Goal: Obtain resource: Download file/media

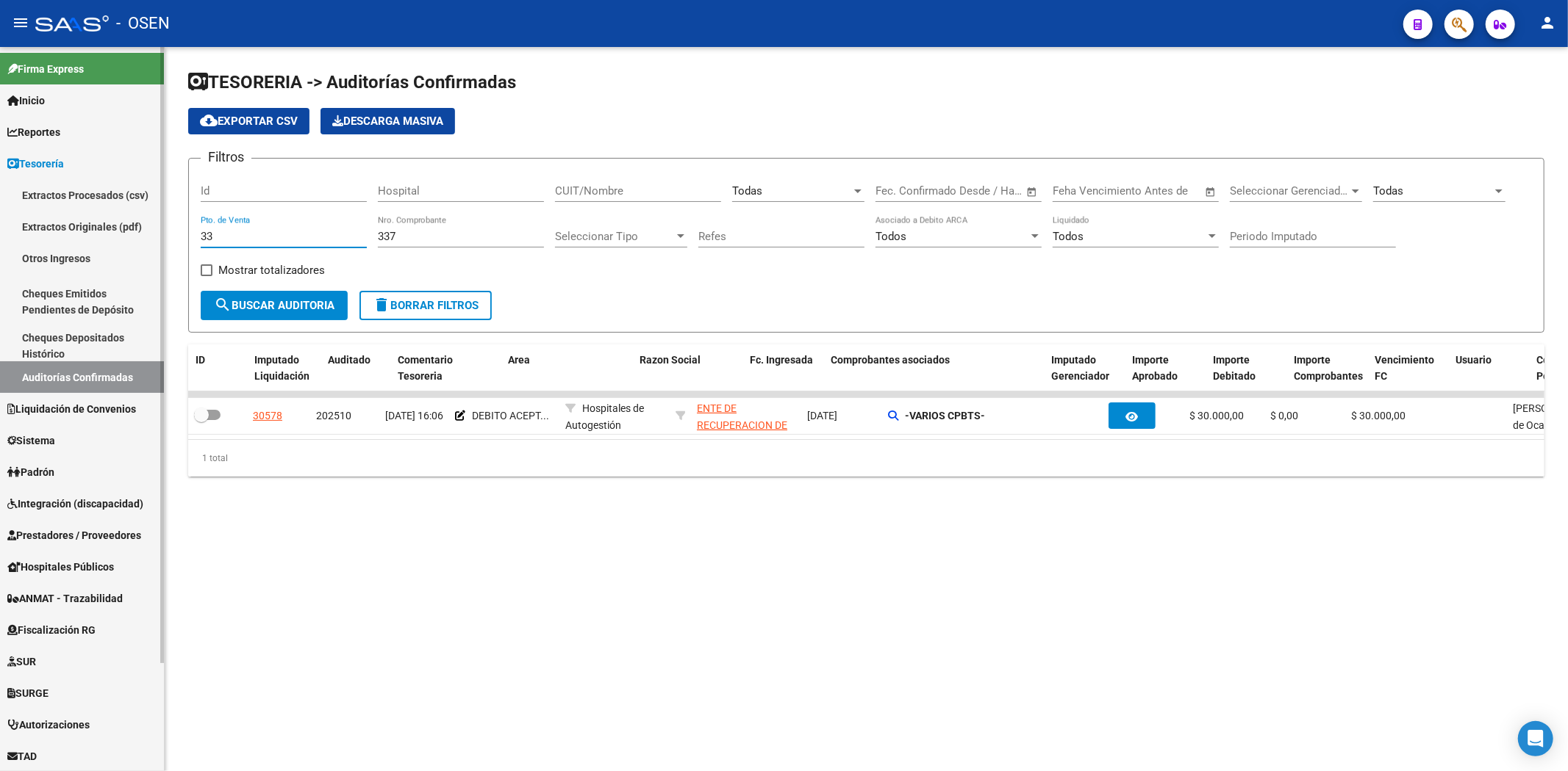
drag, startPoint x: 267, startPoint y: 230, endPoint x: 67, endPoint y: 233, distance: 200.0
click at [66, 233] on mat-sidenav-container "Firma Express Inicio Calendario SSS Instructivos Contacto OS Reportes Tablero d…" at bounding box center [784, 408] width 1568 height 724
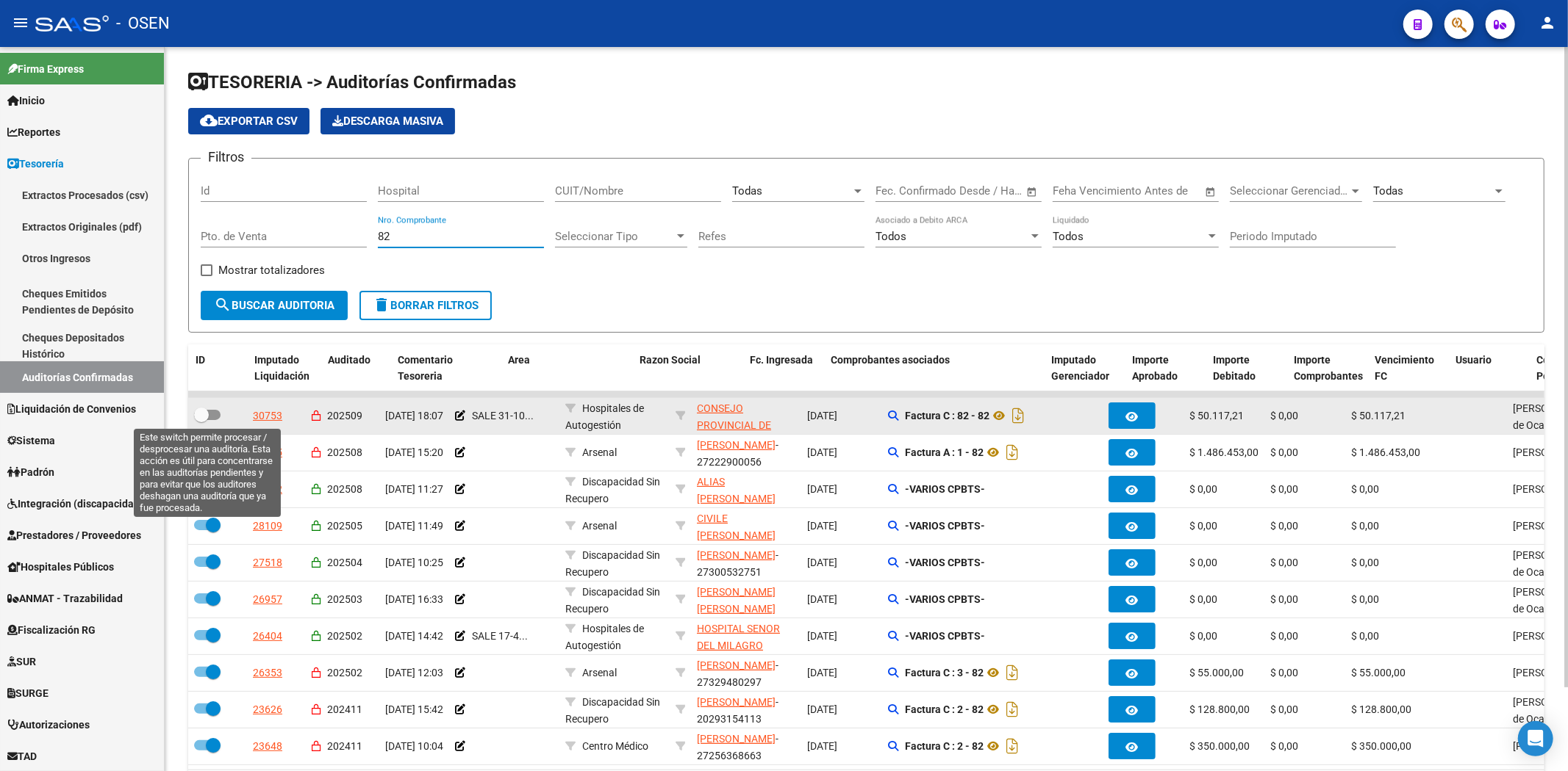
type input "82"
click at [211, 410] on span at bounding box center [207, 415] width 26 height 10
click at [201, 420] on input "checkbox" at bounding box center [201, 420] width 1 height 1
checkbox input "true"
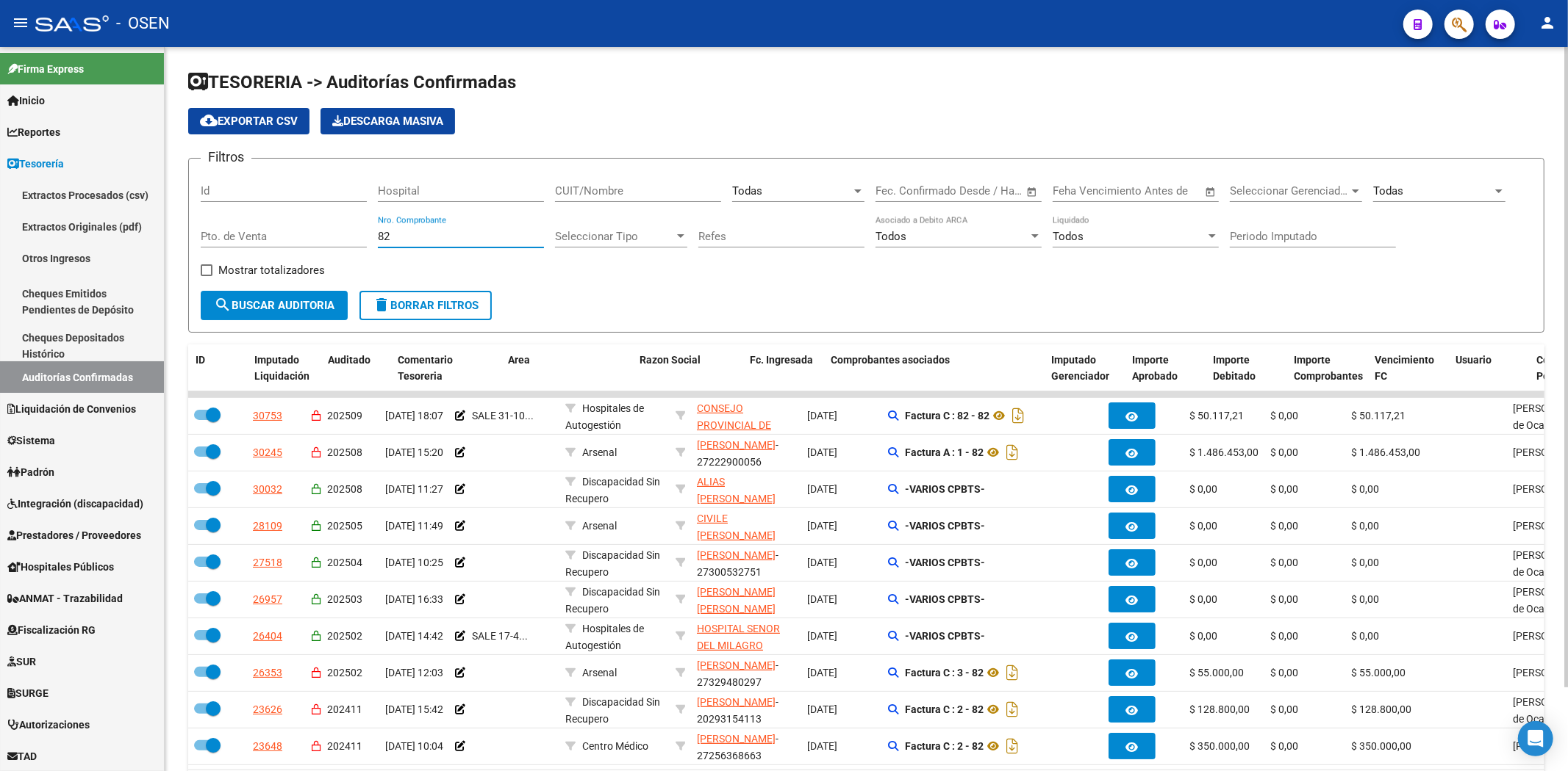
drag, startPoint x: 416, startPoint y: 235, endPoint x: 303, endPoint y: 222, distance: 113.7
click at [306, 224] on div "Filtros Id Hospital CUIT/Nombre Todas Seleccionar Area Fecha inicio – Fecha fin…" at bounding box center [866, 230] width 1331 height 120
type input "713"
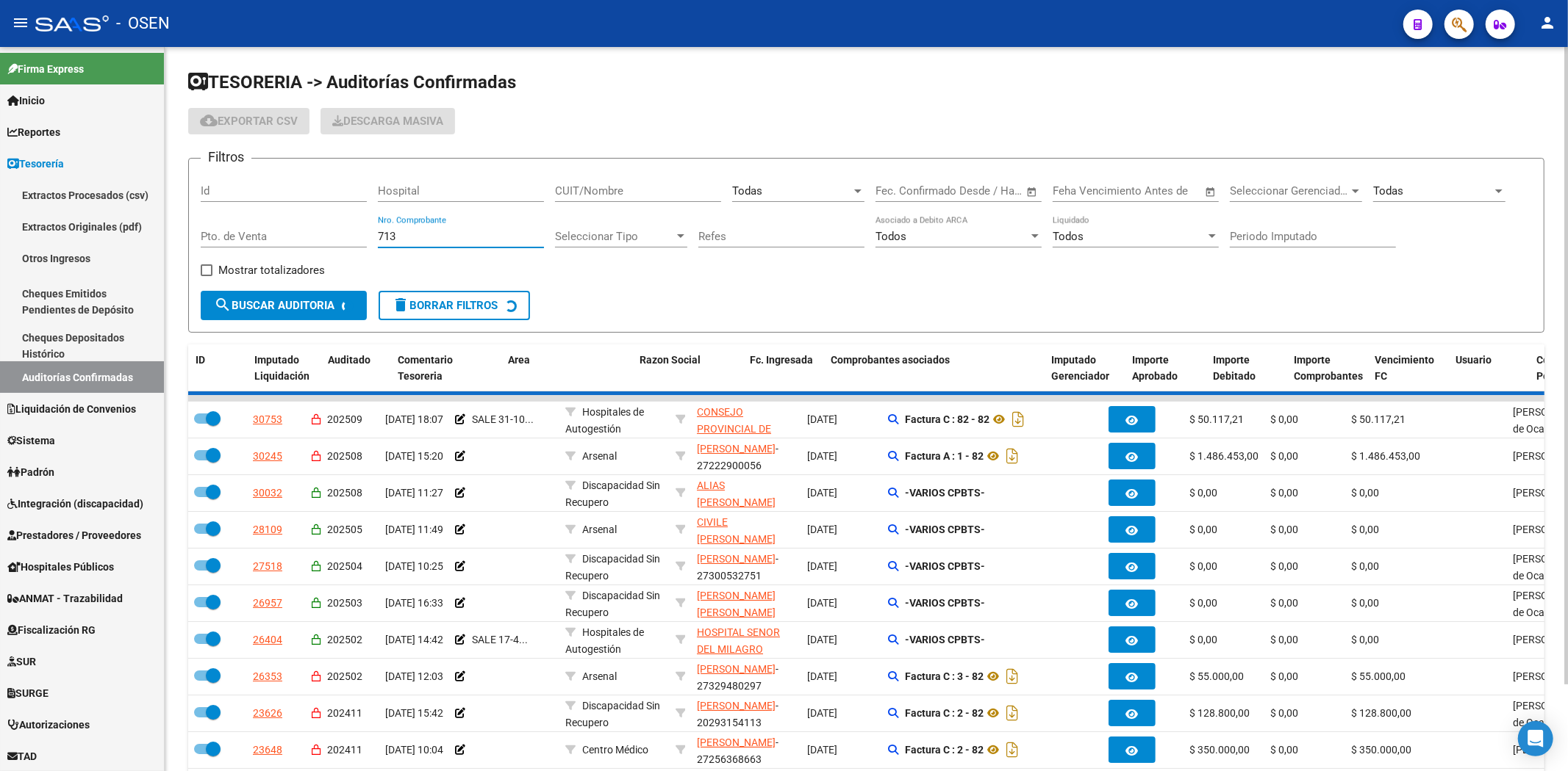
checkbox input "false"
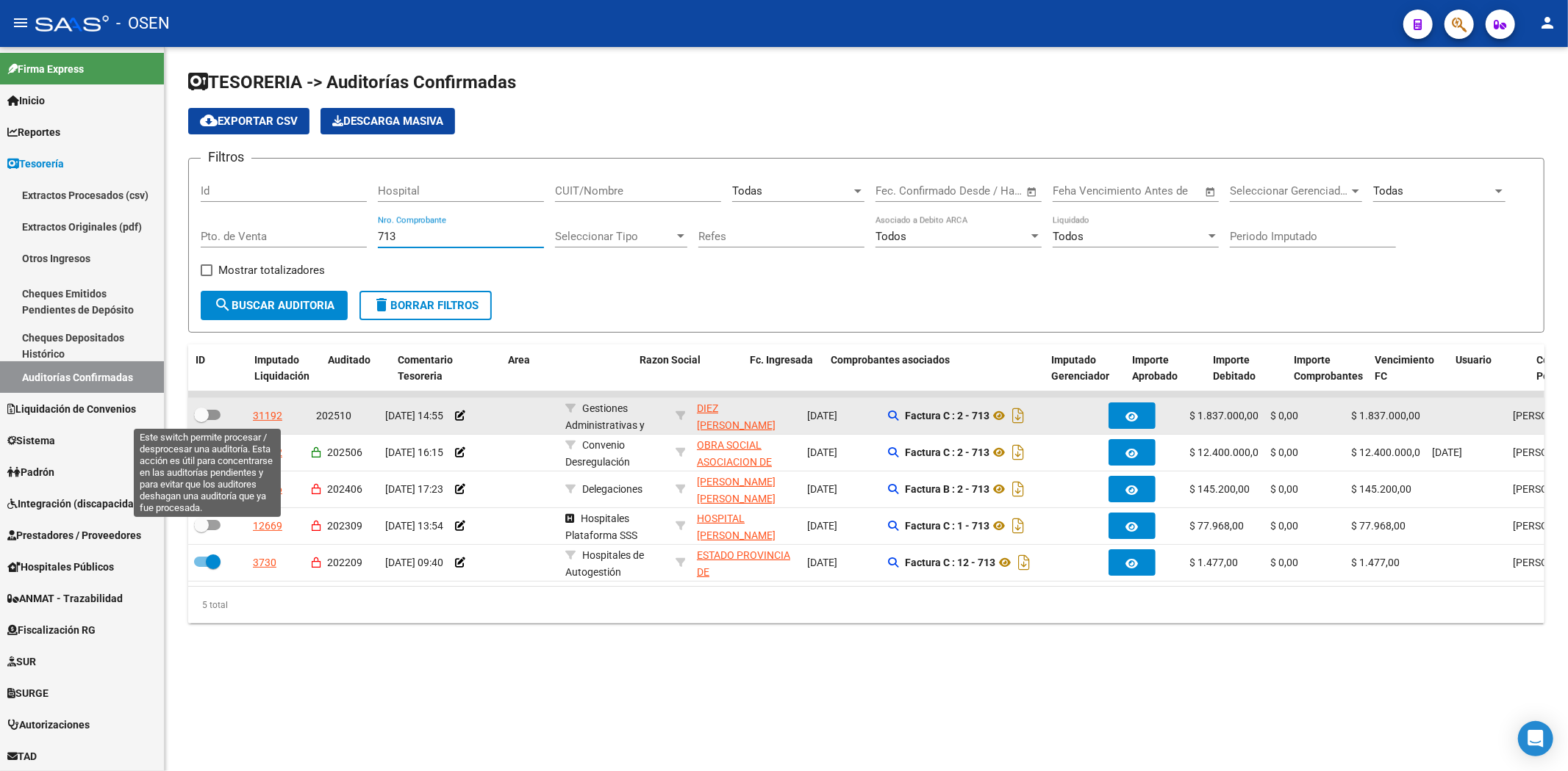
type input "713"
click at [216, 415] on span at bounding box center [207, 415] width 26 height 10
click at [201, 420] on input "checkbox" at bounding box center [201, 420] width 1 height 1
checkbox input "true"
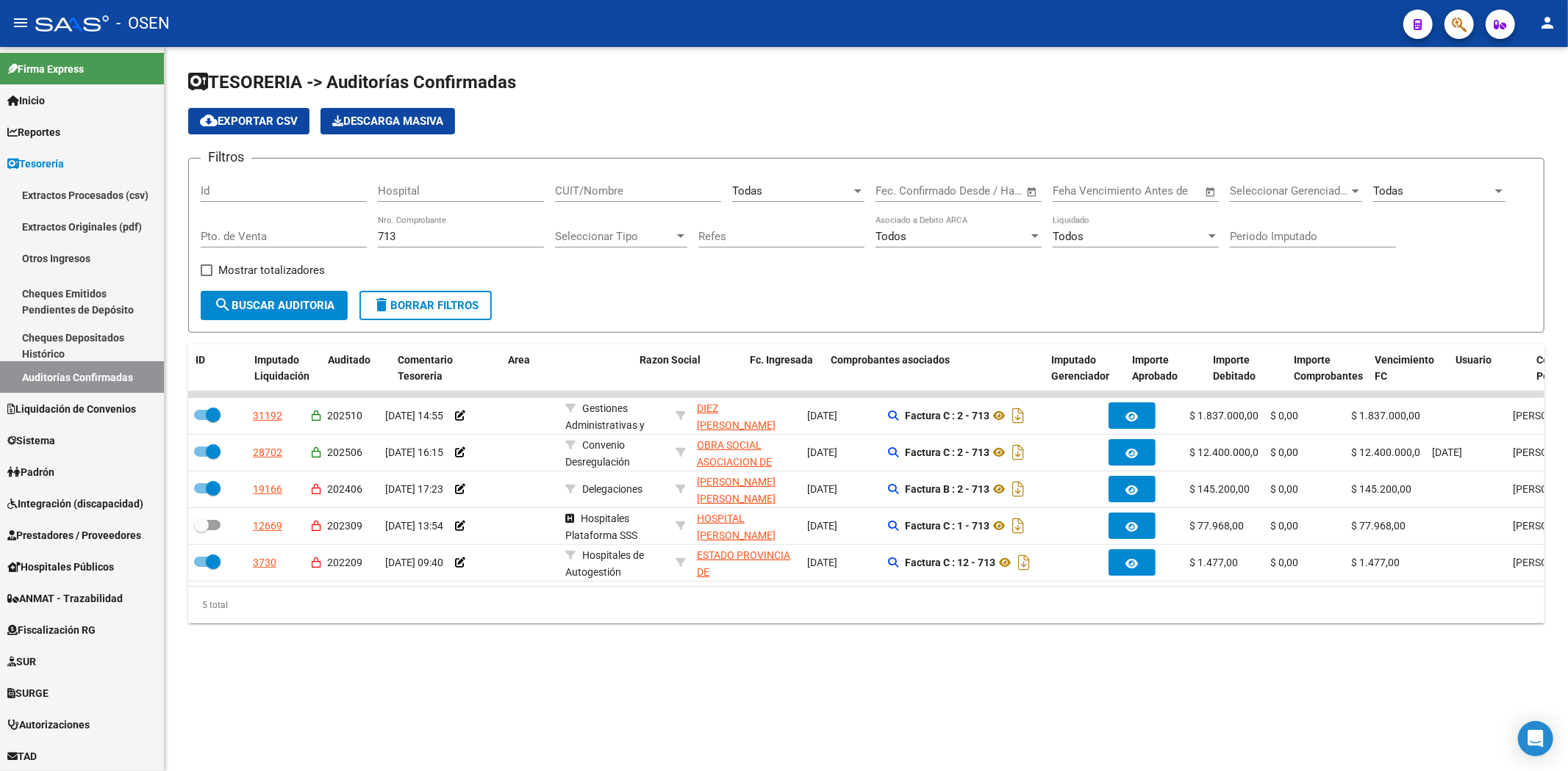
drag, startPoint x: 427, startPoint y: 235, endPoint x: 265, endPoint y: 227, distance: 162.2
click at [265, 227] on div "Filtros Id Hospital CUIT/Nombre Todas Seleccionar Area Fecha inicio – Fecha fin…" at bounding box center [866, 230] width 1331 height 120
type input "1006"
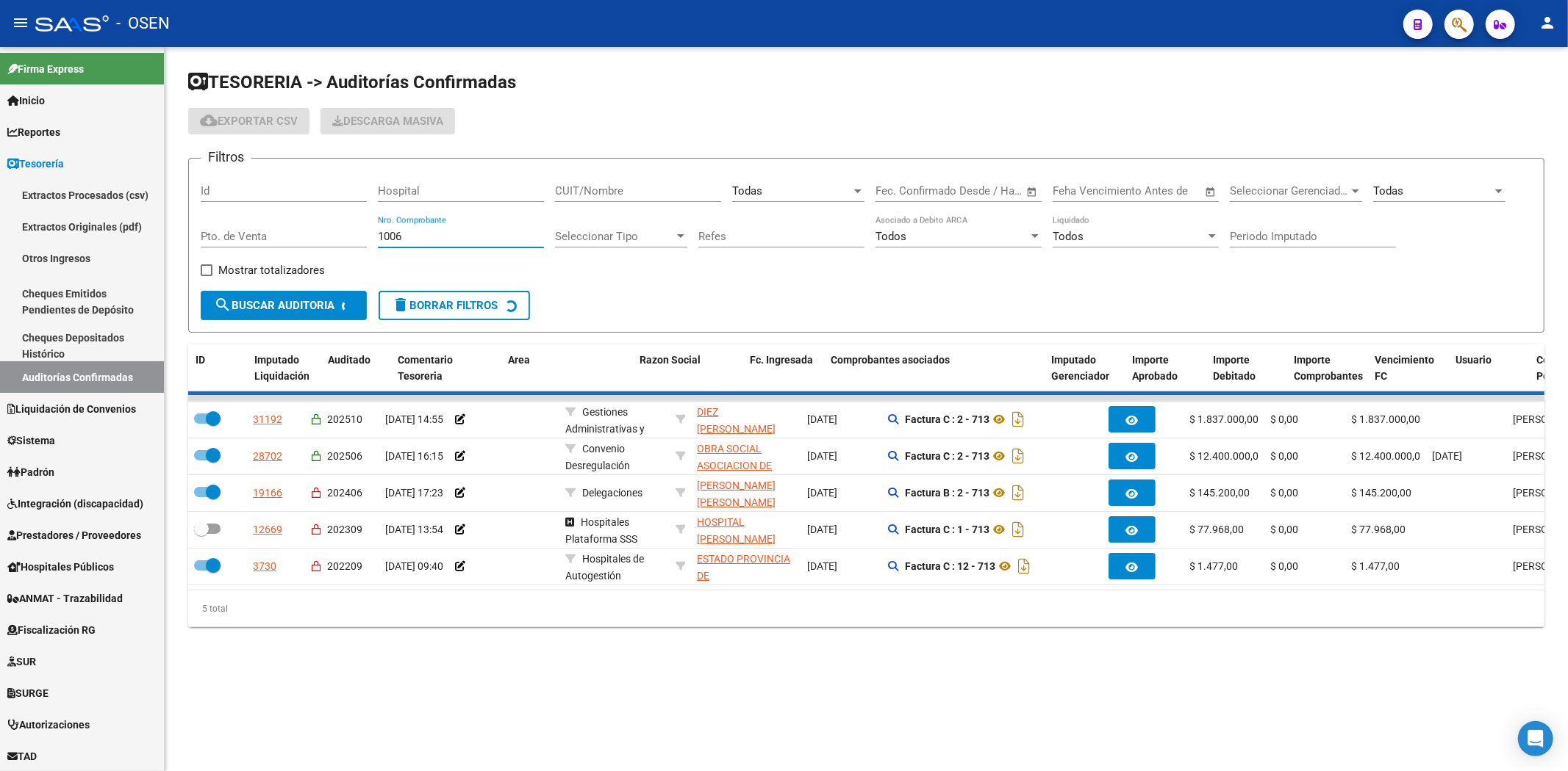
checkbox input "false"
checkbox input "true"
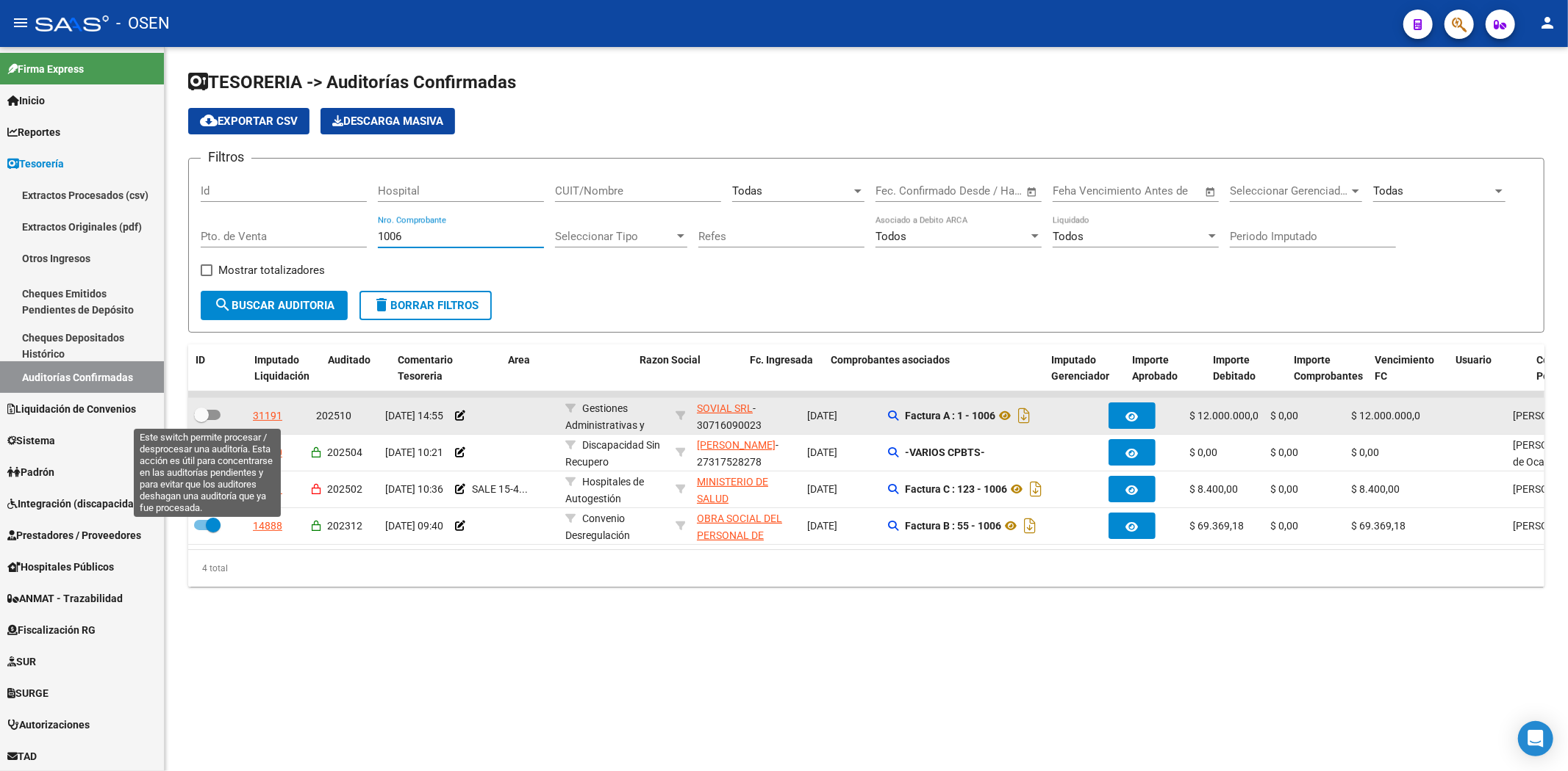
type input "1006"
drag, startPoint x: 208, startPoint y: 411, endPoint x: 206, endPoint y: 404, distance: 7.3
click at [207, 411] on span at bounding box center [201, 415] width 15 height 15
click at [201, 420] on input "checkbox" at bounding box center [201, 420] width 1 height 1
checkbox input "true"
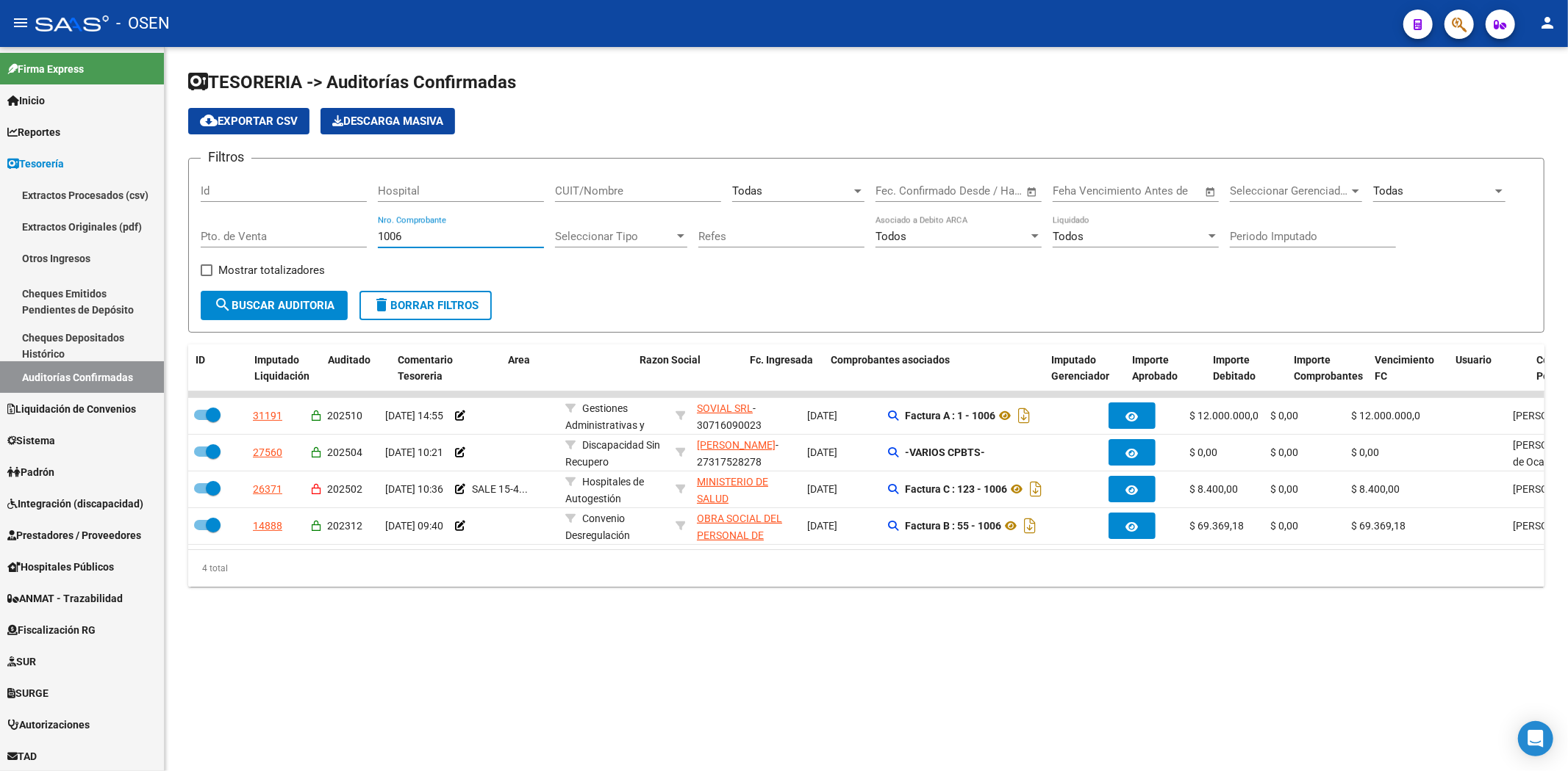
drag, startPoint x: 430, startPoint y: 232, endPoint x: 324, endPoint y: 245, distance: 106.8
click at [322, 247] on div "Filtros Id Hospital CUIT/Nombre Todas Seleccionar Area Fecha inicio – Fecha fin…" at bounding box center [866, 230] width 1331 height 120
type input "7032"
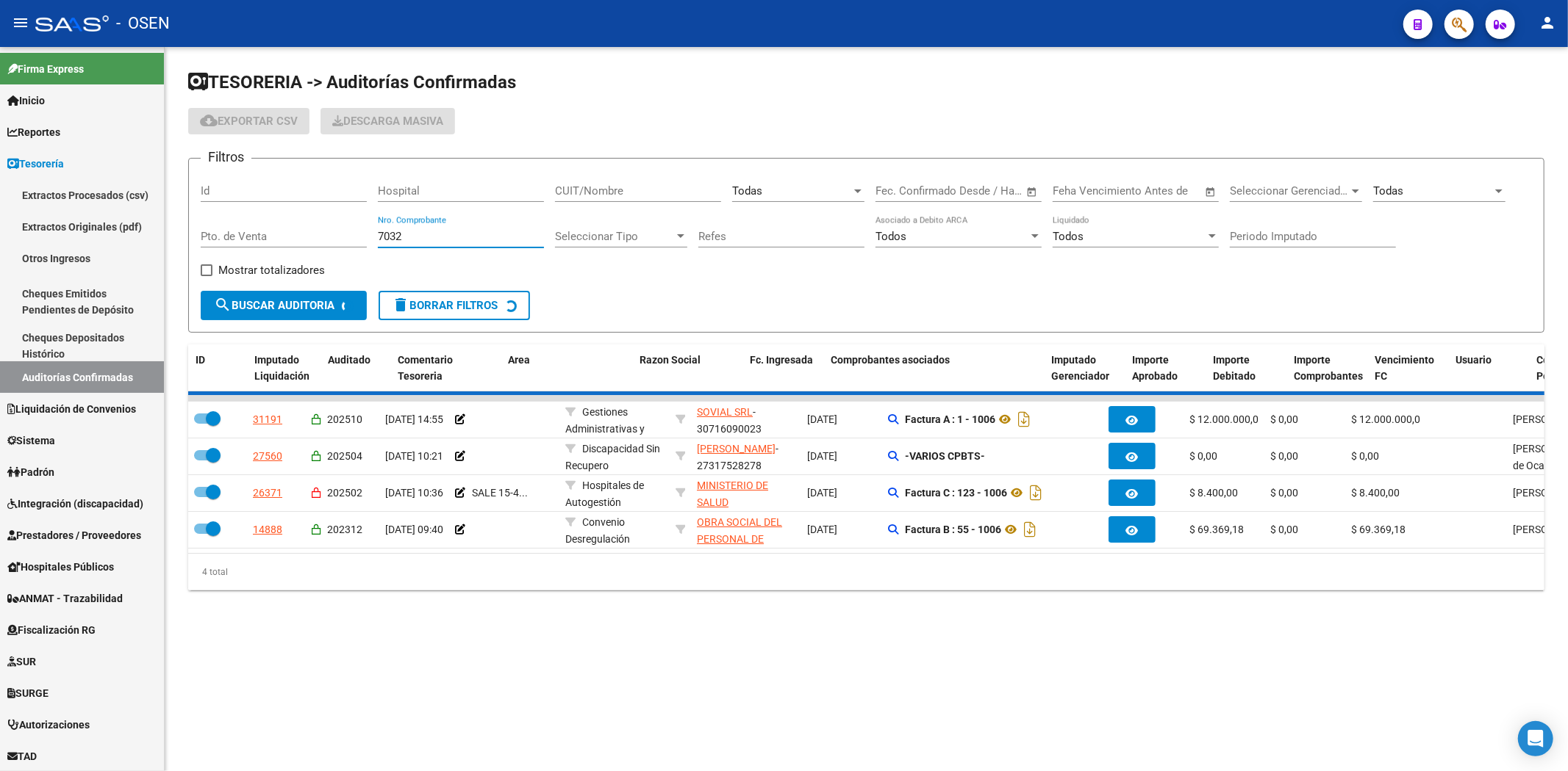
checkbox input "false"
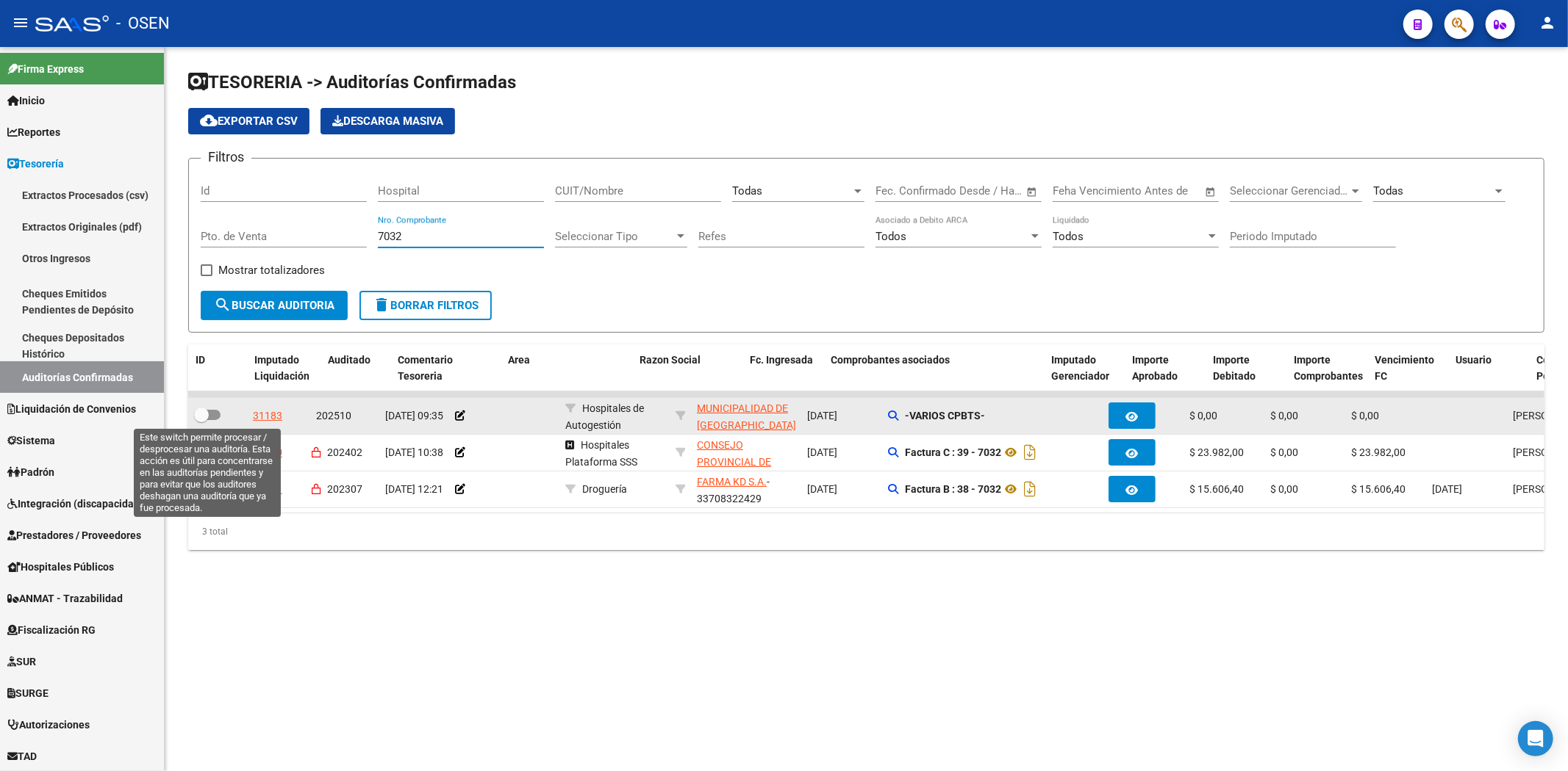
type input "7032"
click at [200, 407] on span at bounding box center [201, 415] width 15 height 15
click at [201, 420] on input "checkbox" at bounding box center [201, 420] width 1 height 1
checkbox input "true"
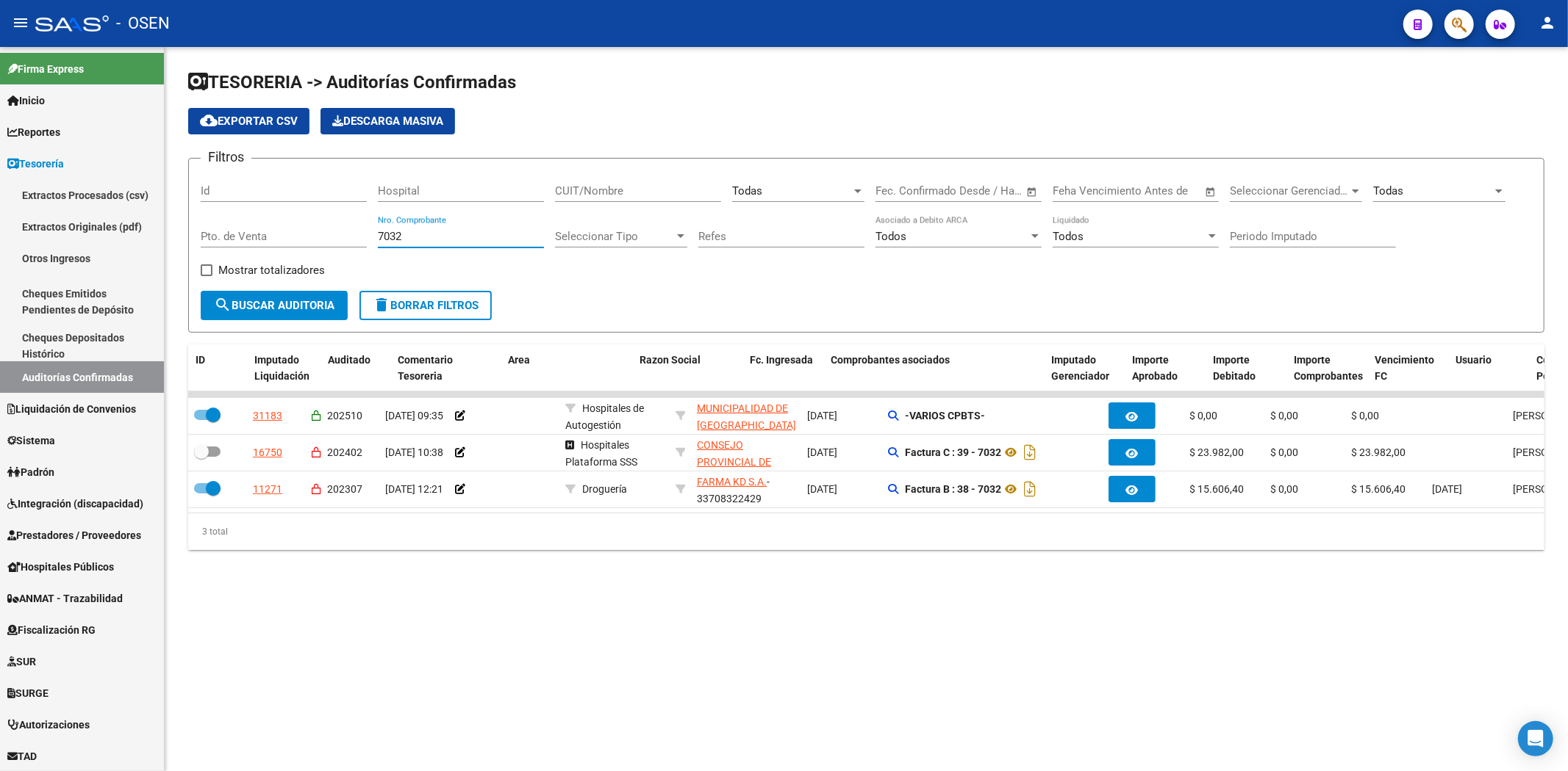
drag, startPoint x: 456, startPoint y: 233, endPoint x: 260, endPoint y: 252, distance: 196.9
click at [260, 252] on div "Filtros Id Hospital CUIT/Nombre Todas Seleccionar Area Fecha inicio – Fecha fin…" at bounding box center [866, 230] width 1331 height 120
type input "71"
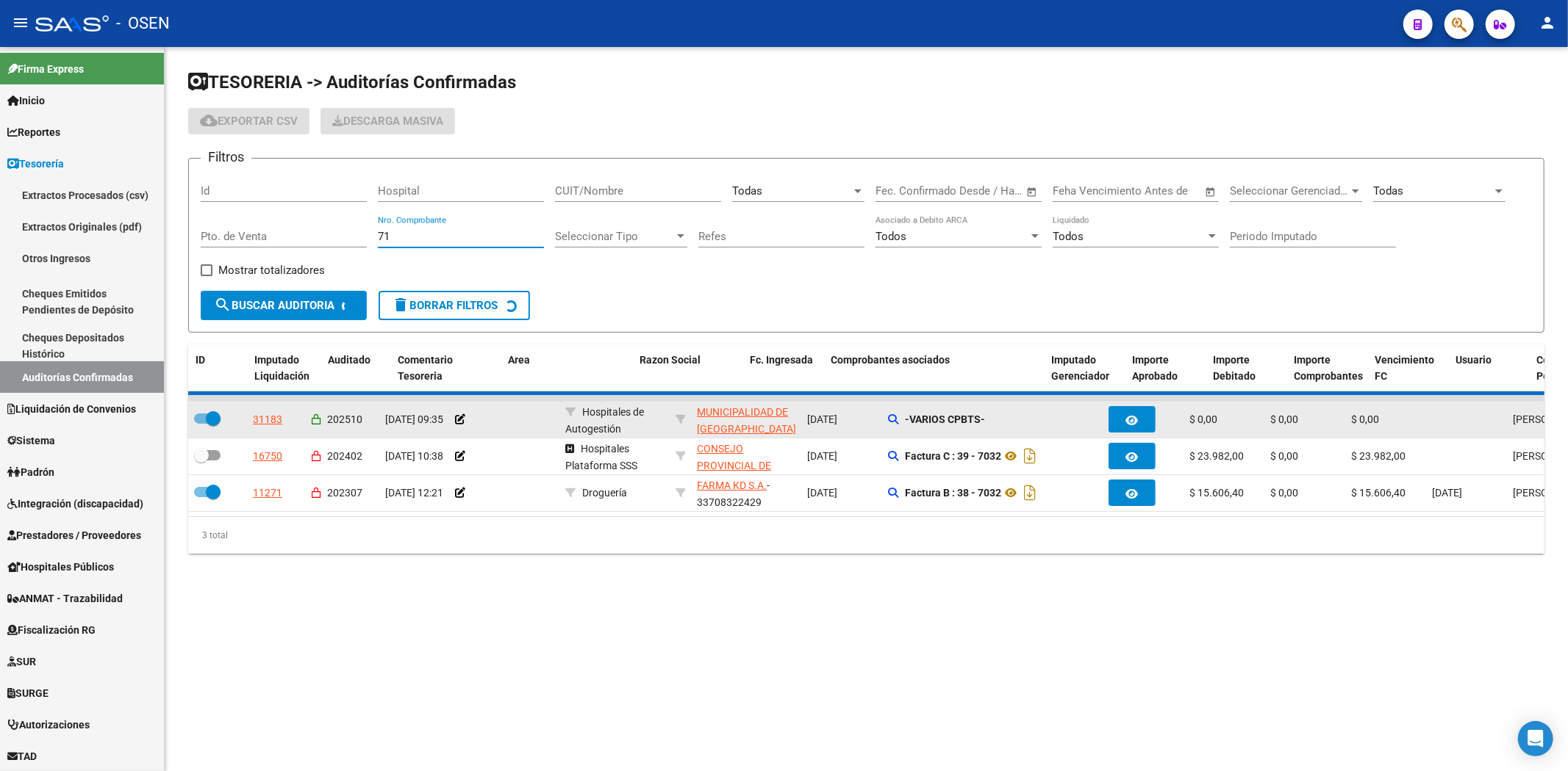
checkbox input "false"
checkbox input "true"
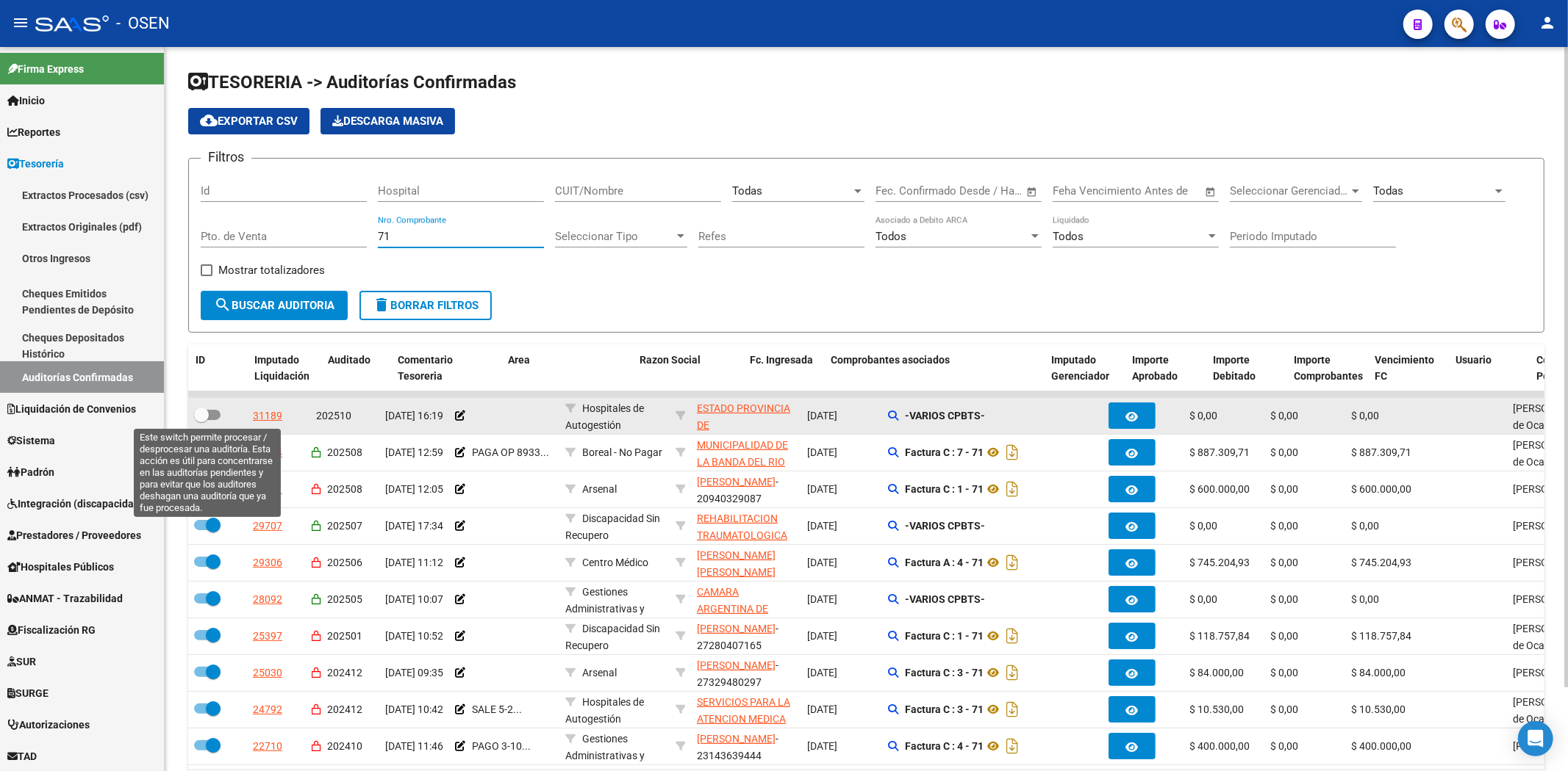
type input "71"
click at [201, 415] on span at bounding box center [201, 415] width 15 height 15
click at [201, 420] on input "checkbox" at bounding box center [201, 420] width 1 height 1
checkbox input "true"
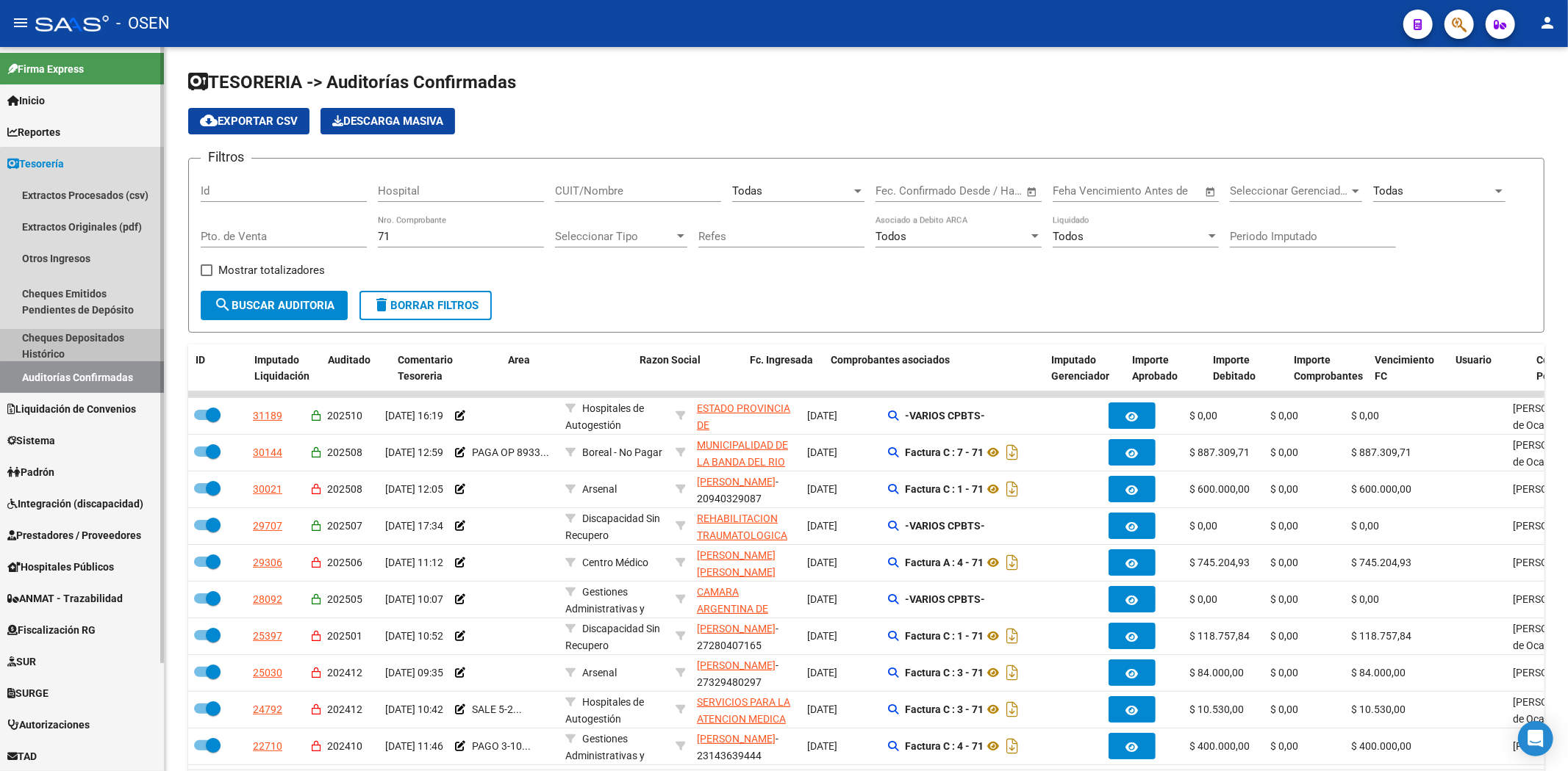
drag, startPoint x: 85, startPoint y: 346, endPoint x: 63, endPoint y: 398, distance: 56.5
click at [84, 347] on link "Cheques Depositados Histórico" at bounding box center [82, 346] width 164 height 32
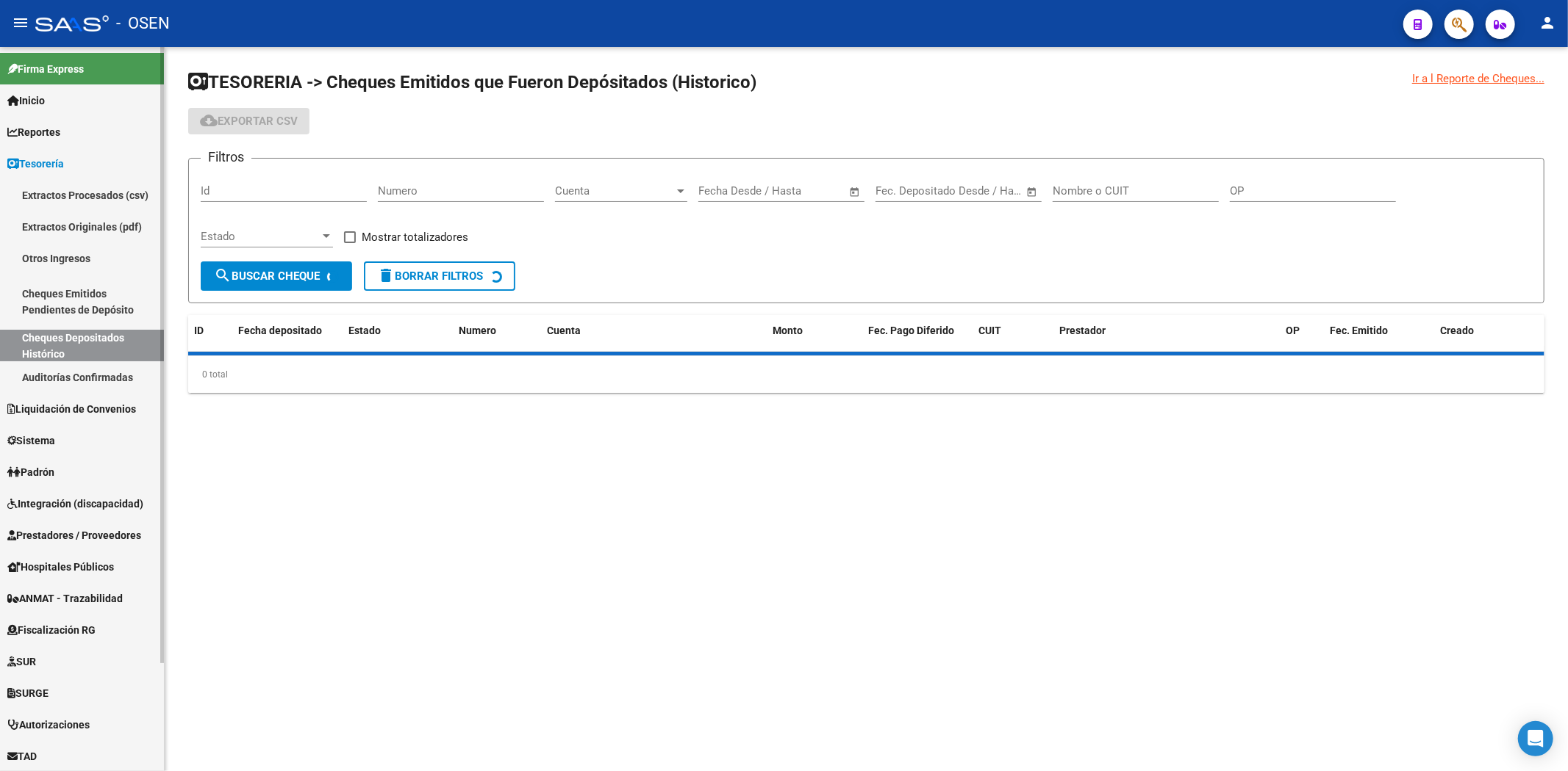
click at [75, 383] on link "Auditorías Confirmadas" at bounding box center [82, 378] width 164 height 32
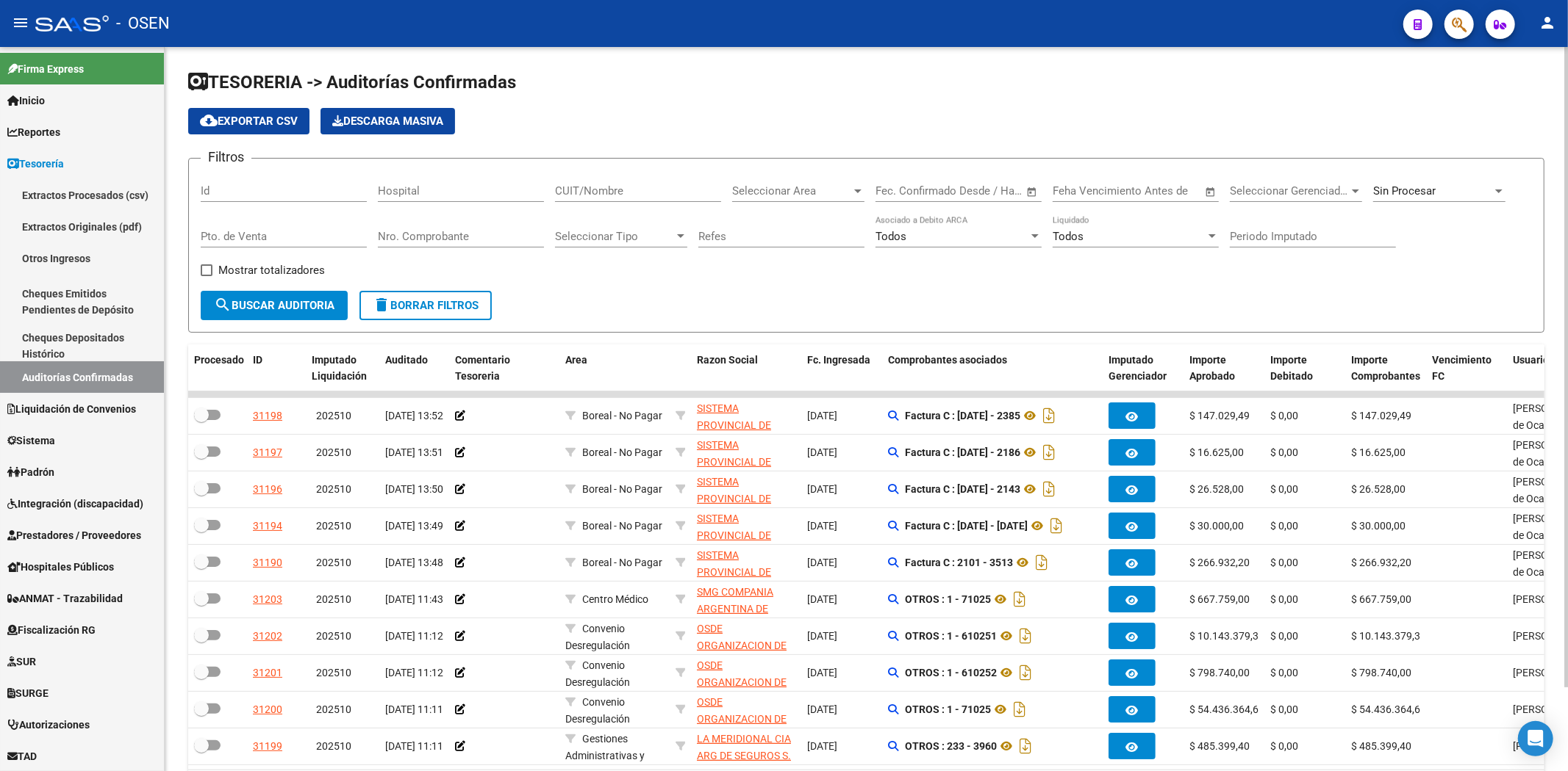
click at [635, 186] on input "CUIT/Nombre" at bounding box center [638, 191] width 166 height 13
paste input "30643258737"
type input "30643258737"
click at [335, 303] on span "search Buscar Auditoria" at bounding box center [273, 306] width 120 height 13
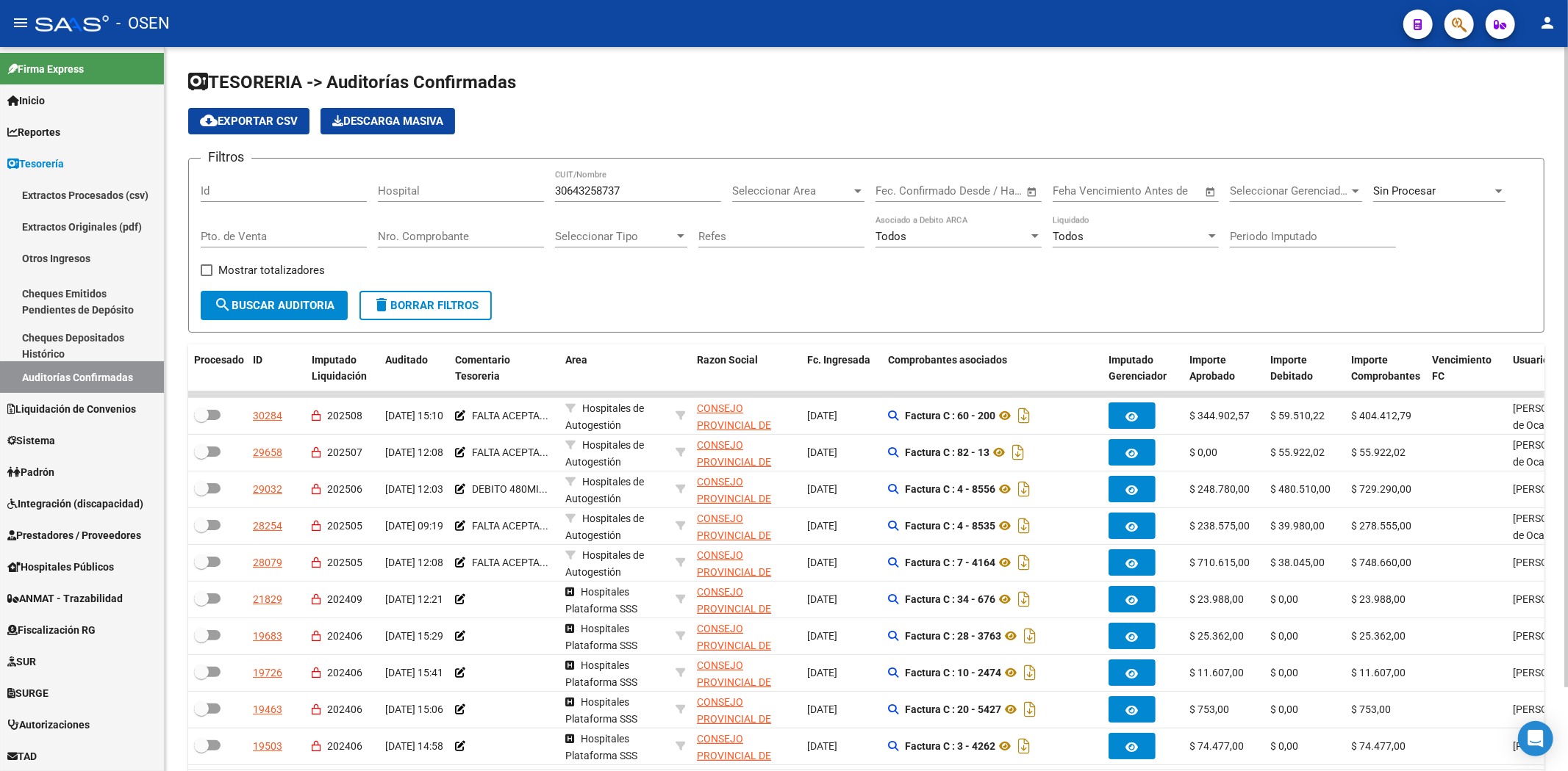
click at [806, 187] on span "Seleccionar Area" at bounding box center [792, 191] width 119 height 13
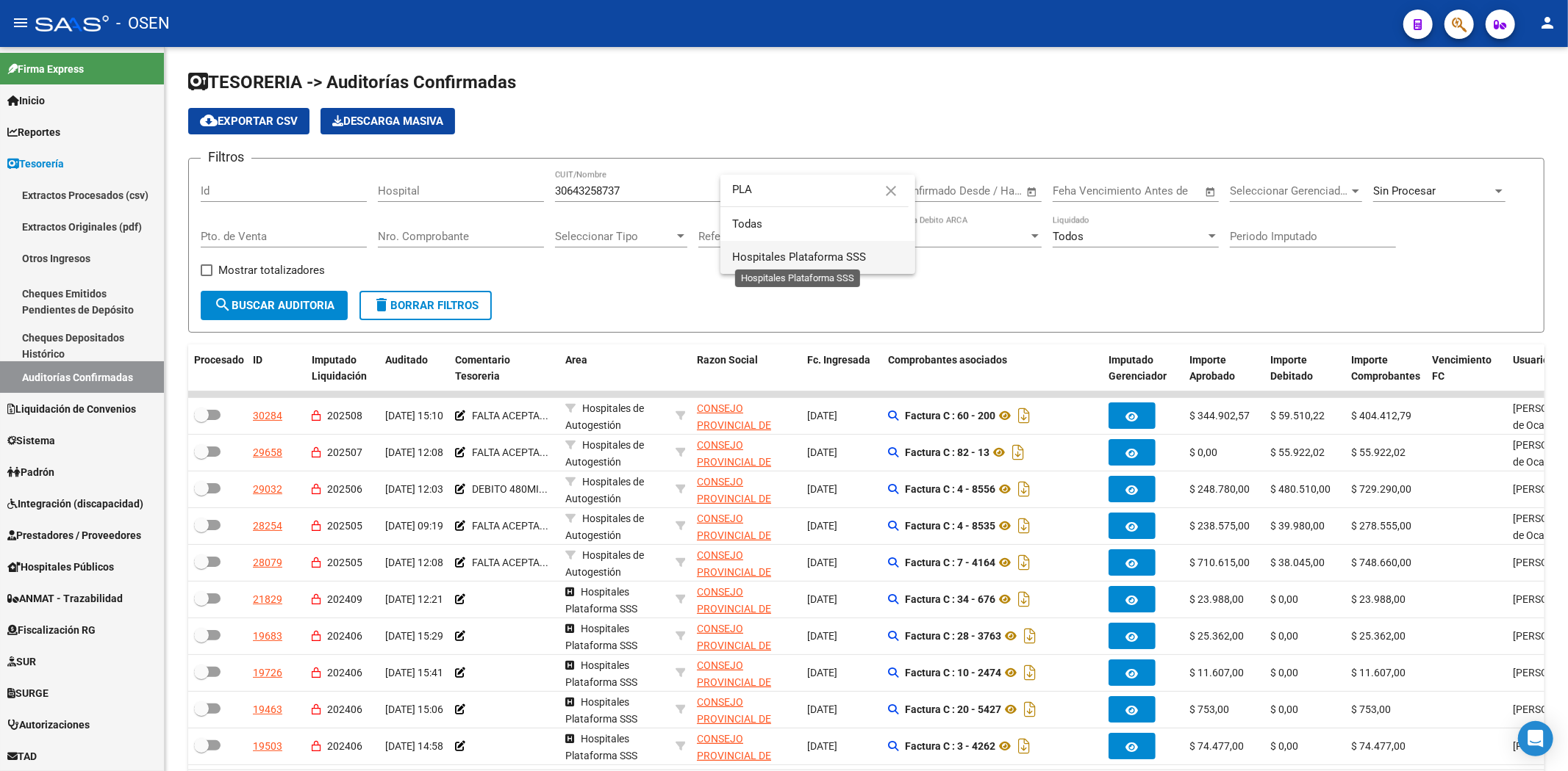
type input "PLA"
drag, startPoint x: 782, startPoint y: 255, endPoint x: 729, endPoint y: 275, distance: 56.6
click at [781, 255] on span "Hospitales Plataforma SSS" at bounding box center [798, 257] width 133 height 13
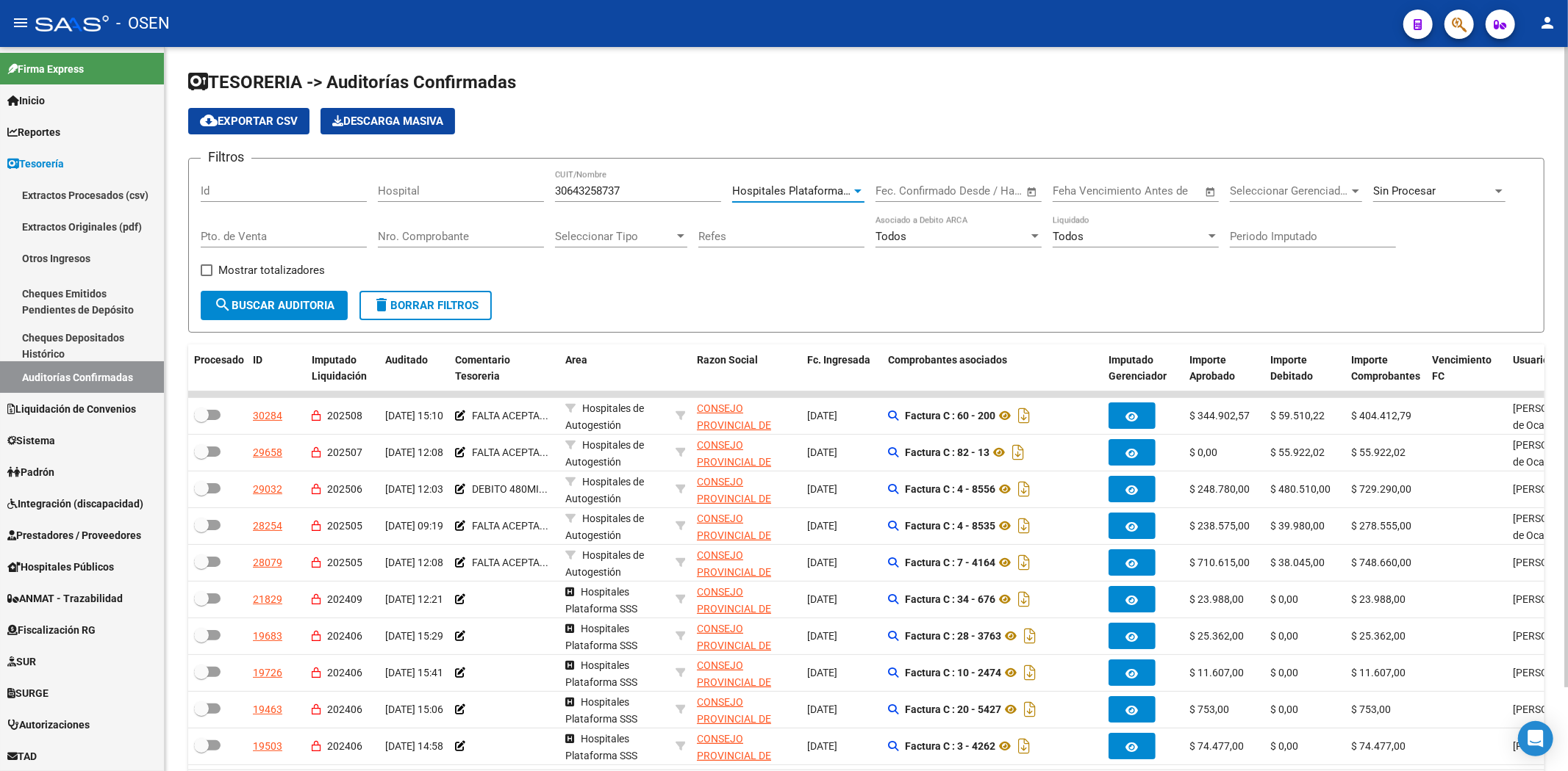
click at [283, 305] on span "search Buscar Auditoria" at bounding box center [273, 306] width 120 height 13
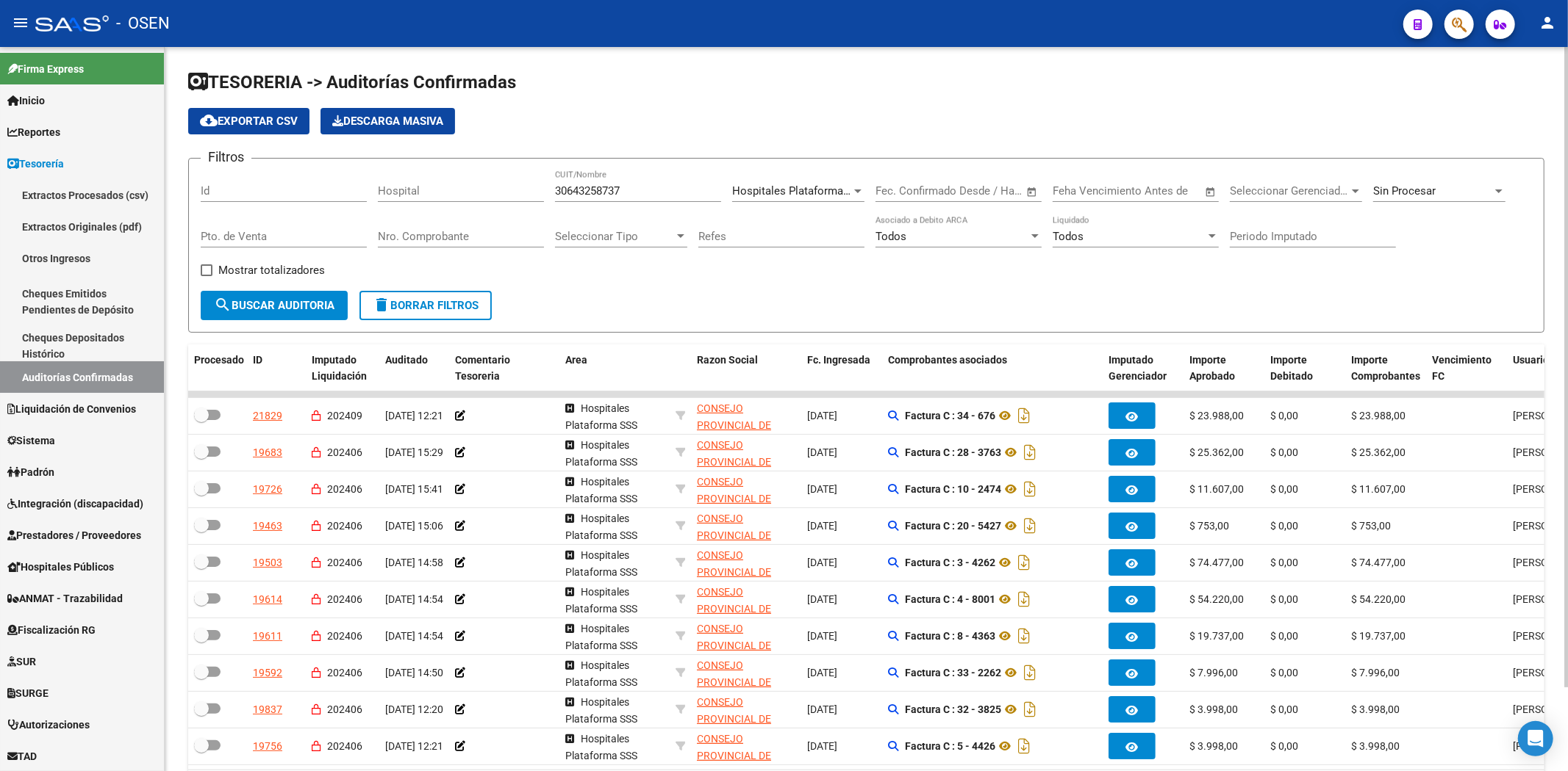
click at [347, 234] on input "Pto. de Venta" at bounding box center [284, 237] width 166 height 13
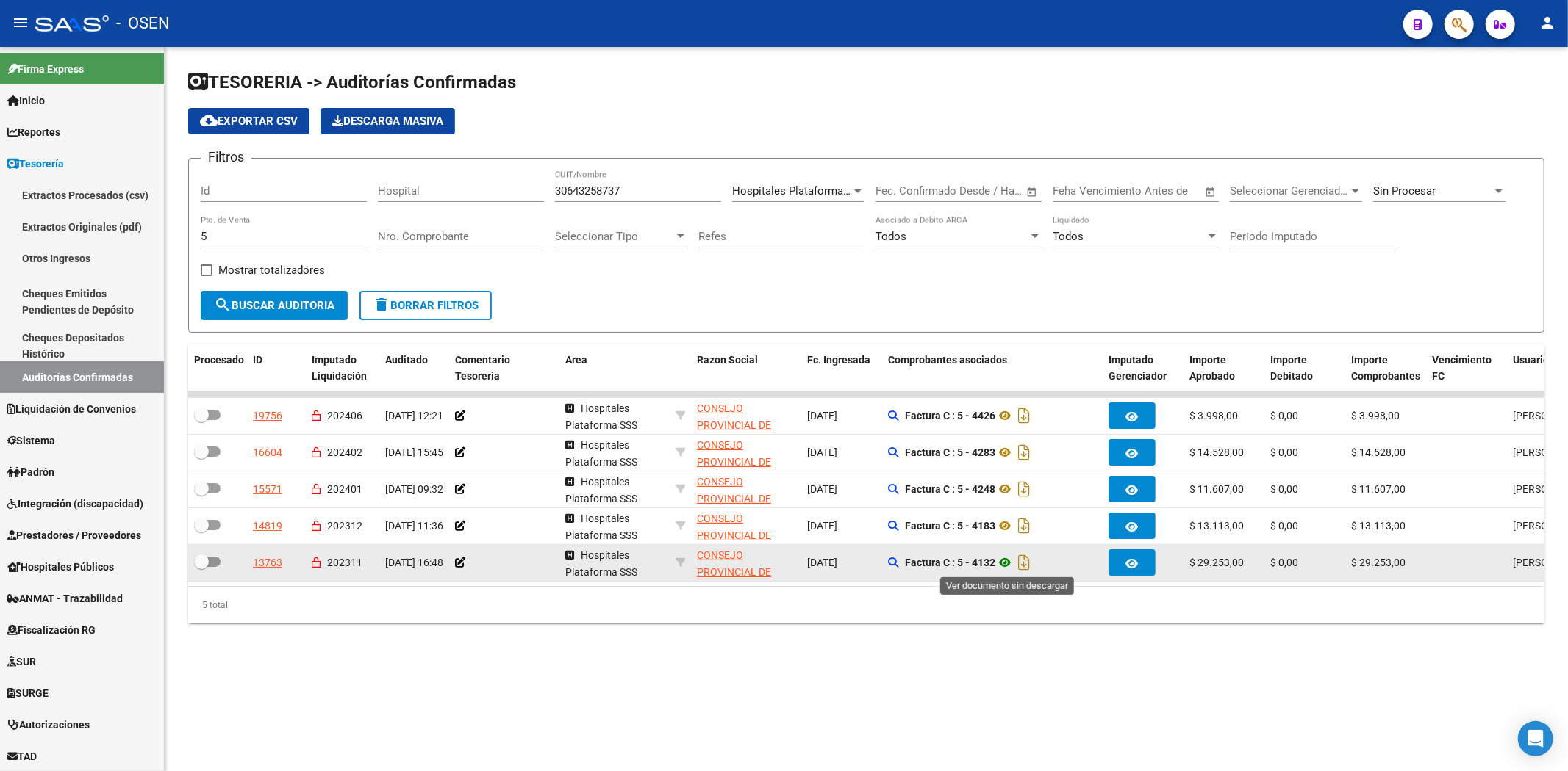
click at [1004, 561] on icon at bounding box center [1005, 562] width 19 height 18
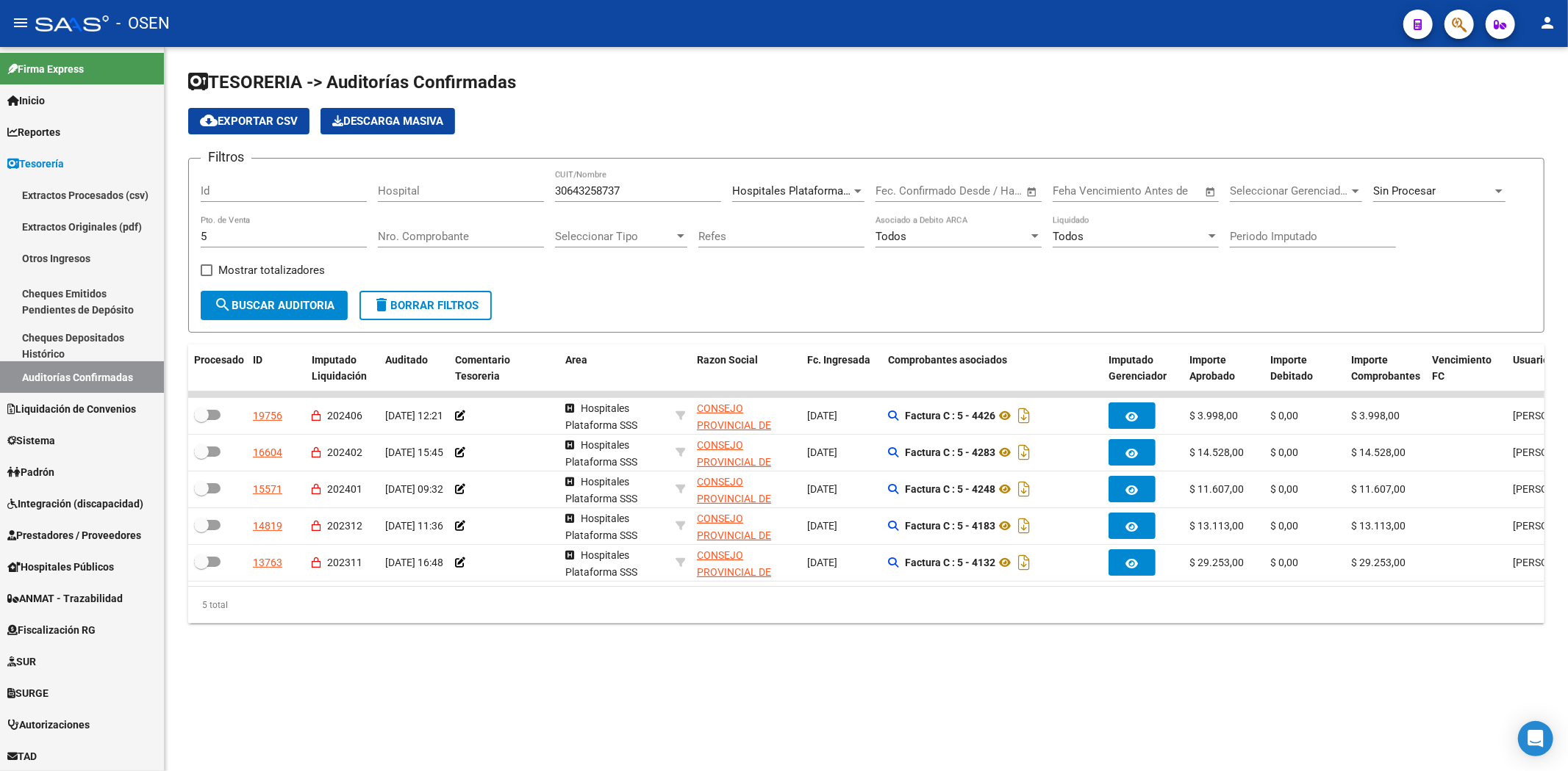
scroll to position [0, 1]
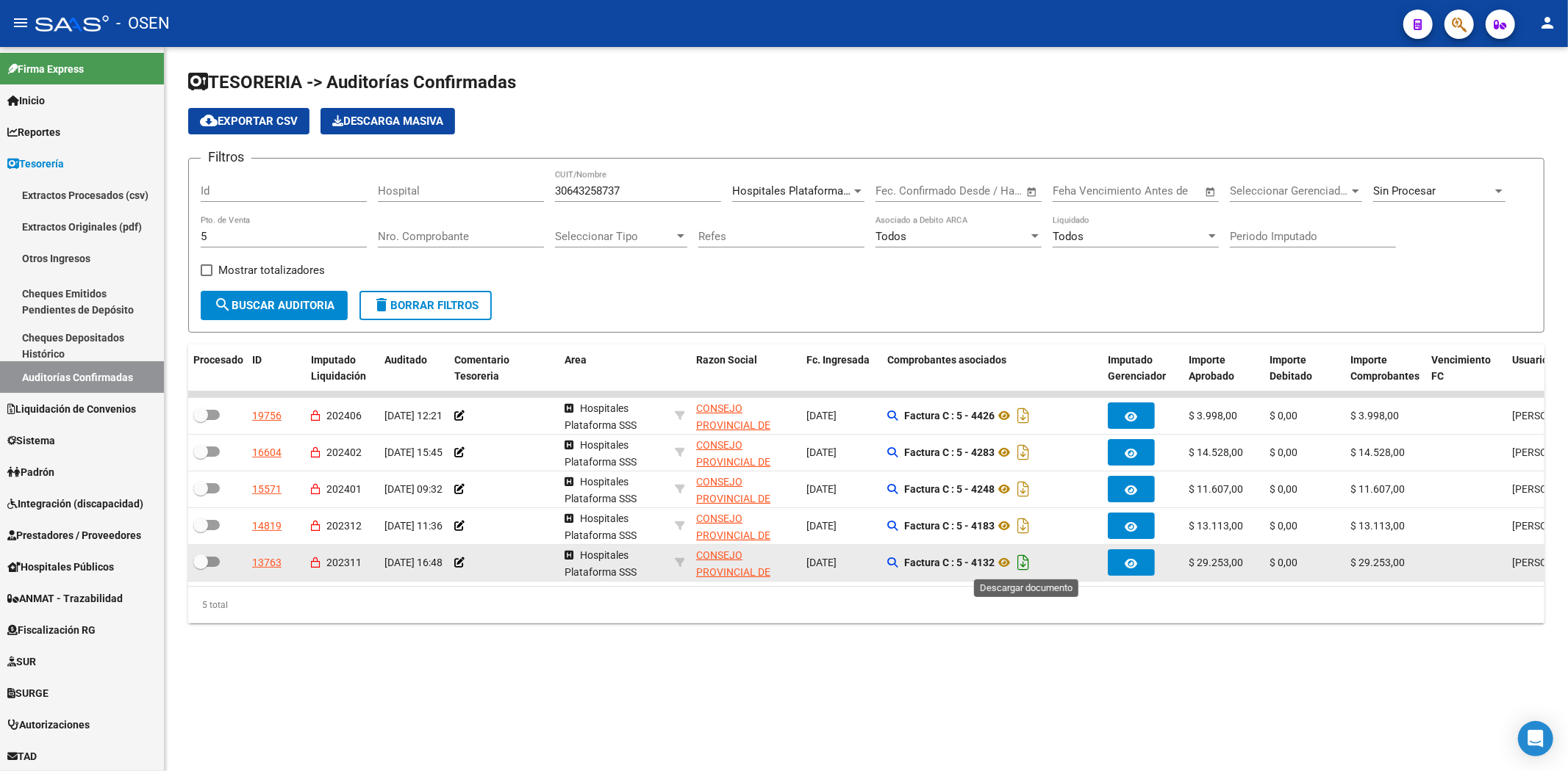
click at [1022, 566] on icon "Descargar documento" at bounding box center [1023, 562] width 19 height 23
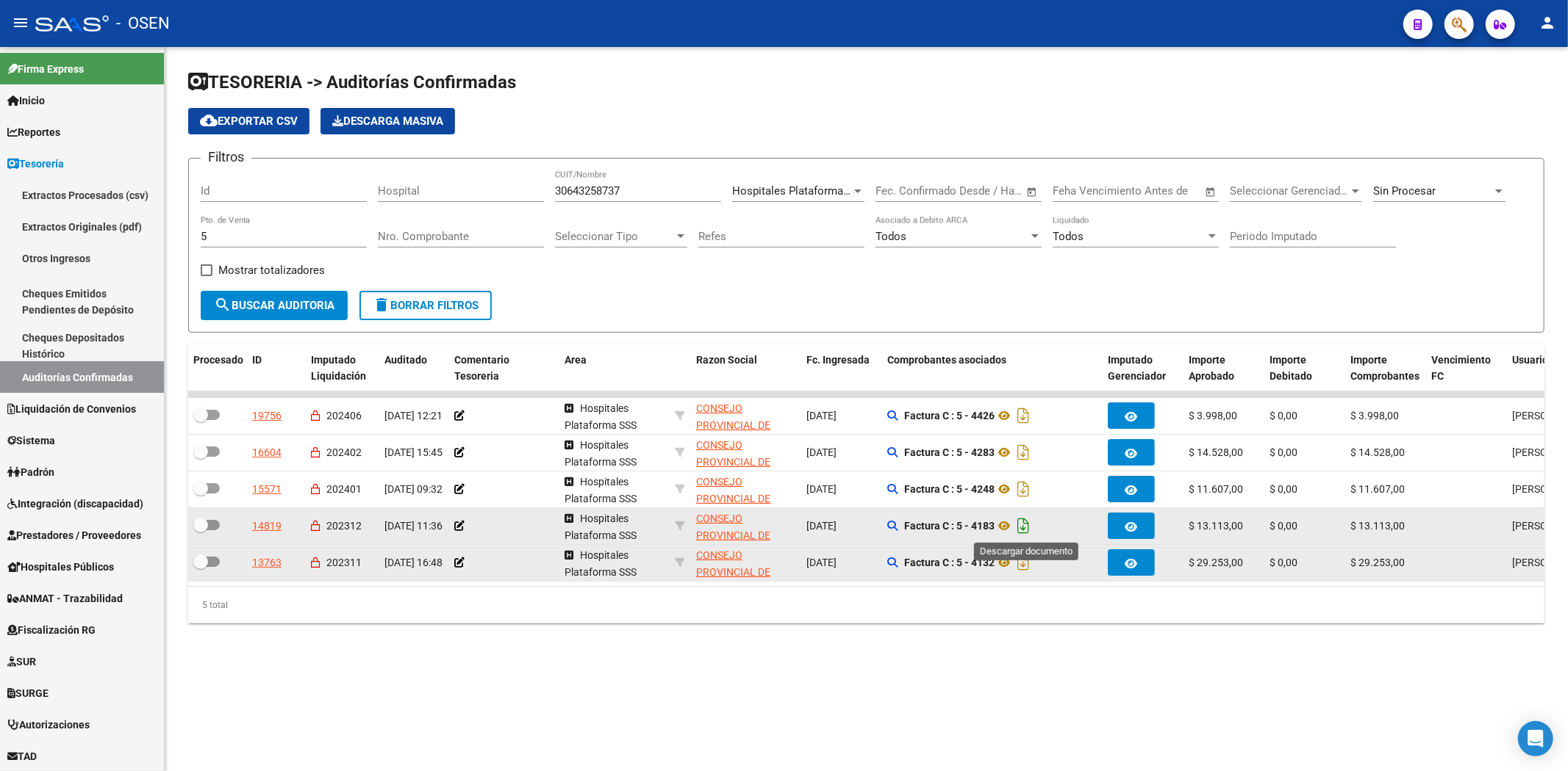
click at [1024, 522] on icon "Descargar documento" at bounding box center [1023, 526] width 19 height 23
click at [1009, 526] on icon at bounding box center [1004, 526] width 19 height 18
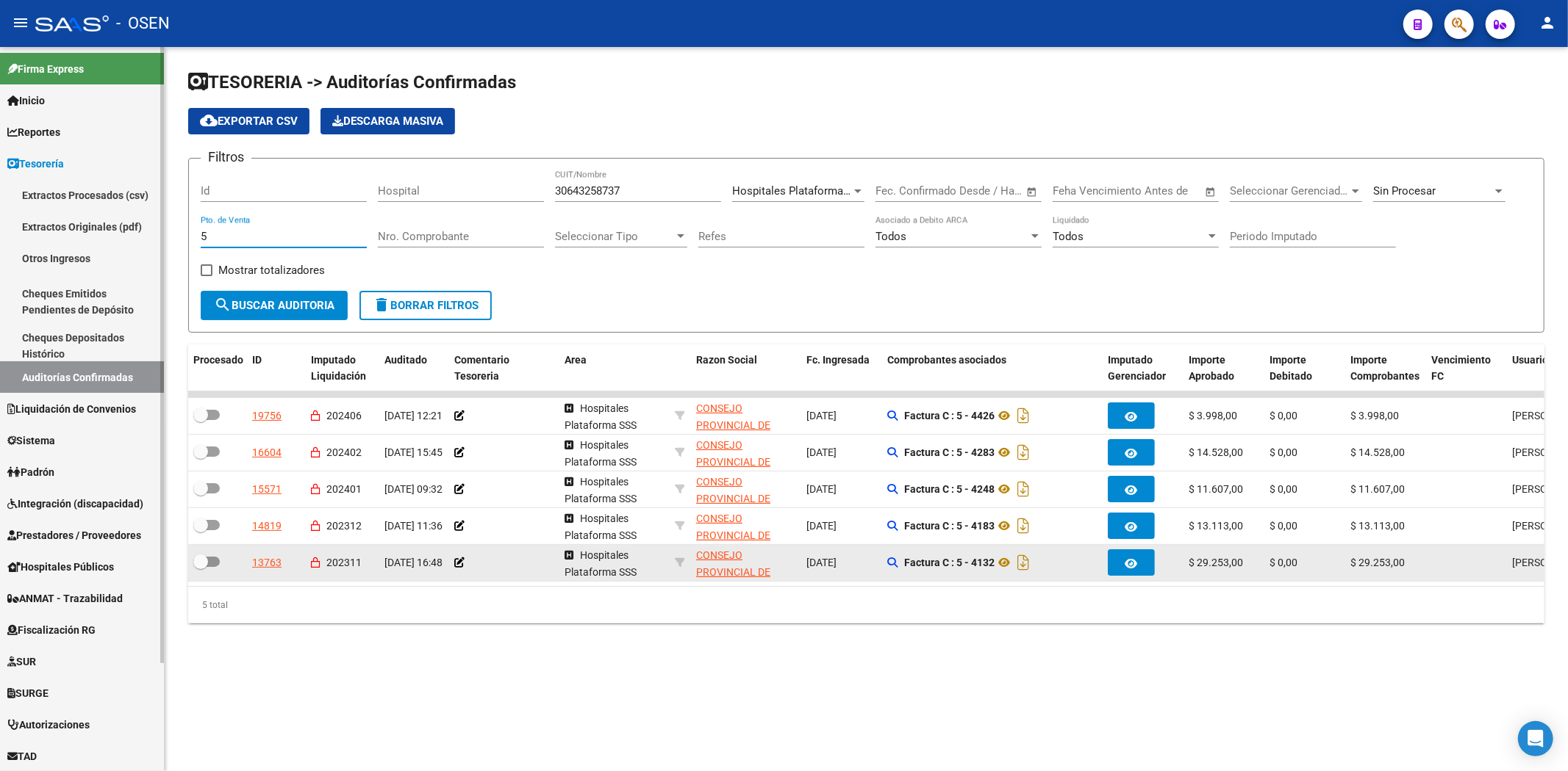
drag, startPoint x: 255, startPoint y: 237, endPoint x: 160, endPoint y: 239, distance: 95.0
click at [165, 238] on div "TESORERIA -> Auditorías Confirmadas cloud_download Exportar CSV Descarga Masiva…" at bounding box center [867, 358] width 1403 height 624
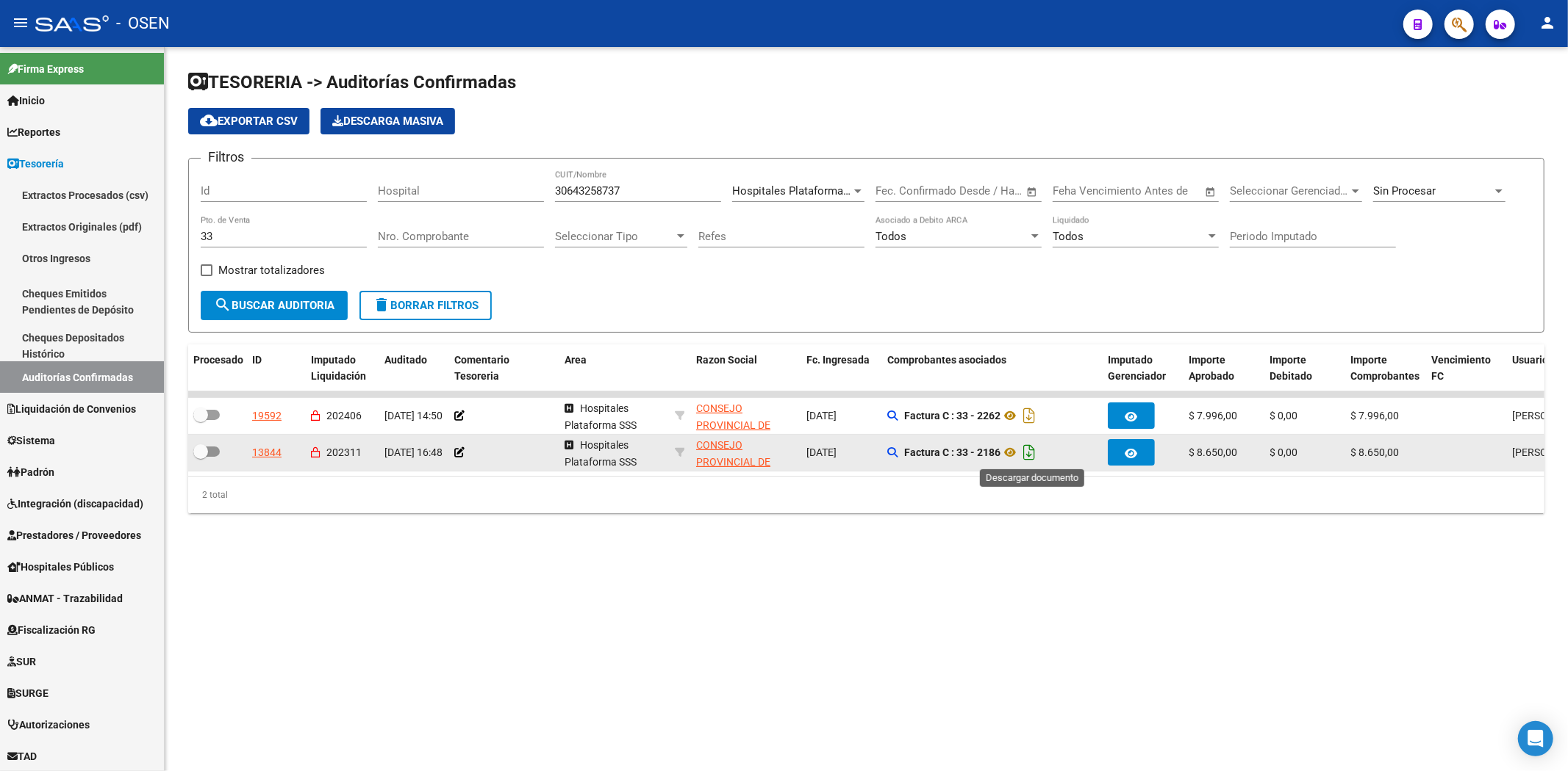
click at [1030, 454] on icon "Descargar documento" at bounding box center [1029, 452] width 19 height 23
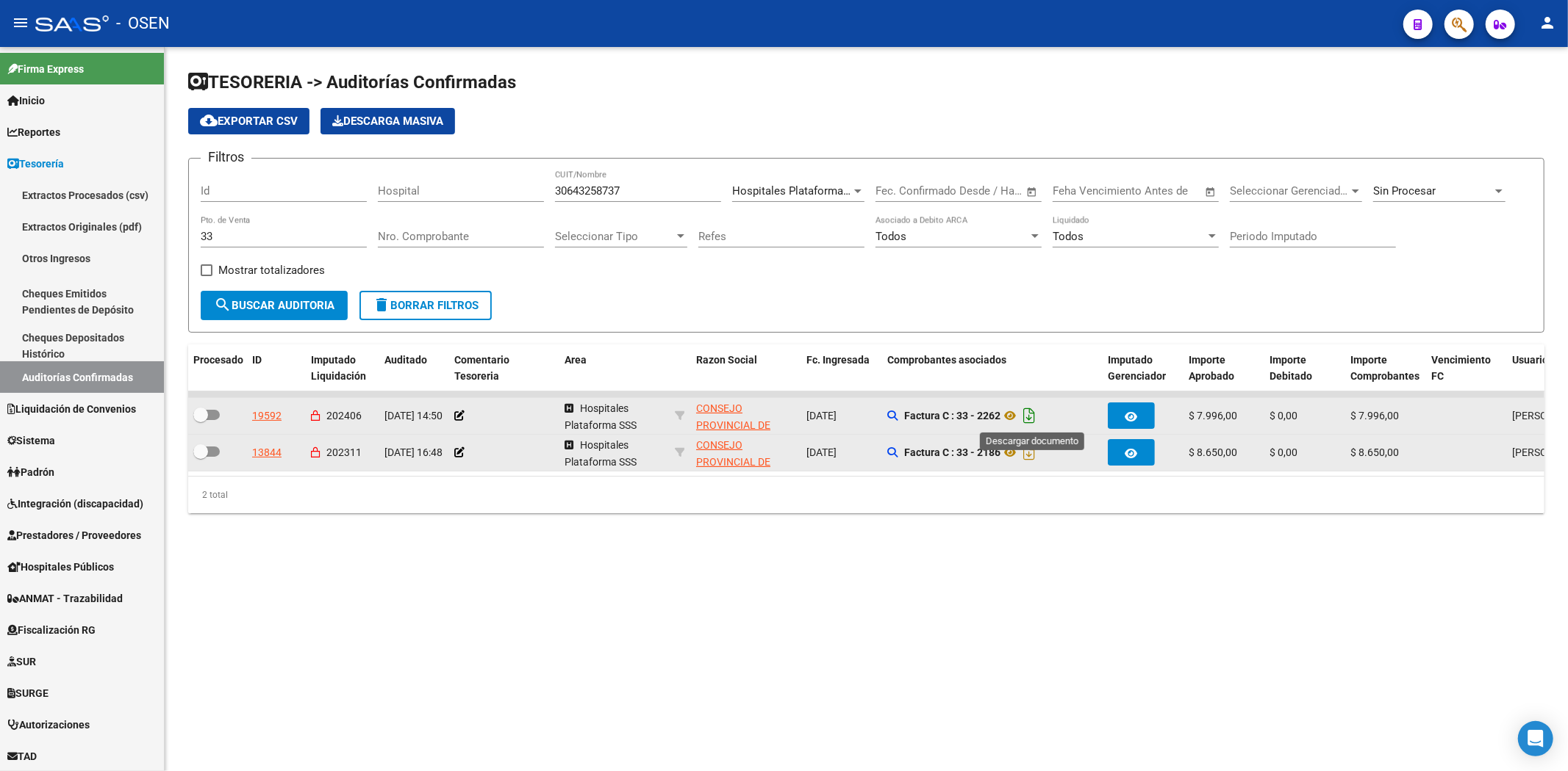
click at [1036, 413] on icon "Descargar documento" at bounding box center [1029, 415] width 19 height 23
click at [1007, 412] on icon at bounding box center [1009, 416] width 19 height 18
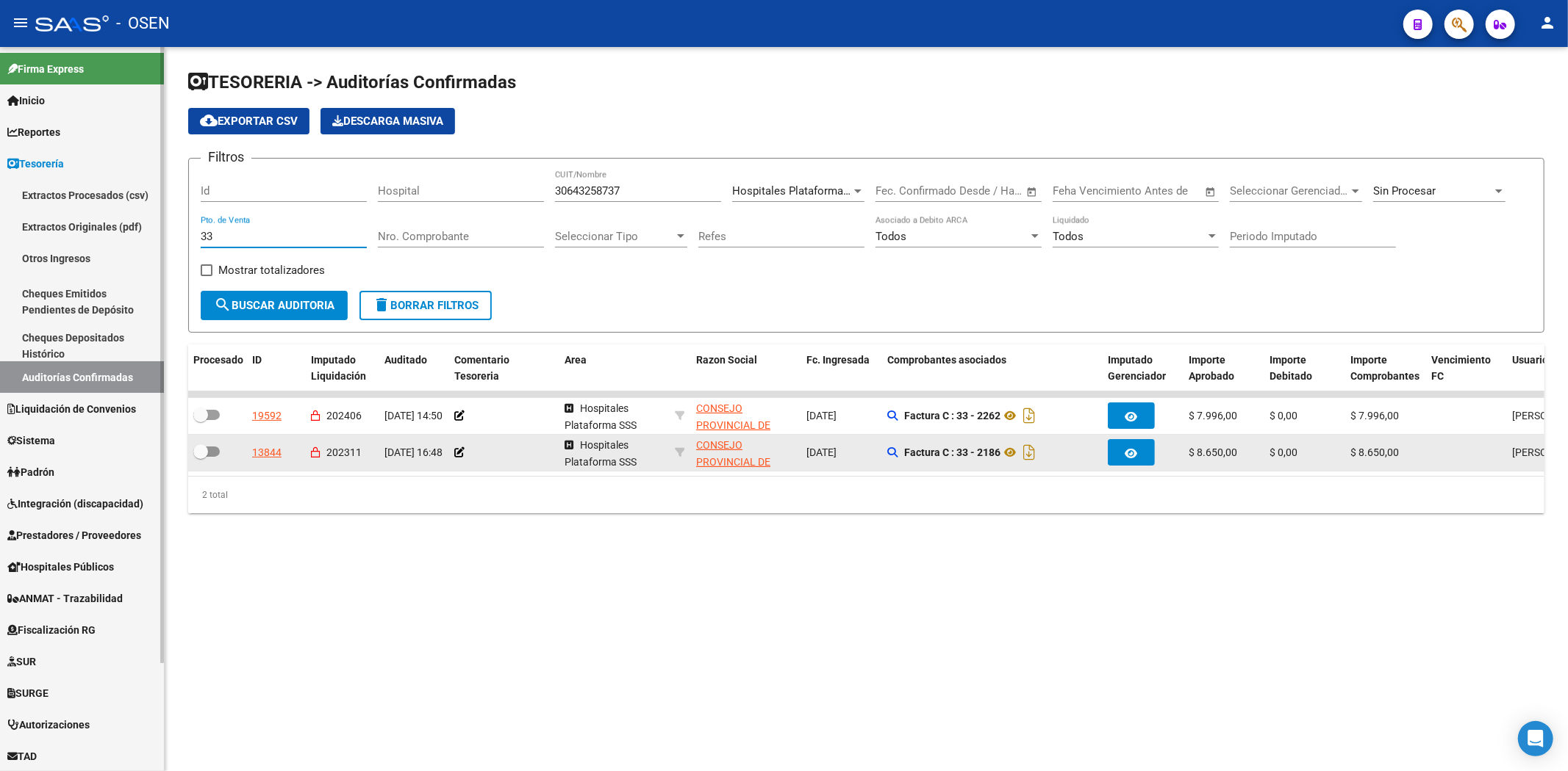
drag, startPoint x: 280, startPoint y: 236, endPoint x: 37, endPoint y: 236, distance: 243.0
click at [38, 236] on mat-sidenav-container "Firma Express Inicio Calendario SSS Instructivos Contacto OS Reportes Tablero d…" at bounding box center [784, 408] width 1568 height 724
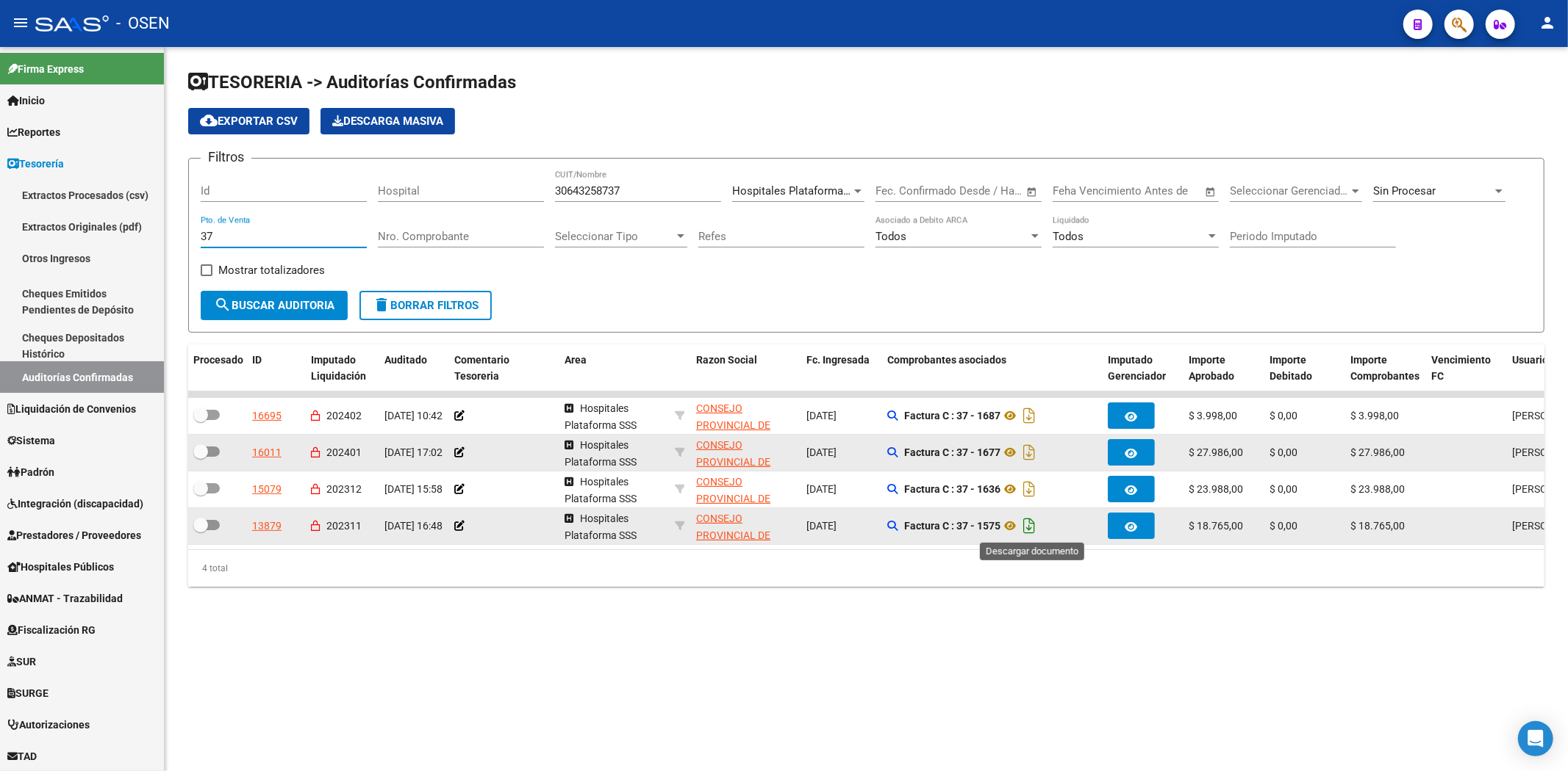
click at [1033, 528] on icon "Descargar documento" at bounding box center [1029, 526] width 19 height 23
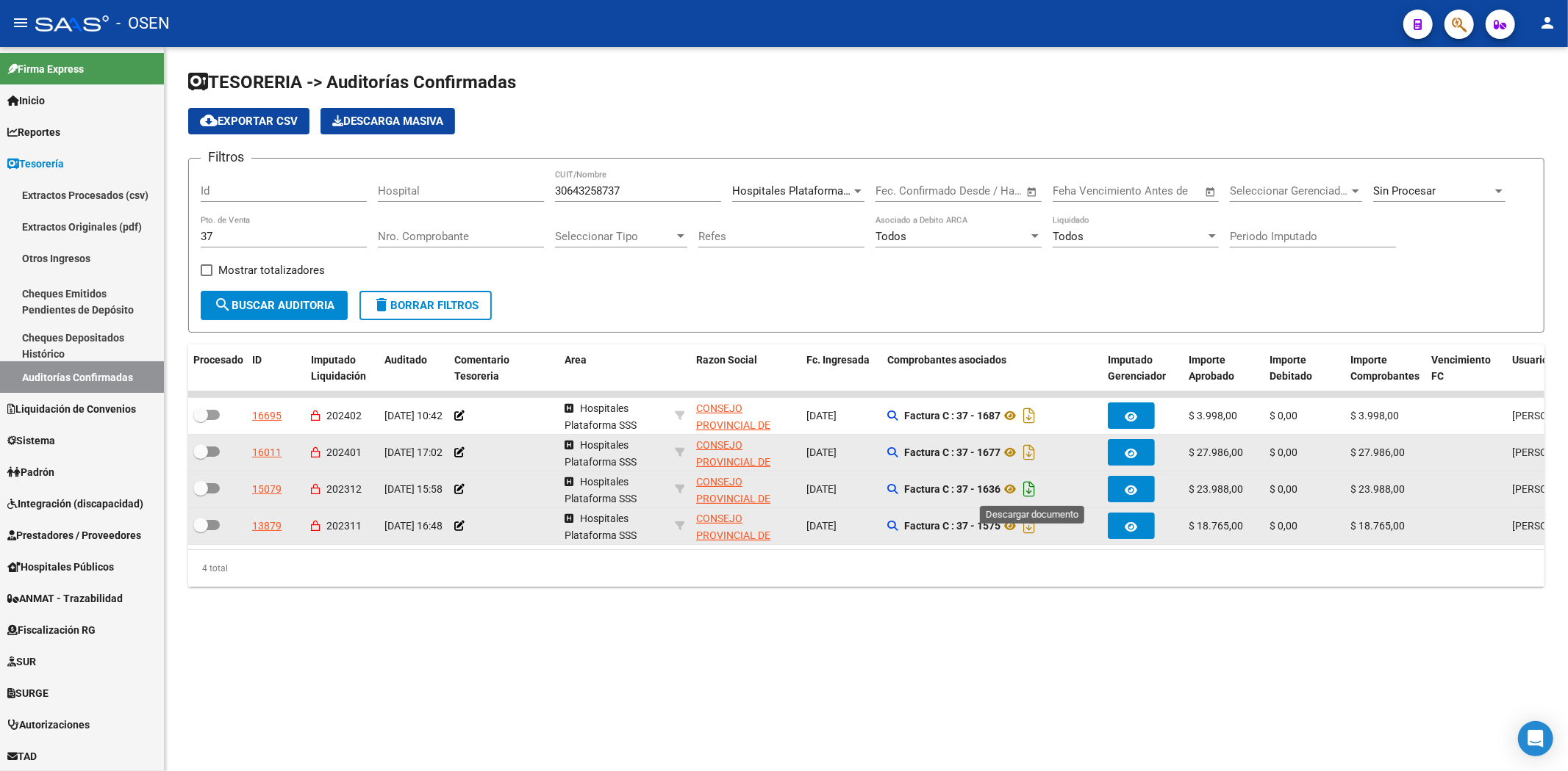
click at [1038, 490] on icon "Descargar documento" at bounding box center [1029, 489] width 19 height 23
click at [1010, 489] on icon at bounding box center [1009, 489] width 19 height 18
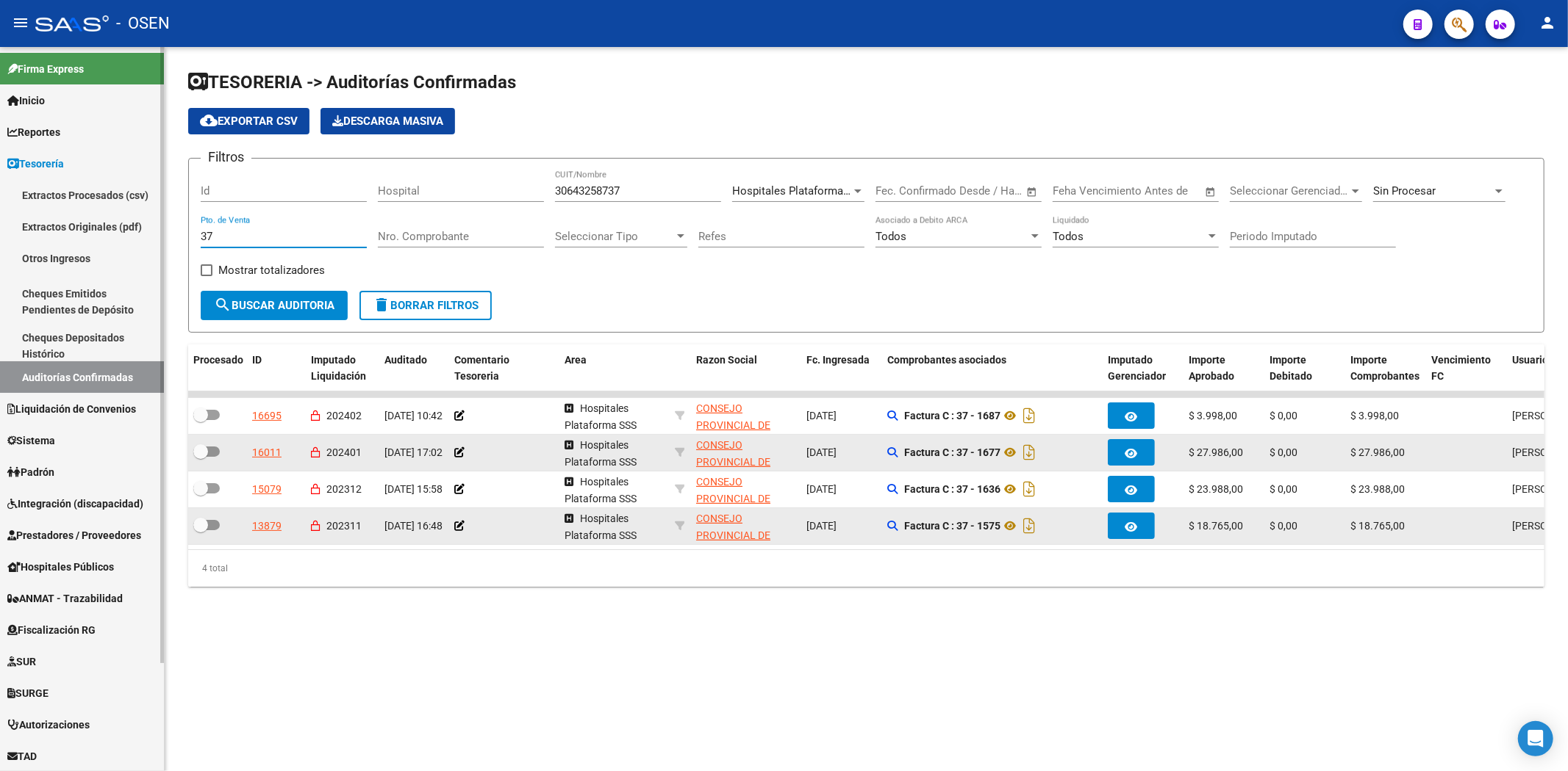
drag, startPoint x: 273, startPoint y: 238, endPoint x: 116, endPoint y: 231, distance: 157.2
click at [116, 232] on mat-sidenav-container "Firma Express Inicio Calendario SSS Instructivos Contacto OS Reportes Tablero d…" at bounding box center [784, 408] width 1568 height 724
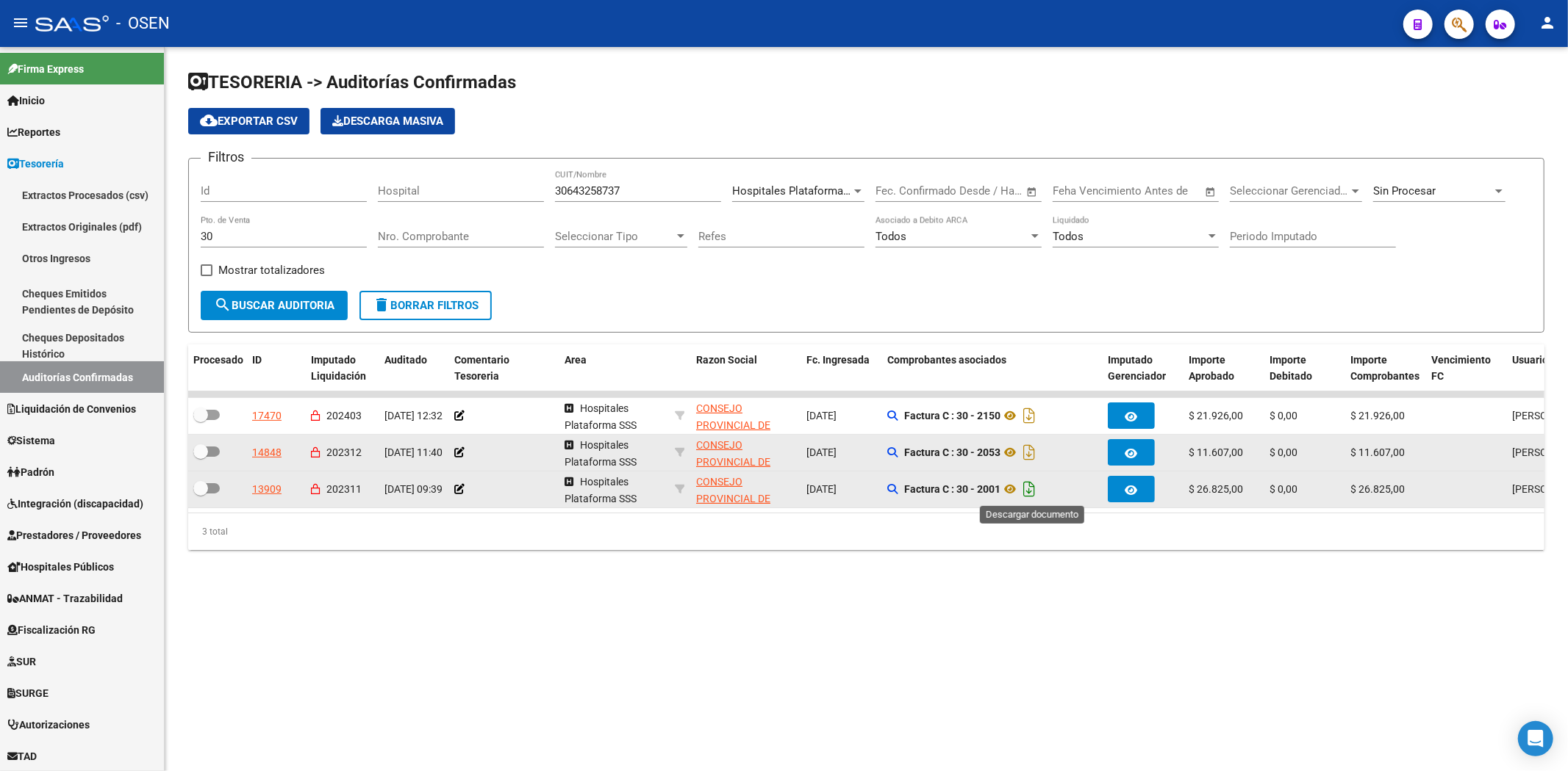
click at [1026, 487] on icon "Descargar documento" at bounding box center [1029, 489] width 19 height 23
click at [1033, 452] on icon "Descargar documento" at bounding box center [1029, 452] width 19 height 23
click at [1016, 488] on icon at bounding box center [1009, 489] width 19 height 18
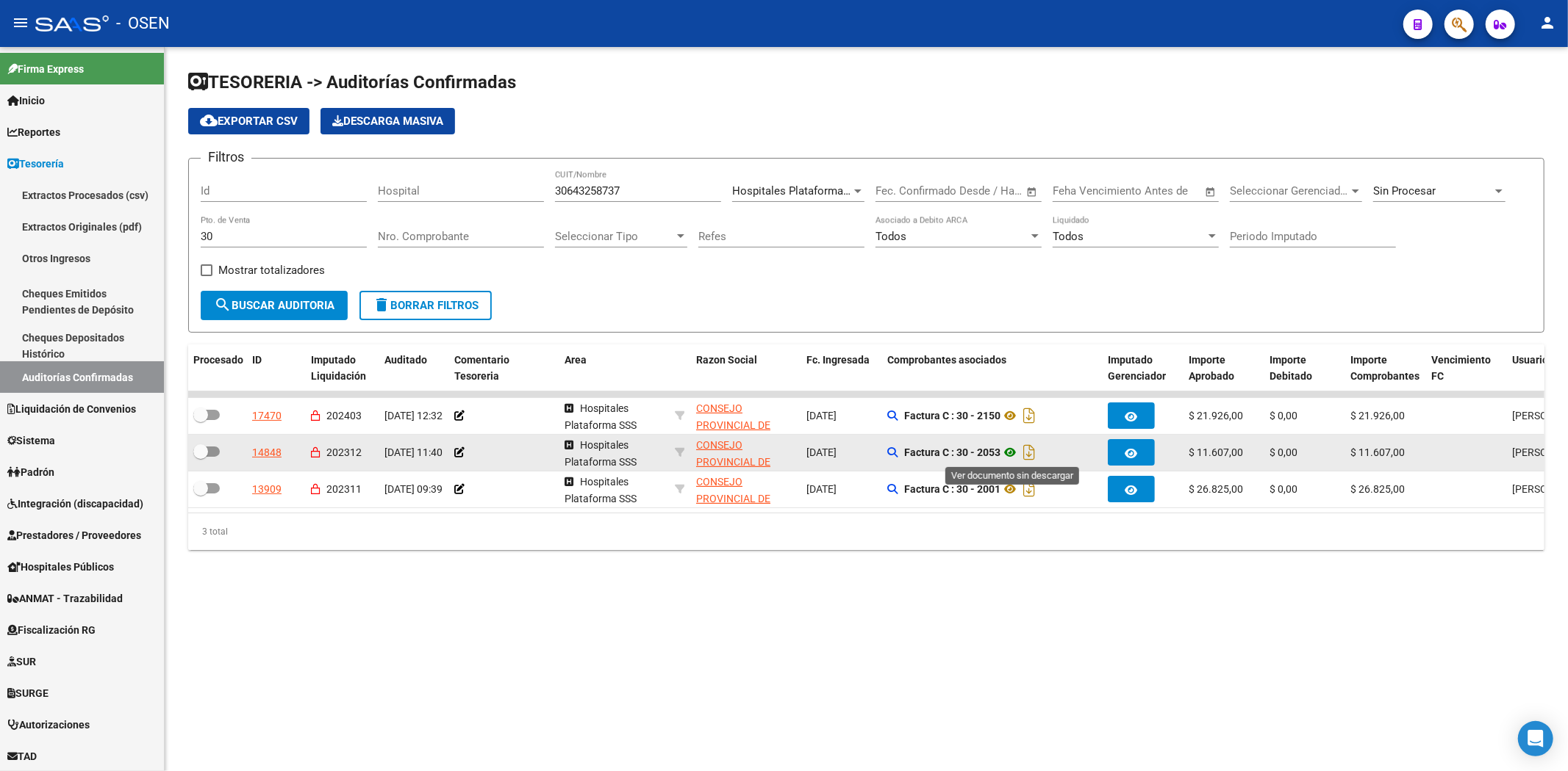
click at [1010, 448] on icon at bounding box center [1009, 452] width 19 height 18
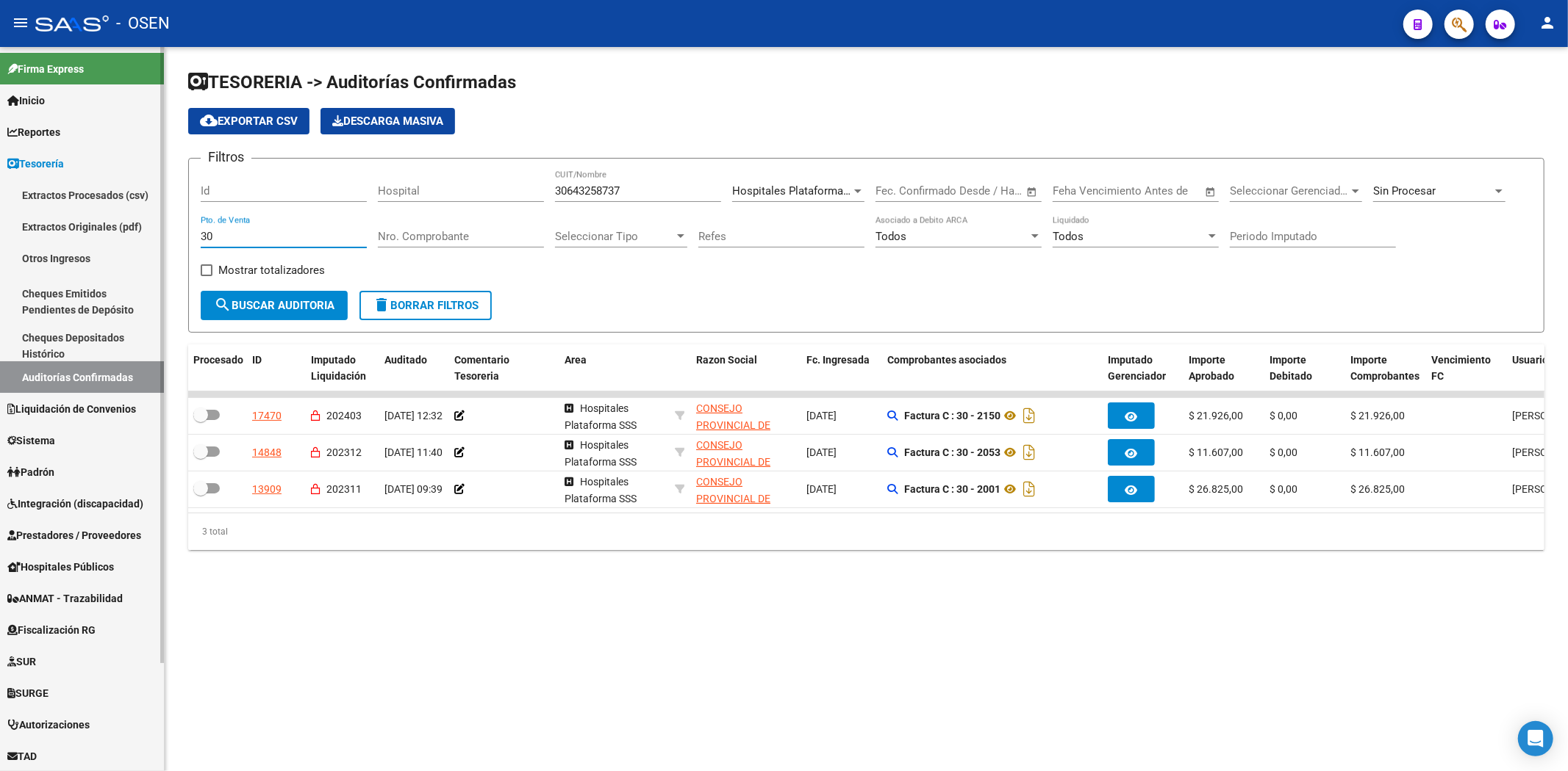
drag, startPoint x: 245, startPoint y: 237, endPoint x: 24, endPoint y: 220, distance: 221.7
click at [26, 222] on mat-sidenav-container "Firma Express Inicio Calendario SSS Instructivos Contacto OS Reportes Tablero d…" at bounding box center [784, 408] width 1568 height 724
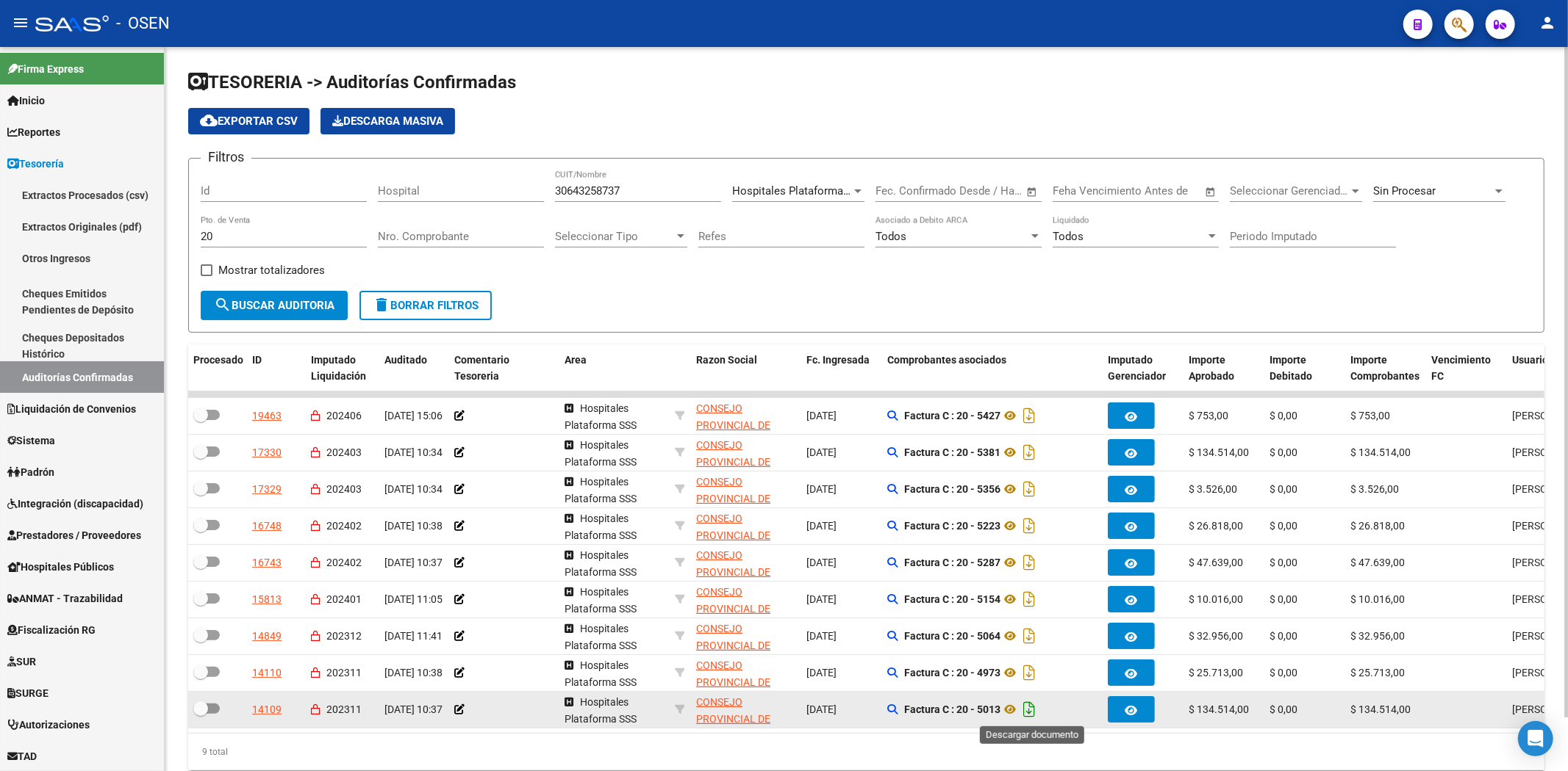
click at [1030, 707] on icon "Descargar documento" at bounding box center [1029, 709] width 19 height 23
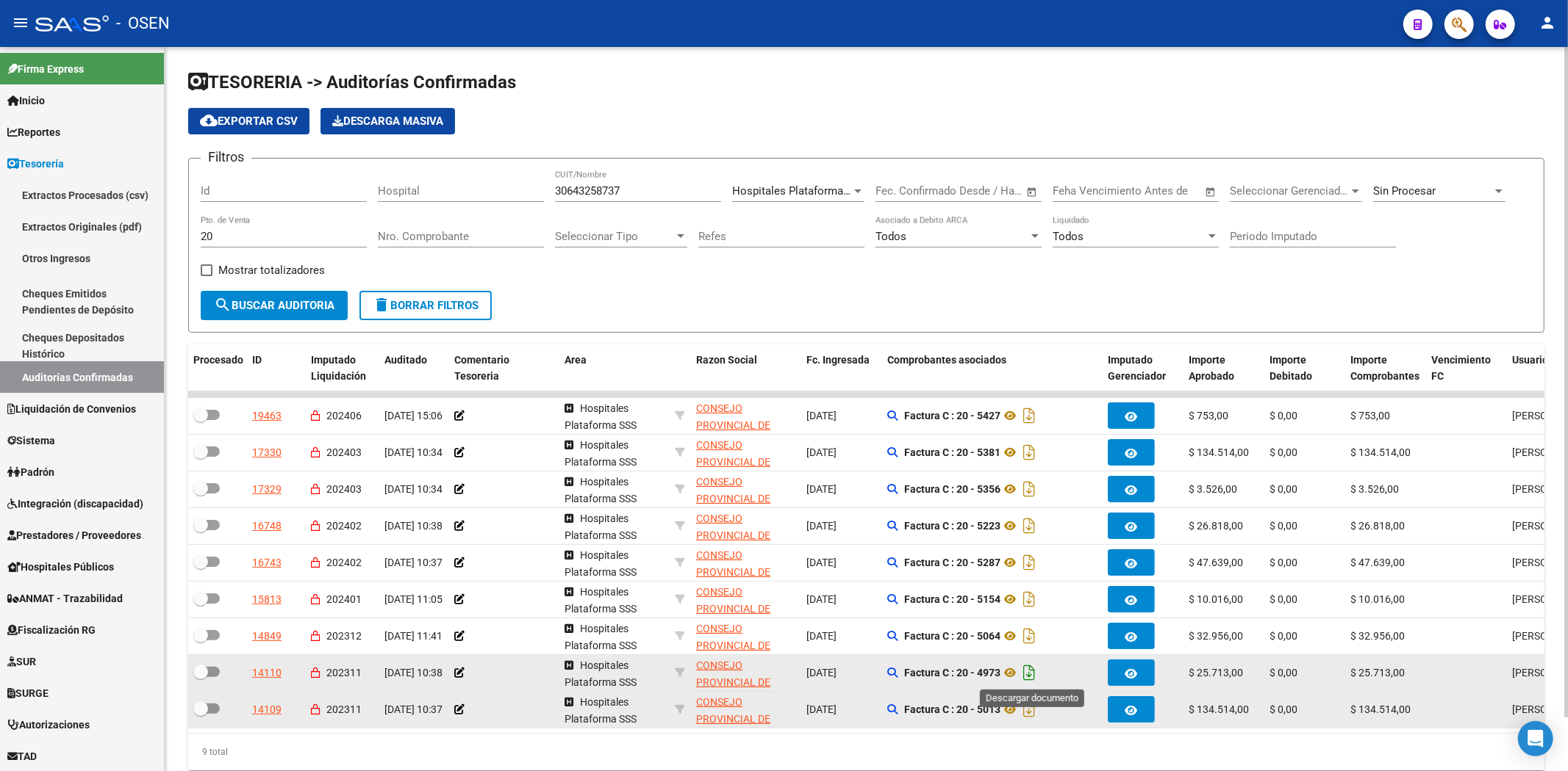
click at [1036, 671] on icon "Descargar documento" at bounding box center [1029, 672] width 19 height 23
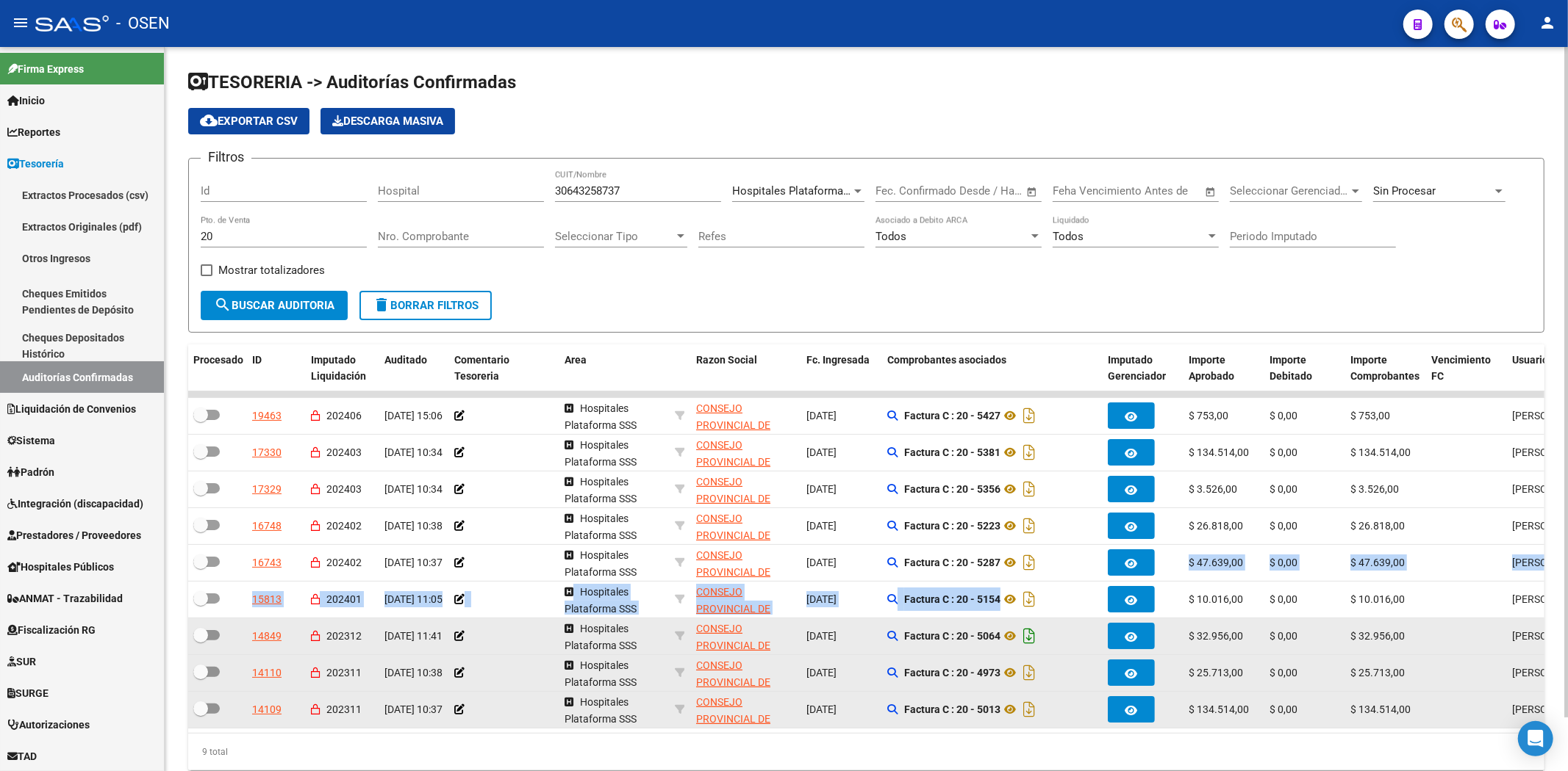
drag, startPoint x: 1072, startPoint y: 612, endPoint x: 1038, endPoint y: 629, distance: 38.0
click at [1038, 629] on datatable-scroller "19463 202406 24/06/2024 15:06 Hospitales Plataforma SSS CONSEJO PROVINCIAL DE S…" at bounding box center [866, 560] width 1356 height 337
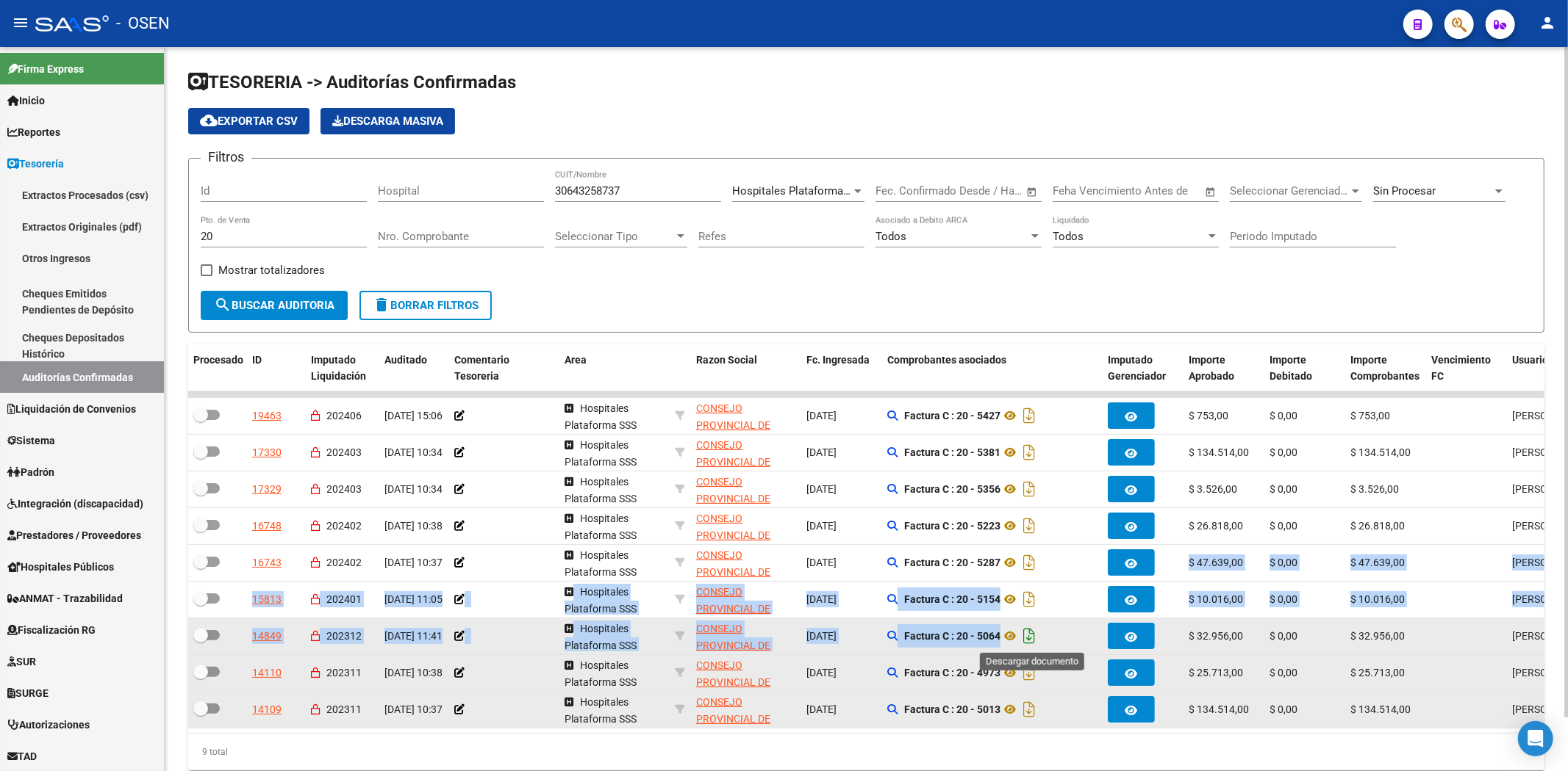
click at [1036, 632] on icon "Descargar documento" at bounding box center [1029, 636] width 19 height 23
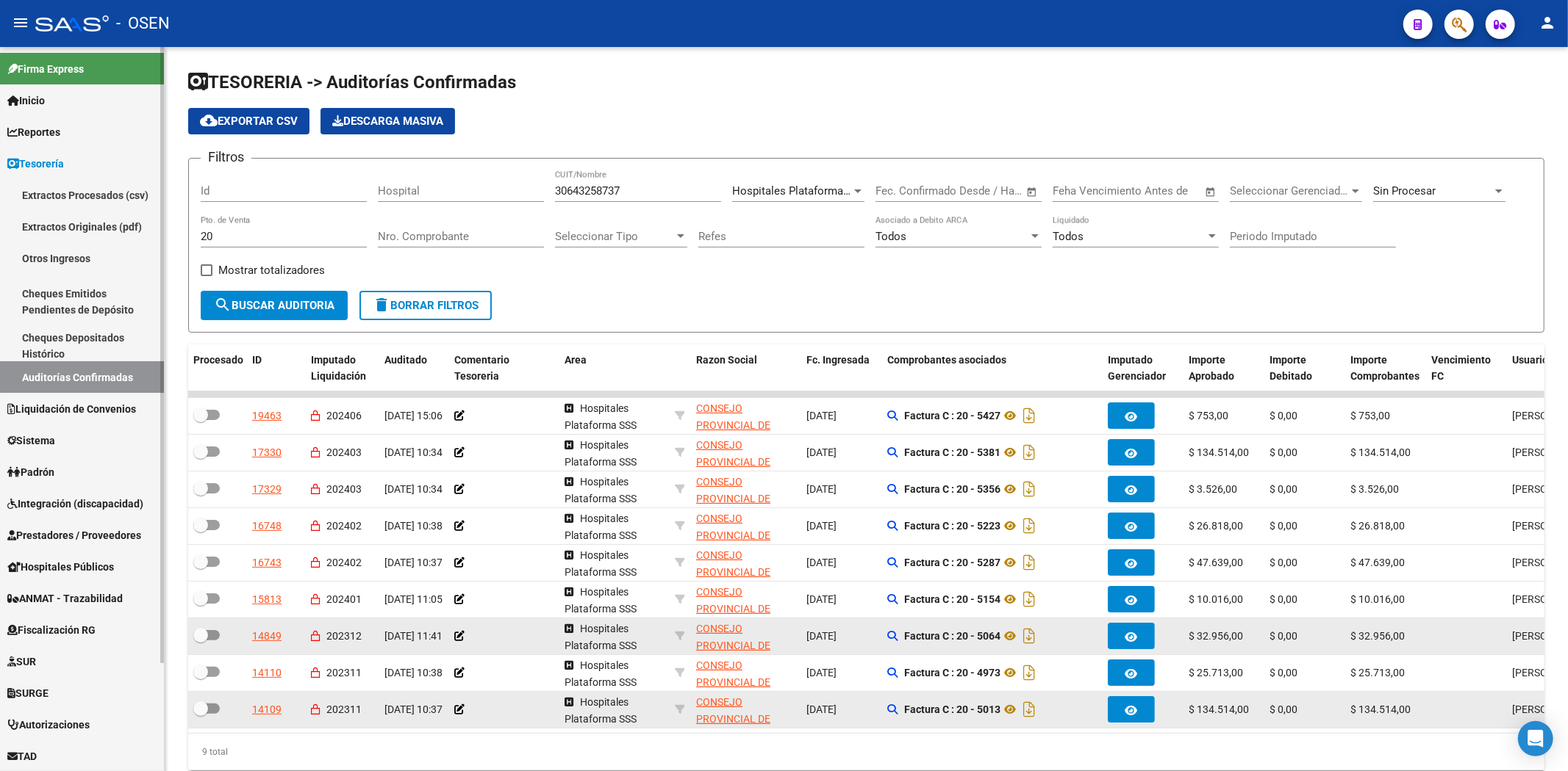
drag, startPoint x: 265, startPoint y: 241, endPoint x: 33, endPoint y: 221, distance: 232.9
click at [33, 222] on mat-sidenav-container "Firma Express Inicio Calendario SSS Instructivos Contacto OS Reportes Tablero d…" at bounding box center [784, 408] width 1568 height 724
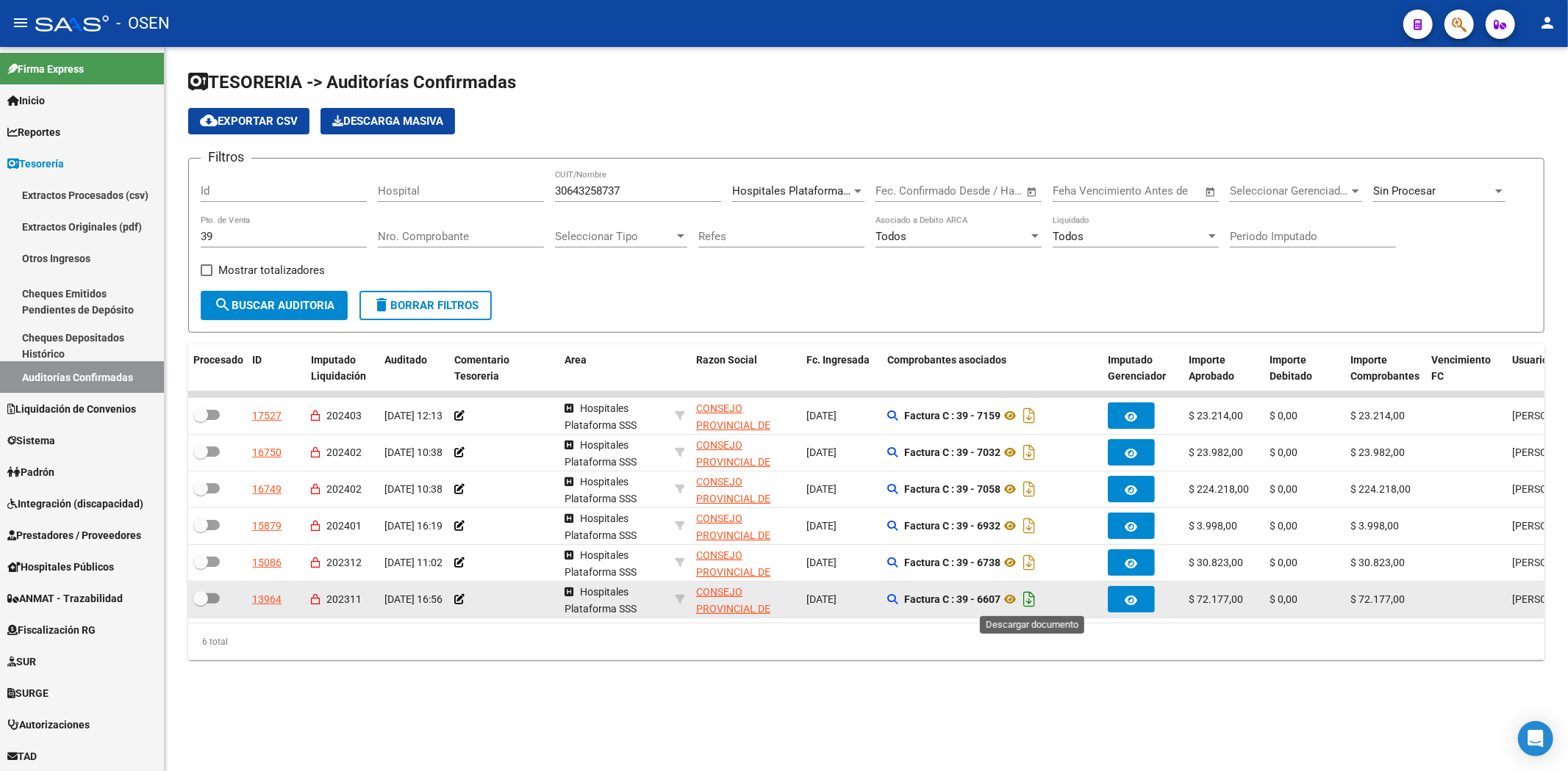
click at [1038, 599] on icon "Descargar documento" at bounding box center [1029, 599] width 19 height 23
click at [1014, 600] on icon at bounding box center [1009, 599] width 19 height 18
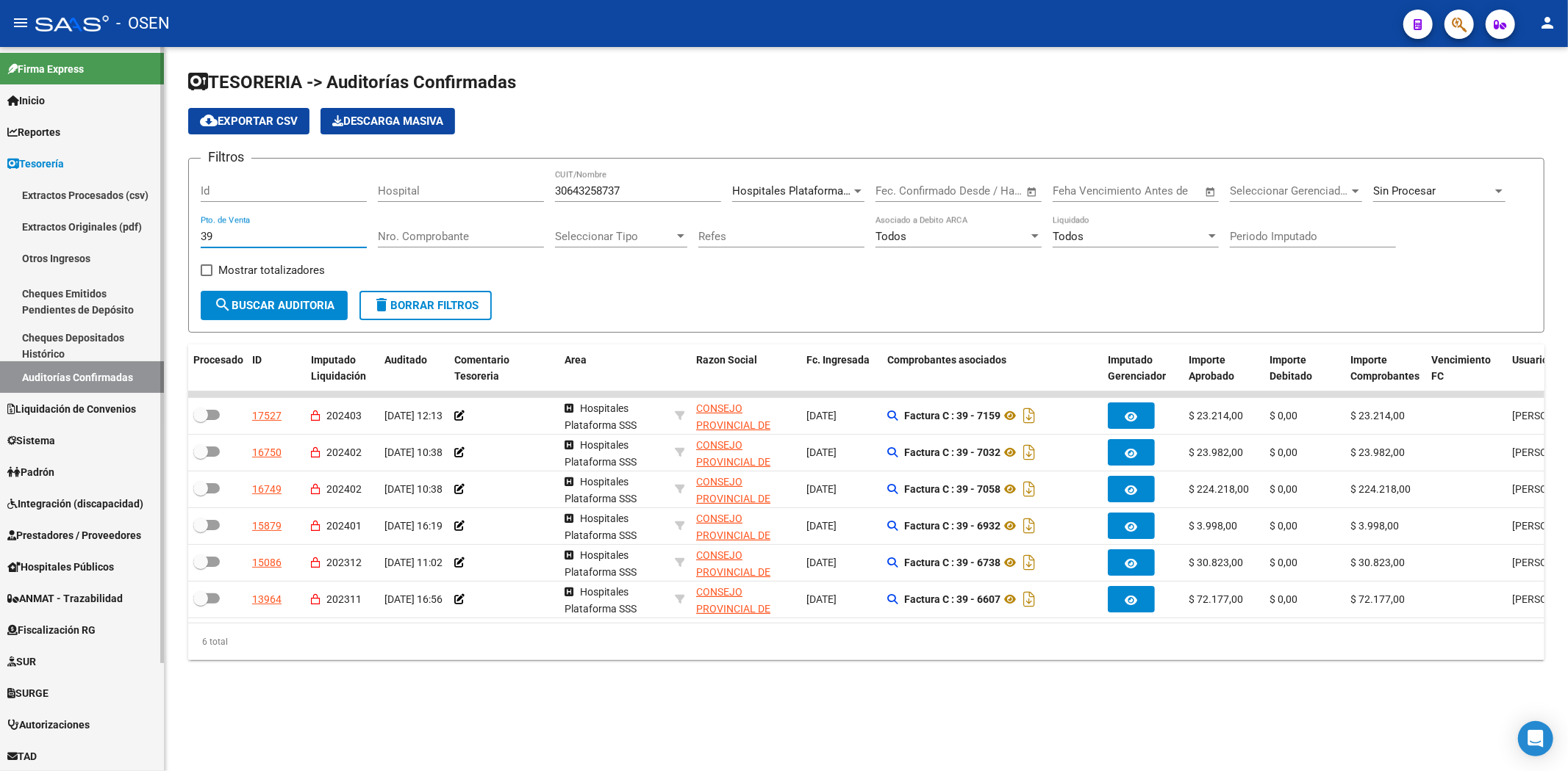
drag, startPoint x: 338, startPoint y: 238, endPoint x: 123, endPoint y: 227, distance: 215.3
click at [127, 230] on mat-sidenav-container "Firma Express Inicio Calendario SSS Instructivos Contacto OS Reportes Tablero d…" at bounding box center [784, 408] width 1568 height 724
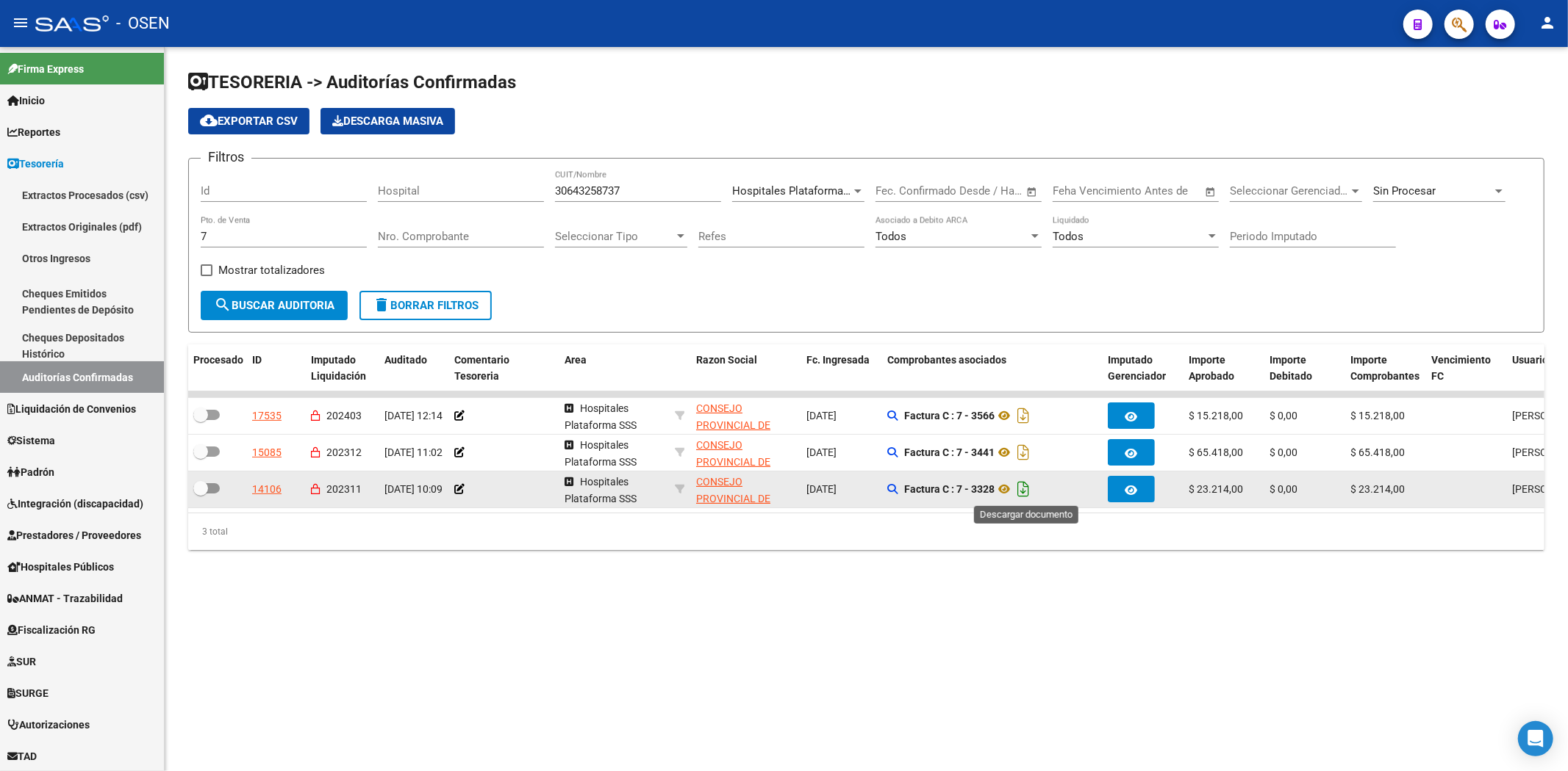
click at [1031, 487] on icon "Descargar documento" at bounding box center [1023, 489] width 19 height 23
click at [1007, 489] on icon at bounding box center [1004, 489] width 19 height 18
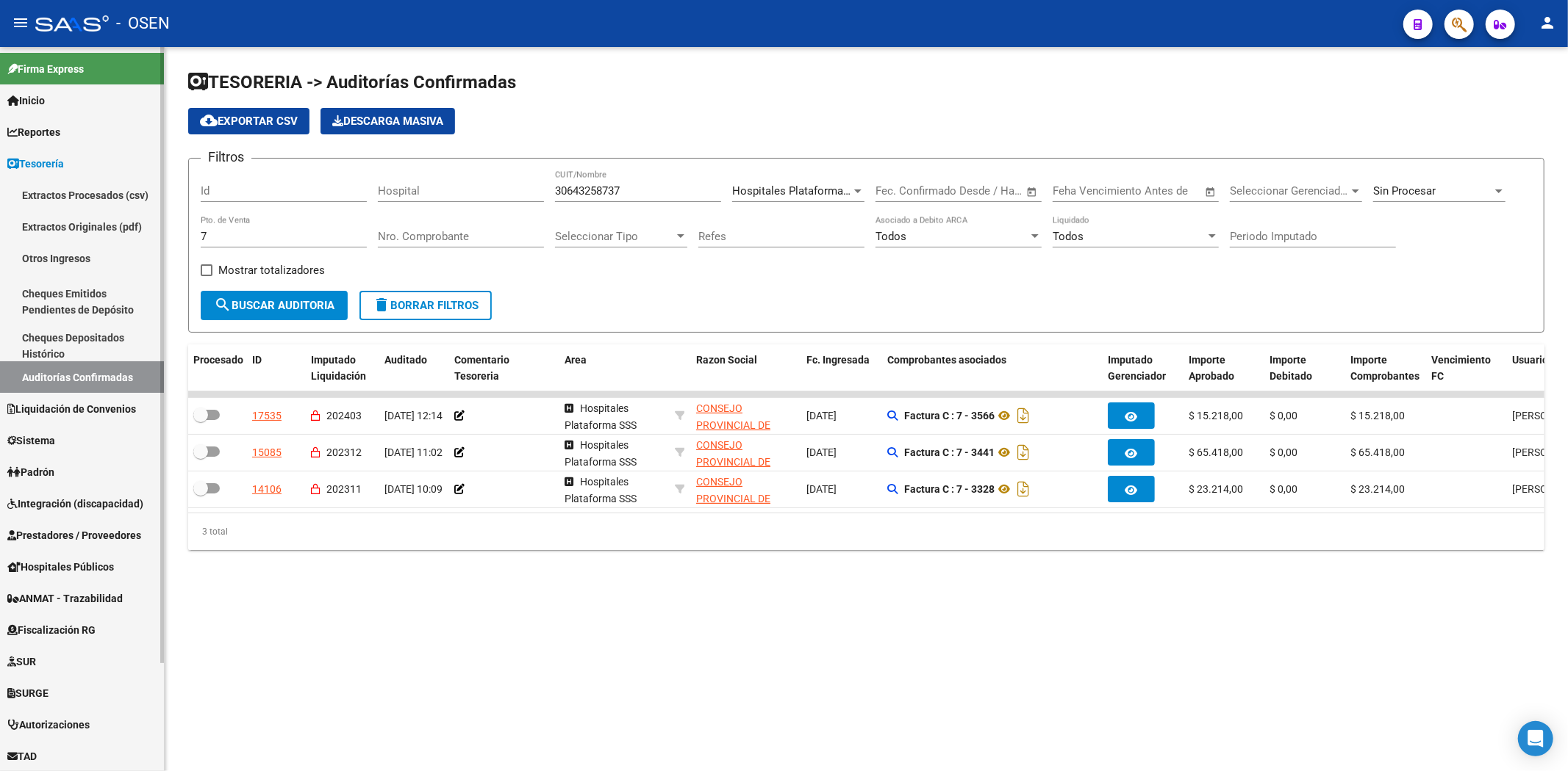
drag, startPoint x: 214, startPoint y: 235, endPoint x: 6, endPoint y: 214, distance: 209.1
click at [6, 218] on mat-sidenav-container "Firma Express Inicio Calendario SSS Instructivos Contacto OS Reportes Tablero d…" at bounding box center [784, 408] width 1568 height 724
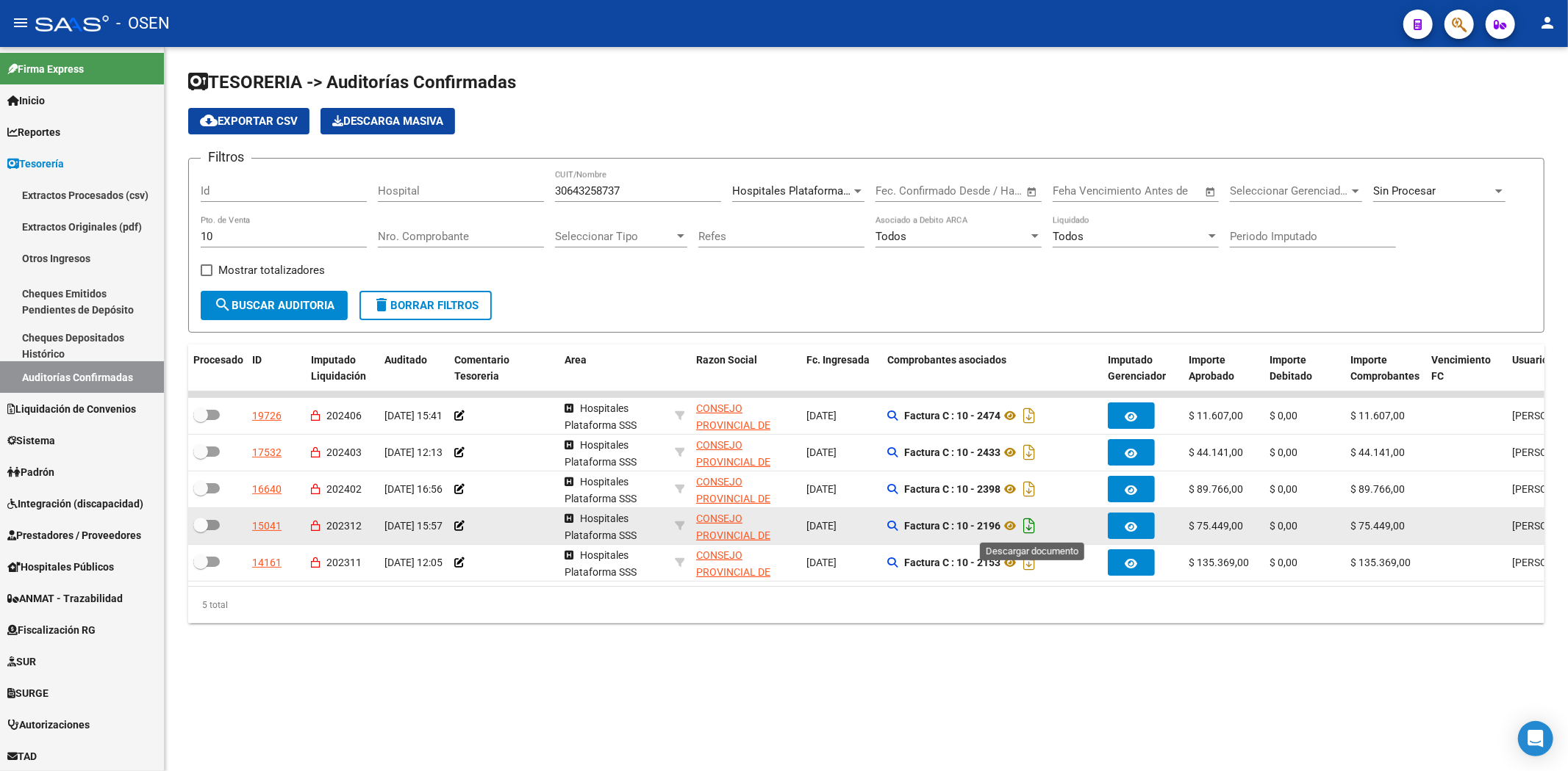
click at [1033, 526] on icon "Descargar documento" at bounding box center [1029, 526] width 19 height 23
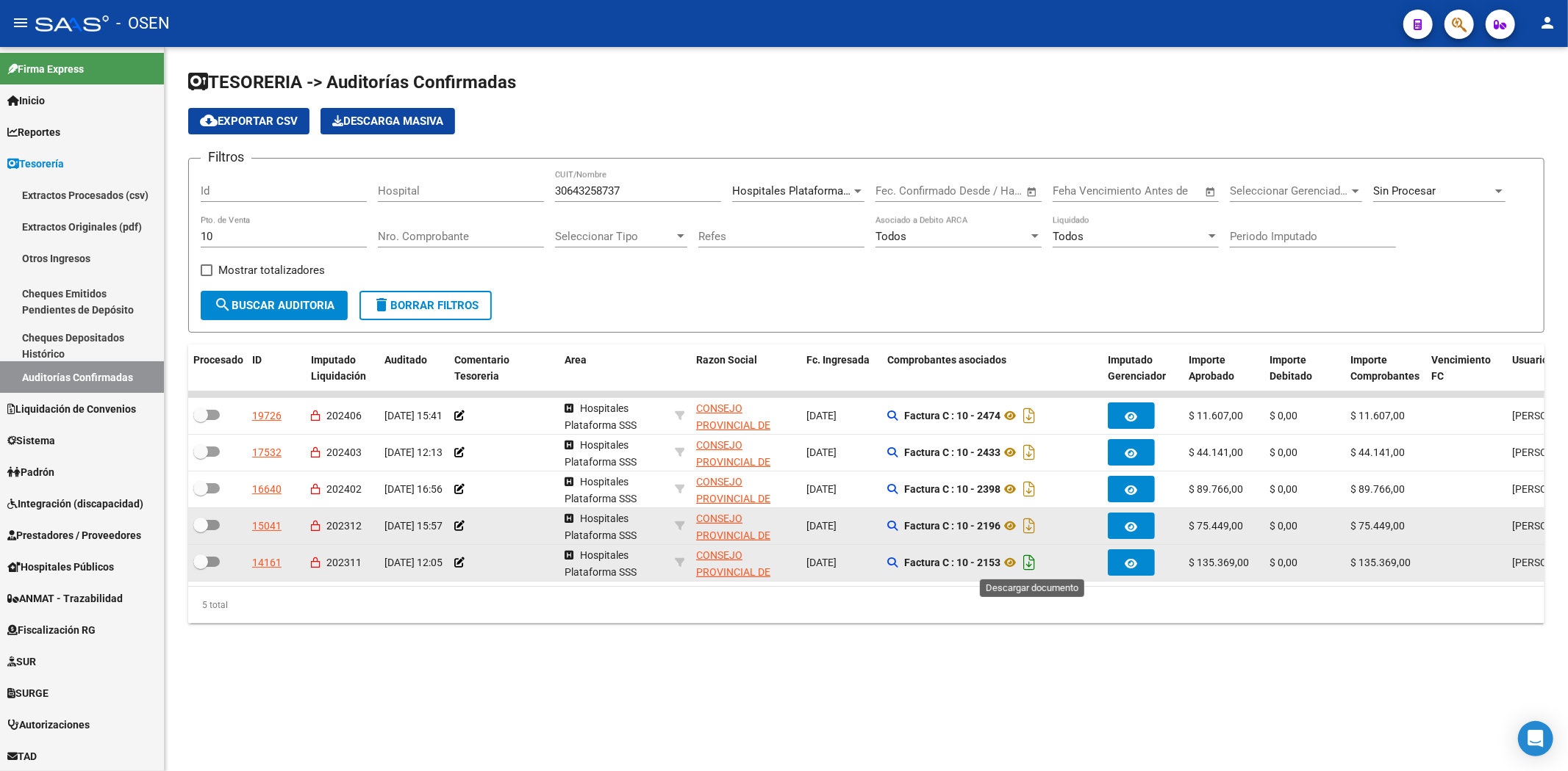
click at [1034, 569] on icon "Descargar documento" at bounding box center [1029, 562] width 19 height 23
drag, startPoint x: 265, startPoint y: 239, endPoint x: 171, endPoint y: 221, distance: 95.7
click at [158, 227] on mat-sidenav-container "Firma Express Inicio Calendario SSS Instructivos Contacto OS Reportes Tablero d…" at bounding box center [784, 408] width 1568 height 724
type input "4"
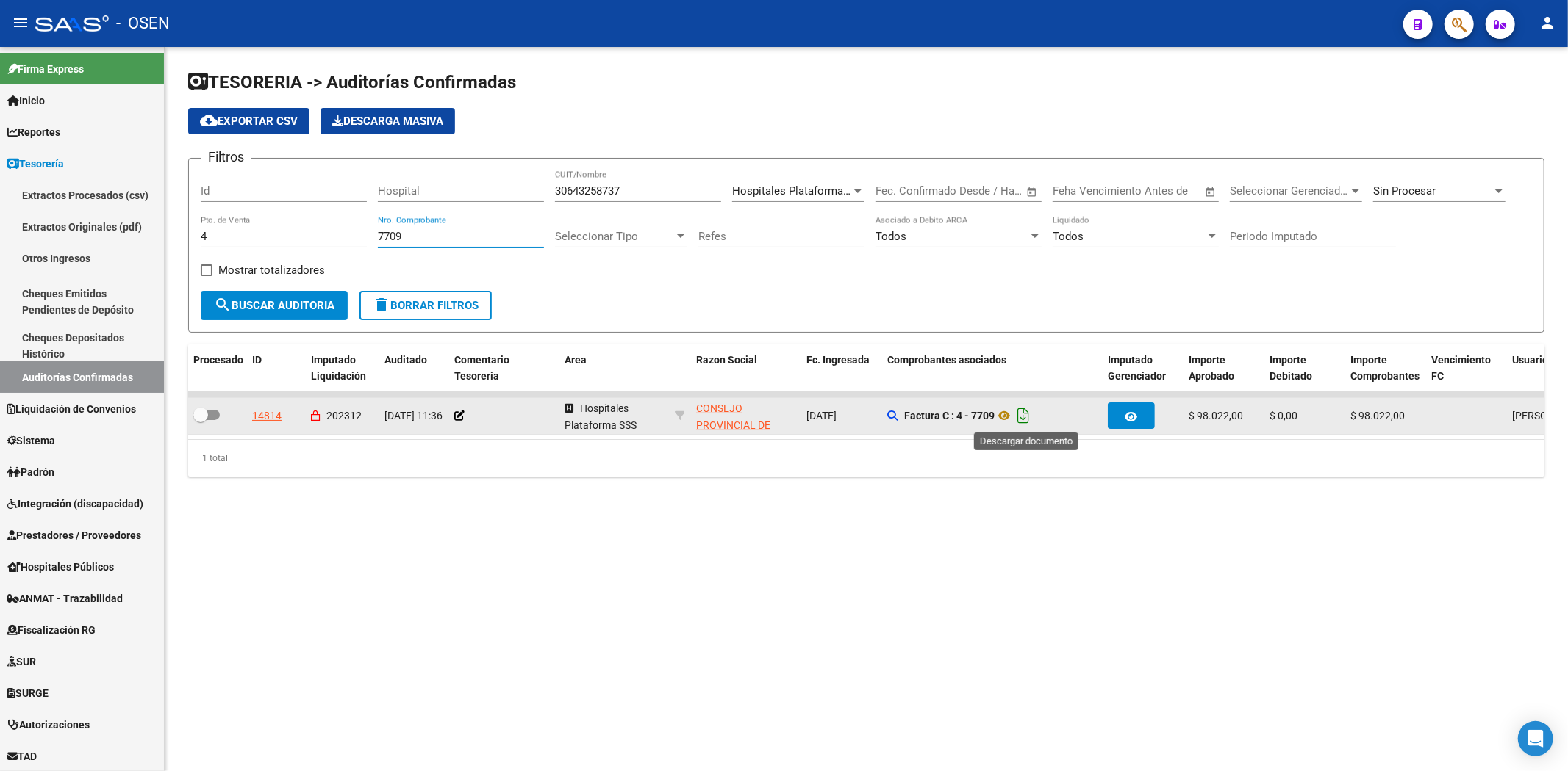
type input "7709"
click at [1022, 415] on icon "Descargar documento" at bounding box center [1023, 415] width 19 height 23
click at [1003, 415] on icon at bounding box center [1004, 416] width 19 height 18
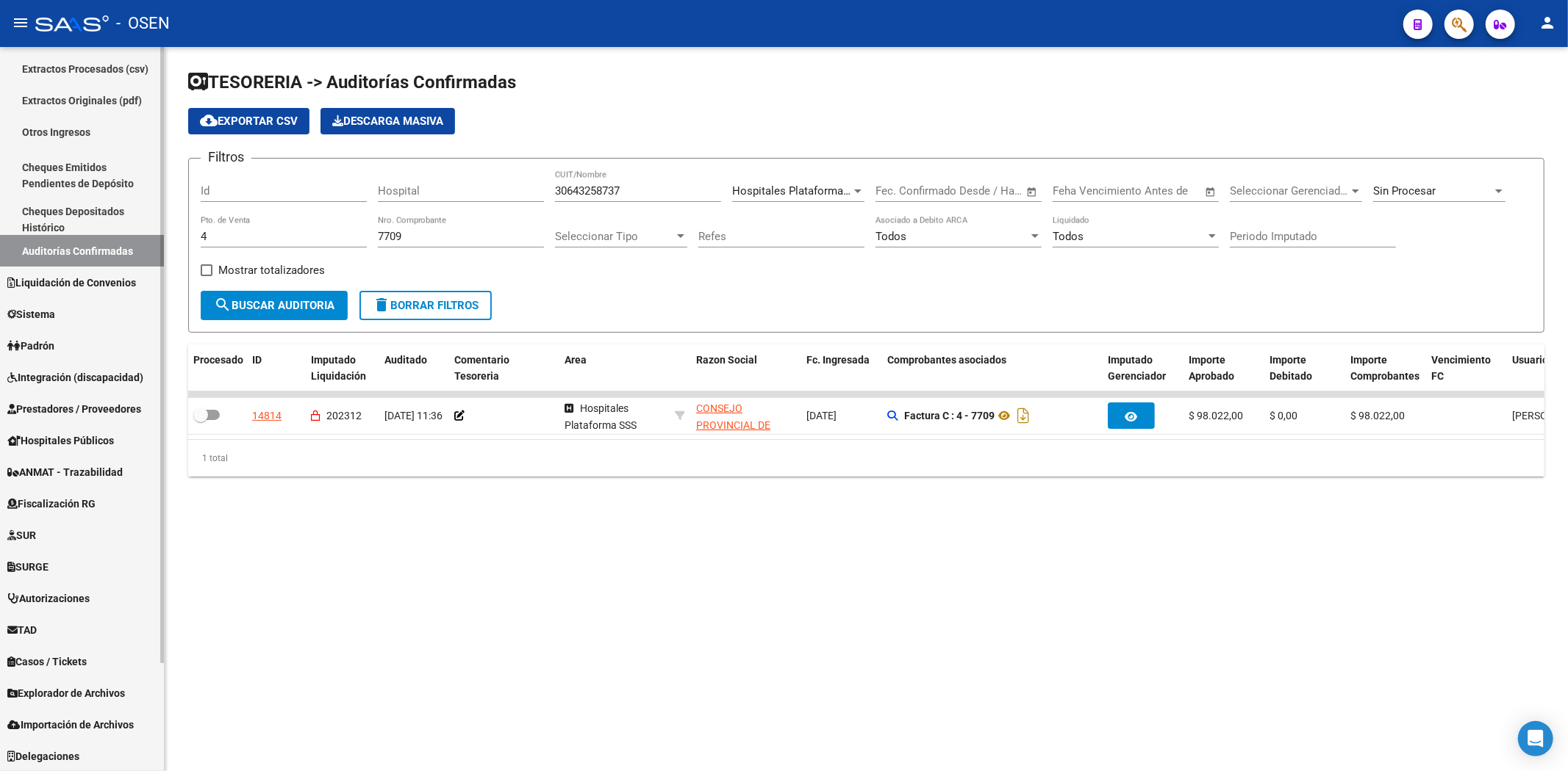
scroll to position [0, 0]
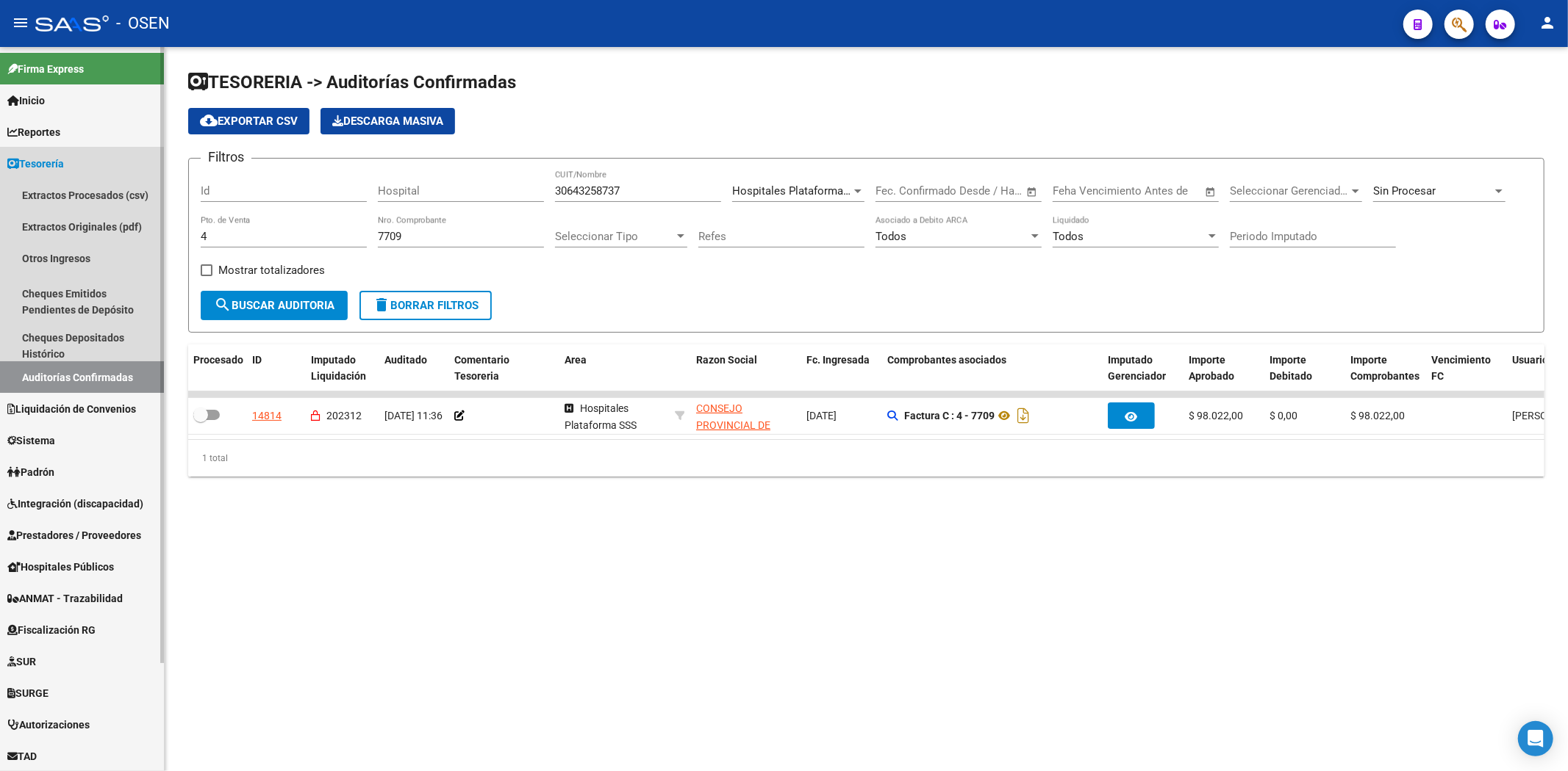
click at [64, 154] on link "Tesorería" at bounding box center [82, 163] width 164 height 32
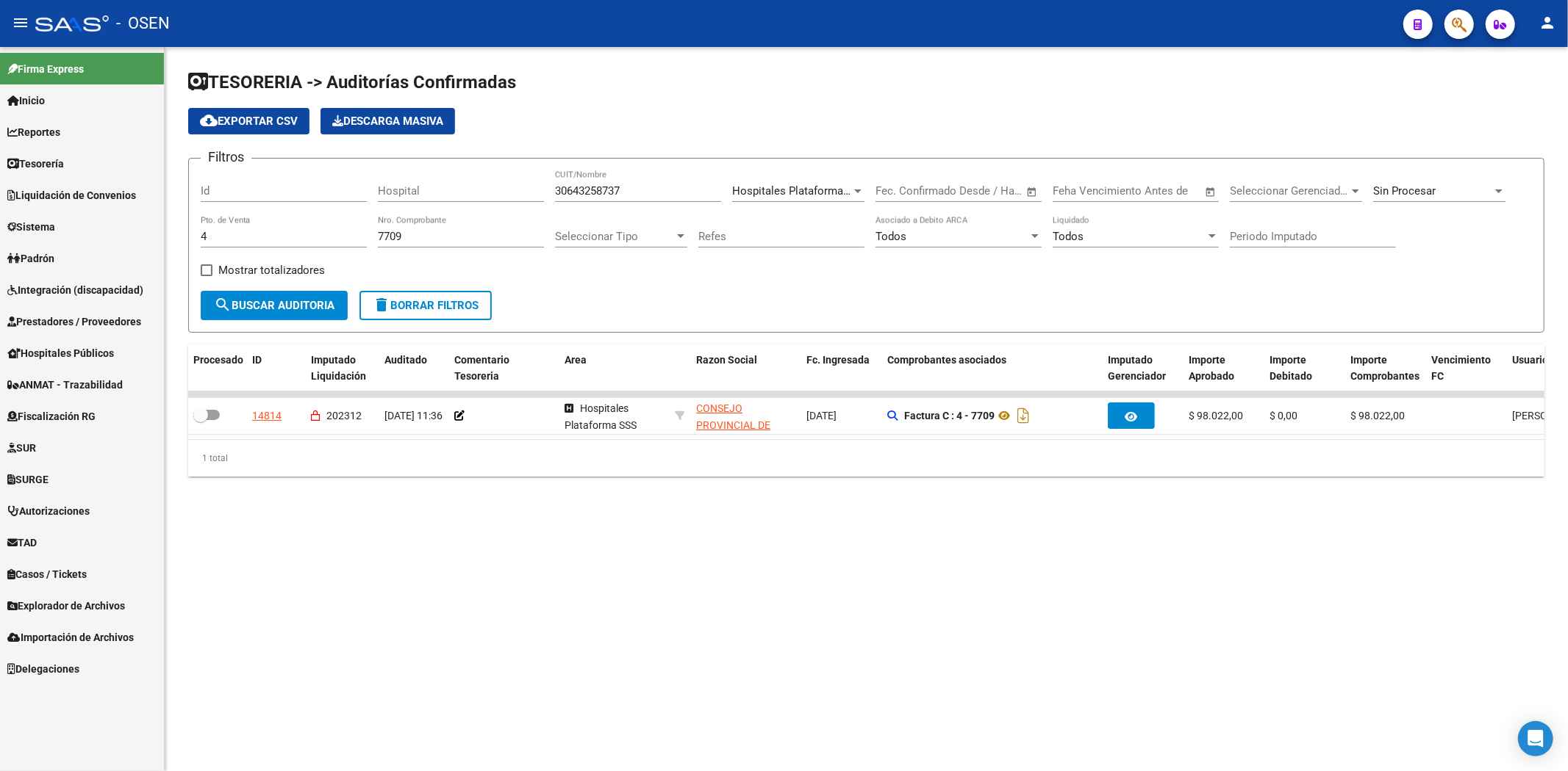
click at [107, 317] on span "Prestadores / Proveedores" at bounding box center [74, 321] width 133 height 16
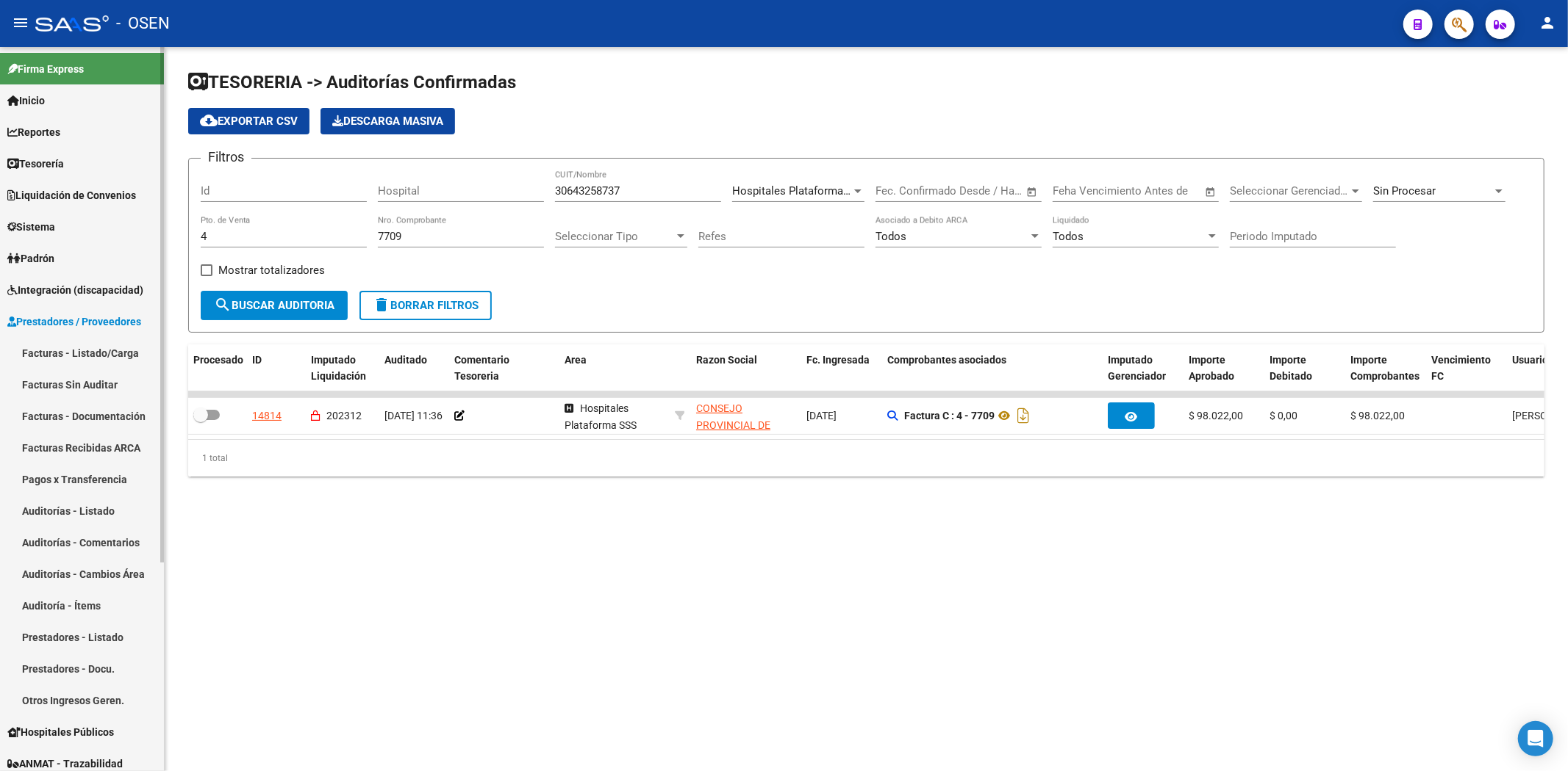
click at [101, 317] on span "Prestadores / Proveedores" at bounding box center [74, 321] width 133 height 16
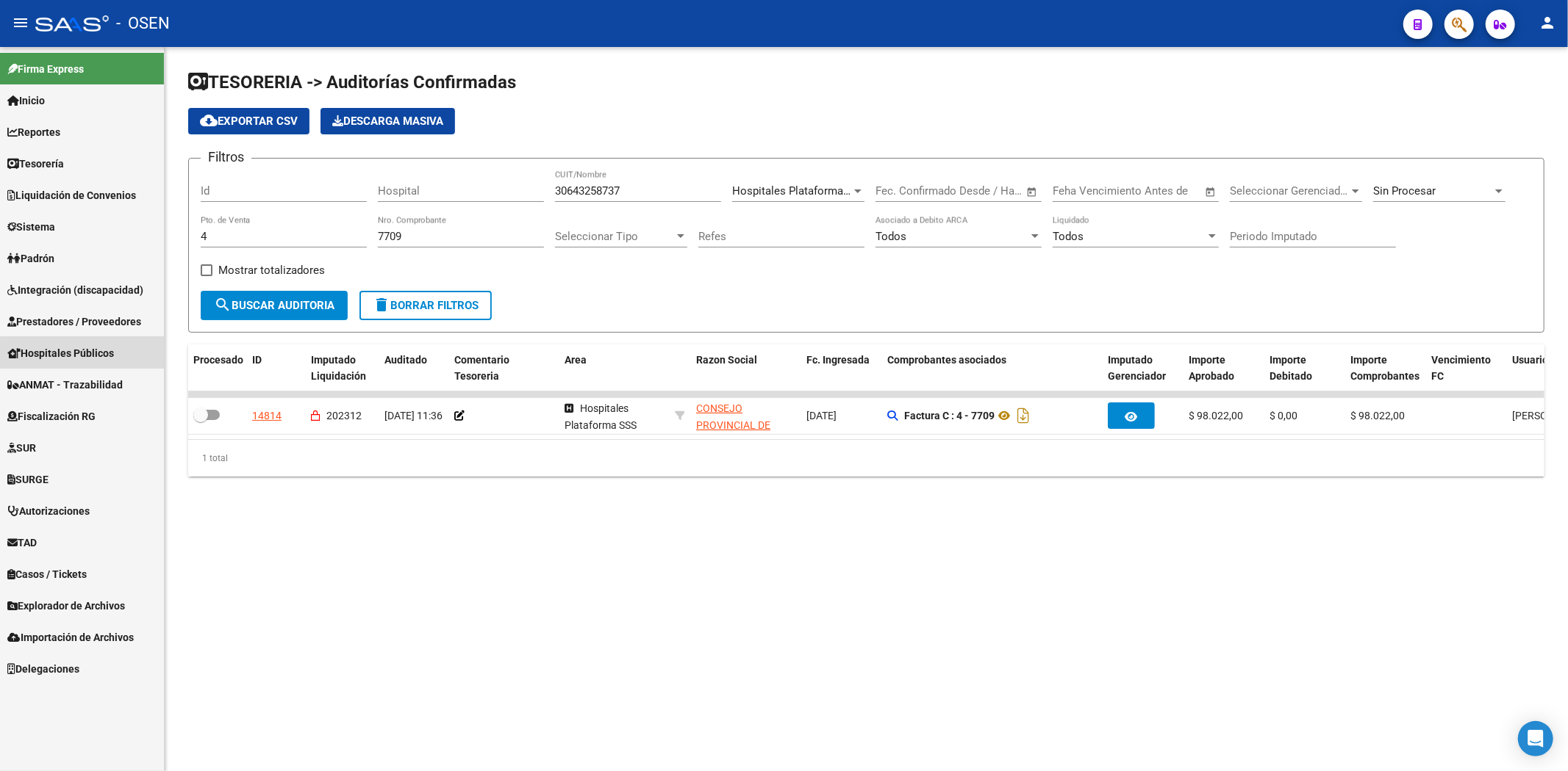
click at [91, 360] on span "Hospitales Públicos" at bounding box center [61, 352] width 106 height 16
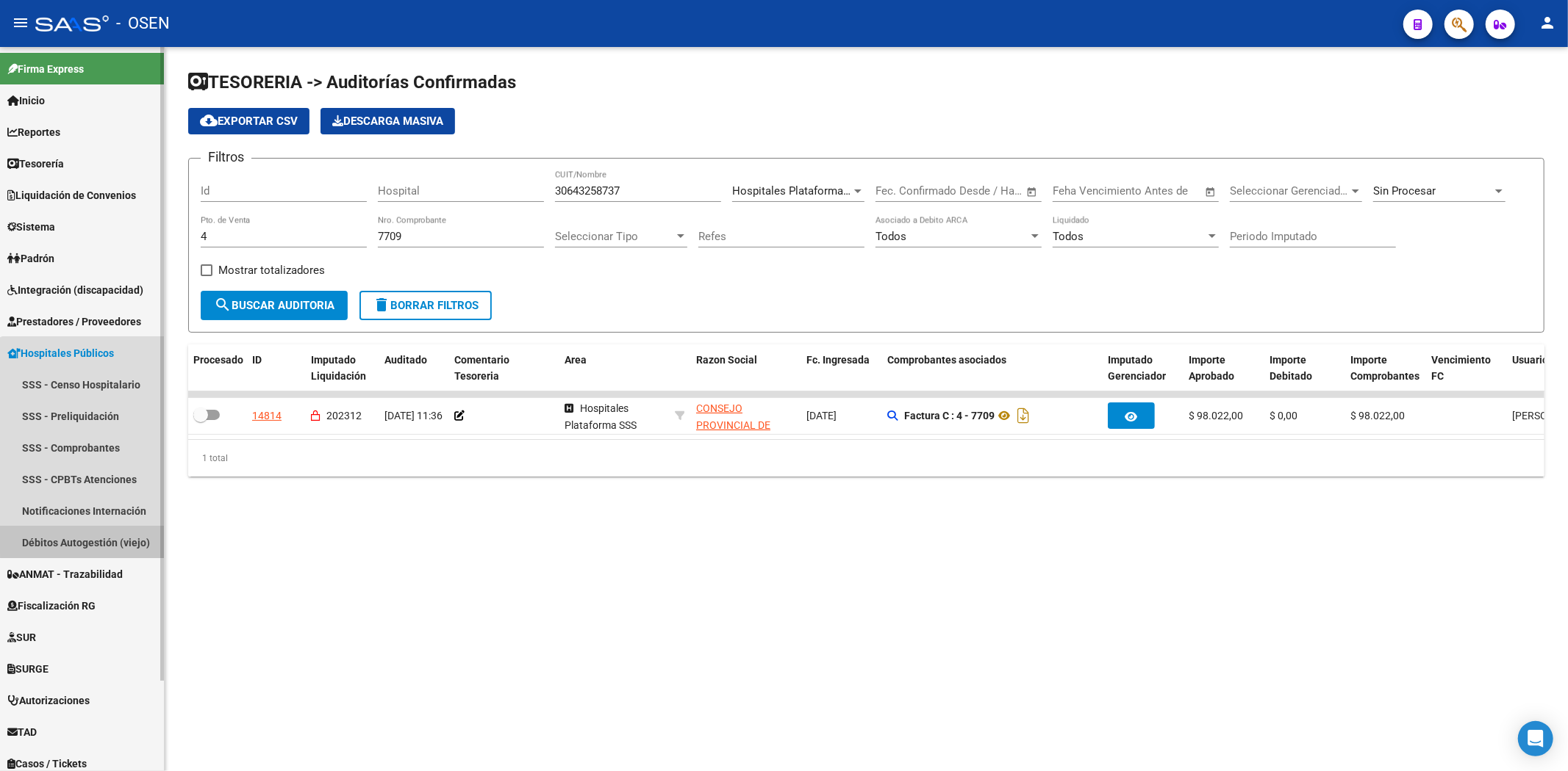
click at [87, 539] on link "Débitos Autogestión (viejo)" at bounding box center [82, 543] width 164 height 32
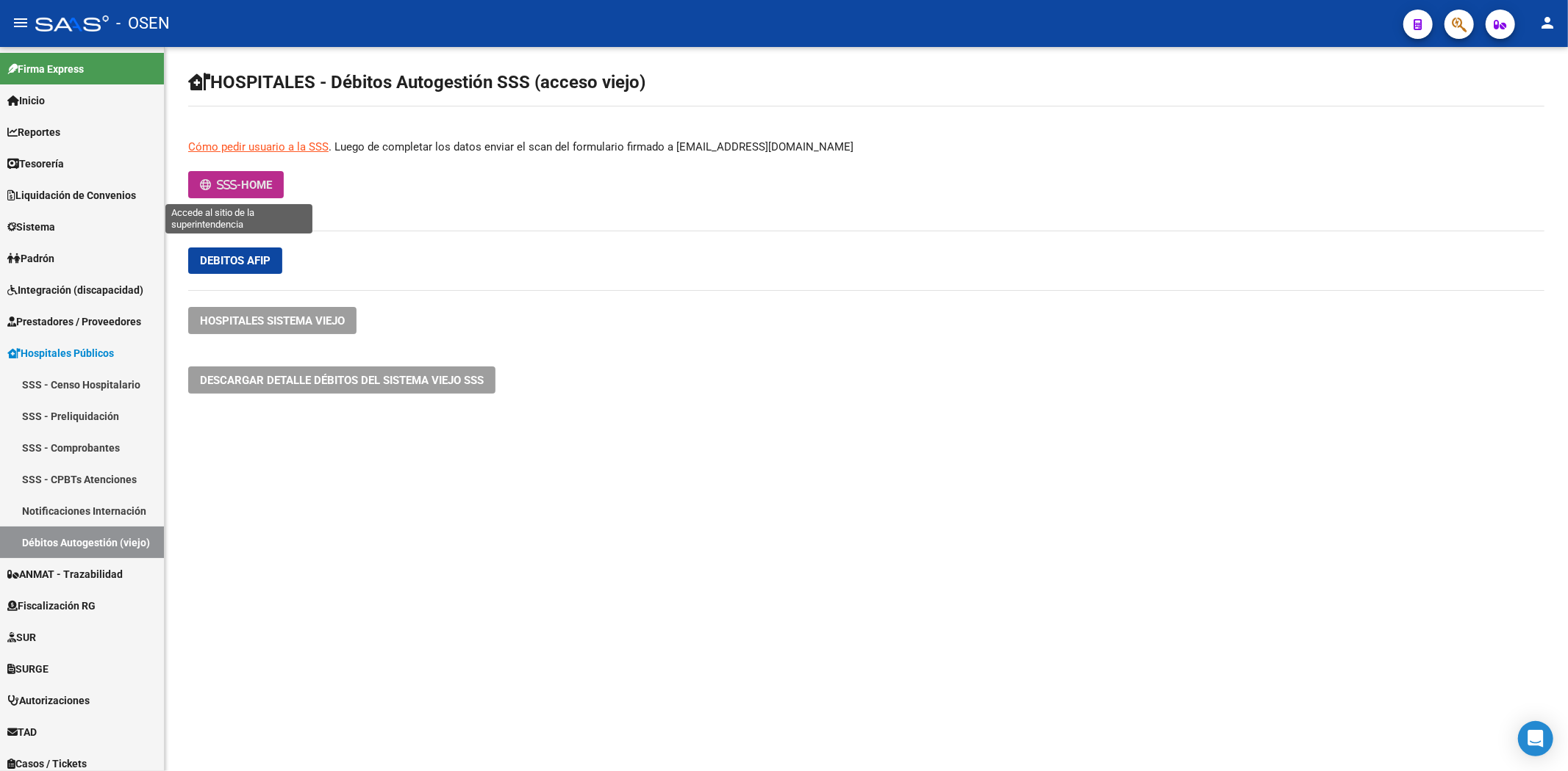
click at [258, 180] on span "HOME" at bounding box center [256, 185] width 31 height 13
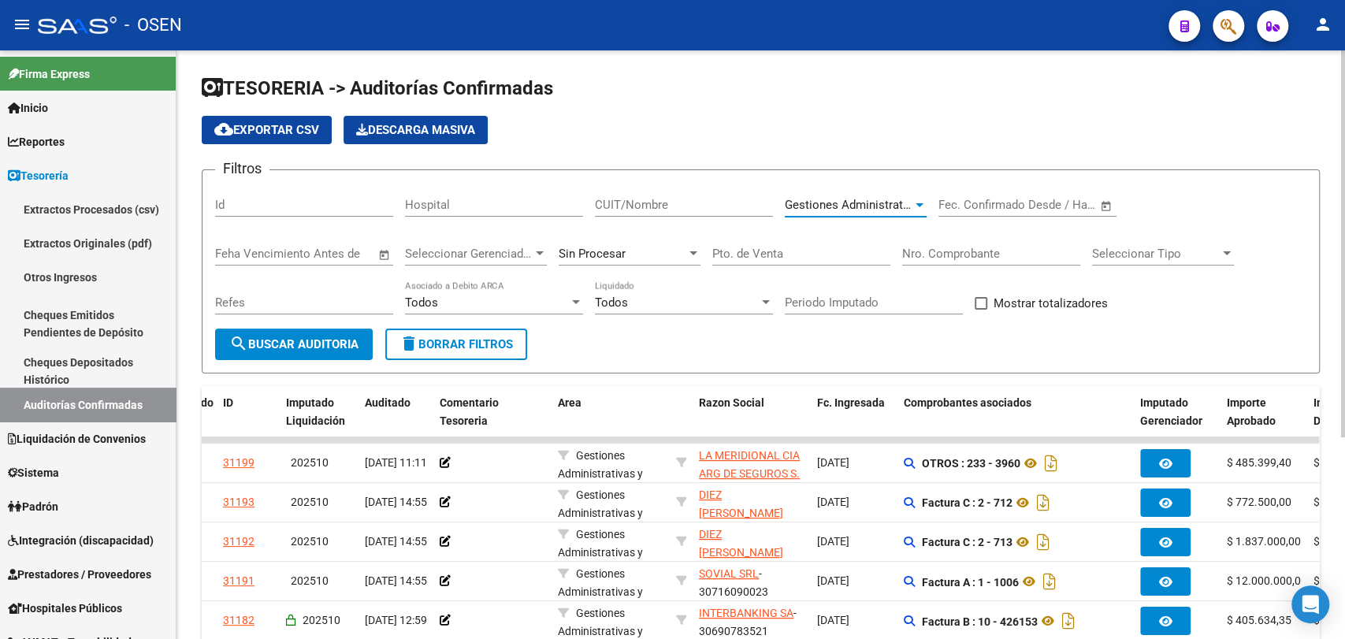
click at [872, 199] on span "Gestiones Administrativas y Otros" at bounding box center [875, 205] width 180 height 14
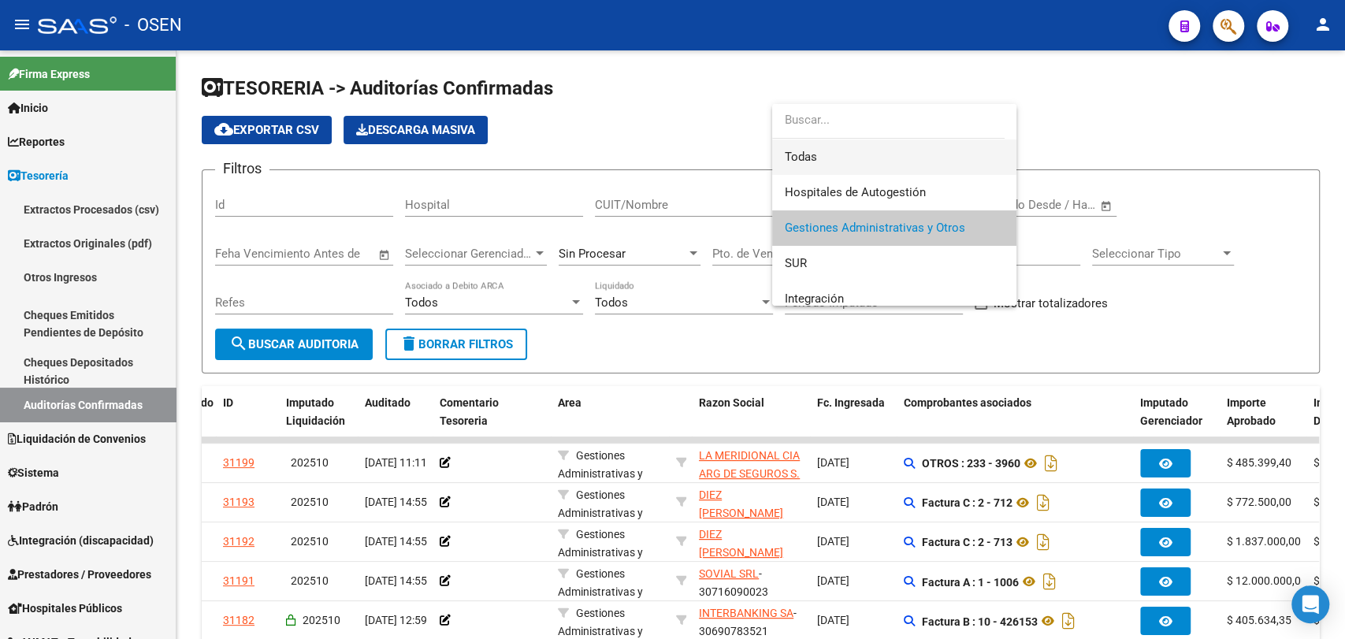
click at [916, 154] on span "Todas" at bounding box center [894, 156] width 219 height 35
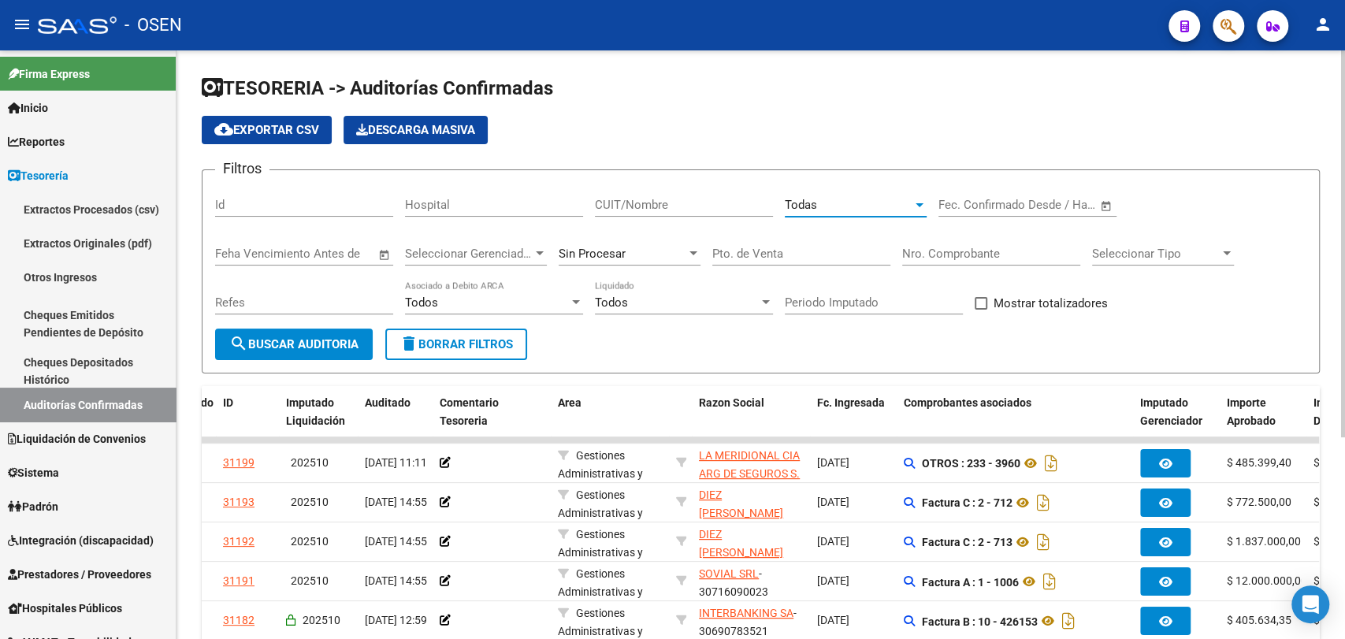
click at [1000, 255] on input "Nro. Comprobante" at bounding box center [991, 254] width 178 height 14
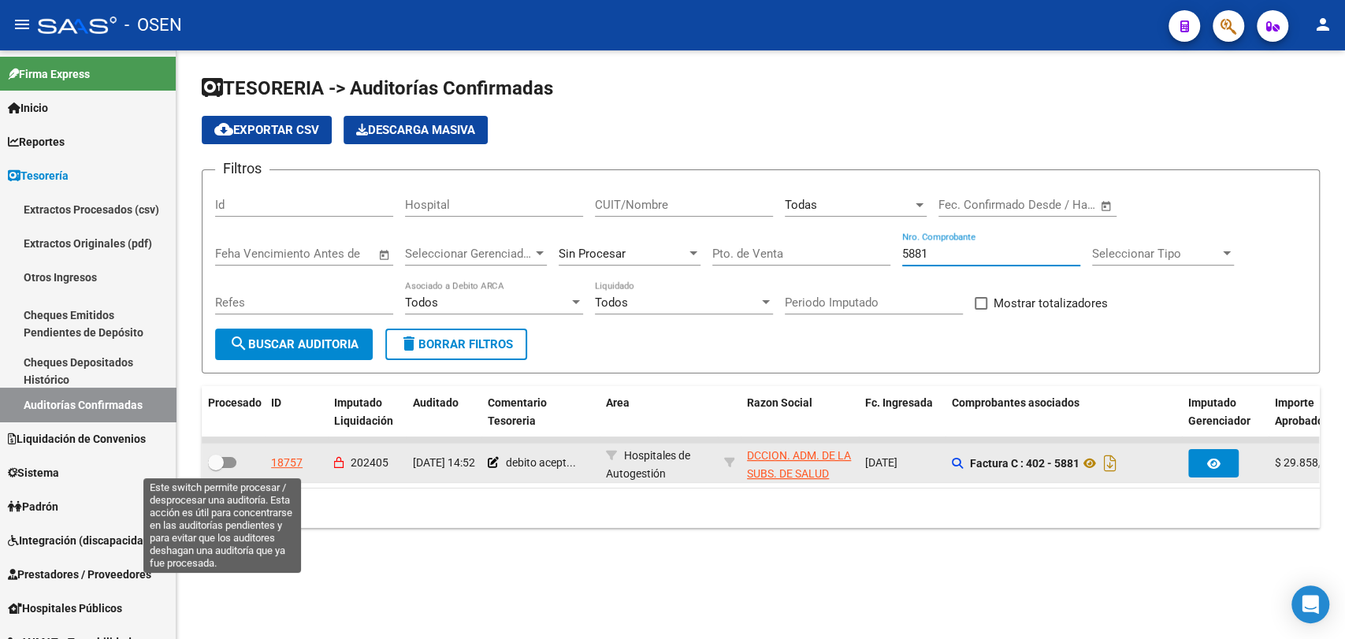
type input "5881"
click at [209, 455] on span at bounding box center [216, 463] width 16 height 16
click at [215, 468] on input "checkbox" at bounding box center [215, 468] width 1 height 1
checkbox input "true"
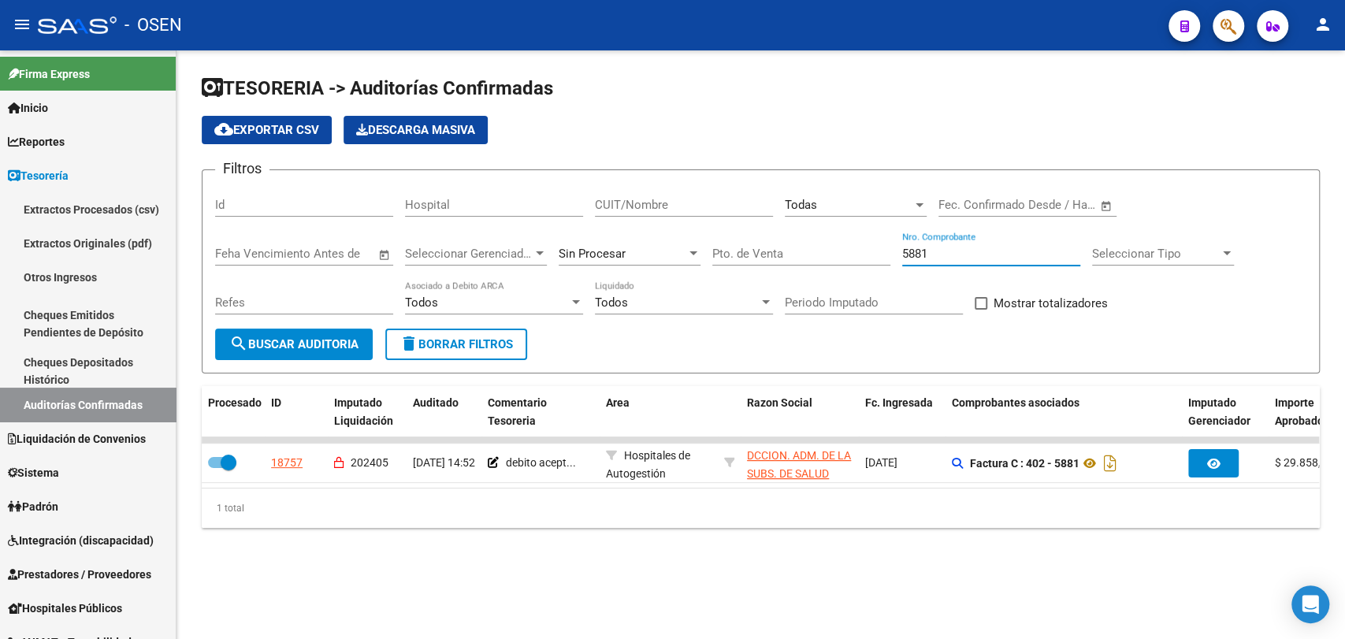
drag, startPoint x: 995, startPoint y: 258, endPoint x: 771, endPoint y: 255, distance: 224.6
click at [777, 258] on div "Filtros Id Hospital CUIT/Nombre Todas Seleccionar Area Fecha inicio – Fecha fin…" at bounding box center [760, 256] width 1091 height 146
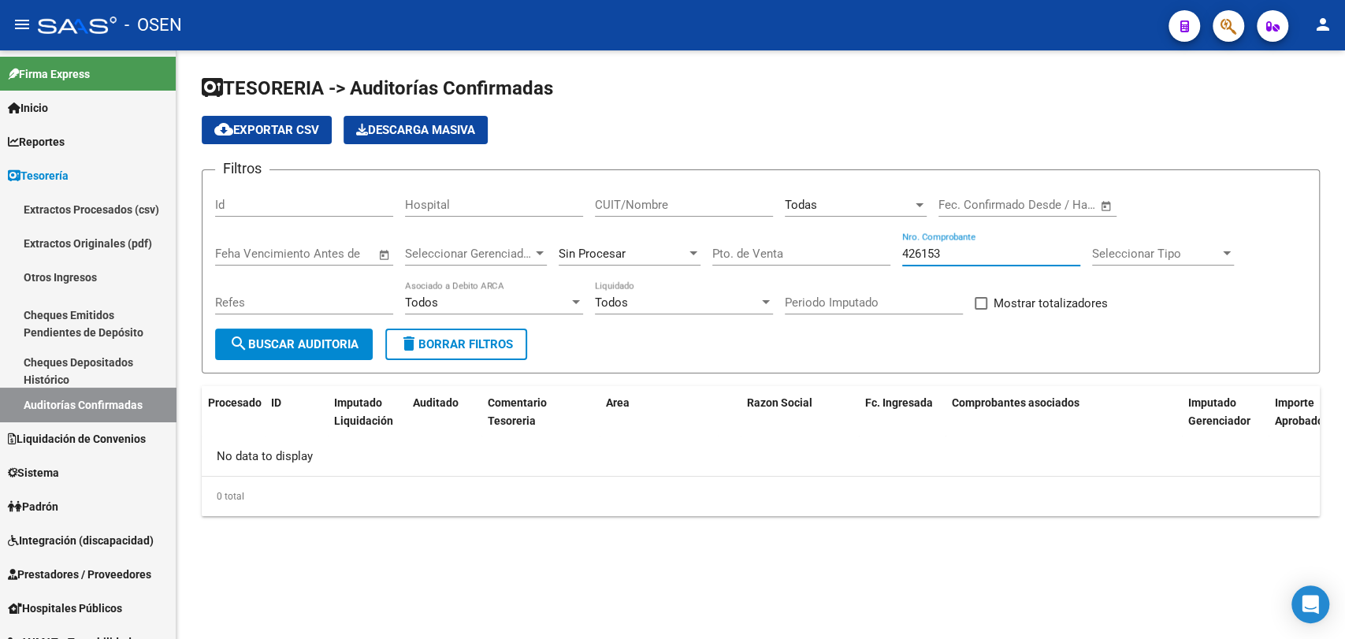
drag, startPoint x: 952, startPoint y: 247, endPoint x: 794, endPoint y: 243, distance: 157.6
click at [797, 247] on div "Filtros Id Hospital CUIT/Nombre Todas Seleccionar Area Fecha inicio – Fecha fin…" at bounding box center [760, 256] width 1091 height 146
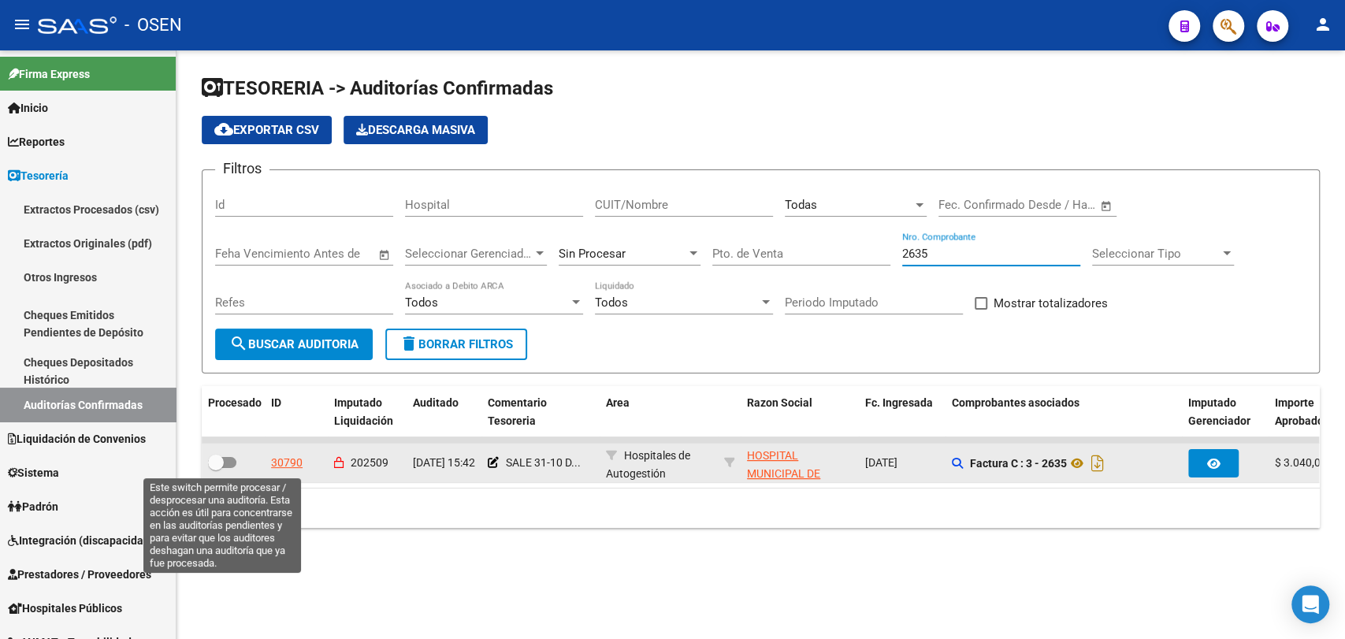
type input "2635"
click at [220, 461] on span at bounding box center [216, 463] width 16 height 16
click at [216, 468] on input "checkbox" at bounding box center [215, 468] width 1 height 1
checkbox input "true"
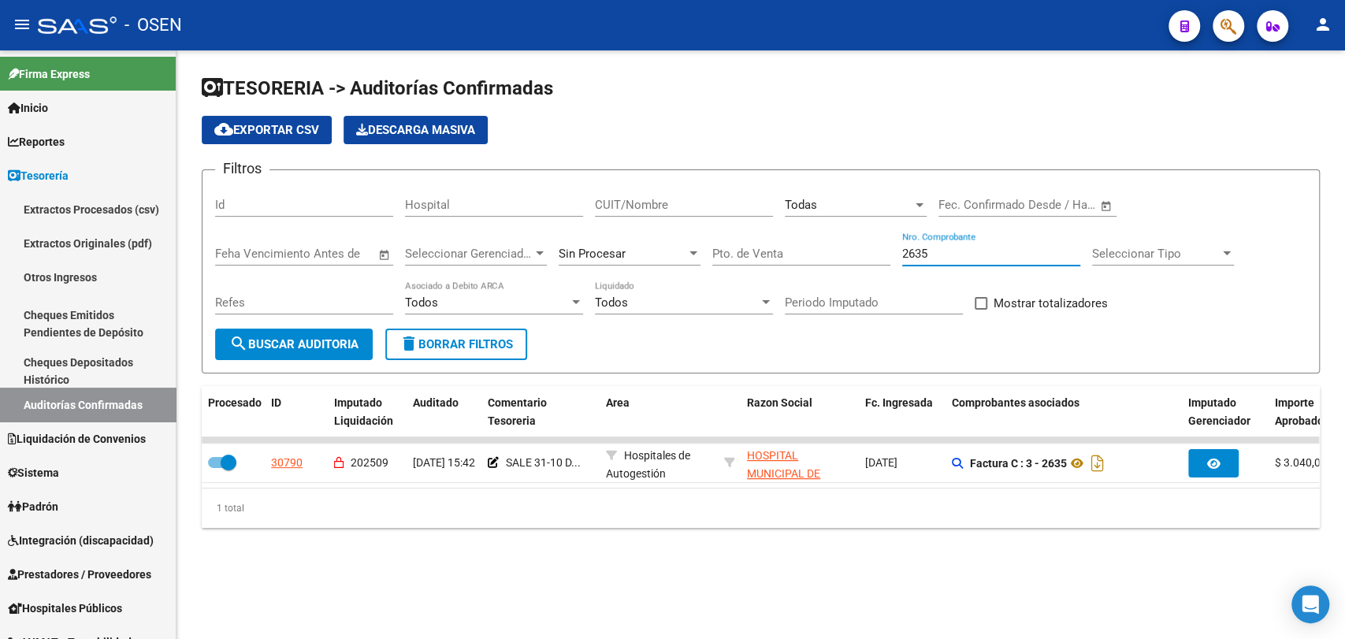
drag, startPoint x: 937, startPoint y: 255, endPoint x: 850, endPoint y: 247, distance: 87.0
click at [850, 247] on div "Filtros Id Hospital CUIT/Nombre Todas Seleccionar Area Fecha inicio – Fecha fin…" at bounding box center [760, 256] width 1091 height 146
type input "1948"
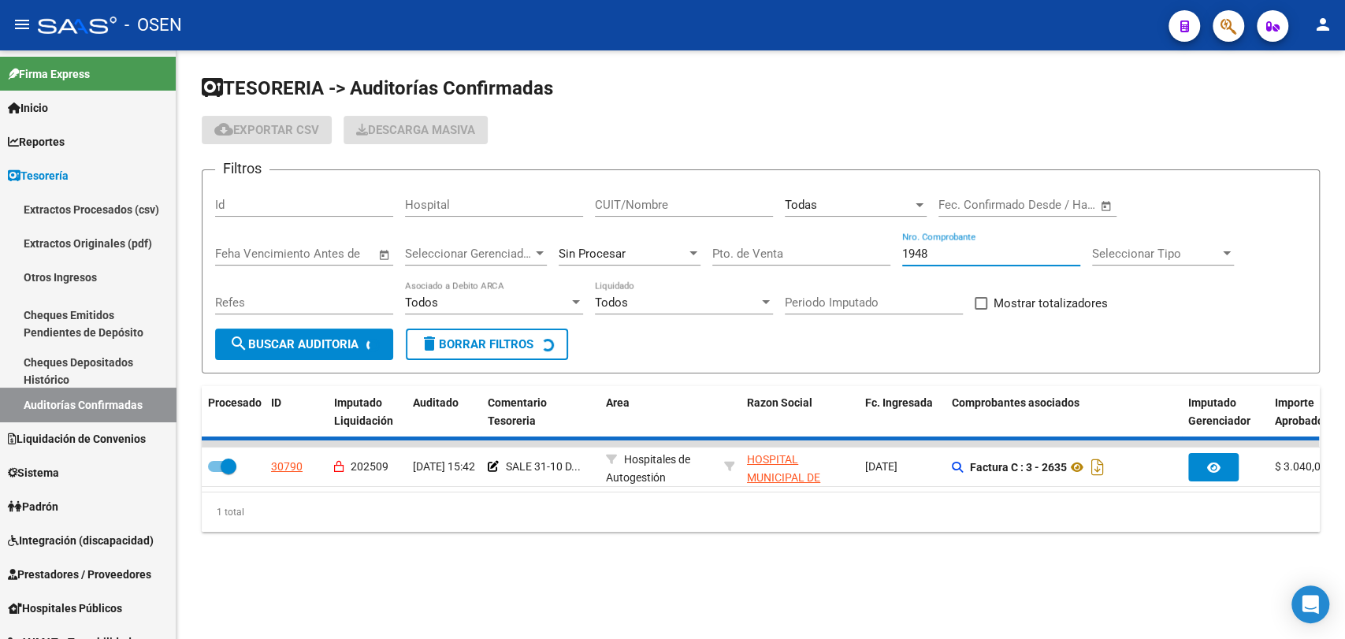
checkbox input "false"
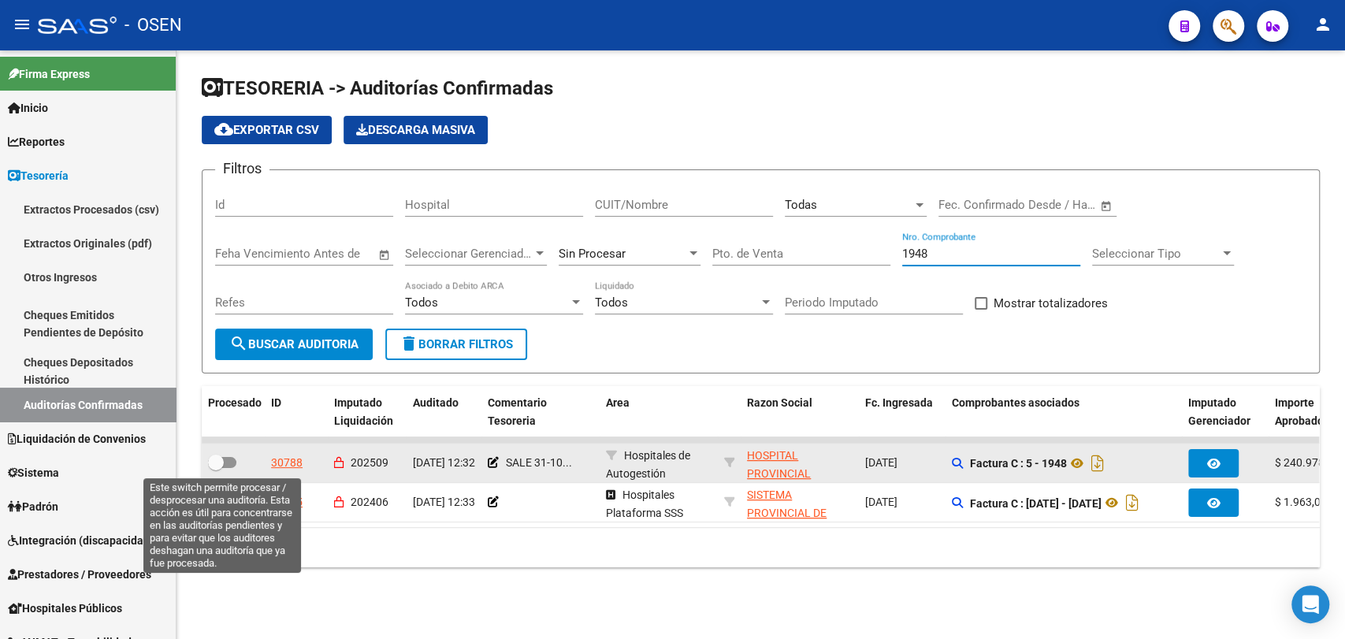
type input "1948"
click at [216, 458] on span at bounding box center [216, 463] width 16 height 16
click at [216, 468] on input "checkbox" at bounding box center [215, 468] width 1 height 1
checkbox input "true"
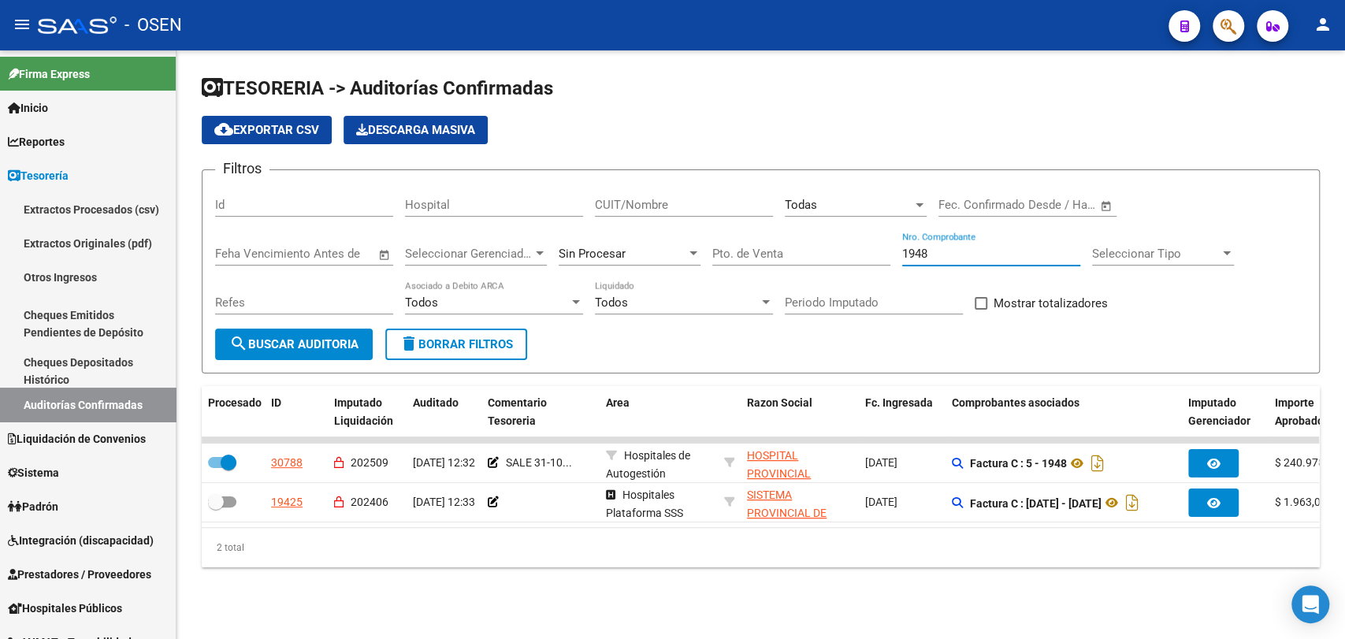
drag, startPoint x: 953, startPoint y: 247, endPoint x: 793, endPoint y: 251, distance: 159.2
click at [793, 251] on div "Filtros Id Hospital CUIT/Nombre Todas Seleccionar Area Fecha inicio – Fecha fin…" at bounding box center [760, 256] width 1091 height 146
type input "205475"
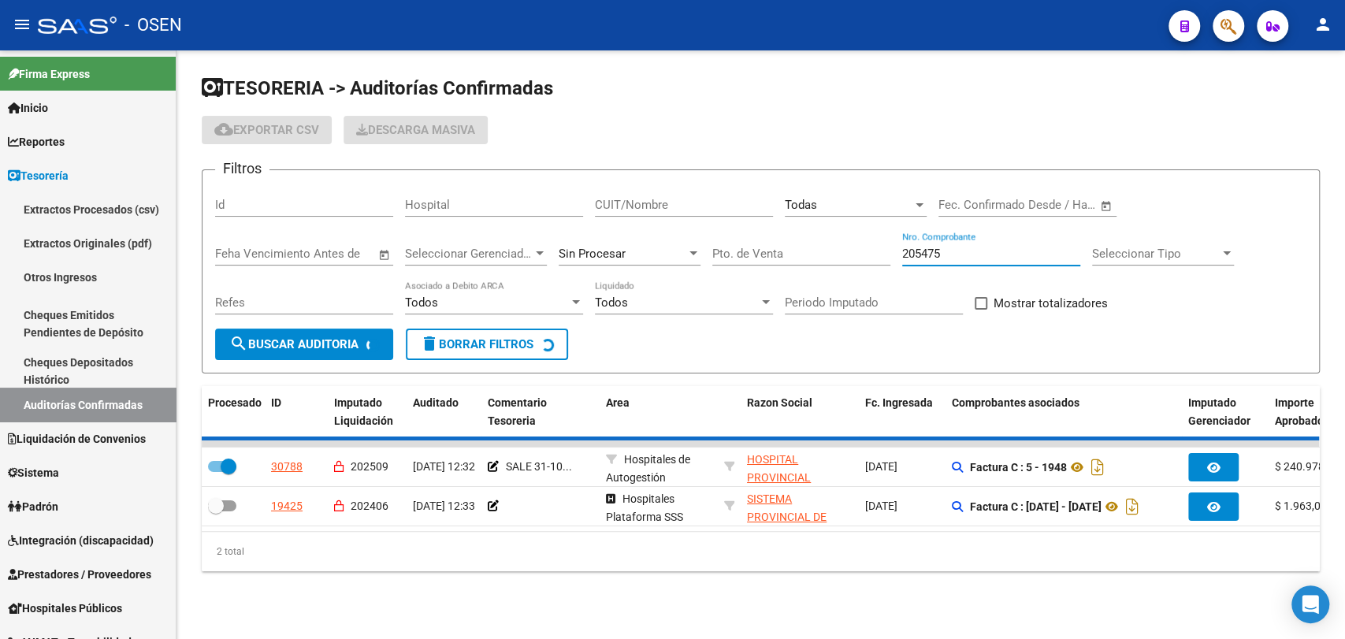
checkbox input "false"
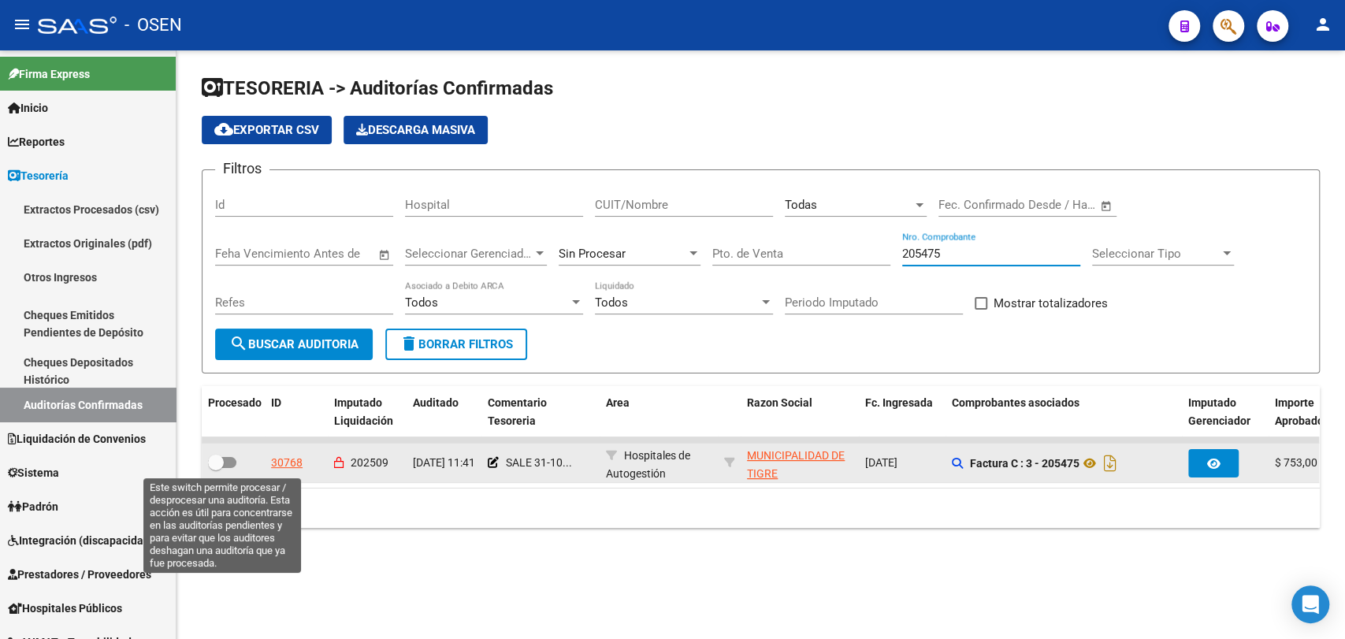
type input "205475"
click at [214, 460] on span at bounding box center [216, 463] width 16 height 16
click at [215, 468] on input "checkbox" at bounding box center [215, 468] width 1 height 1
checkbox input "true"
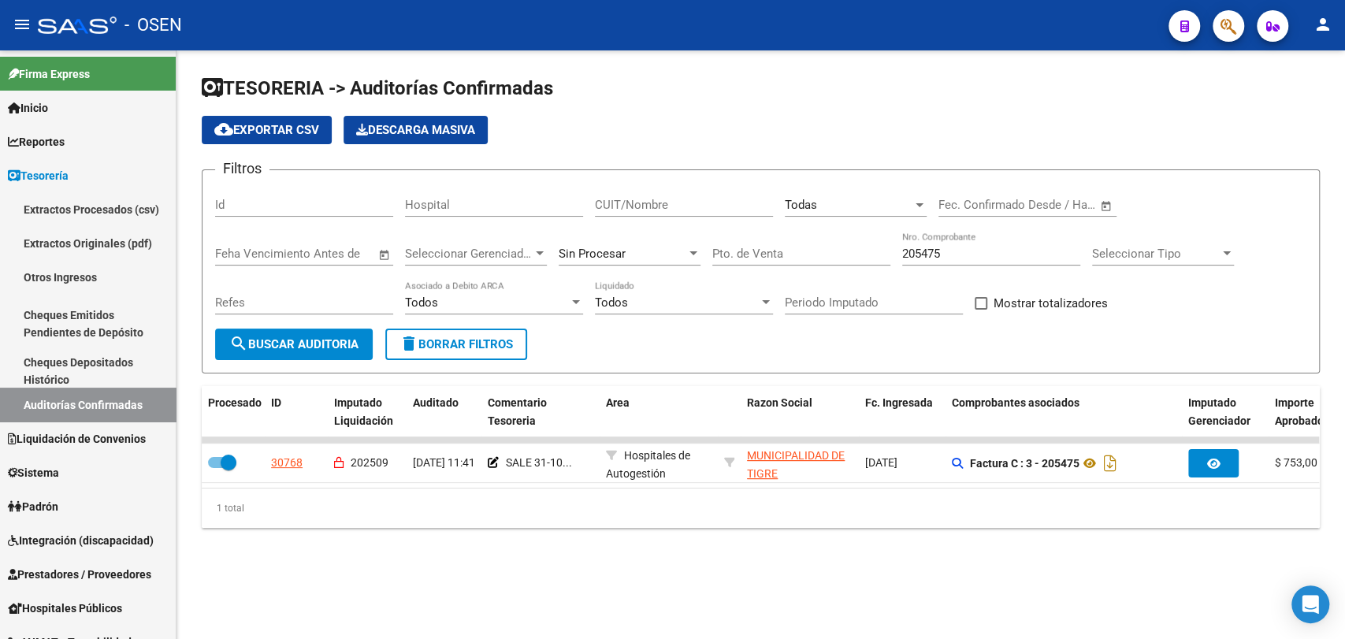
click at [961, 251] on input "205475" at bounding box center [991, 254] width 178 height 14
type input "205476"
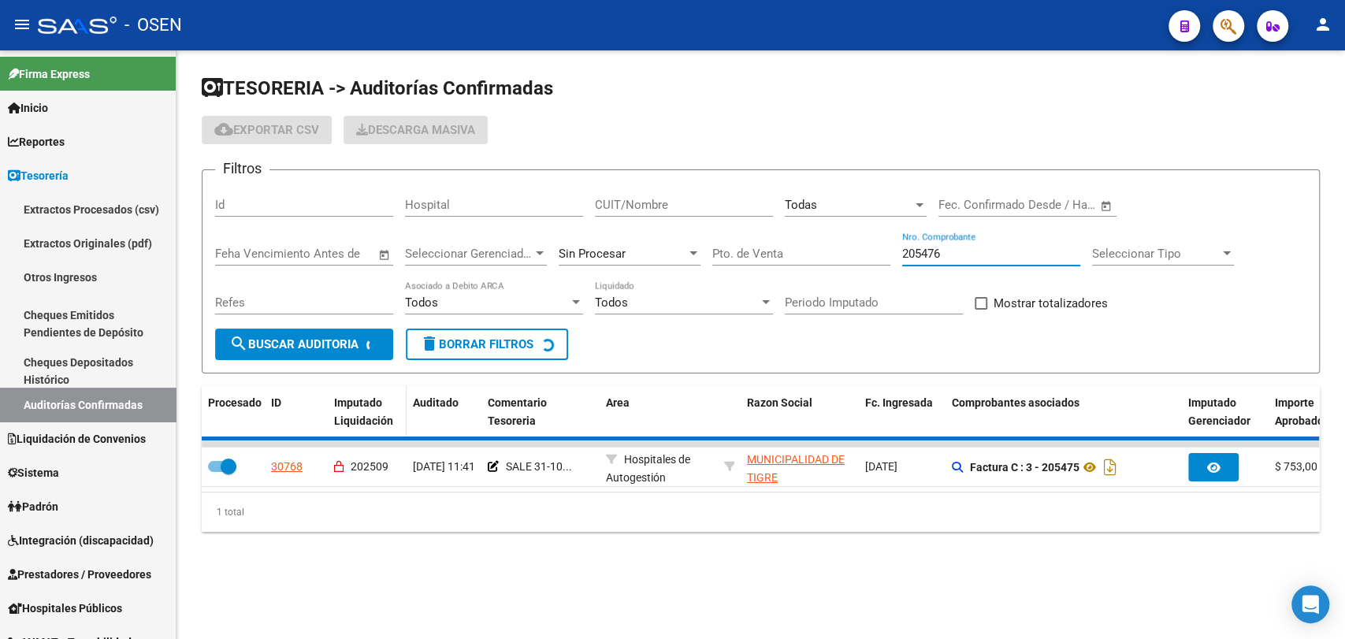
checkbox input "false"
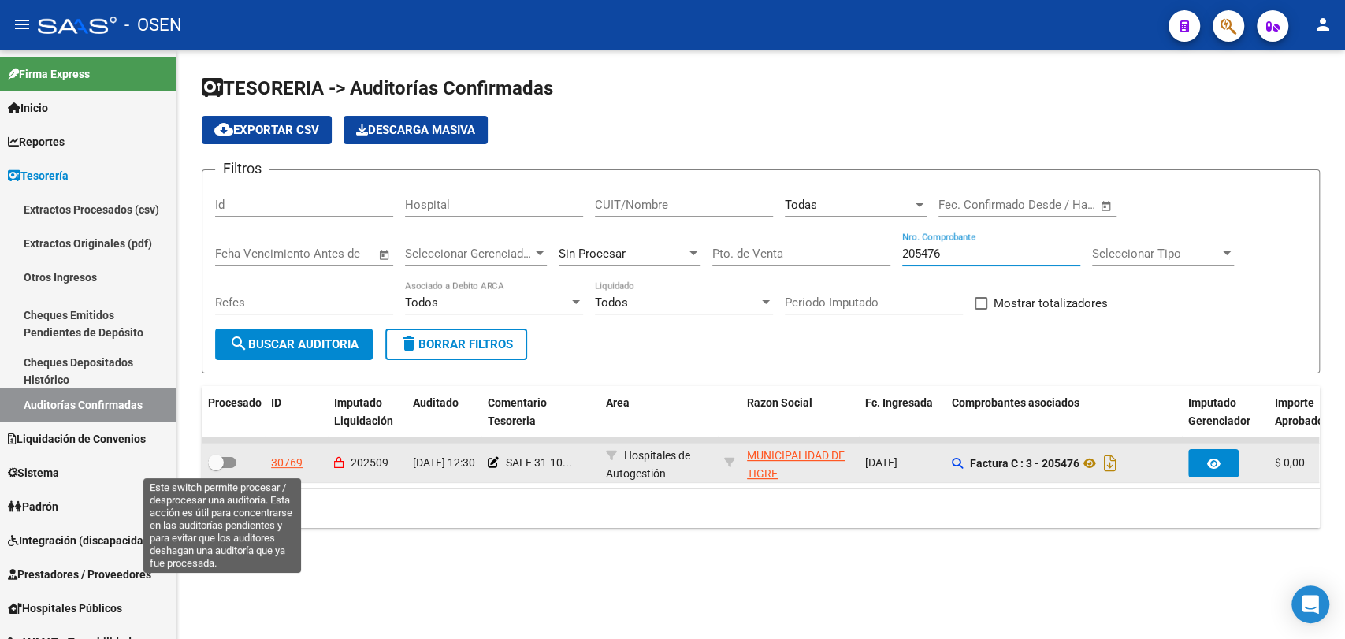
type input "205476"
drag, startPoint x: 223, startPoint y: 456, endPoint x: 269, endPoint y: 455, distance: 46.5
click at [232, 458] on span at bounding box center [222, 462] width 28 height 11
click at [216, 468] on input "checkbox" at bounding box center [215, 468] width 1 height 1
checkbox input "true"
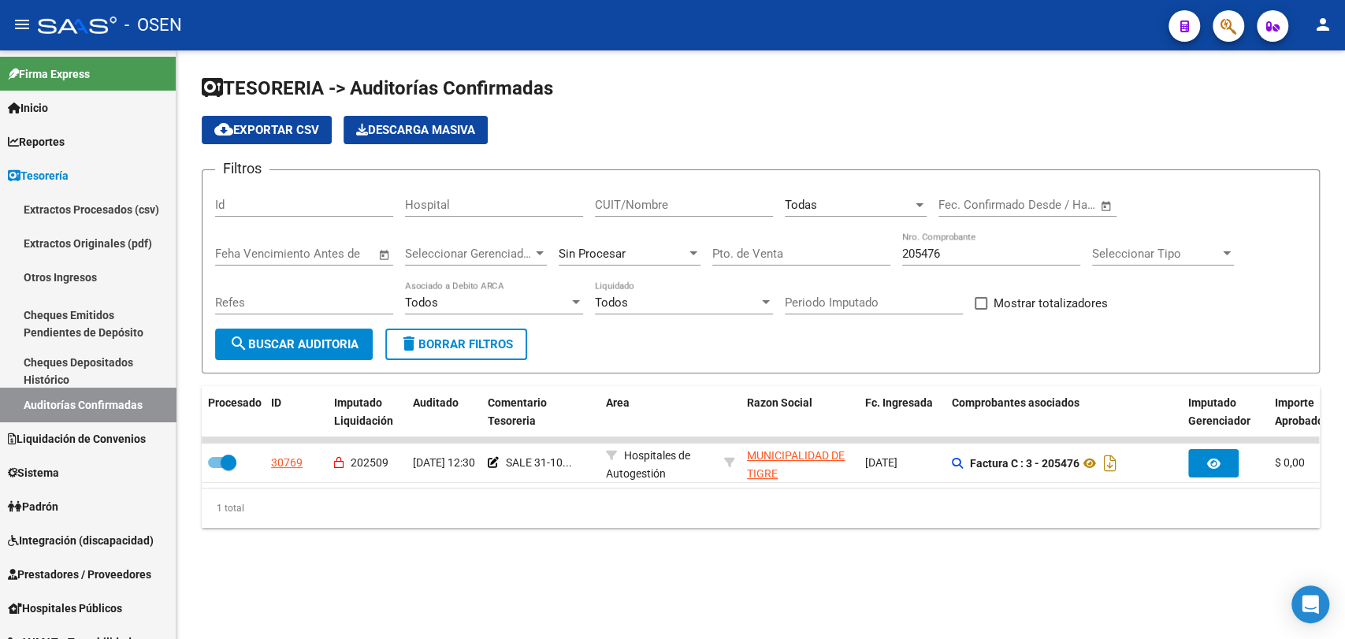
click at [979, 245] on div "205476 Nro. Comprobante" at bounding box center [991, 249] width 178 height 34
type input "205477"
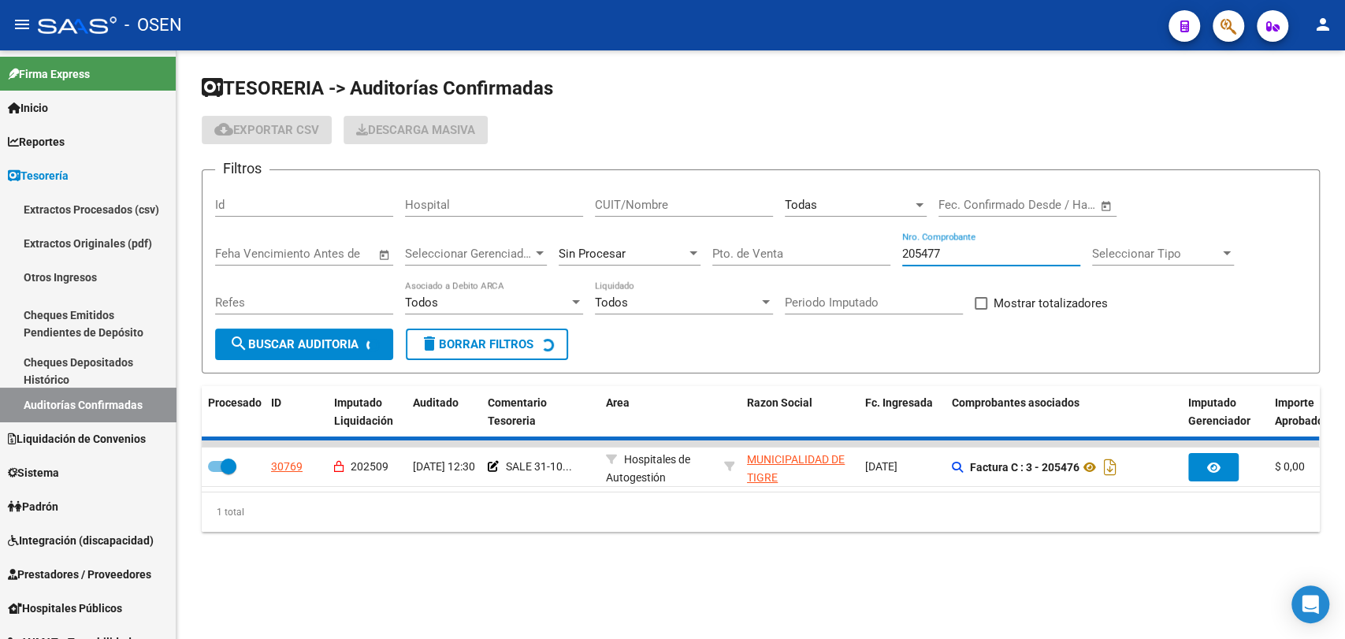
checkbox input "false"
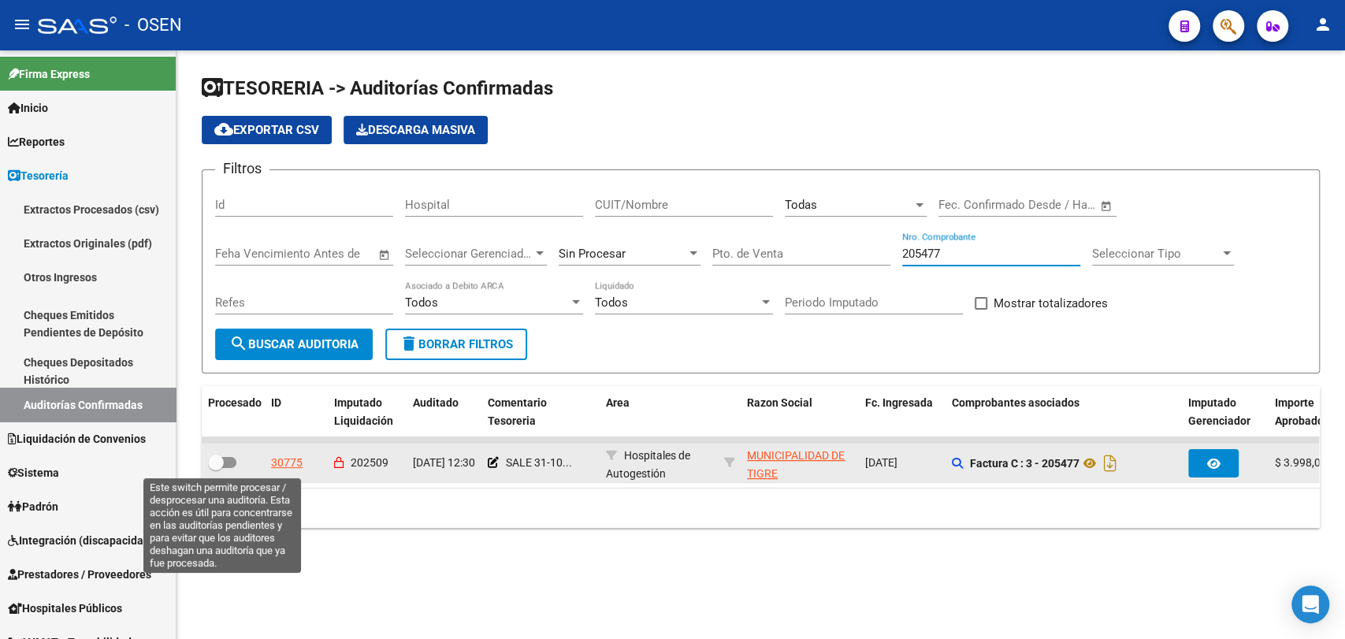
type input "205477"
drag, startPoint x: 225, startPoint y: 462, endPoint x: 303, endPoint y: 464, distance: 78.0
click at [227, 462] on span at bounding box center [222, 462] width 28 height 11
click at [216, 468] on input "checkbox" at bounding box center [215, 468] width 1 height 1
checkbox input "true"
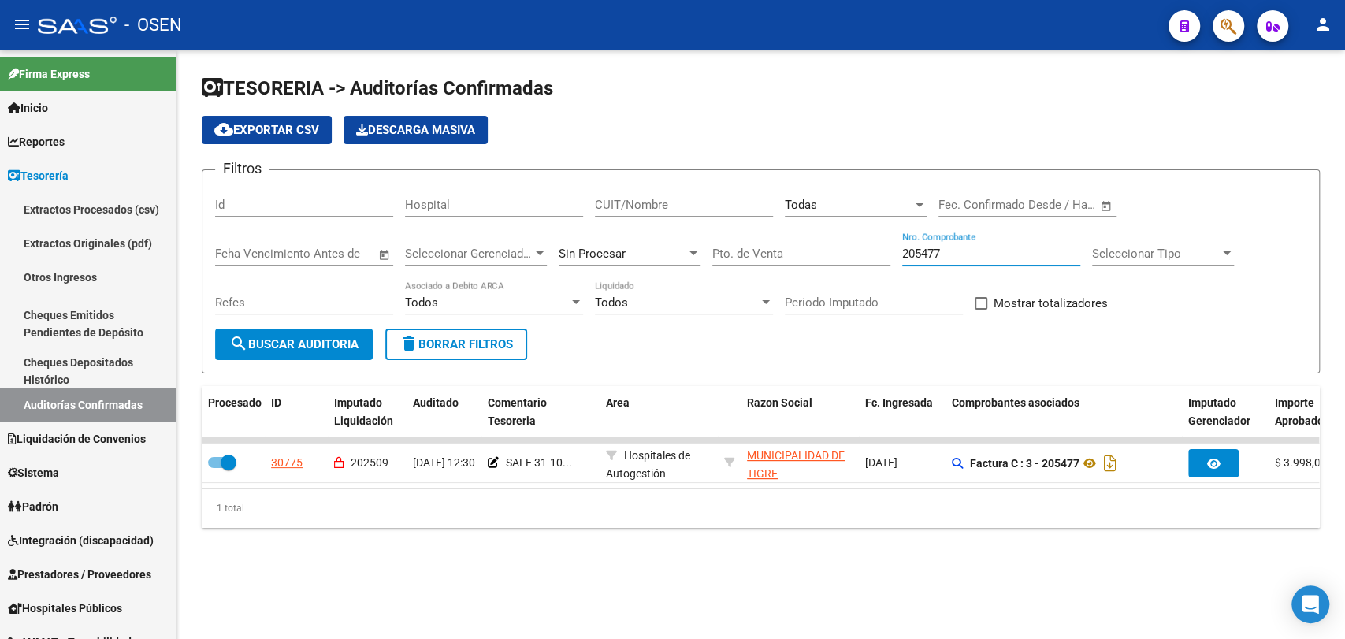
drag, startPoint x: 944, startPoint y: 254, endPoint x: 857, endPoint y: 255, distance: 86.7
click at [858, 255] on div "Filtros Id Hospital CUIT/Nombre Todas Seleccionar Area Fecha inicio – Fecha fin…" at bounding box center [760, 256] width 1091 height 146
type input "2038"
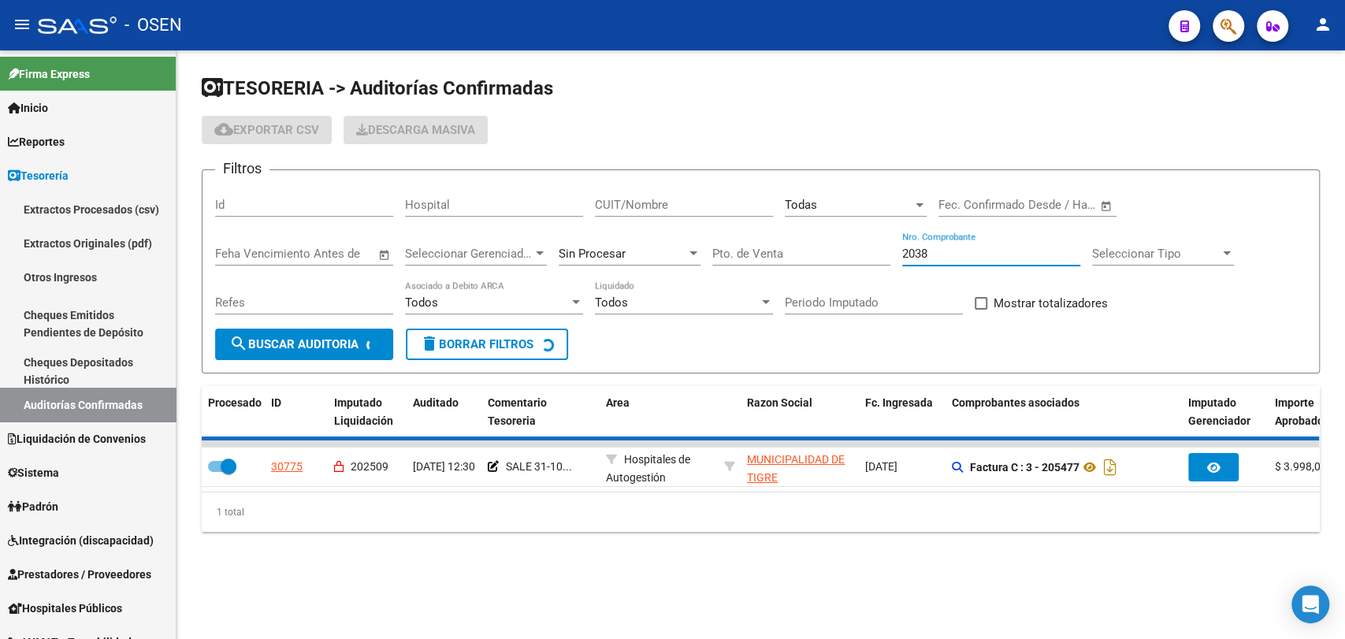
checkbox input "false"
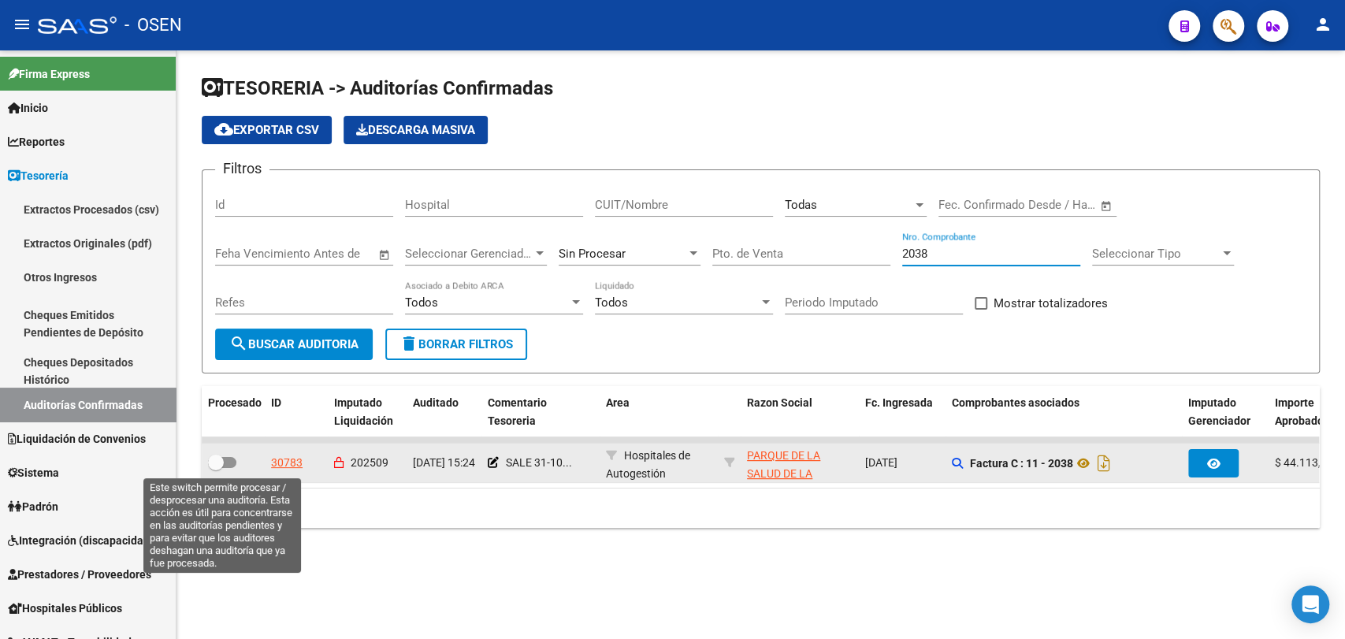
type input "2038"
click at [217, 463] on span at bounding box center [216, 463] width 16 height 16
click at [216, 468] on input "checkbox" at bounding box center [215, 468] width 1 height 1
checkbox input "true"
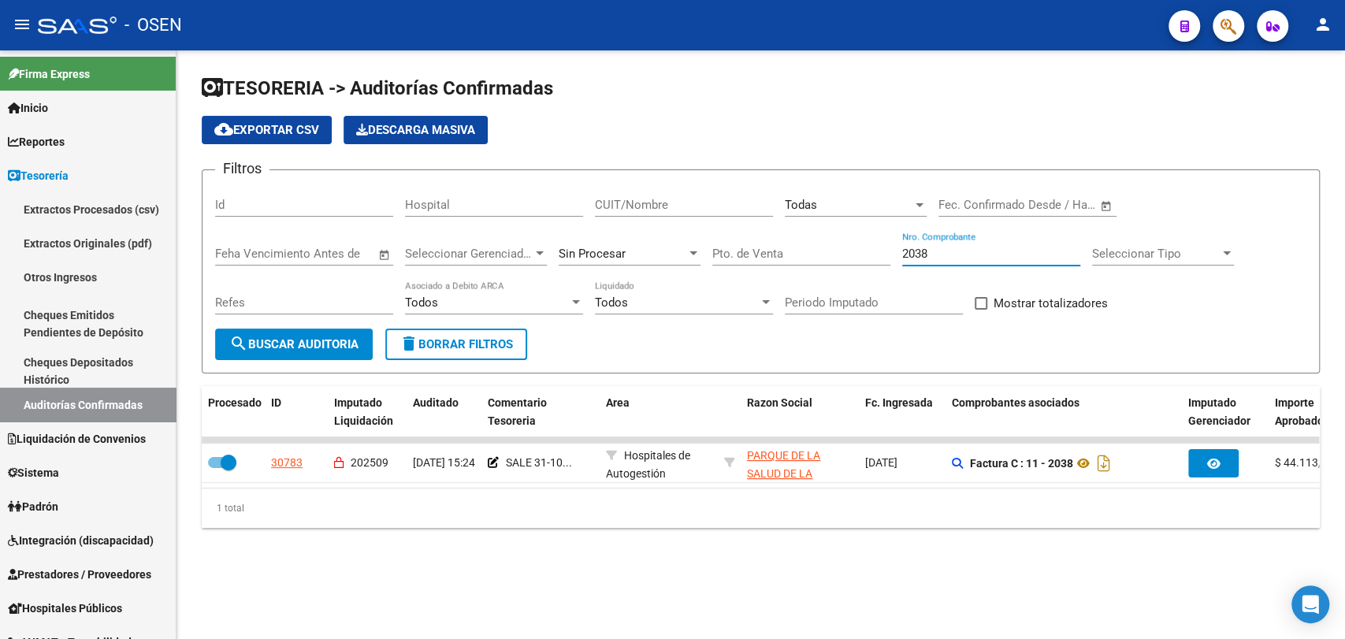
drag, startPoint x: 933, startPoint y: 255, endPoint x: 830, endPoint y: 254, distance: 103.2
click at [830, 254] on div "Filtros Id Hospital CUIT/Nombre Todas Seleccionar Area Fecha inicio – Fecha fin…" at bounding box center [760, 256] width 1091 height 146
type input "19707"
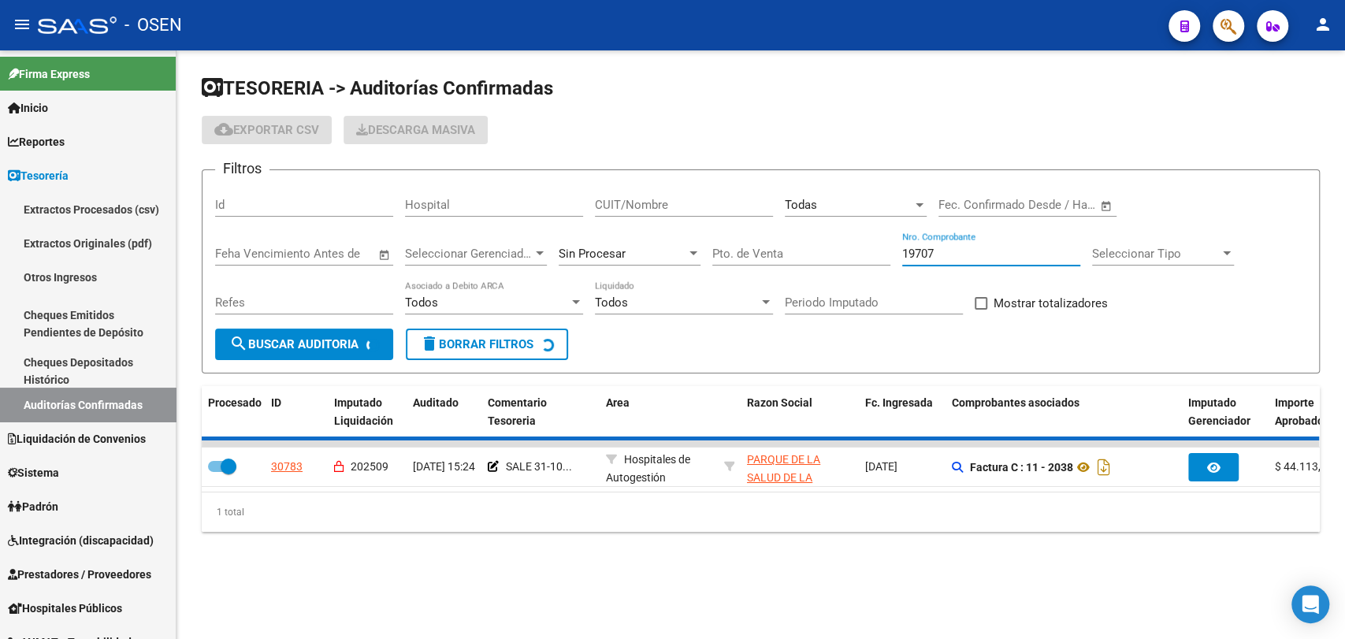
checkbox input "false"
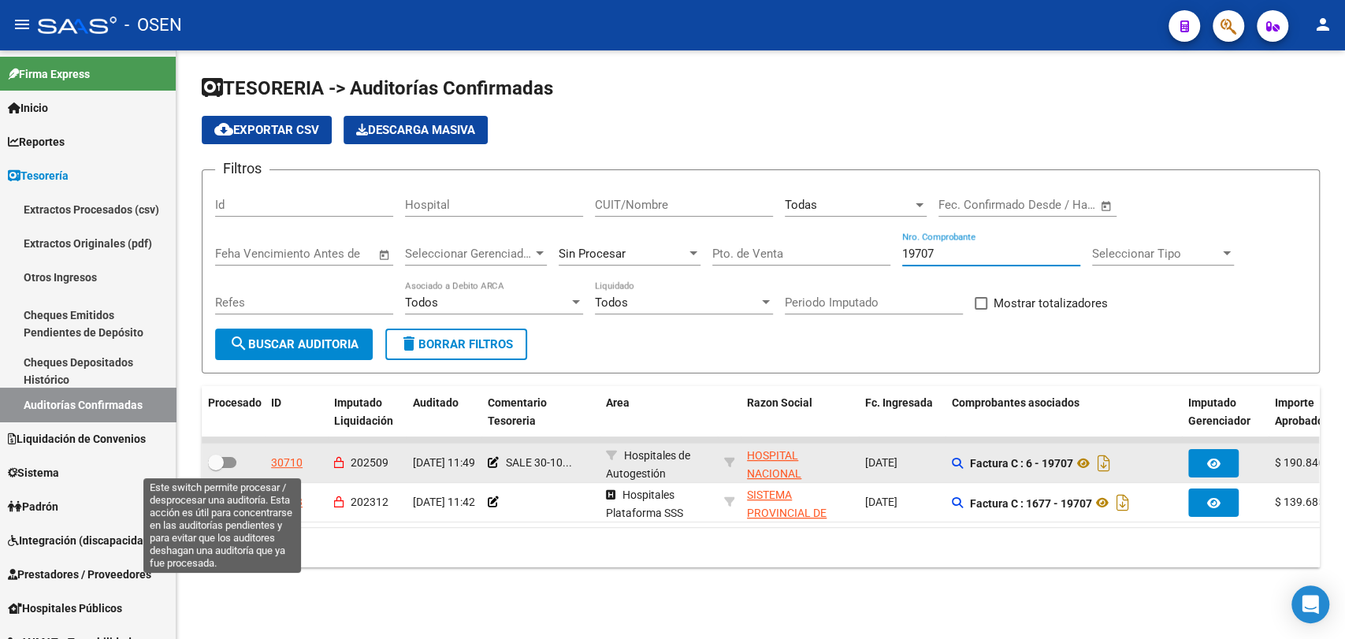
type input "19707"
click at [210, 461] on span at bounding box center [216, 463] width 16 height 16
click at [215, 468] on input "checkbox" at bounding box center [215, 468] width 1 height 1
checkbox input "true"
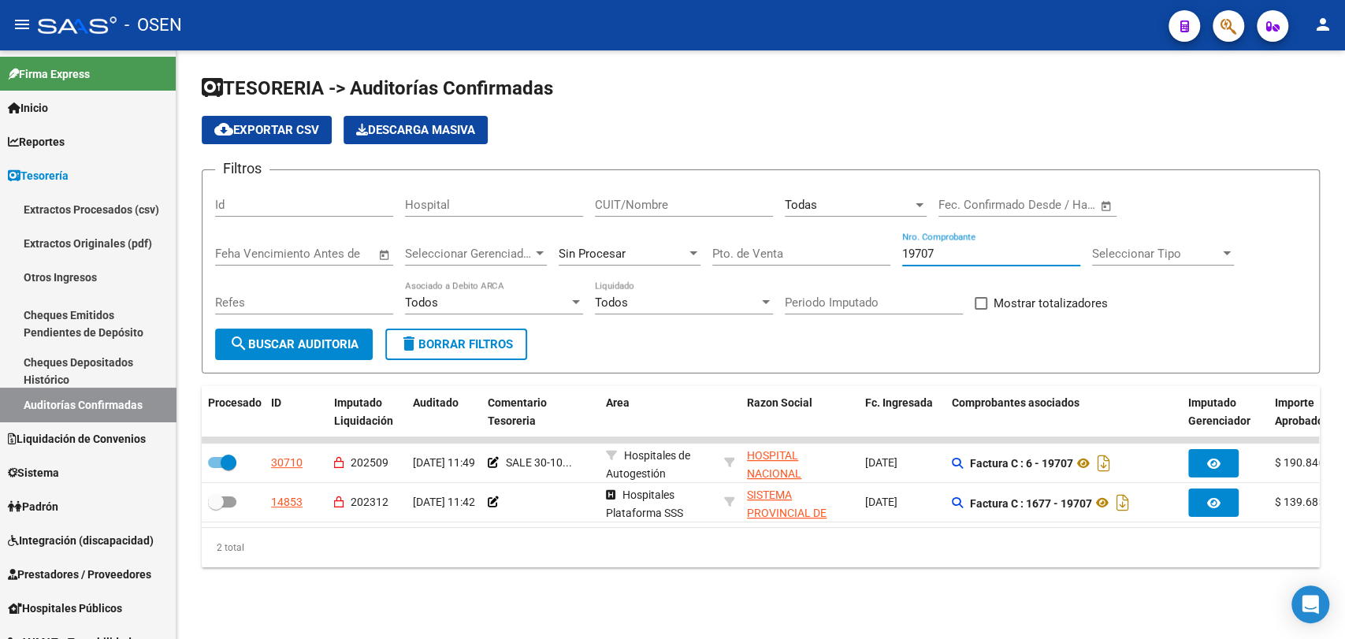
drag, startPoint x: 938, startPoint y: 255, endPoint x: 833, endPoint y: 251, distance: 104.9
click at [834, 251] on div "Filtros Id Hospital CUIT/Nombre Todas Seleccionar Area Fecha inicio – Fecha fin…" at bounding box center [760, 256] width 1091 height 146
type input "13896"
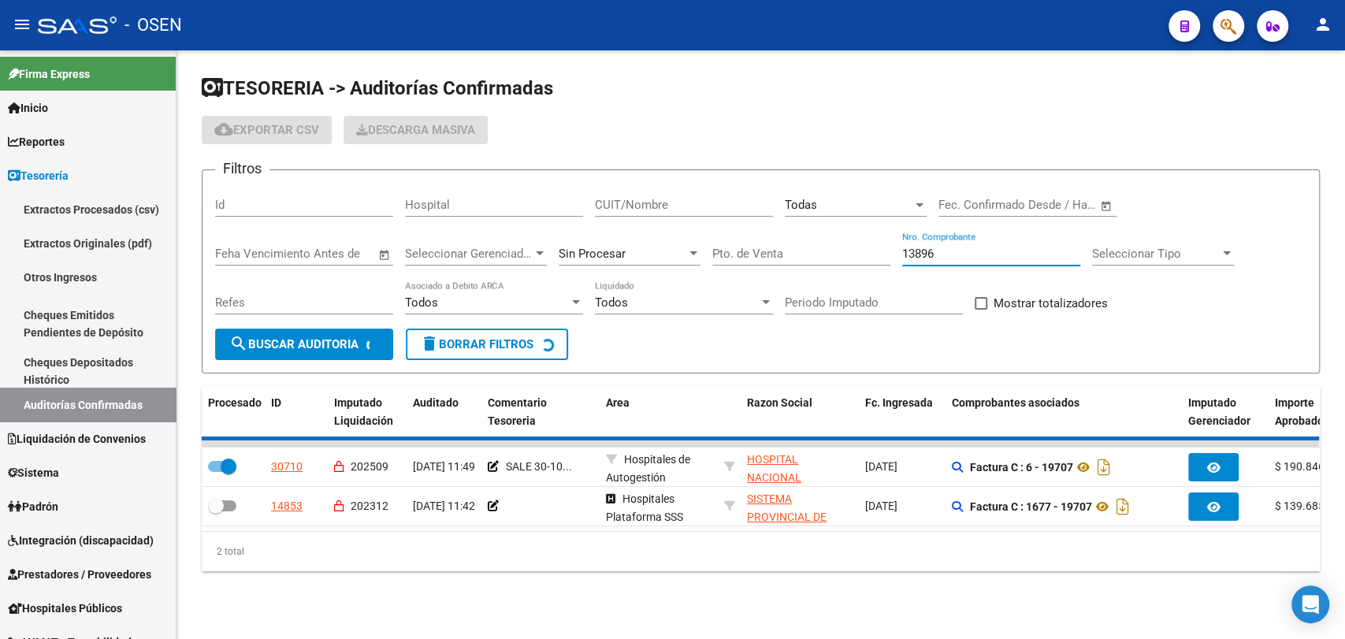
checkbox input "false"
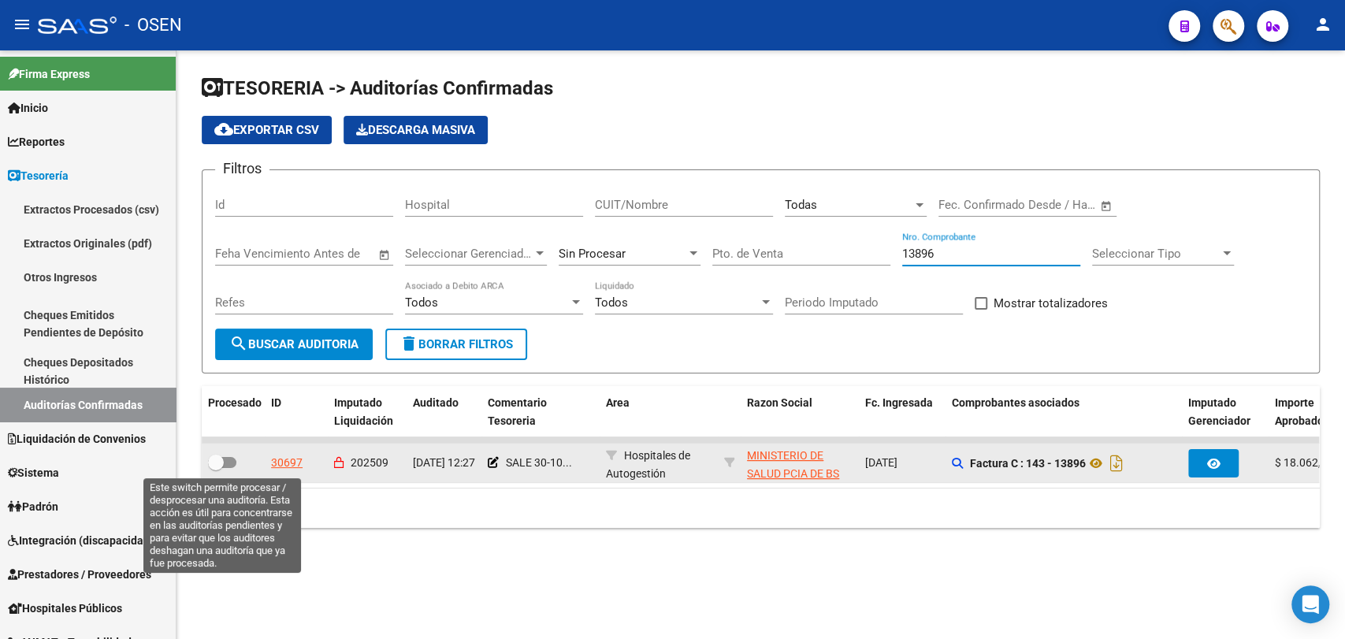
type input "13896"
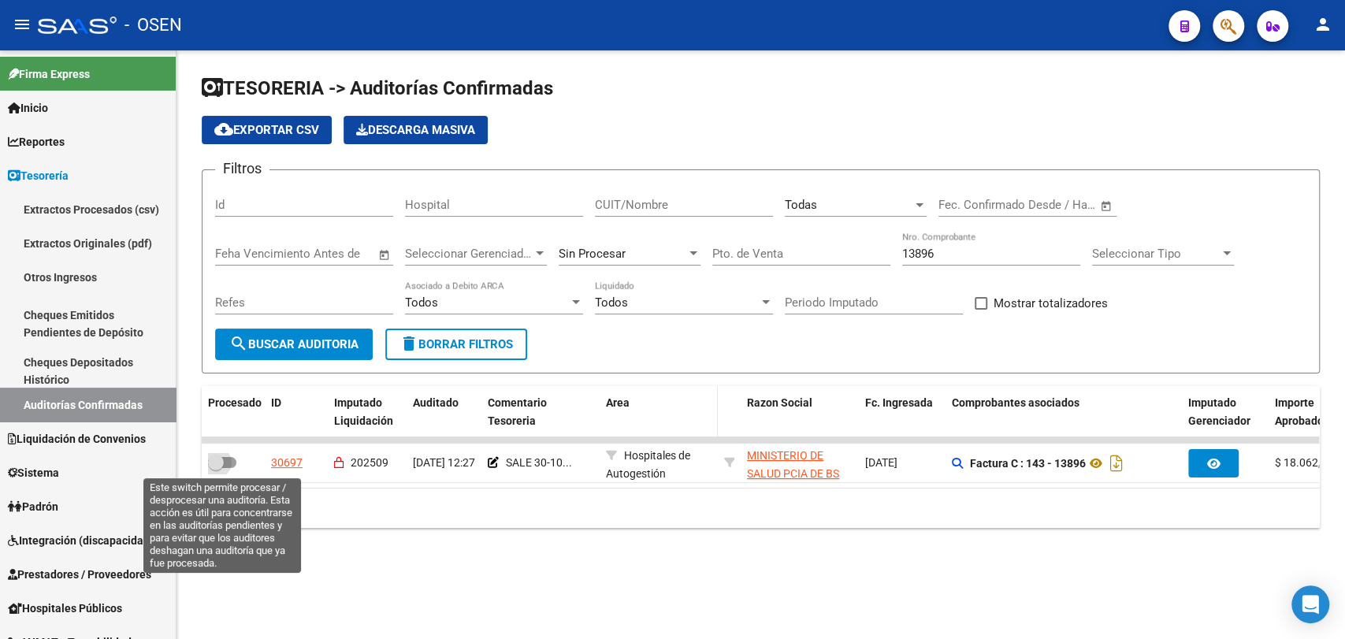
drag, startPoint x: 223, startPoint y: 463, endPoint x: 630, endPoint y: 387, distance: 413.7
click at [225, 463] on span at bounding box center [222, 462] width 28 height 11
click at [216, 468] on input "checkbox" at bounding box center [215, 468] width 1 height 1
checkbox input "true"
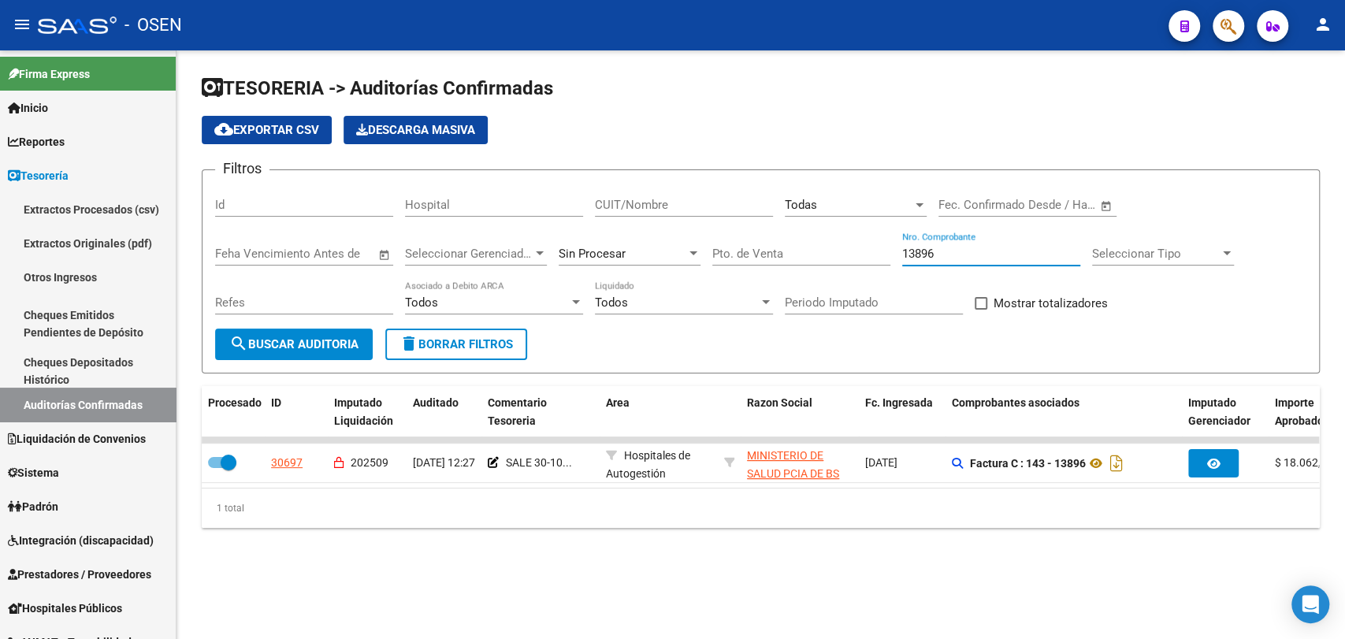
click at [933, 255] on input "13896" at bounding box center [991, 254] width 178 height 14
type input "13893"
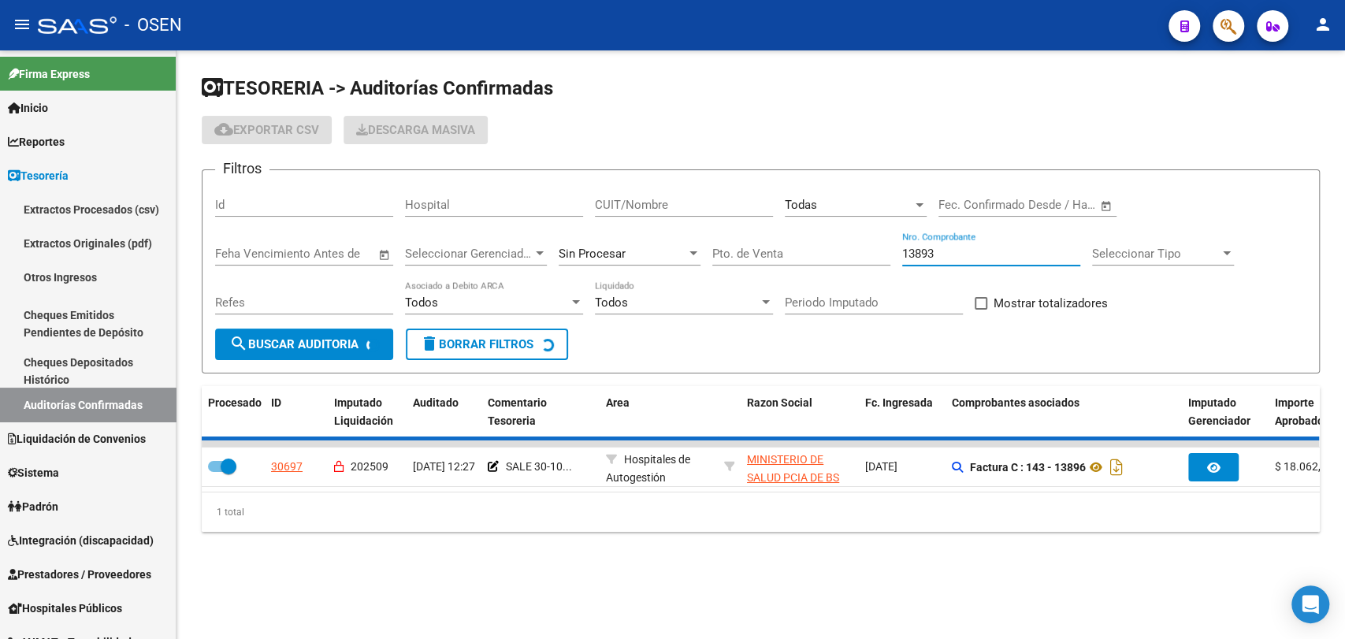
checkbox input "false"
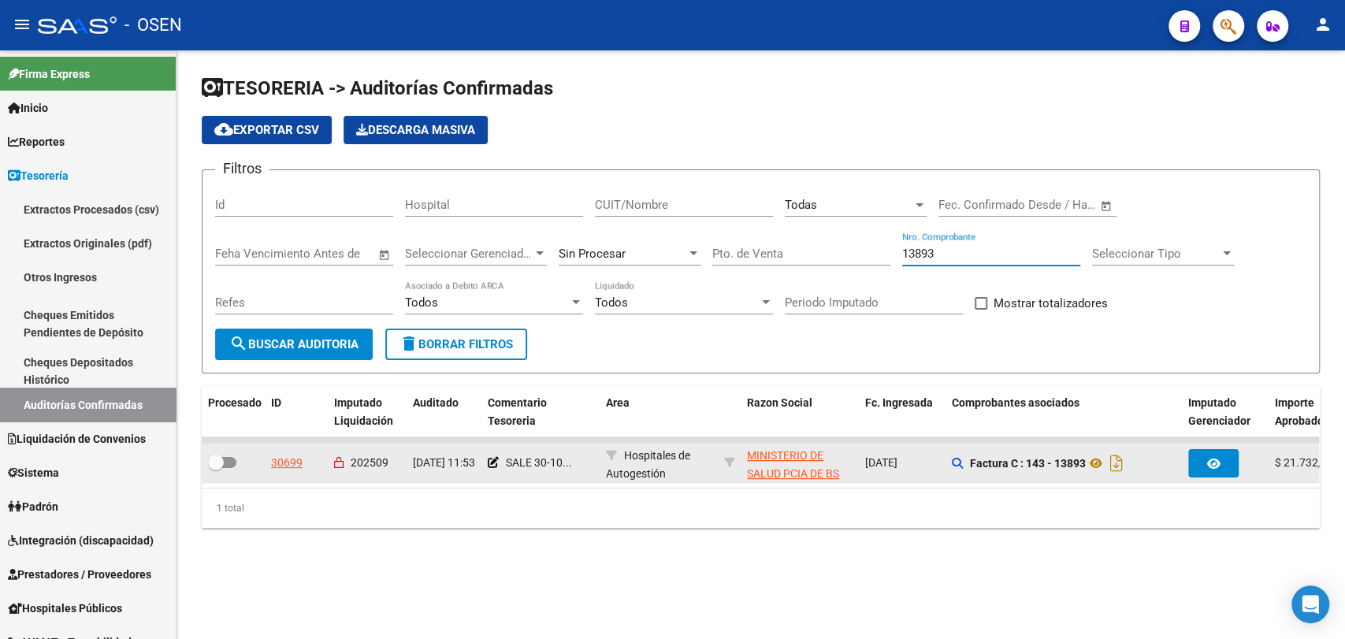
type input "13893"
click at [226, 473] on div at bounding box center [233, 463] width 50 height 20
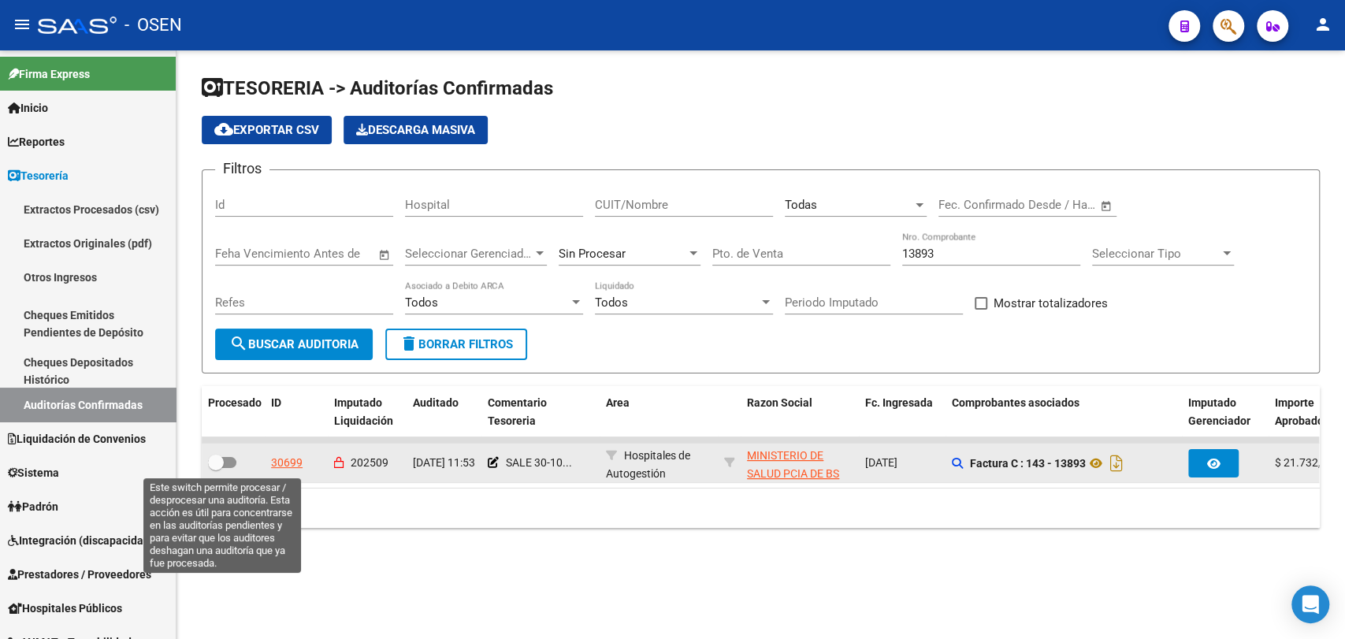
click at [218, 465] on span at bounding box center [216, 463] width 16 height 16
click at [216, 468] on input "checkbox" at bounding box center [215, 468] width 1 height 1
checkbox input "true"
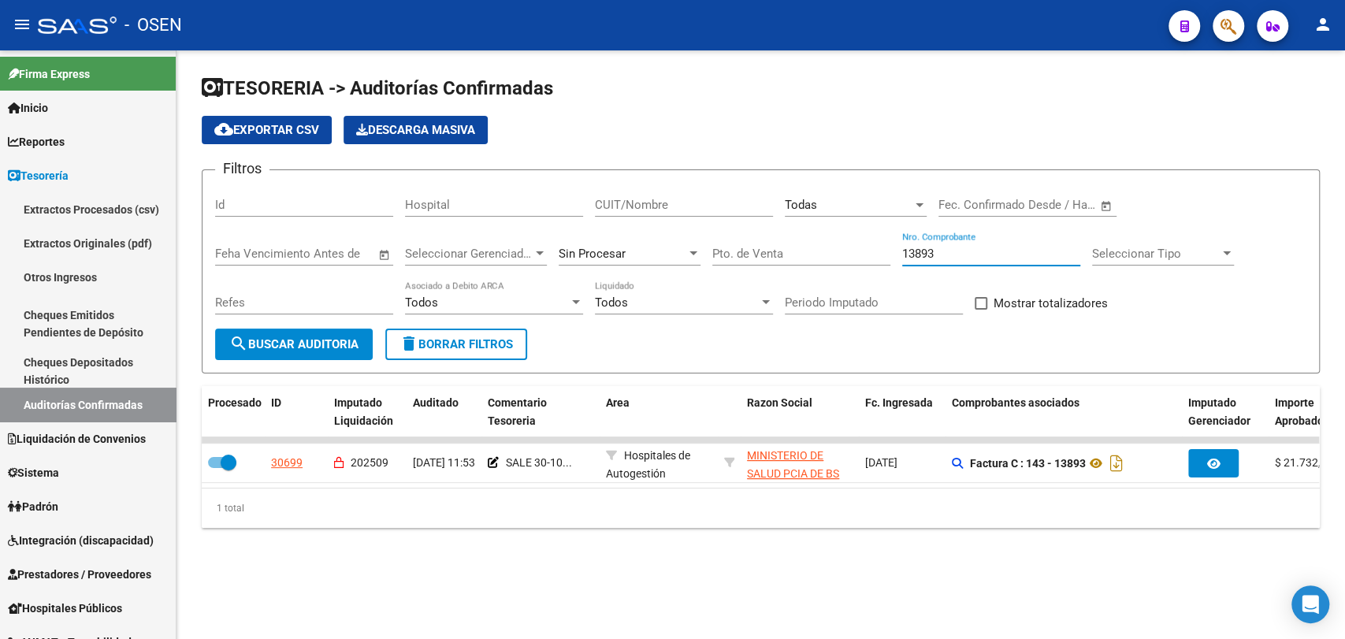
drag, startPoint x: 942, startPoint y: 256, endPoint x: 848, endPoint y: 247, distance: 95.0
click at [848, 247] on div "Filtros Id Hospital CUIT/Nombre Todas Seleccionar Area Fecha inicio – Fecha fin…" at bounding box center [760, 256] width 1091 height 146
type input "3931"
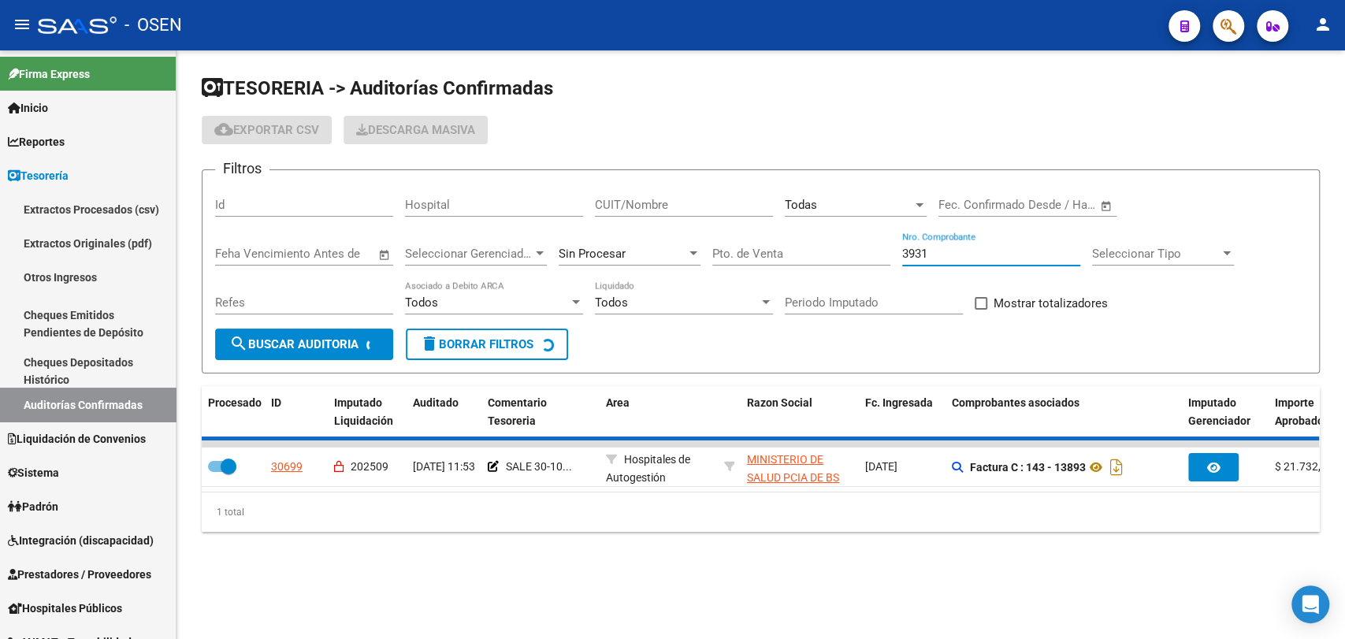
checkbox input "false"
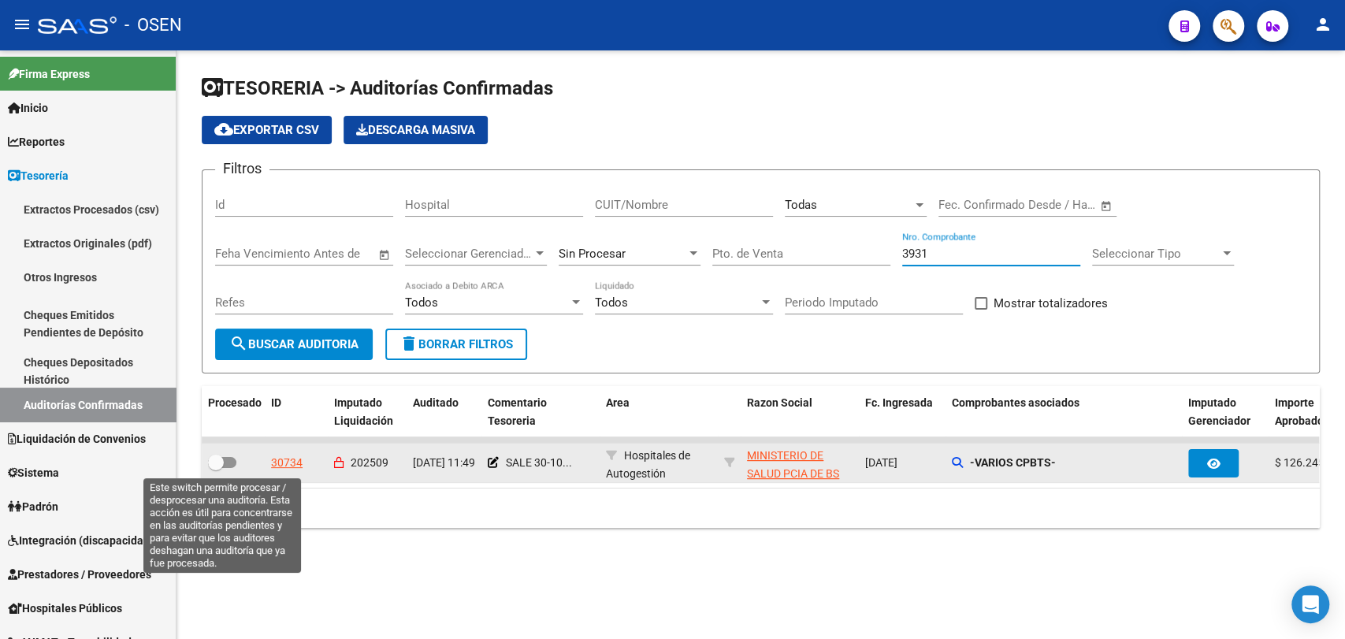
type input "3931"
click at [217, 462] on span at bounding box center [216, 463] width 16 height 16
click at [216, 468] on input "checkbox" at bounding box center [215, 468] width 1 height 1
checkbox input "true"
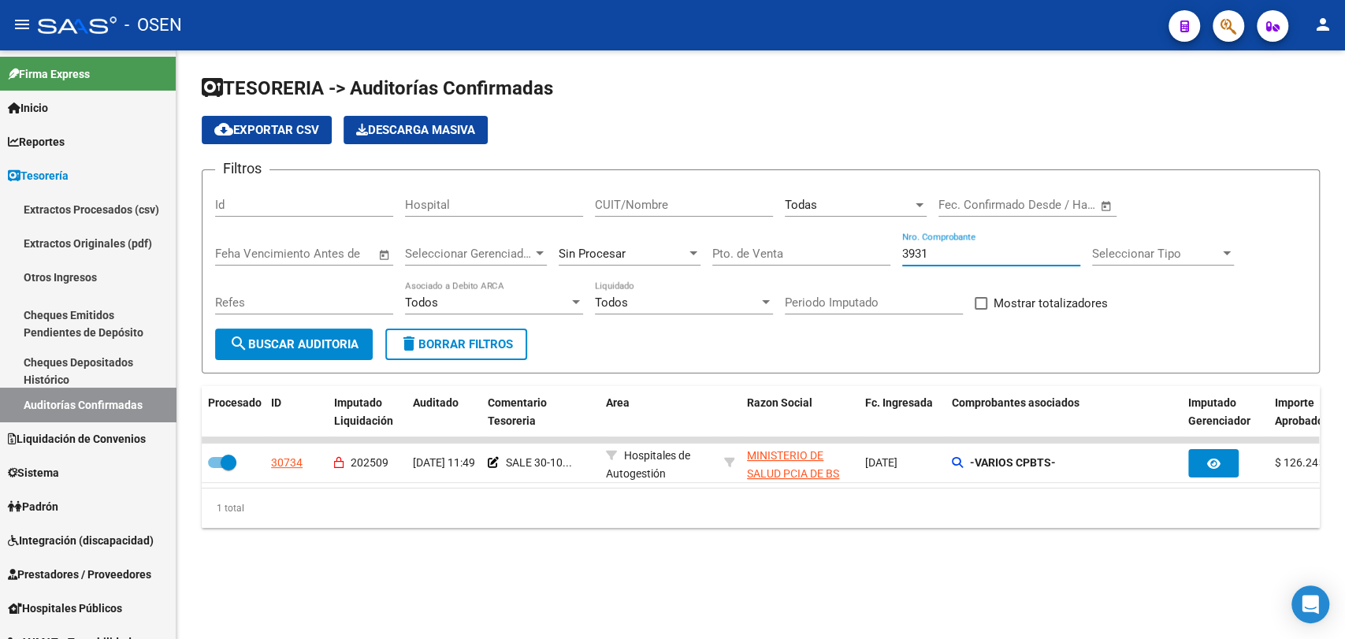
drag, startPoint x: 947, startPoint y: 260, endPoint x: 838, endPoint y: 231, distance: 112.6
click at [838, 231] on div "Filtros Id Hospital CUIT/Nombre Todas Seleccionar Area Fecha inicio – Fecha fin…" at bounding box center [760, 256] width 1091 height 146
type input "69836"
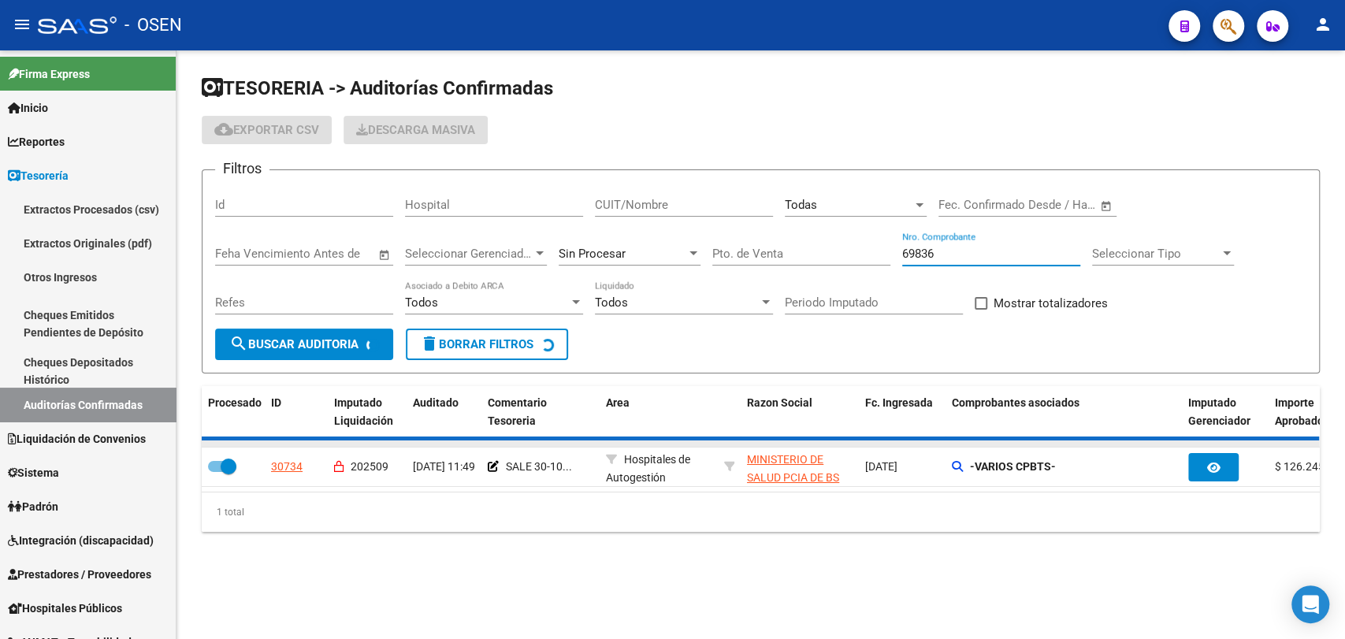
checkbox input "false"
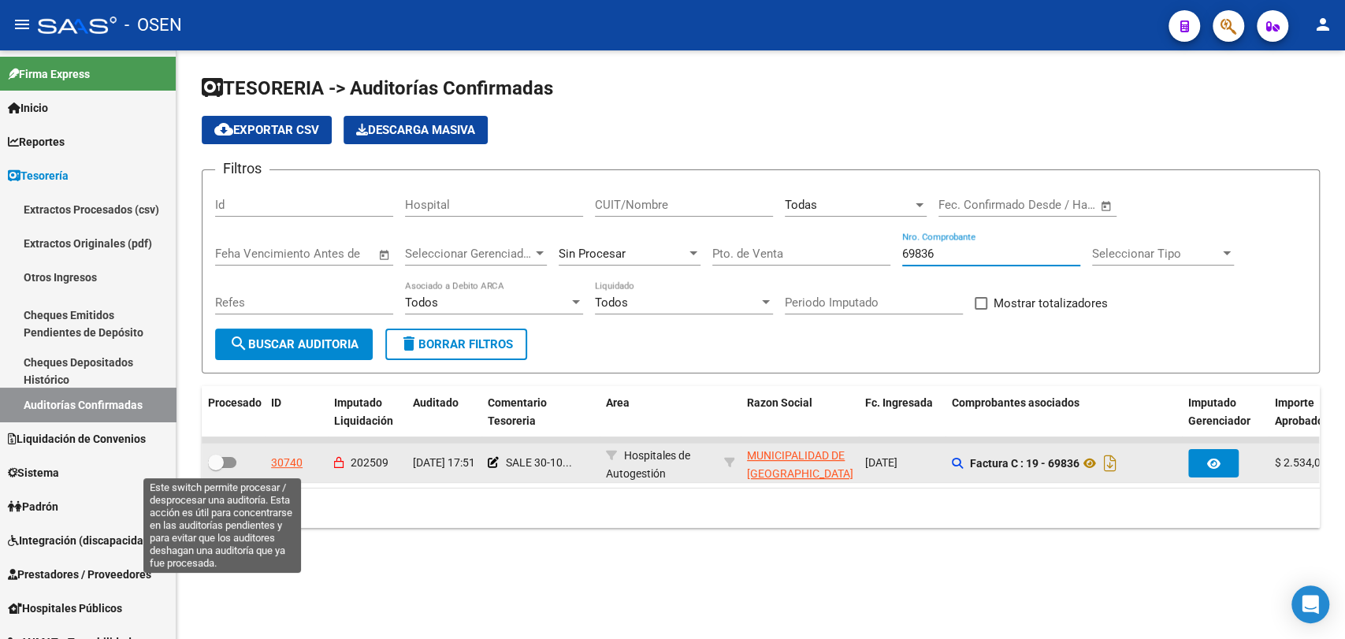
type input "69836"
click at [222, 468] on span at bounding box center [216, 463] width 16 height 16
click at [216, 468] on input "checkbox" at bounding box center [215, 468] width 1 height 1
checkbox input "true"
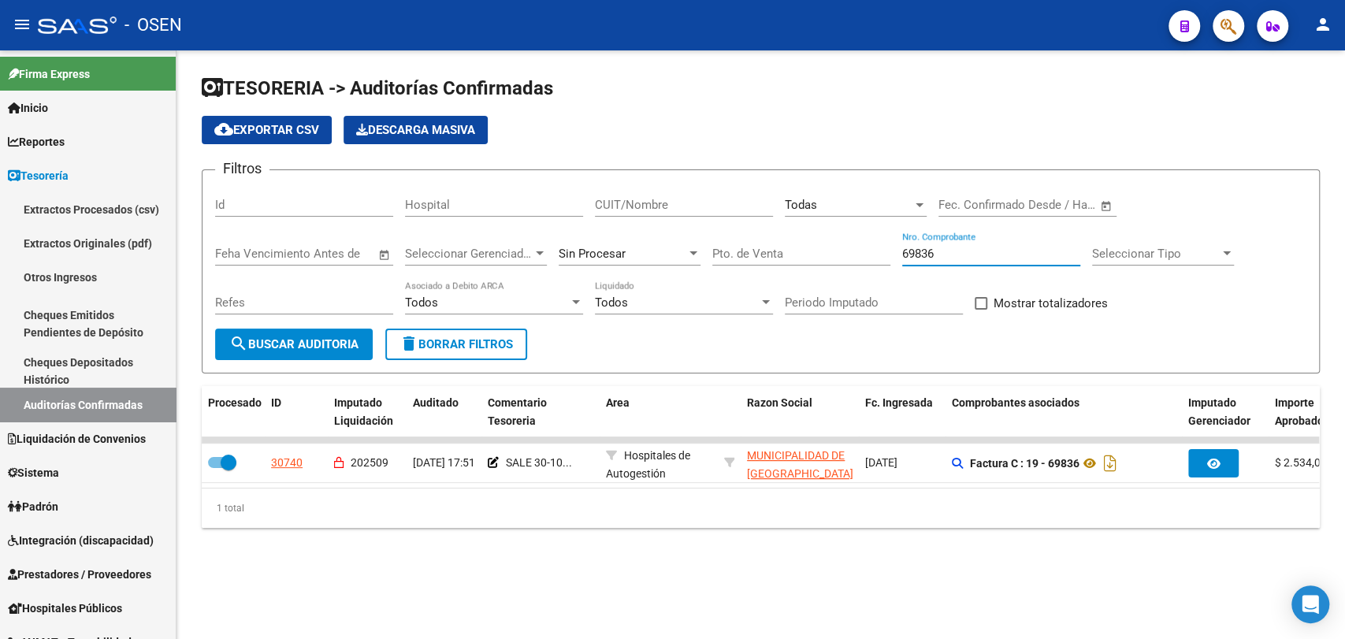
drag, startPoint x: 961, startPoint y: 257, endPoint x: 801, endPoint y: 247, distance: 160.2
click at [801, 247] on div "Filtros Id Hospital CUIT/Nombre Todas Seleccionar Area Fecha inicio – Fecha fin…" at bounding box center [760, 256] width 1091 height 146
type input "55"
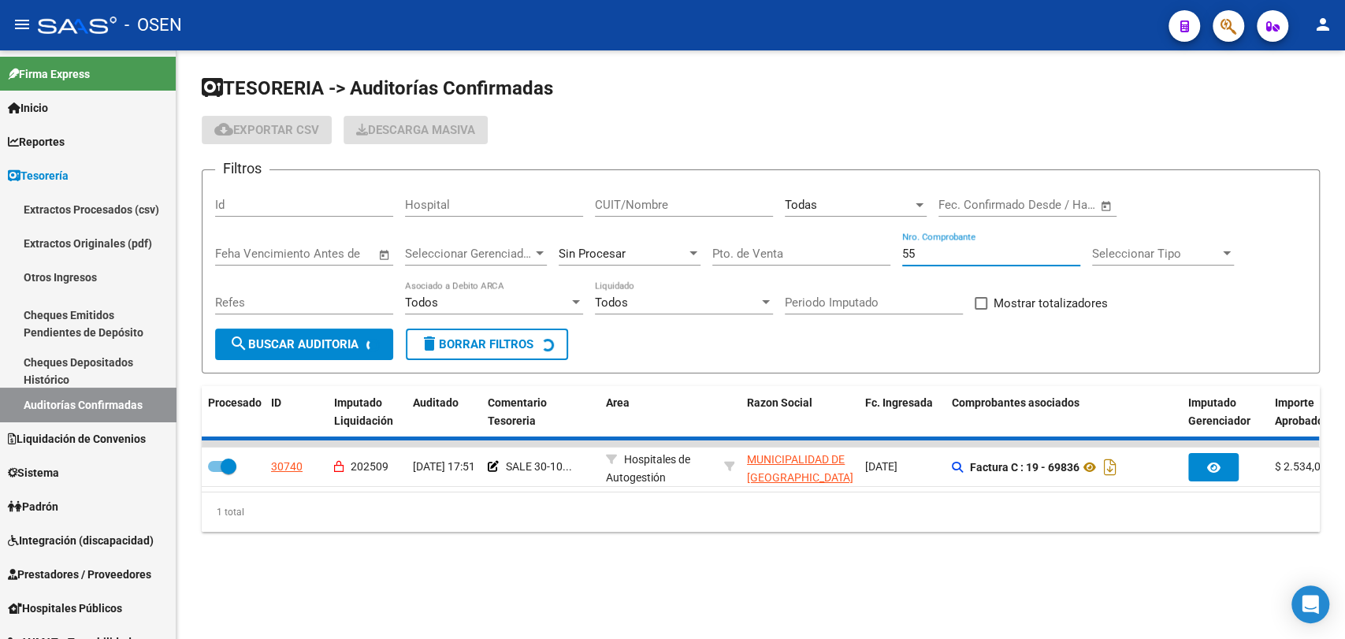
checkbox input "false"
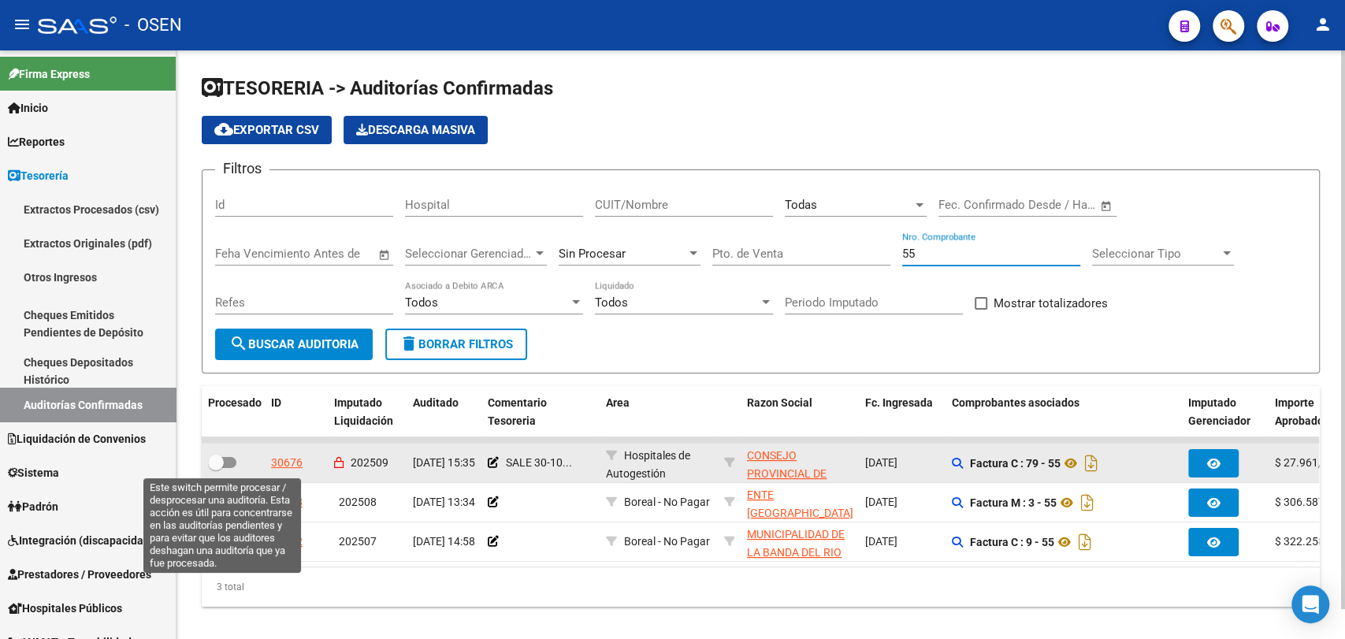
type input "55"
click at [215, 463] on span at bounding box center [216, 463] width 16 height 16
click at [215, 468] on input "checkbox" at bounding box center [215, 468] width 1 height 1
checkbox input "true"
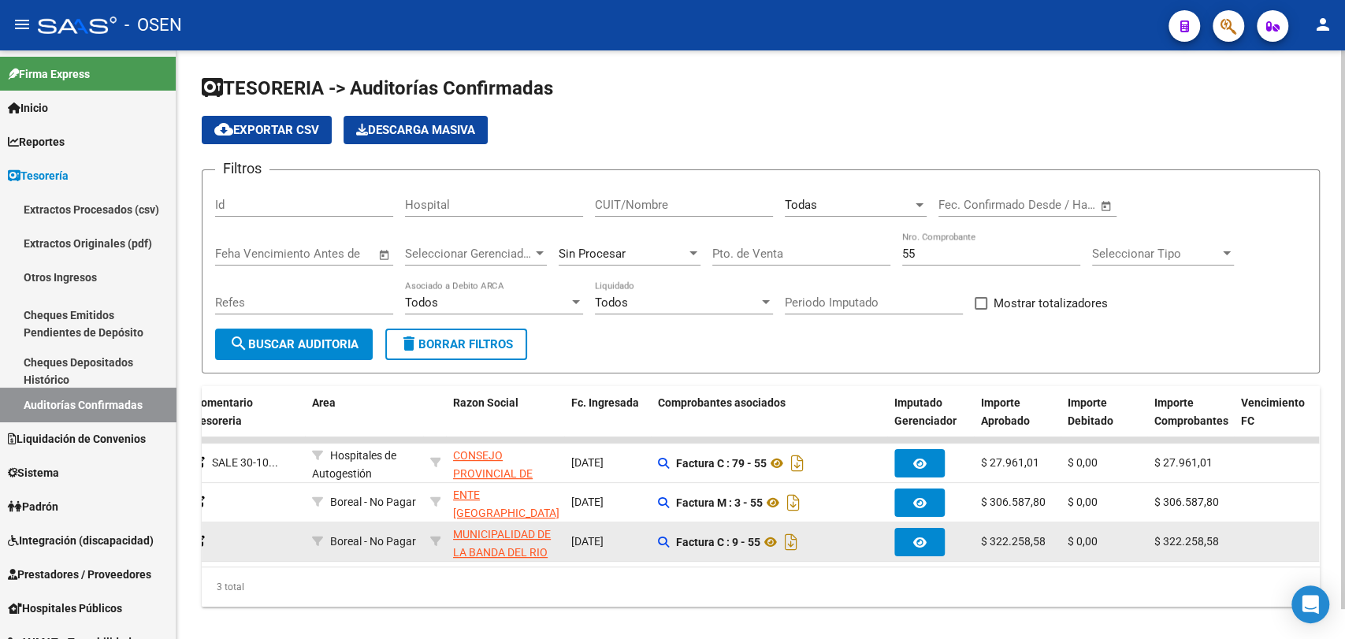
scroll to position [0, 295]
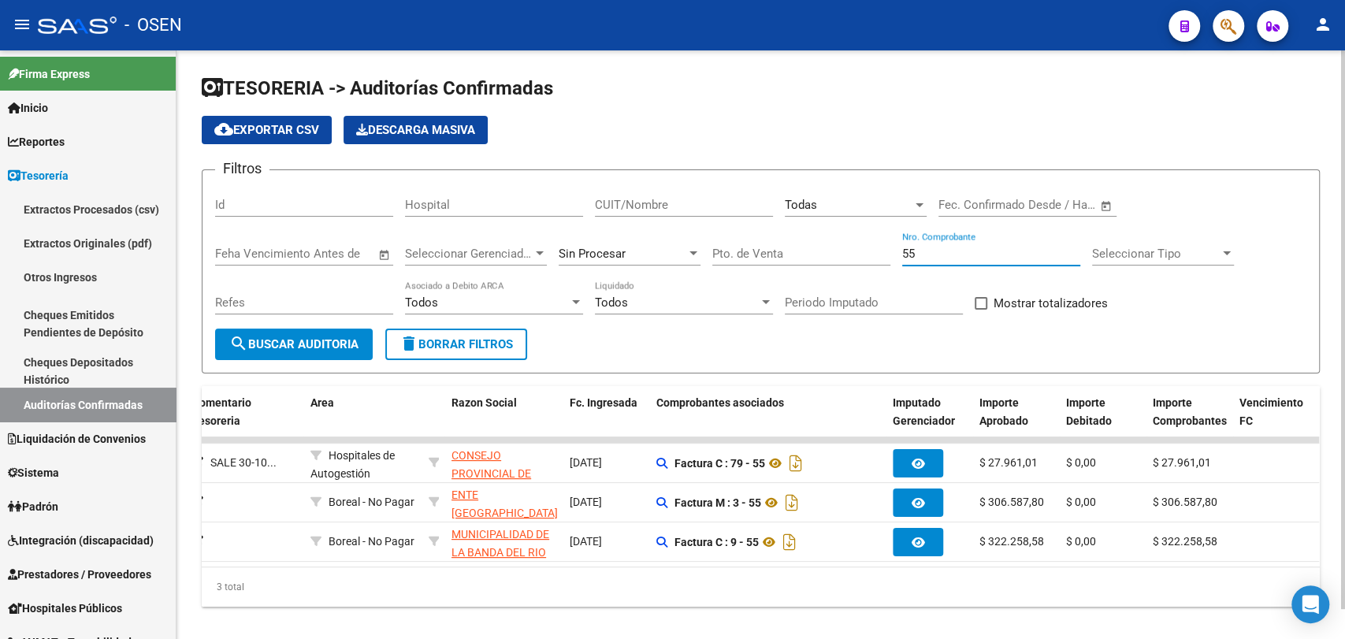
drag, startPoint x: 952, startPoint y: 258, endPoint x: 830, endPoint y: 232, distance: 124.9
click at [846, 235] on div "Filtros Id Hospital CUIT/Nombre Todas Seleccionar Area Fecha inicio – Fecha fin…" at bounding box center [760, 256] width 1091 height 146
type input "25194"
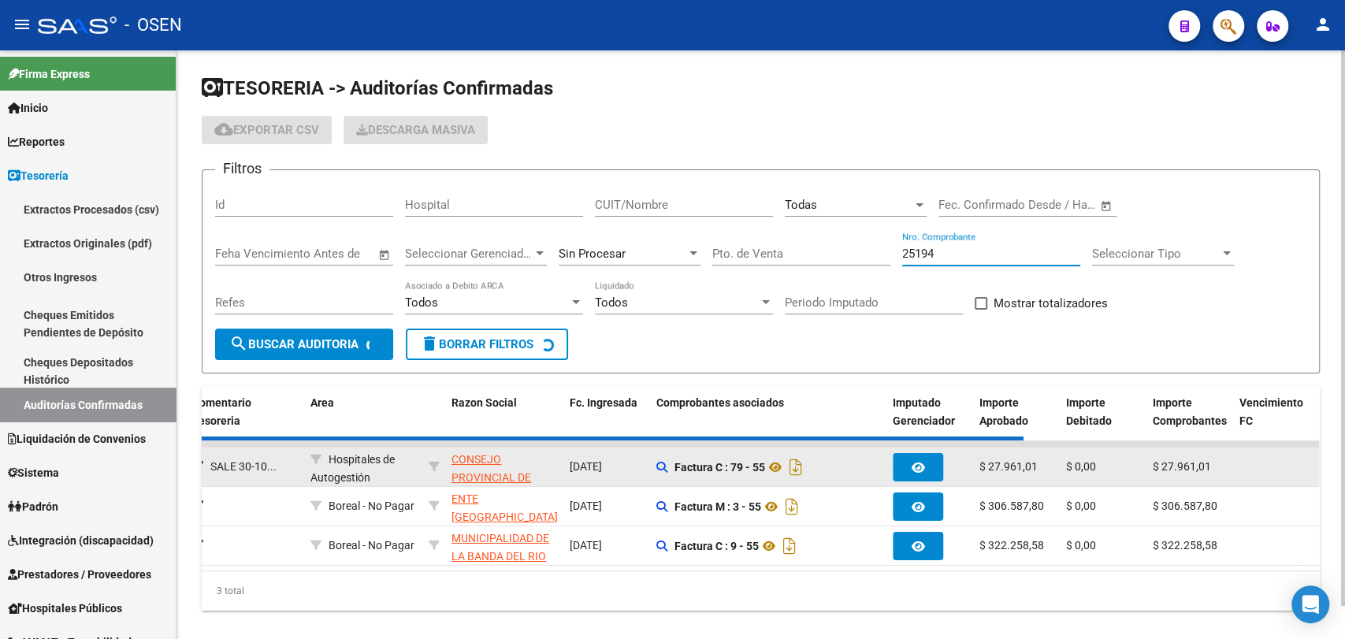
checkbox input "false"
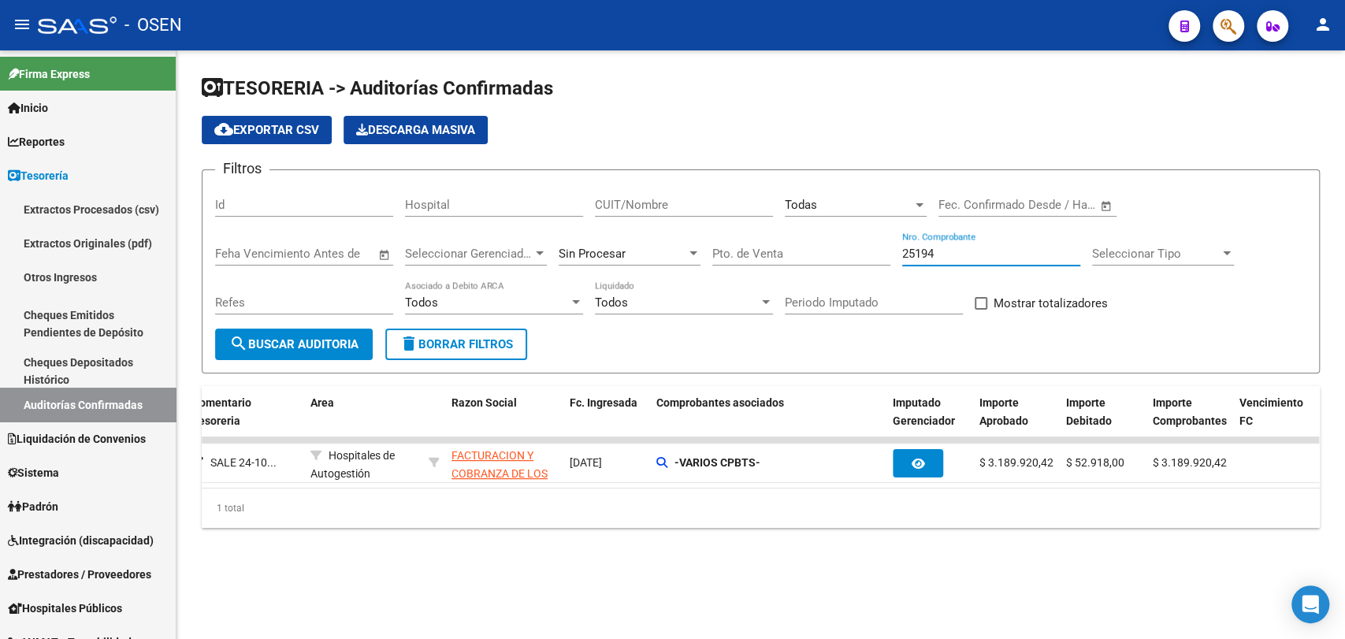
type input "25194"
drag, startPoint x: 544, startPoint y: 502, endPoint x: 451, endPoint y: 503, distance: 92.2
click at [400, 505] on div "1 total" at bounding box center [761, 508] width 1118 height 39
drag, startPoint x: 451, startPoint y: 503, endPoint x: 375, endPoint y: 501, distance: 76.5
click at [373, 501] on div "1 total" at bounding box center [761, 508] width 1118 height 39
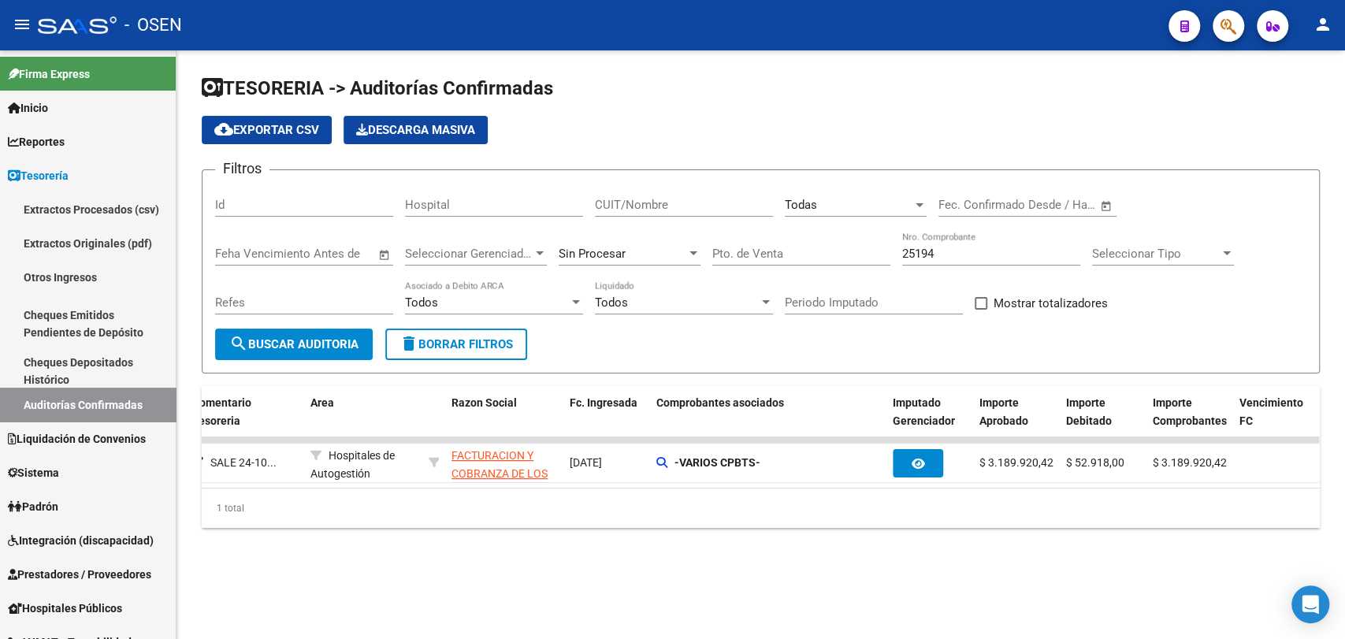
drag, startPoint x: 433, startPoint y: 503, endPoint x: 381, endPoint y: 507, distance: 53.0
click at [329, 507] on div "1 total" at bounding box center [761, 508] width 1118 height 39
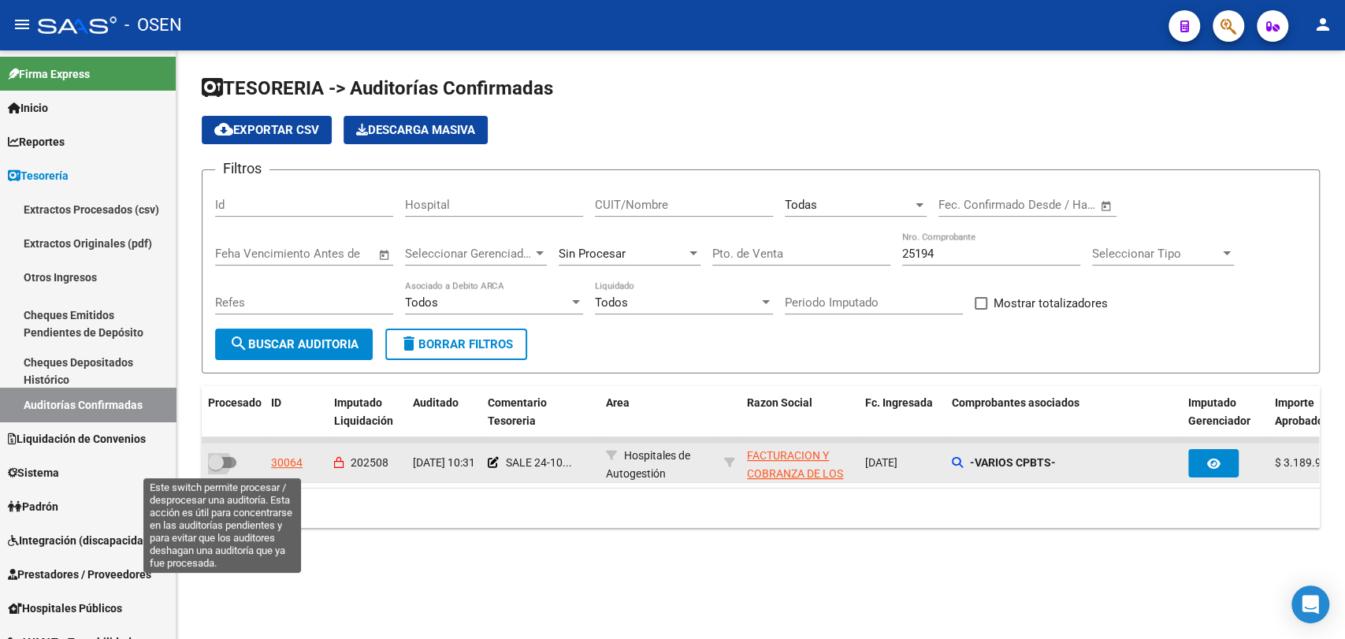
click at [221, 464] on span at bounding box center [216, 463] width 16 height 16
click at [216, 468] on input "checkbox" at bounding box center [215, 468] width 1 height 1
checkbox input "true"
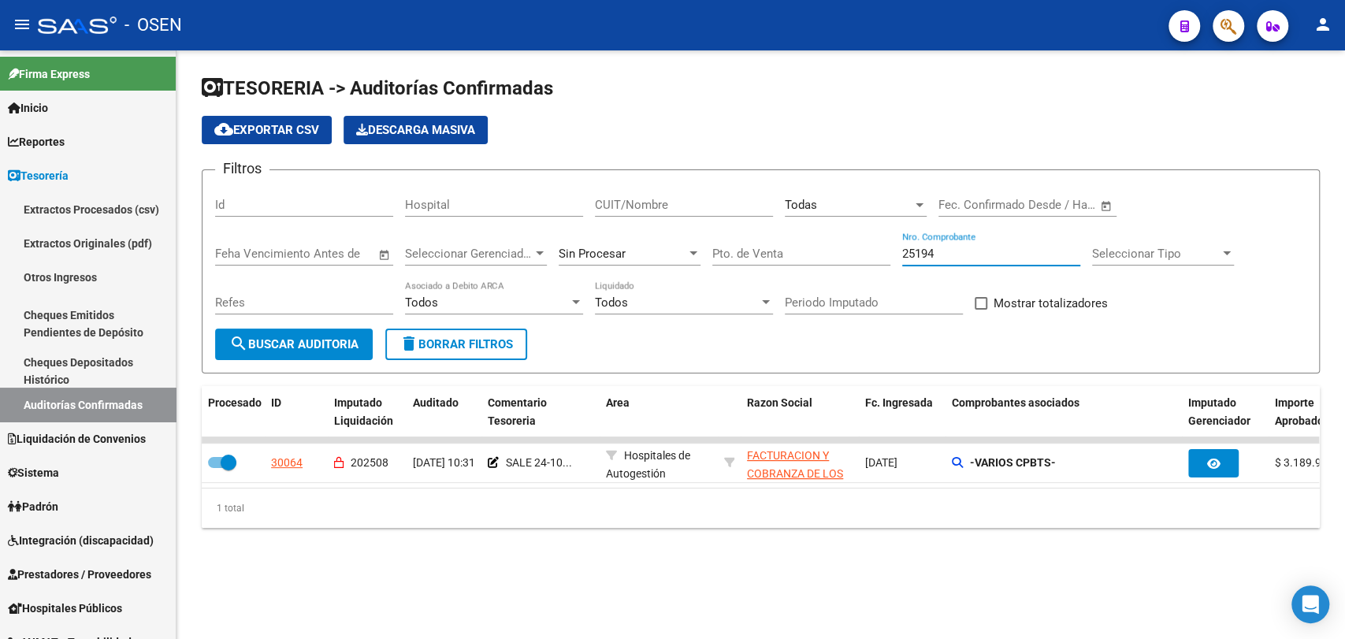
drag, startPoint x: 977, startPoint y: 254, endPoint x: 786, endPoint y: 247, distance: 191.6
click at [793, 249] on div "Filtros Id Hospital CUIT/Nombre Todas Seleccionar Area Fecha inicio – Fecha fin…" at bounding box center [760, 256] width 1091 height 146
type input "6042"
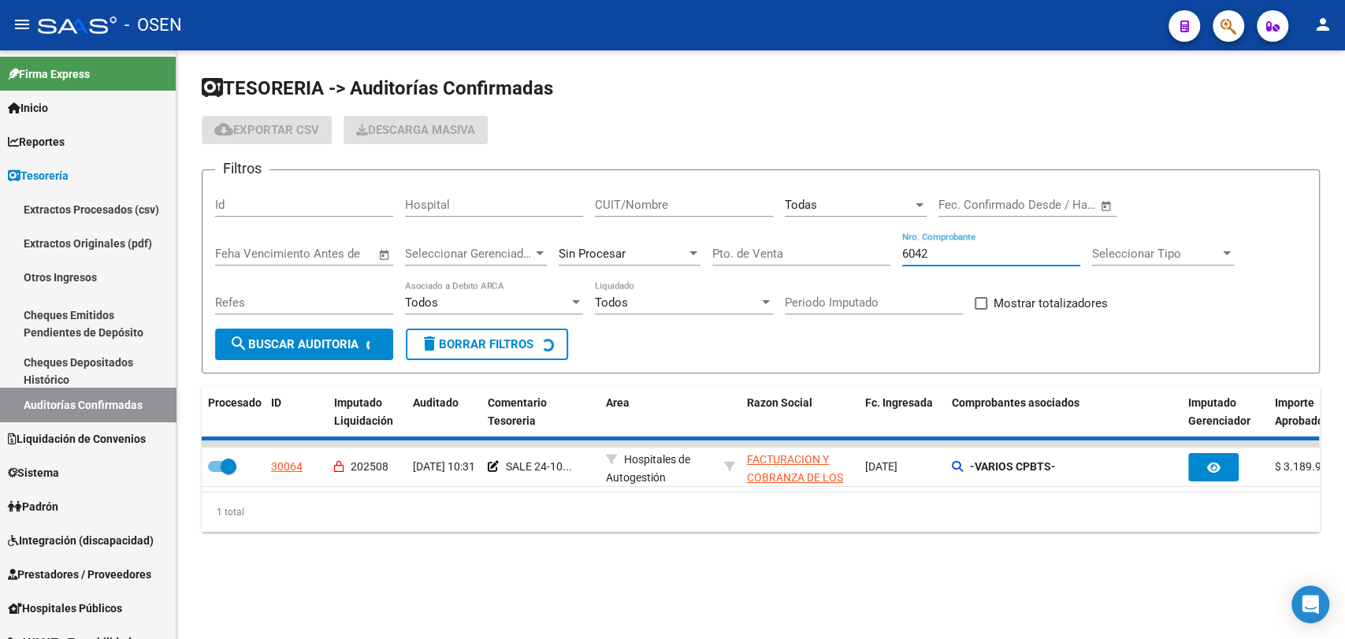
checkbox input "false"
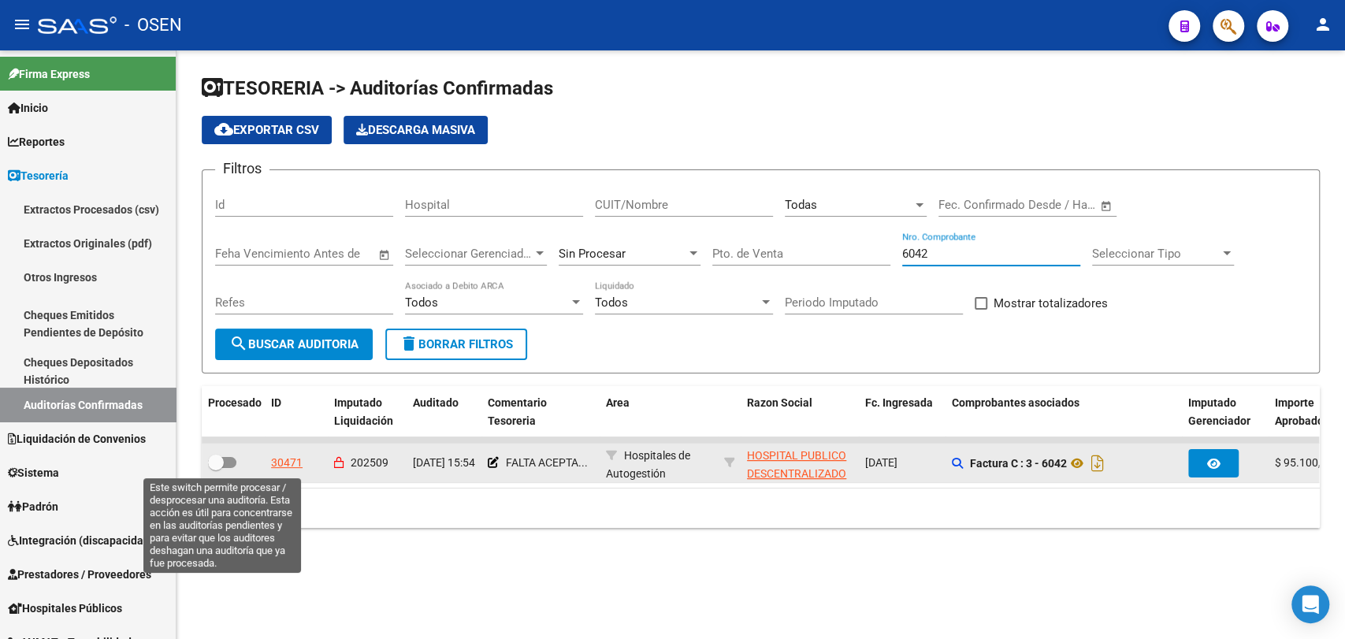
type input "6042"
click at [216, 462] on span at bounding box center [216, 463] width 16 height 16
click at [216, 468] on input "checkbox" at bounding box center [215, 468] width 1 height 1
checkbox input "true"
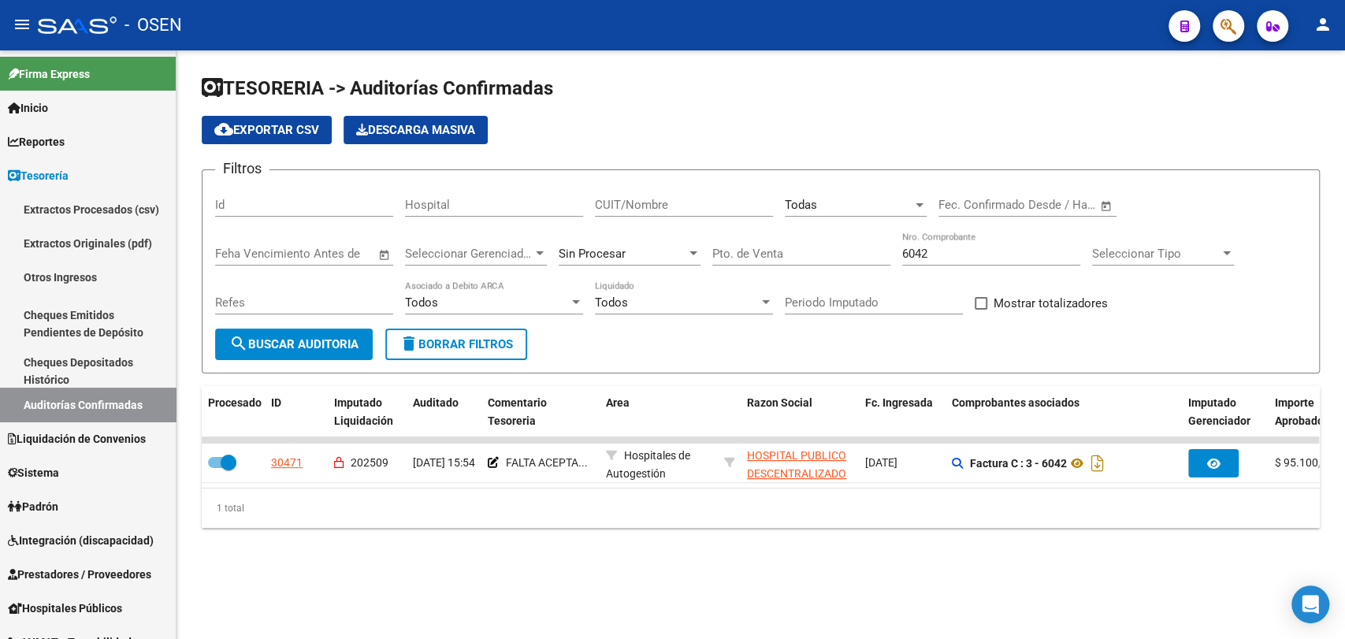
click at [973, 250] on input "6042" at bounding box center [991, 254] width 178 height 14
type input "6040"
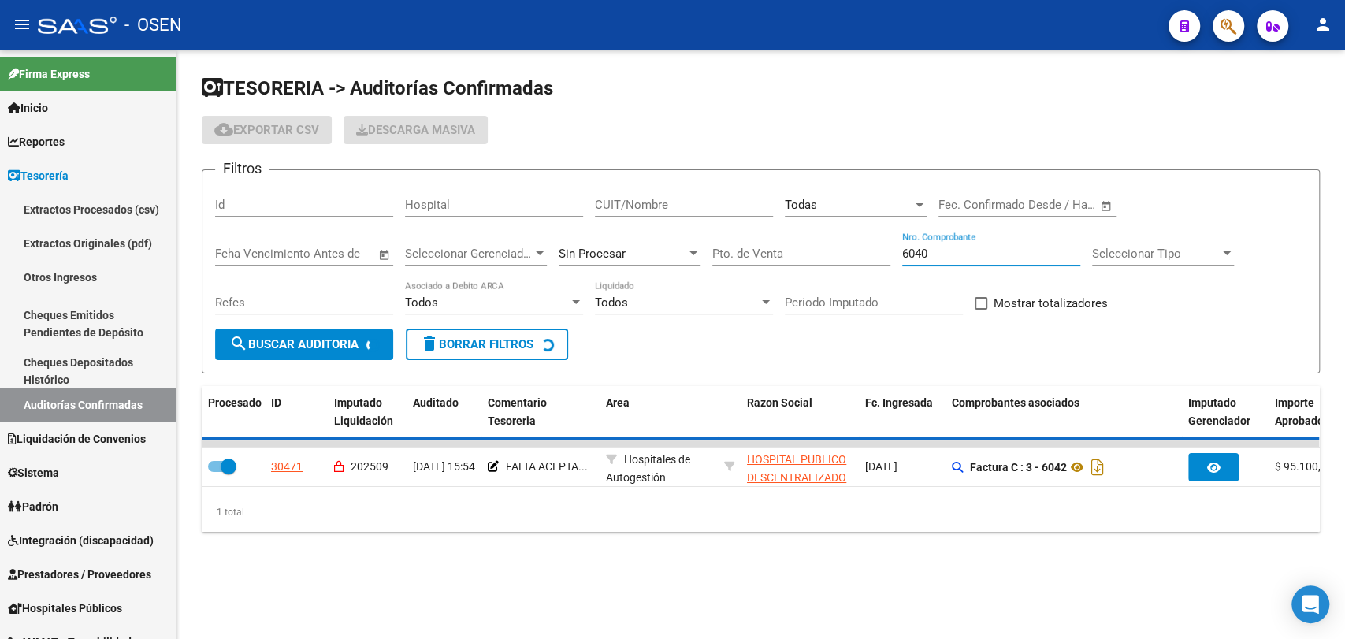
checkbox input "false"
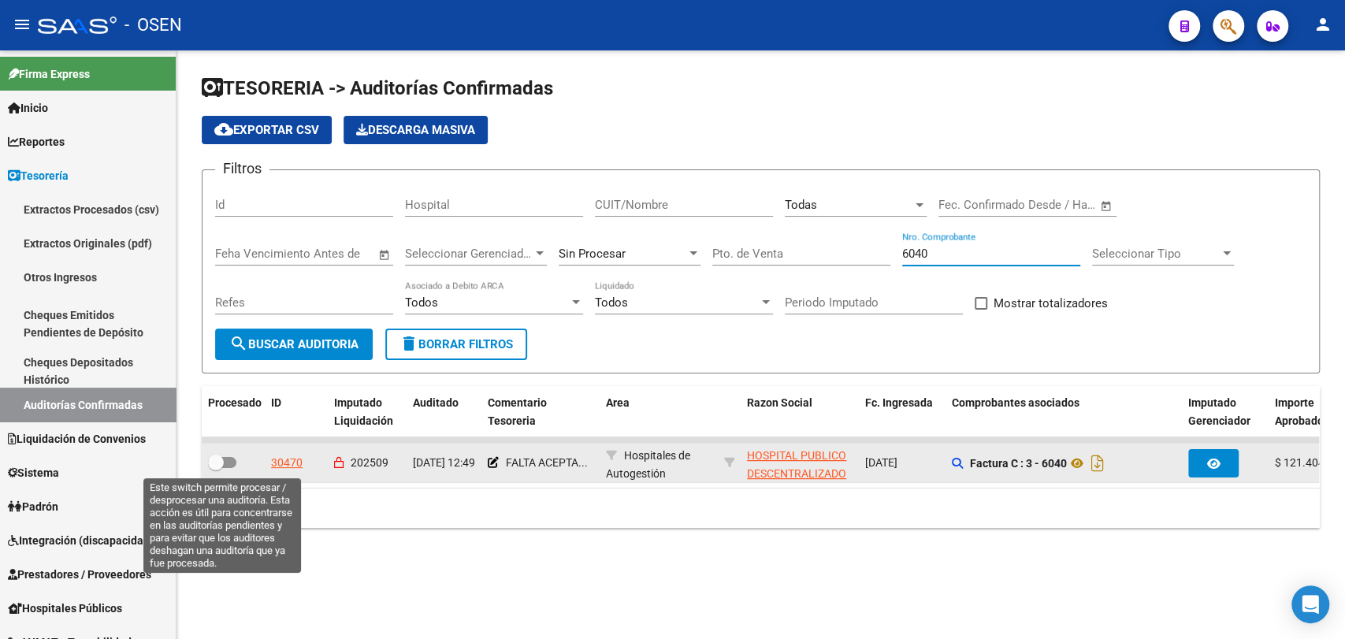
type input "6040"
drag, startPoint x: 220, startPoint y: 460, endPoint x: 282, endPoint y: 447, distance: 63.7
click at [227, 459] on span at bounding box center [222, 462] width 28 height 11
click at [216, 468] on input "checkbox" at bounding box center [215, 468] width 1 height 1
checkbox input "true"
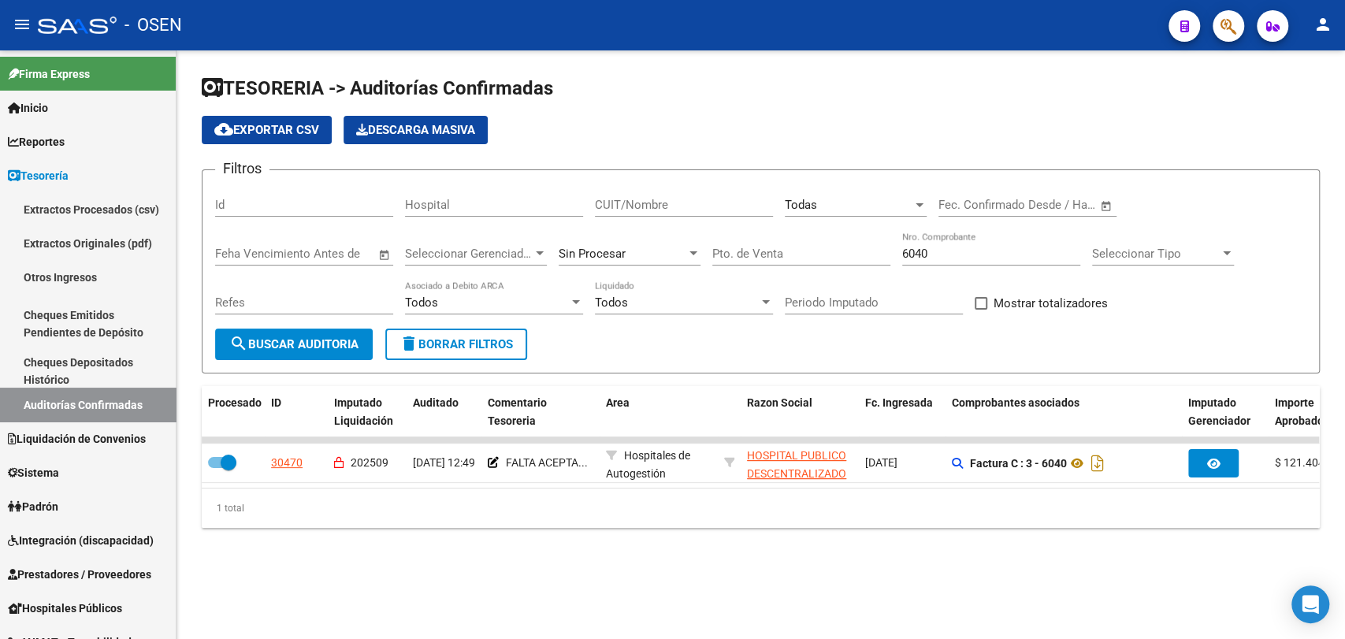
click at [961, 250] on input "6040" at bounding box center [991, 254] width 178 height 14
type input "6041"
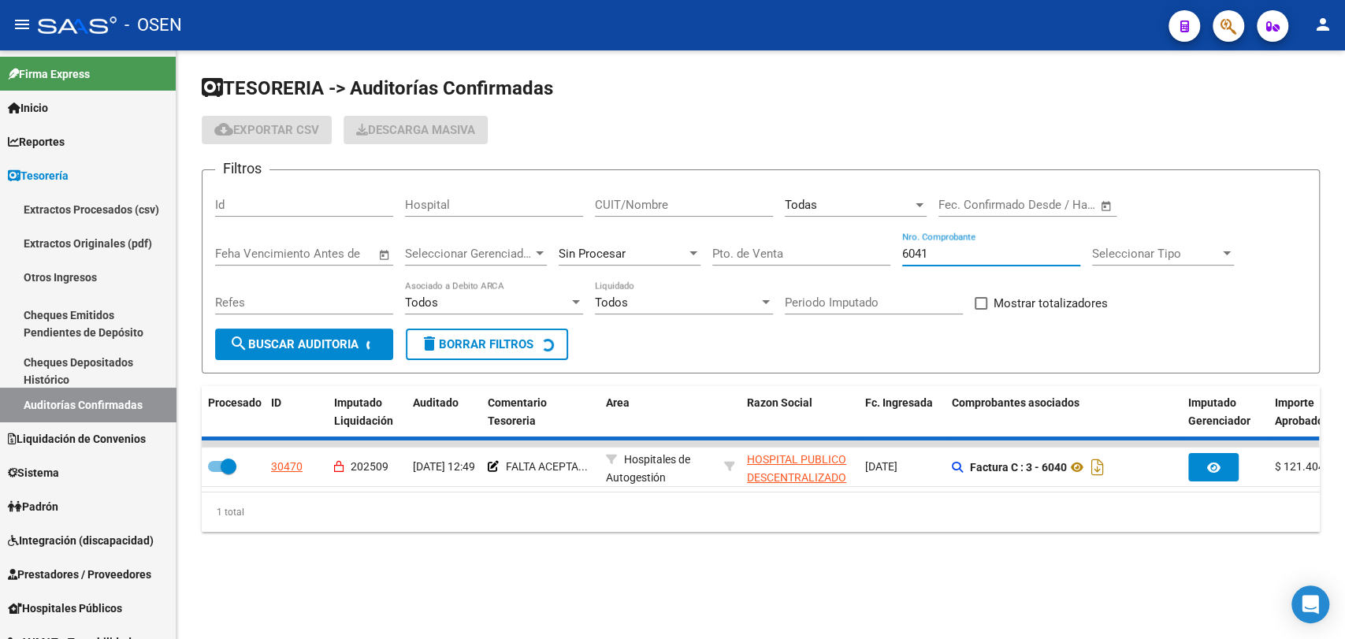
checkbox input "false"
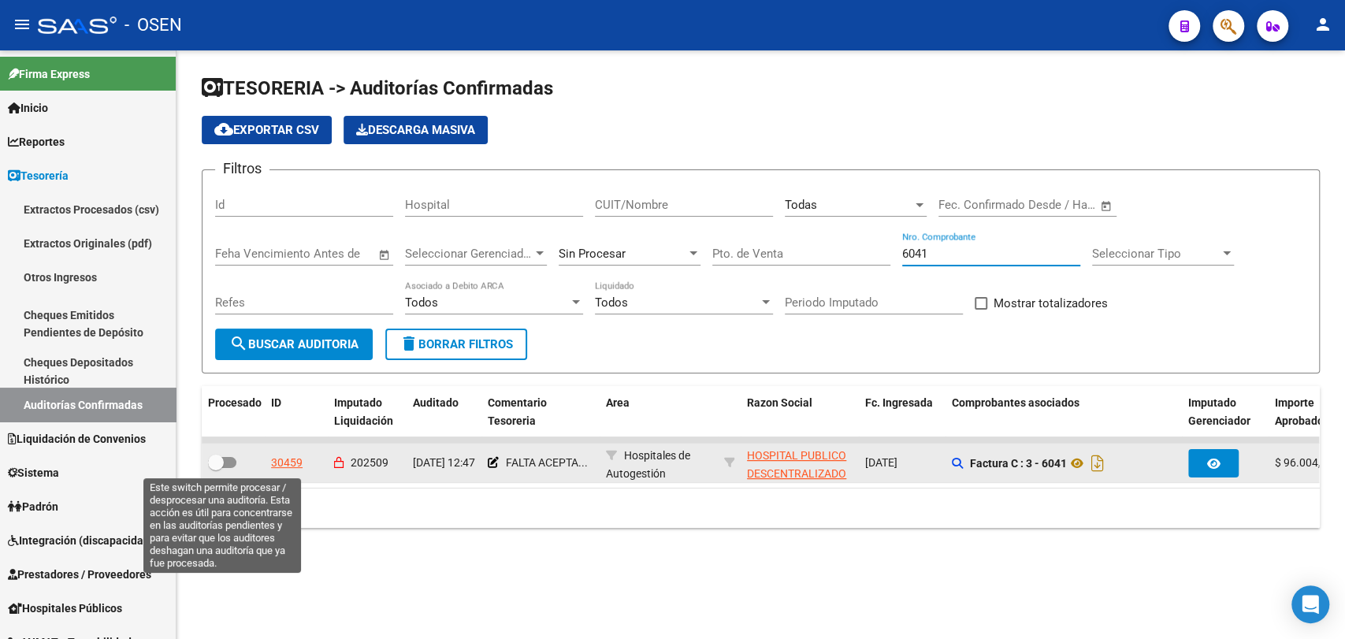
type input "6041"
click at [221, 455] on span at bounding box center [216, 463] width 16 height 16
click at [216, 468] on input "checkbox" at bounding box center [215, 468] width 1 height 1
checkbox input "true"
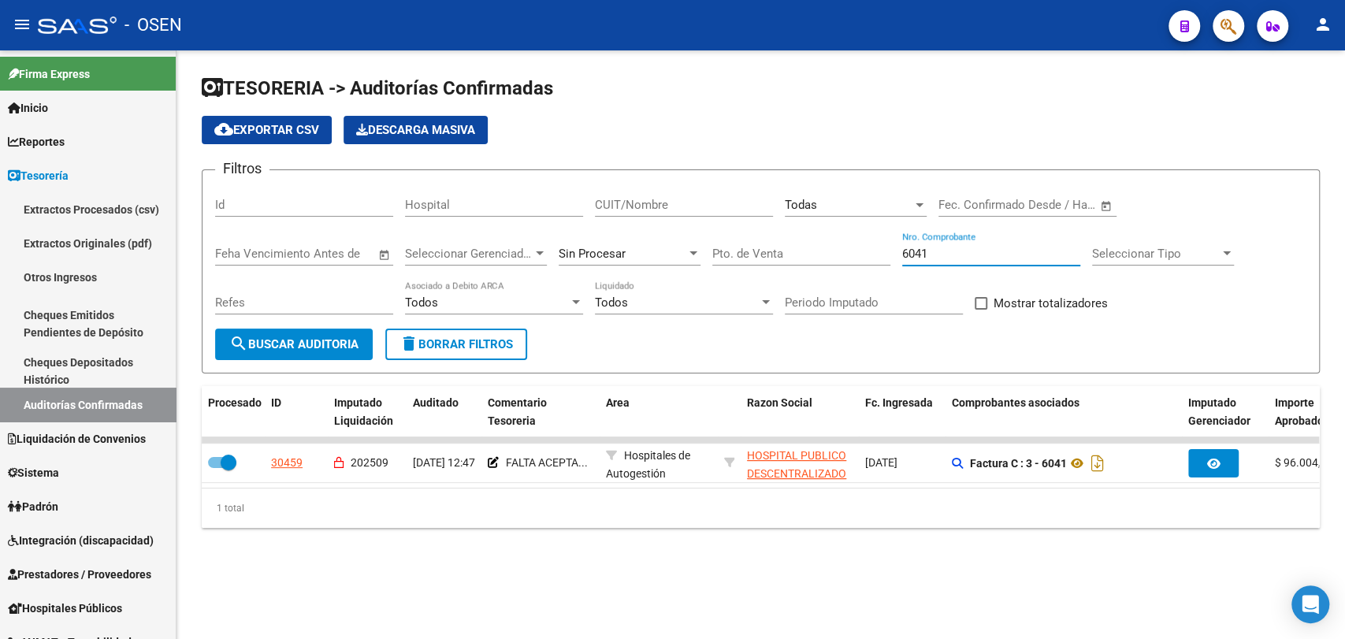
drag, startPoint x: 927, startPoint y: 256, endPoint x: 864, endPoint y: 250, distance: 64.1
click at [864, 251] on div "Filtros Id Hospital CUIT/Nombre Todas Seleccionar Area Fecha inicio – Fecha fin…" at bounding box center [760, 256] width 1091 height 146
type input "387"
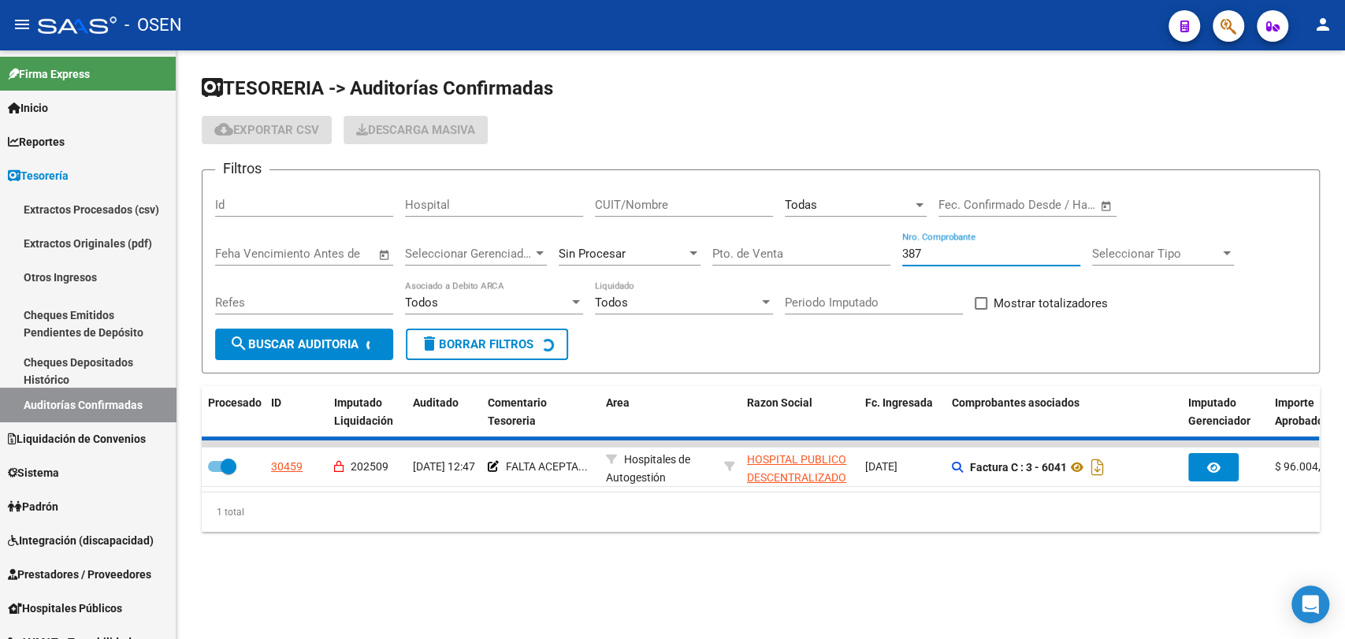
checkbox input "false"
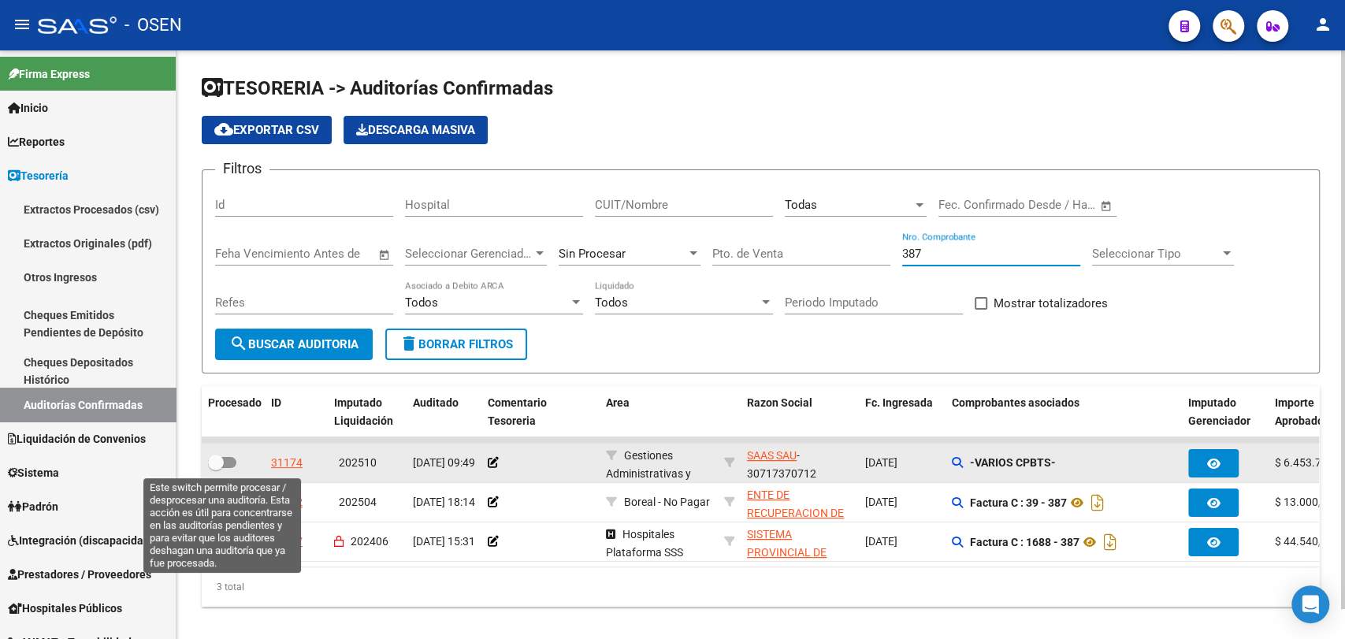
type input "387"
click at [208, 469] on span at bounding box center [216, 463] width 16 height 16
click at [215, 469] on input "checkbox" at bounding box center [215, 468] width 1 height 1
checkbox input "true"
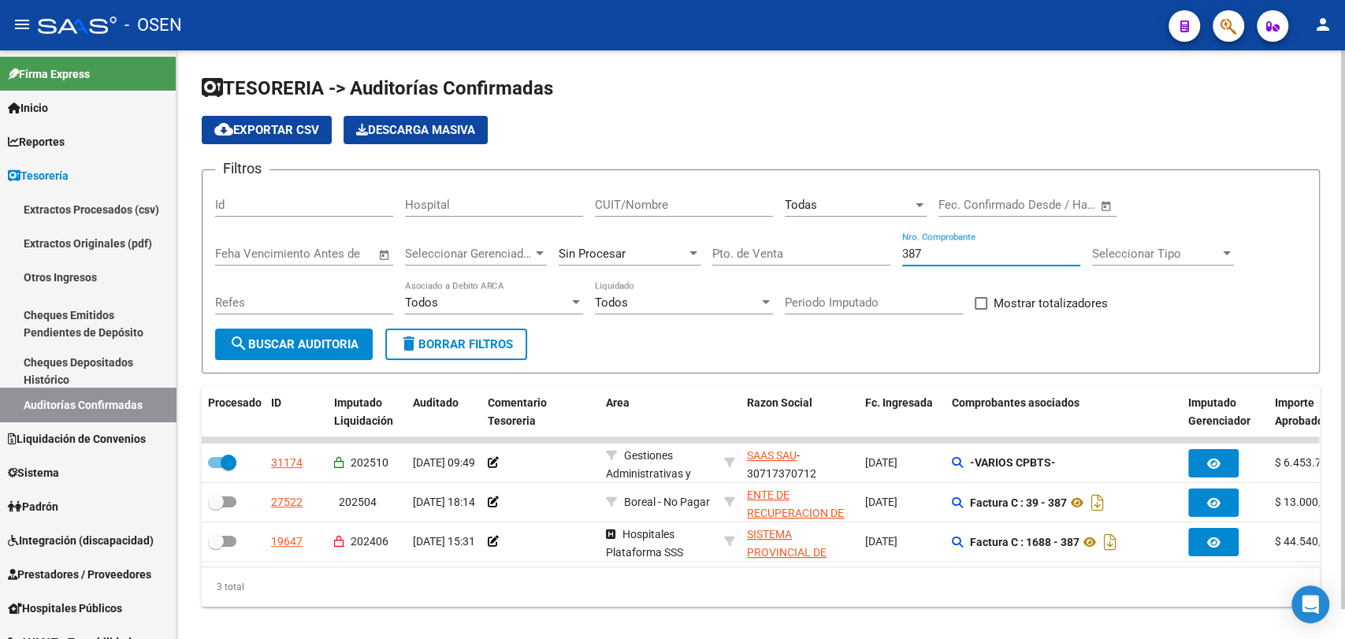
drag, startPoint x: 957, startPoint y: 247, endPoint x: 788, endPoint y: 243, distance: 168.7
click at [788, 243] on div "Filtros Id Hospital CUIT/Nombre Todas Seleccionar Area Fecha inicio – Fecha fin…" at bounding box center [760, 256] width 1091 height 146
type input "389"
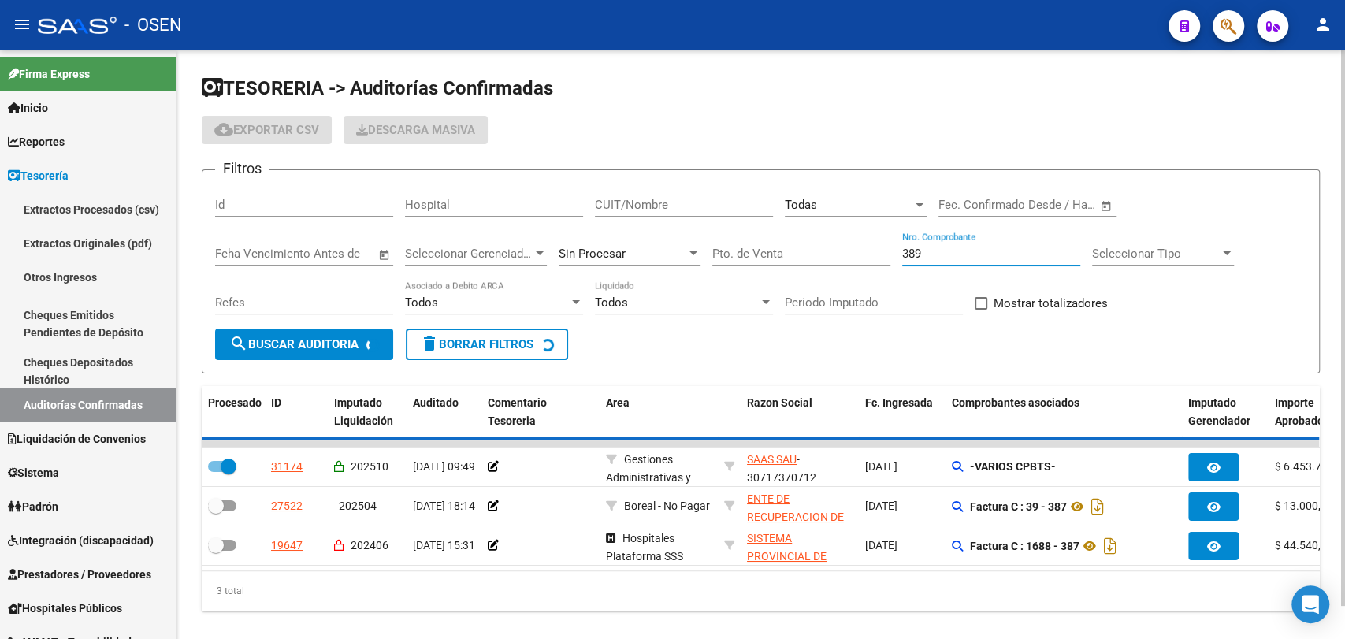
checkbox input "false"
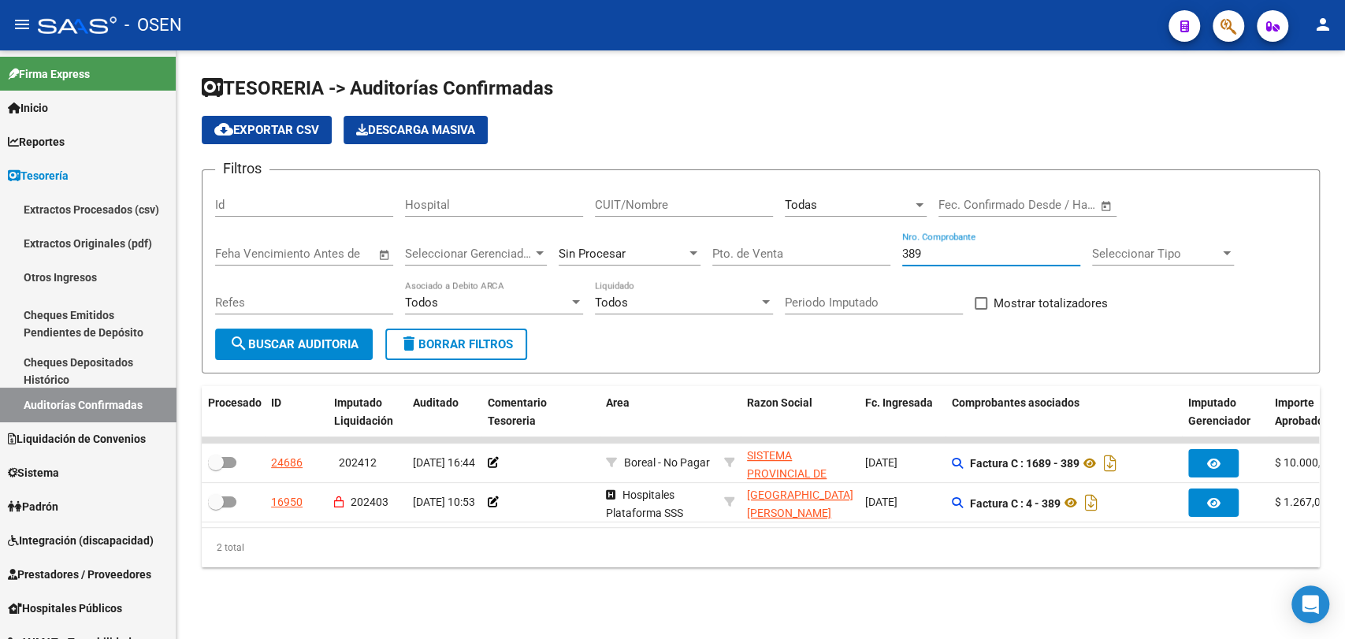
drag, startPoint x: 931, startPoint y: 259, endPoint x: 850, endPoint y: 252, distance: 81.5
click at [850, 252] on div "Filtros Id Hospital CUIT/Nombre Todas Seleccionar Area Fecha inicio – Fecha fin…" at bounding box center [760, 256] width 1091 height 146
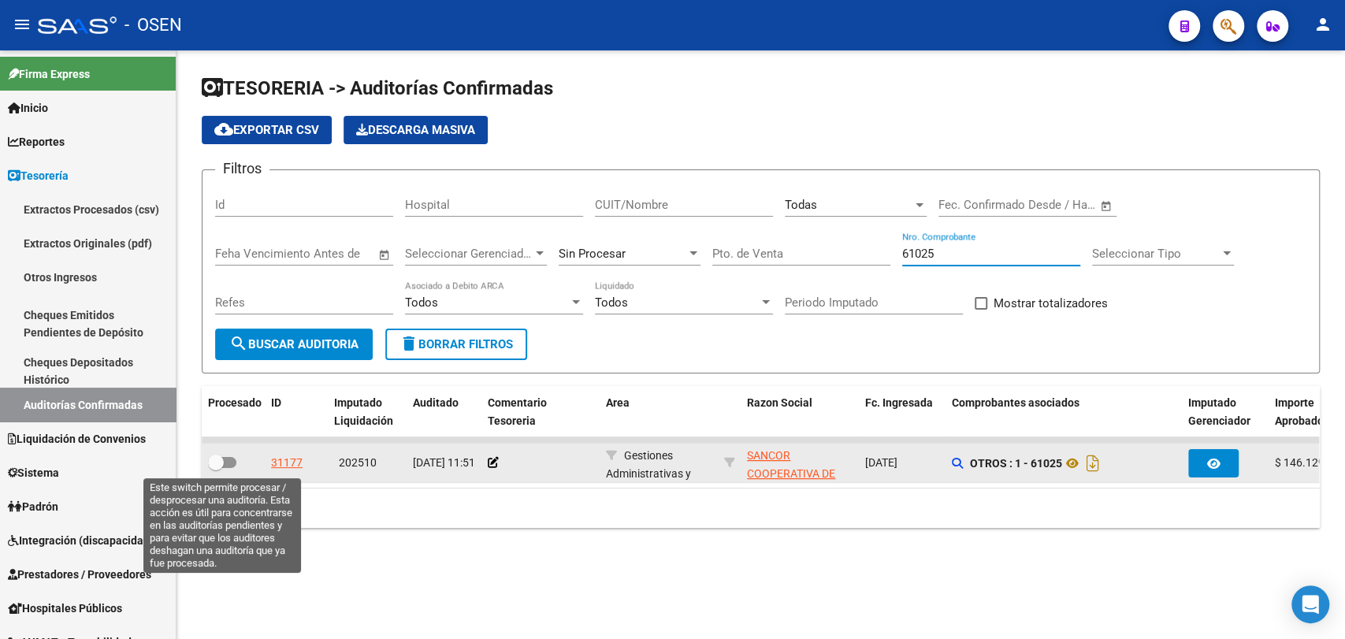
type input "61025"
click at [217, 455] on span at bounding box center [216, 463] width 16 height 16
click at [216, 468] on input "checkbox" at bounding box center [215, 468] width 1 height 1
checkbox input "true"
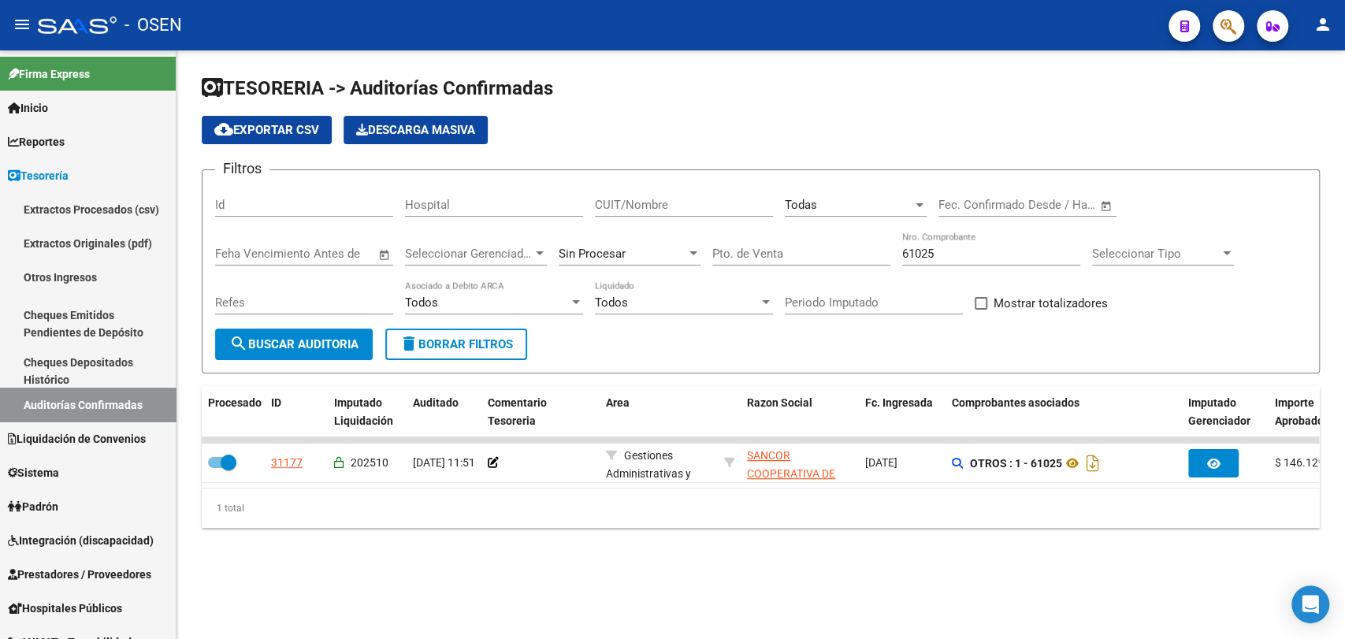
click at [961, 258] on div "61025 Nro. Comprobante" at bounding box center [991, 249] width 178 height 34
drag, startPoint x: 965, startPoint y: 255, endPoint x: 738, endPoint y: 241, distance: 228.1
click at [738, 243] on div "Filtros Id Hospital CUIT/Nombre Todas Seleccionar Area Fecha inicio – Fecha fin…" at bounding box center [760, 256] width 1091 height 146
click at [689, 222] on div "CUIT/Nombre" at bounding box center [684, 207] width 178 height 49
drag, startPoint x: 687, startPoint y: 210, endPoint x: 693, endPoint y: 193, distance: 17.4
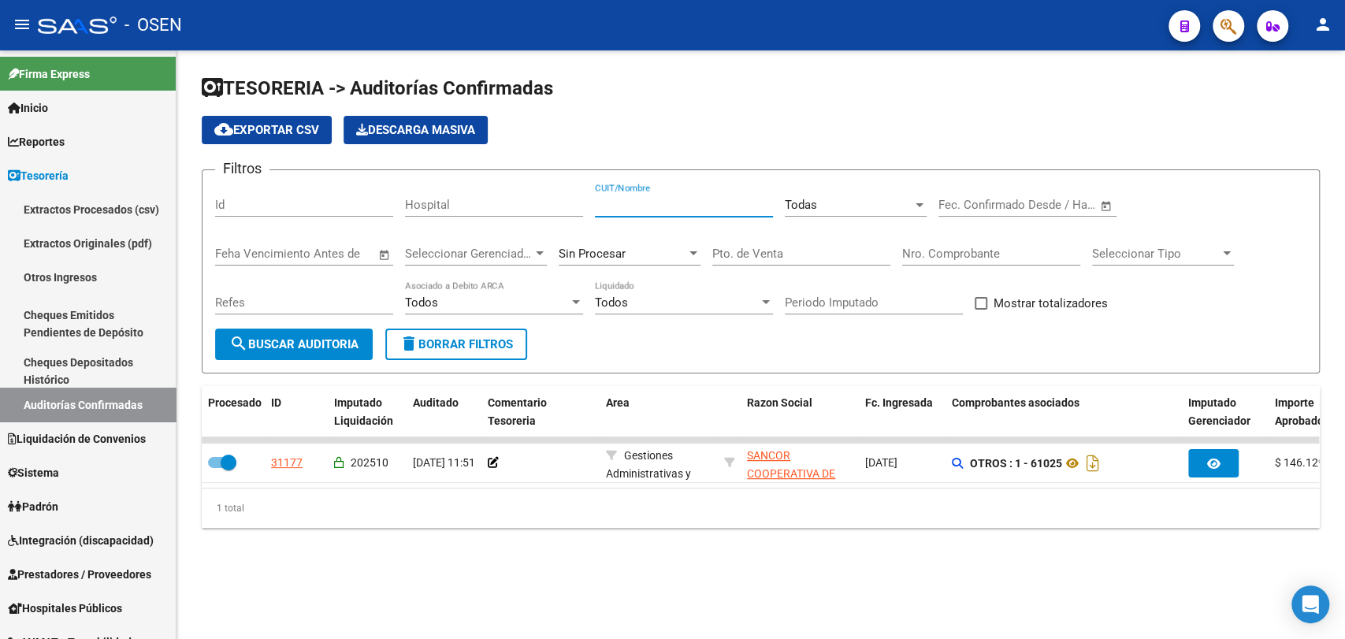
click at [691, 194] on div "CUIT/Nombre" at bounding box center [684, 200] width 178 height 34
type input "ñ"
type input "[PERSON_NAME]"
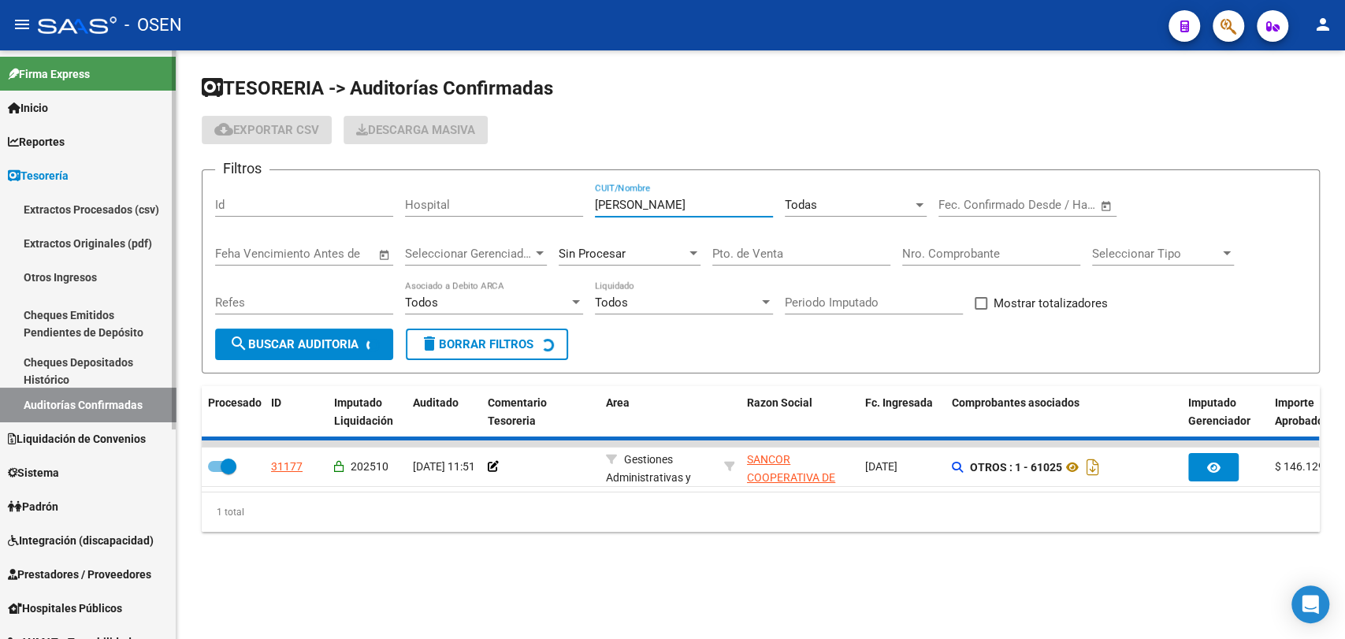
checkbox input "false"
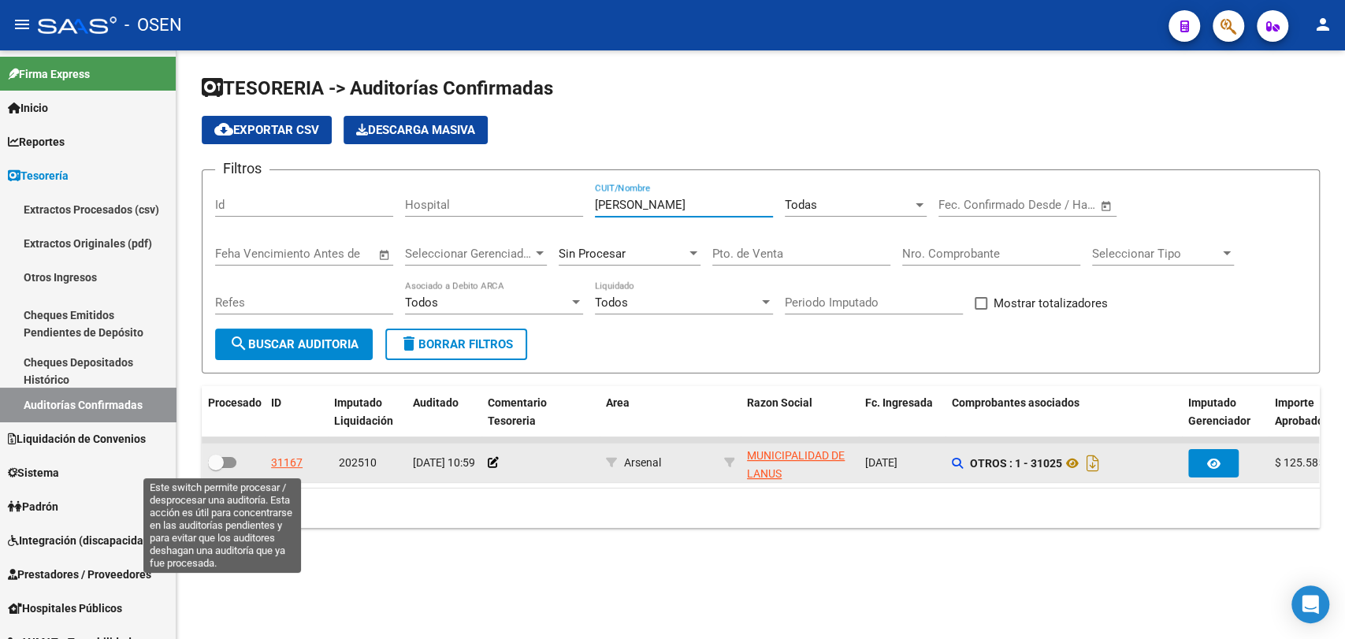
type input "[PERSON_NAME]"
click at [221, 462] on span at bounding box center [216, 463] width 16 height 16
click at [216, 468] on input "checkbox" at bounding box center [215, 468] width 1 height 1
checkbox input "true"
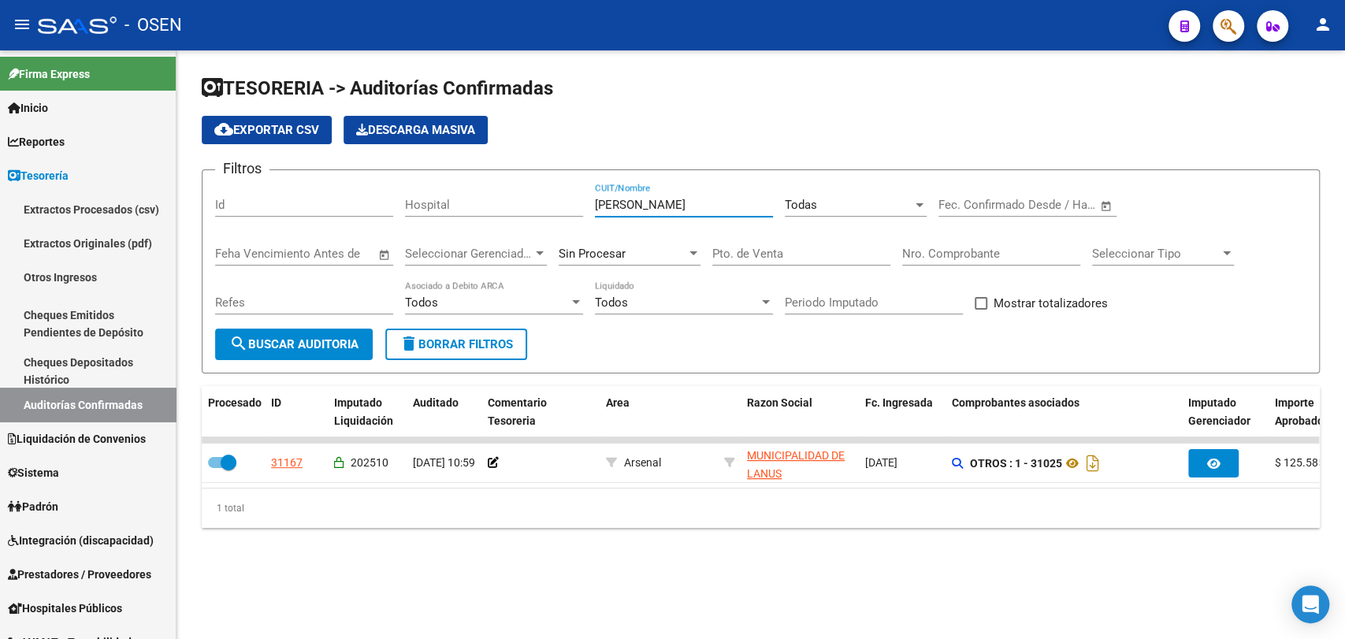
drag, startPoint x: 650, startPoint y: 202, endPoint x: 552, endPoint y: 190, distance: 98.4
click at [552, 190] on div "Filtros Id Hospital [PERSON_NAME] CUIT/Nombre Todas Seleccionar Area Fecha inic…" at bounding box center [760, 256] width 1091 height 146
type input "adminis"
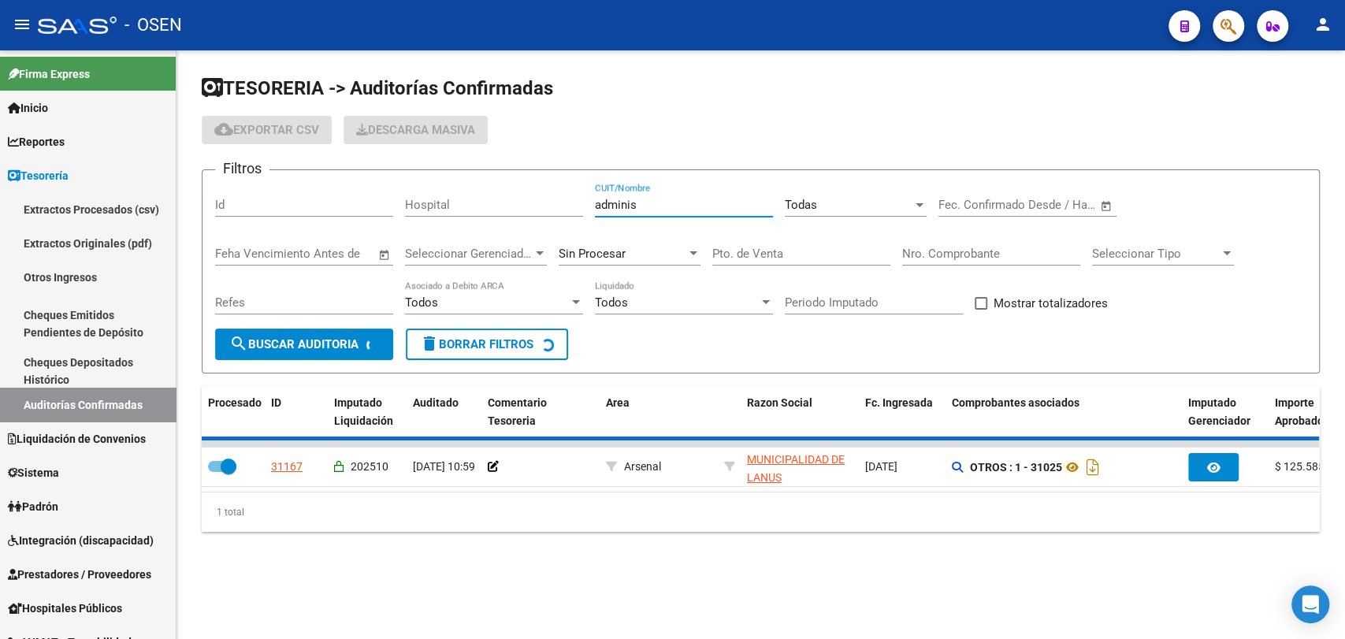
checkbox input "false"
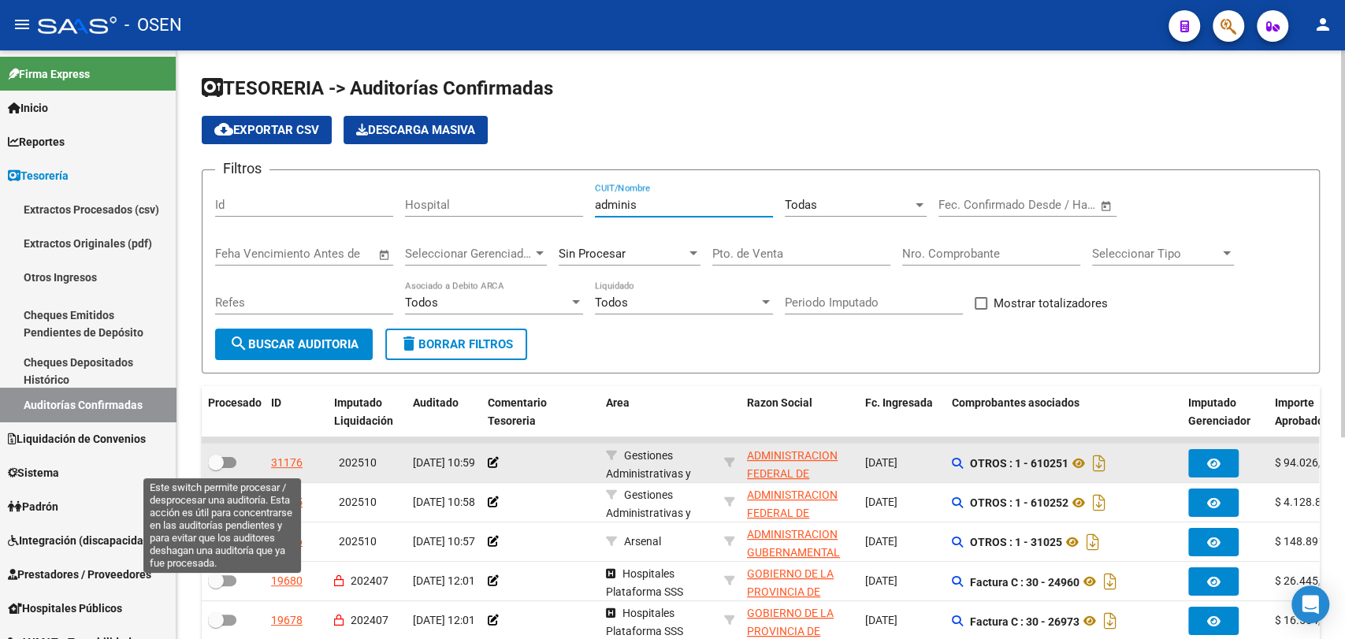
type input "adminis"
click at [217, 461] on span at bounding box center [216, 463] width 16 height 16
click at [216, 468] on input "checkbox" at bounding box center [215, 468] width 1 height 1
click at [224, 462] on span at bounding box center [229, 463] width 16 height 16
click at [216, 468] on input "checkbox" at bounding box center [215, 468] width 1 height 1
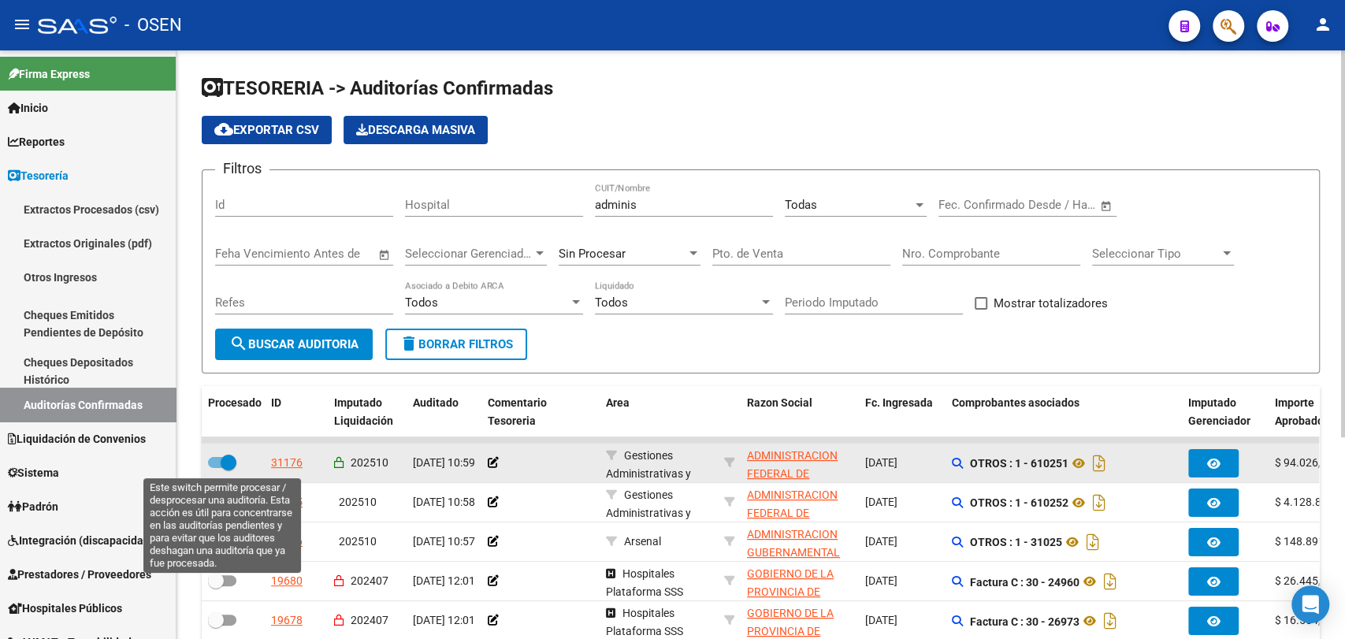
checkbox input "false"
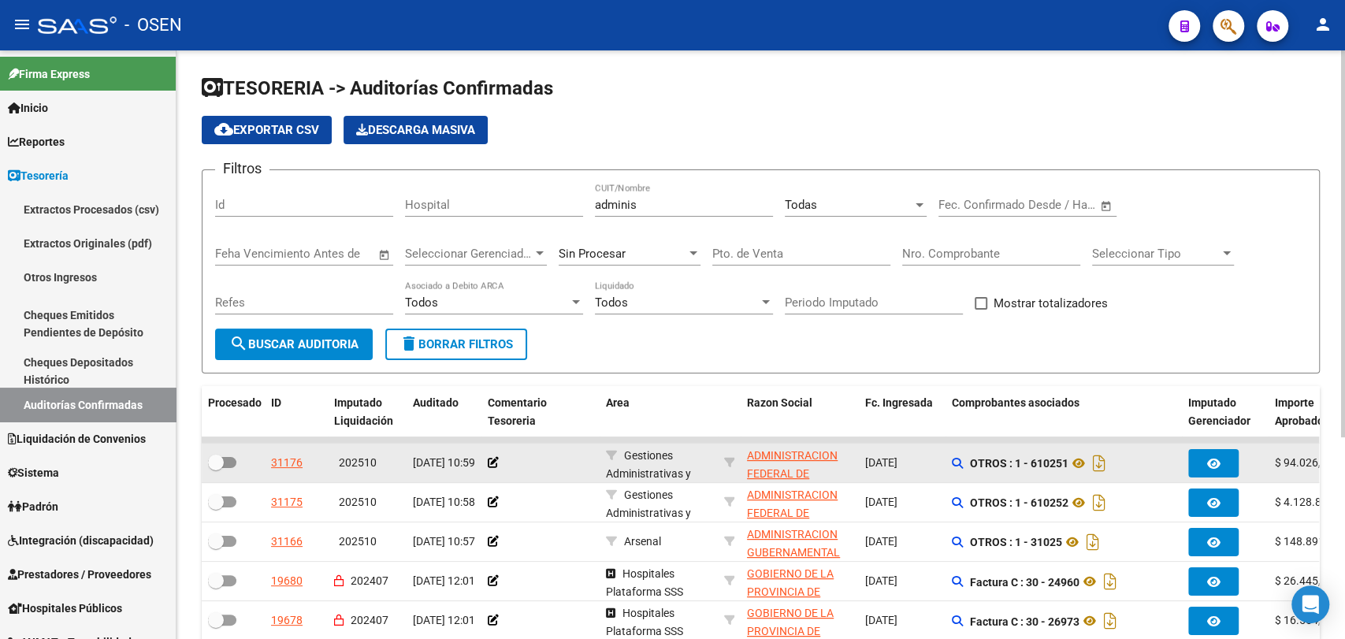
scroll to position [5, 0]
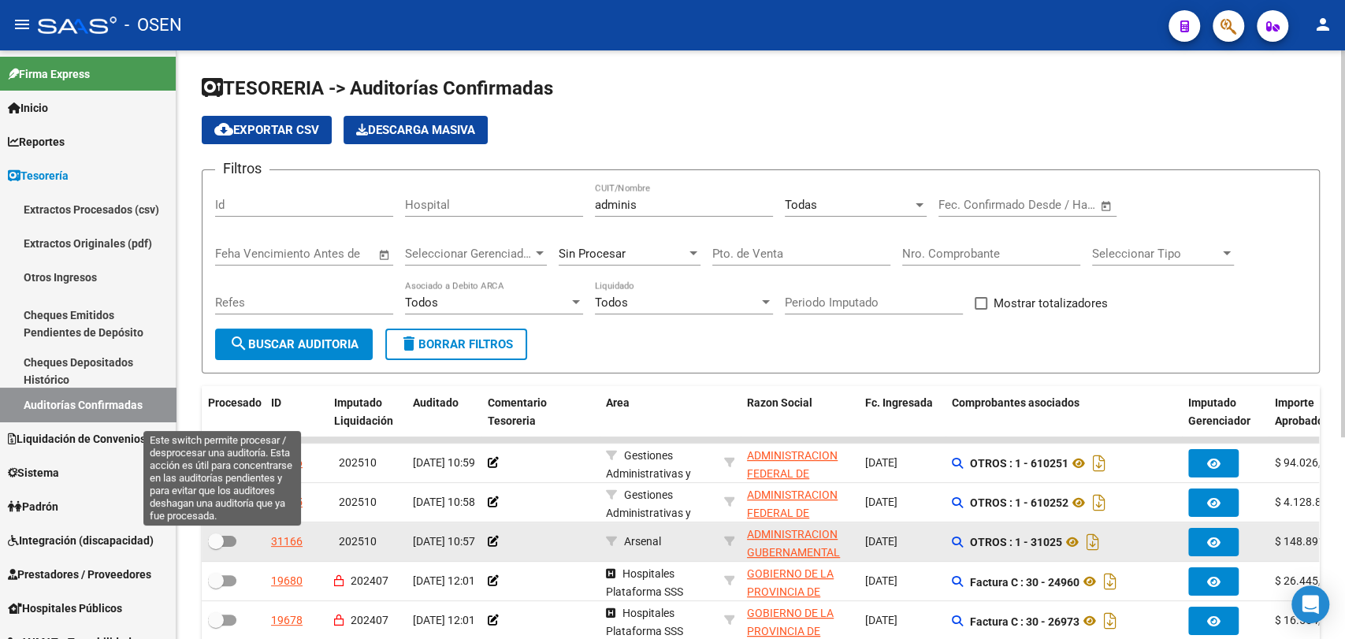
click at [212, 541] on span at bounding box center [216, 541] width 16 height 16
click at [215, 547] on input "checkbox" at bounding box center [215, 547] width 1 height 1
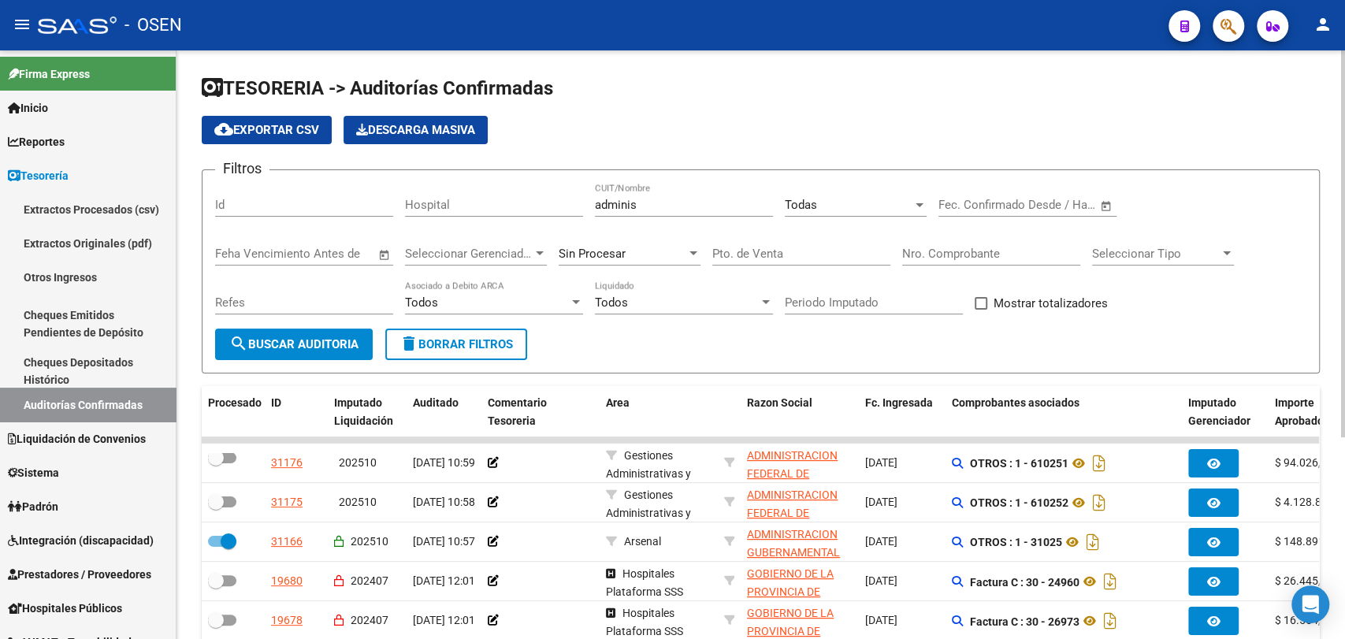
click at [272, 336] on button "search Buscar Auditoria" at bounding box center [294, 345] width 158 height 32
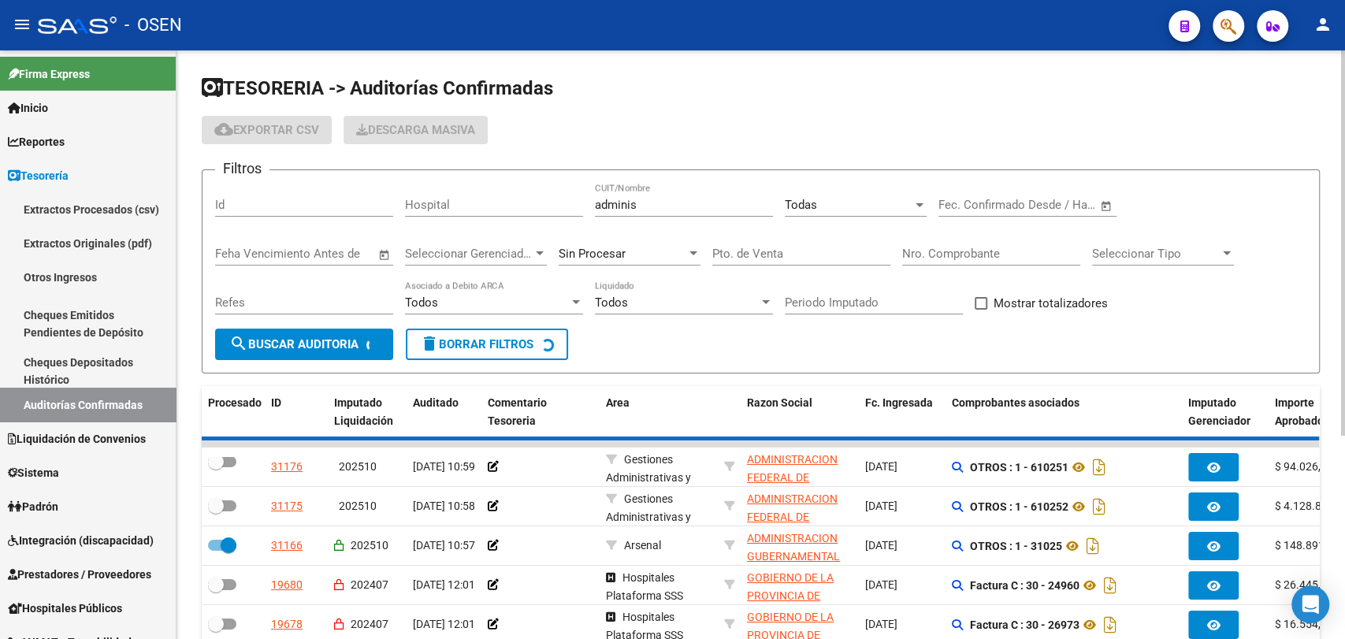
checkbox input "false"
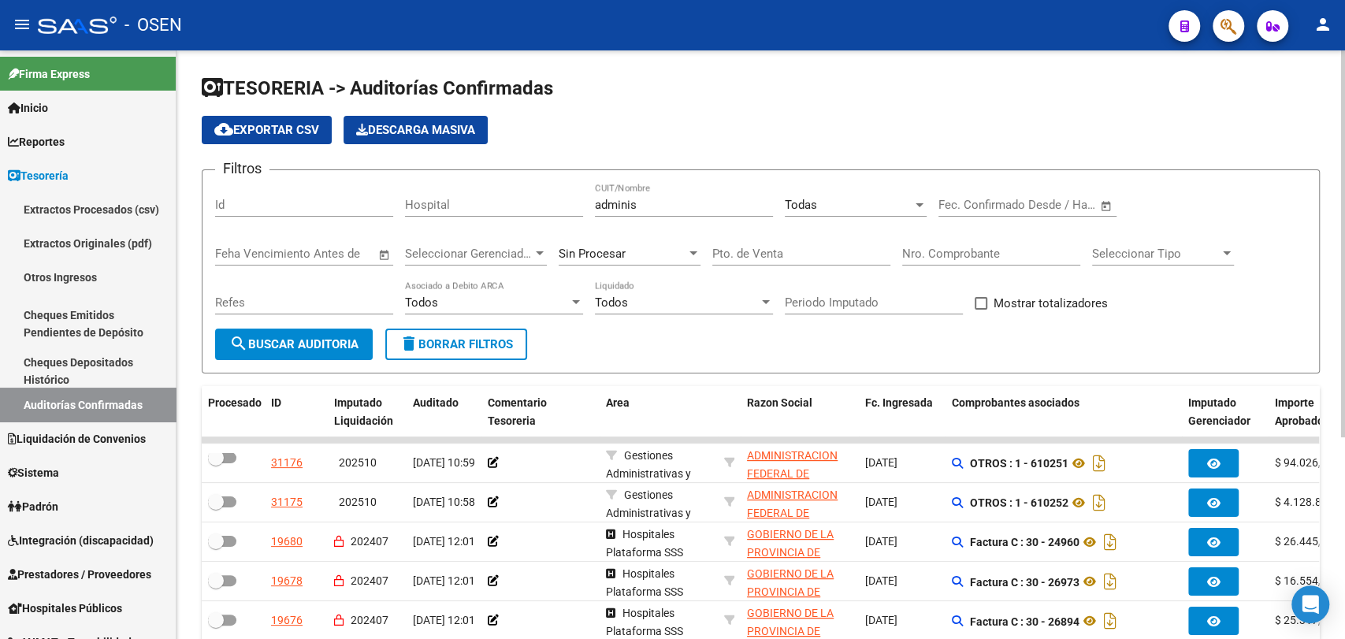
click at [681, 188] on div "adminis CUIT/Nombre" at bounding box center [684, 200] width 178 height 34
drag, startPoint x: 681, startPoint y: 214, endPoint x: 471, endPoint y: 216, distance: 209.6
click at [471, 216] on div "Filtros Id Hospital adminis CUIT/Nombre Todas Seleccionar Area Fecha inicio – F…" at bounding box center [760, 256] width 1091 height 146
click at [646, 210] on input "adminis" at bounding box center [684, 205] width 178 height 14
drag, startPoint x: 658, startPoint y: 210, endPoint x: 493, endPoint y: 217, distance: 164.9
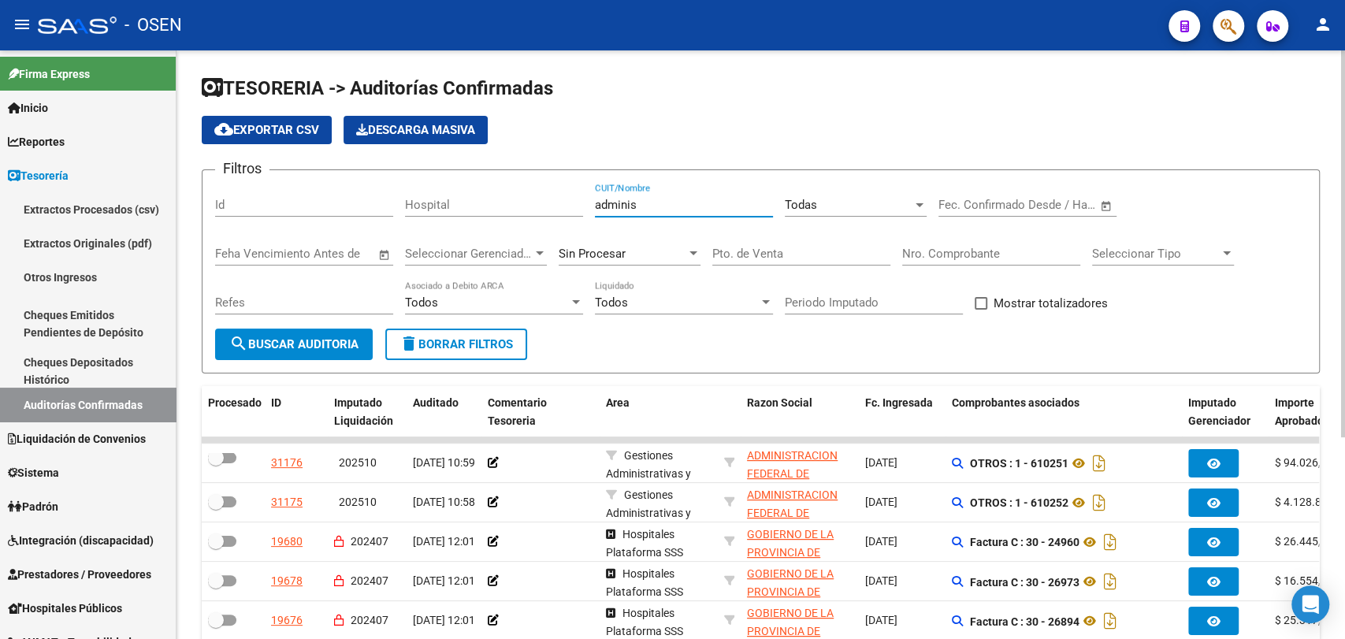
click at [493, 217] on div "Filtros Id Hospital adminis CUIT/Nombre Todas Seleccionar Area Fecha inicio – F…" at bounding box center [760, 256] width 1091 height 146
click at [937, 203] on app-drop-down-list "Todas Seleccionar Area" at bounding box center [862, 207] width 154 height 49
click at [851, 213] on div "Todas Seleccionar Area" at bounding box center [856, 200] width 142 height 34
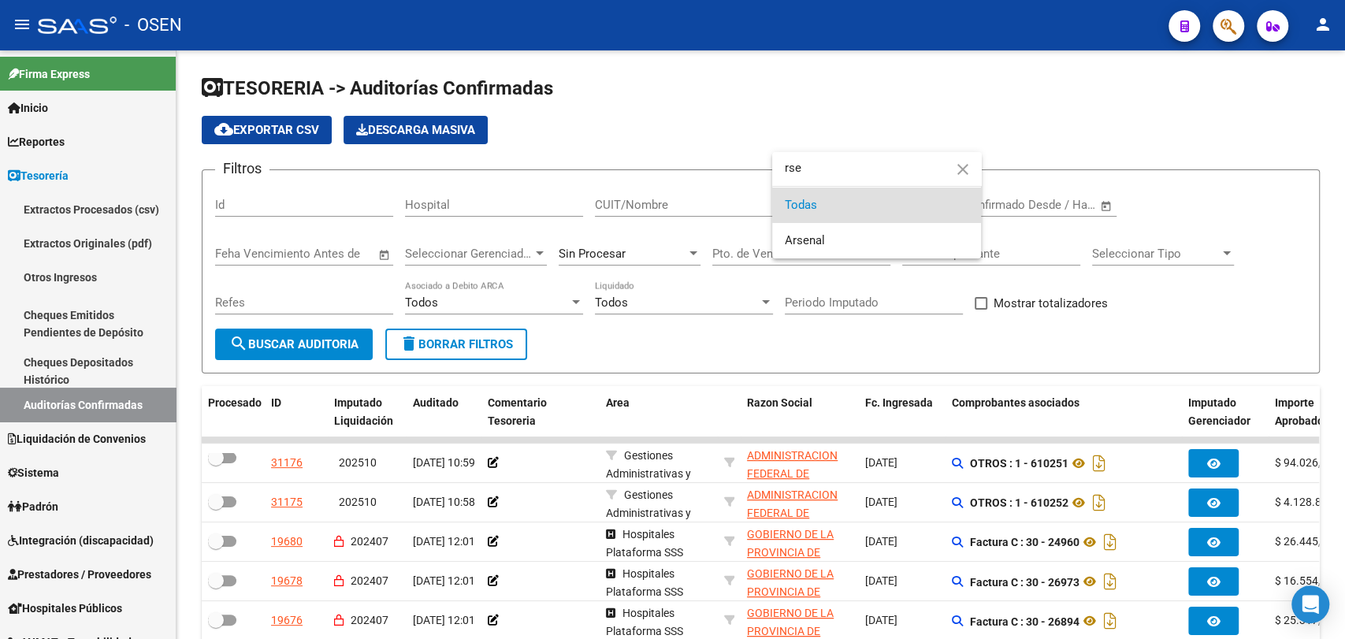
type input "rse"
click at [851, 245] on span "Arsenal" at bounding box center [877, 240] width 184 height 35
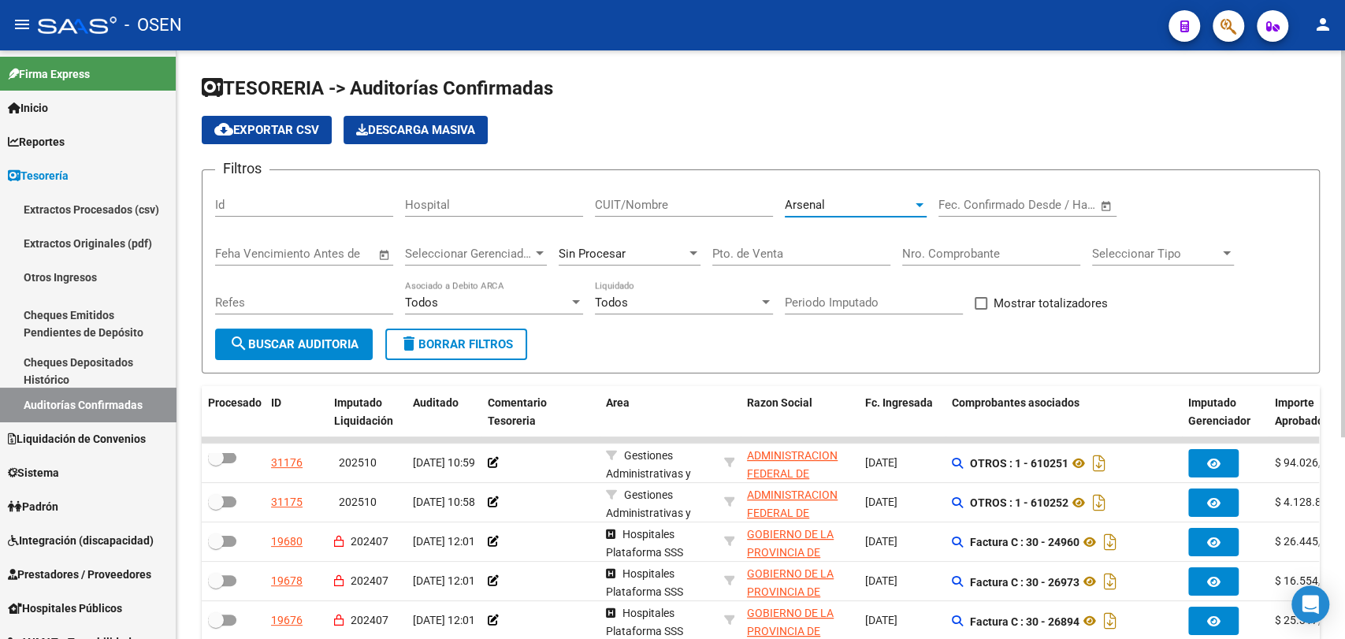
click at [311, 360] on button "search Buscar Auditoria" at bounding box center [294, 345] width 158 height 32
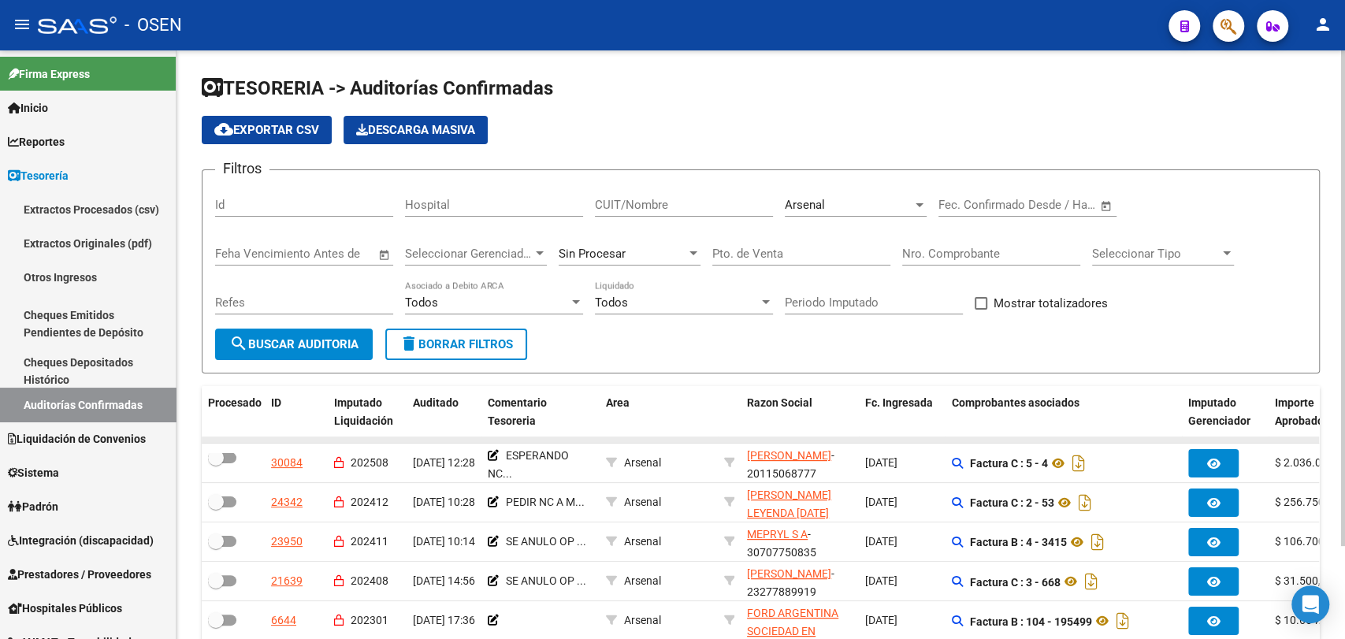
scroll to position [110, 0]
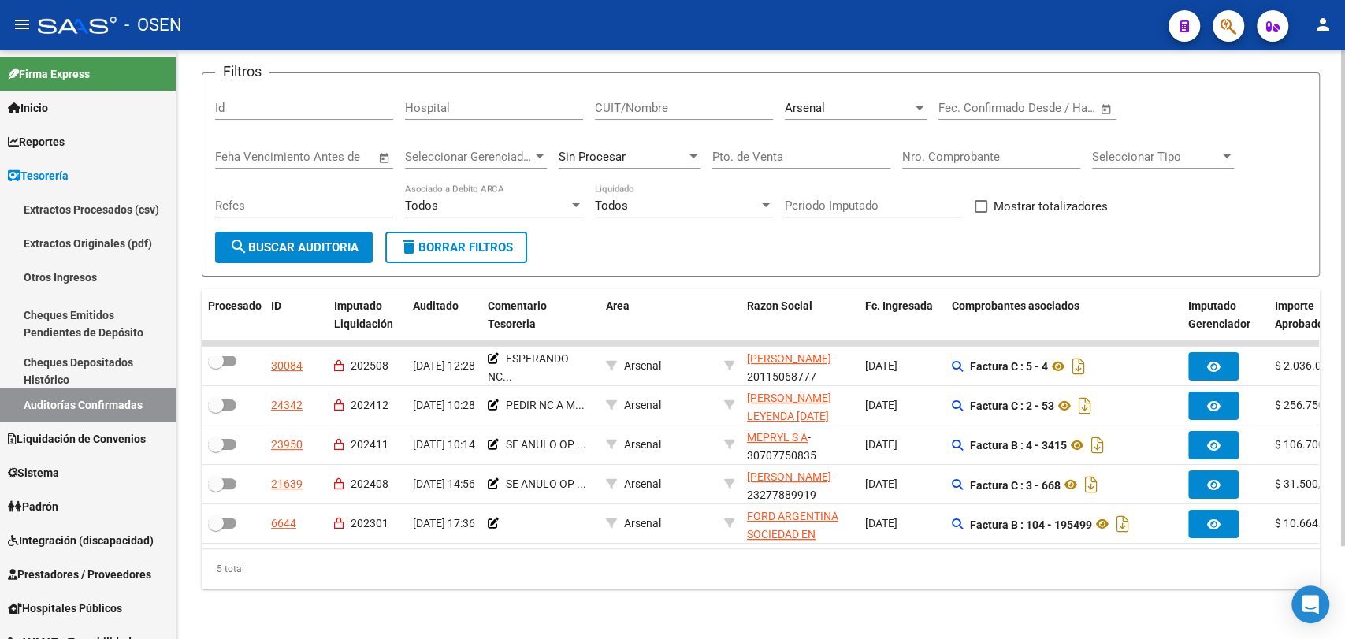
click at [830, 101] on div "Arsenal" at bounding box center [849, 108] width 128 height 14
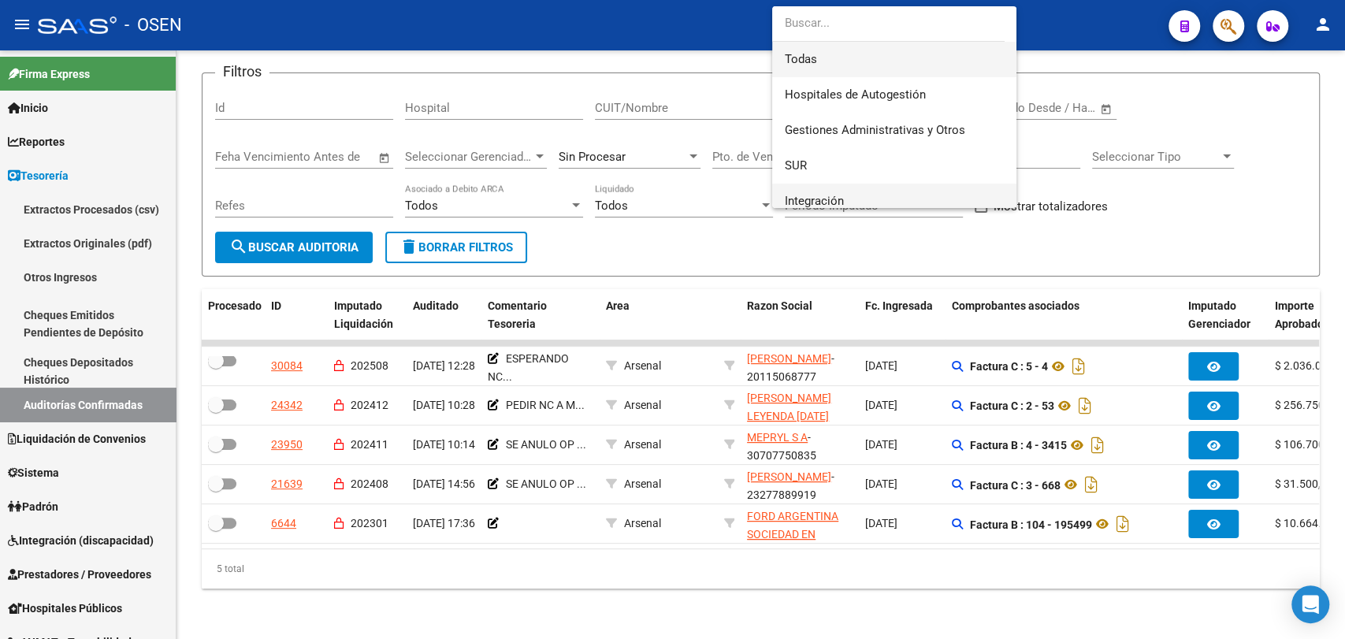
scroll to position [292, 0]
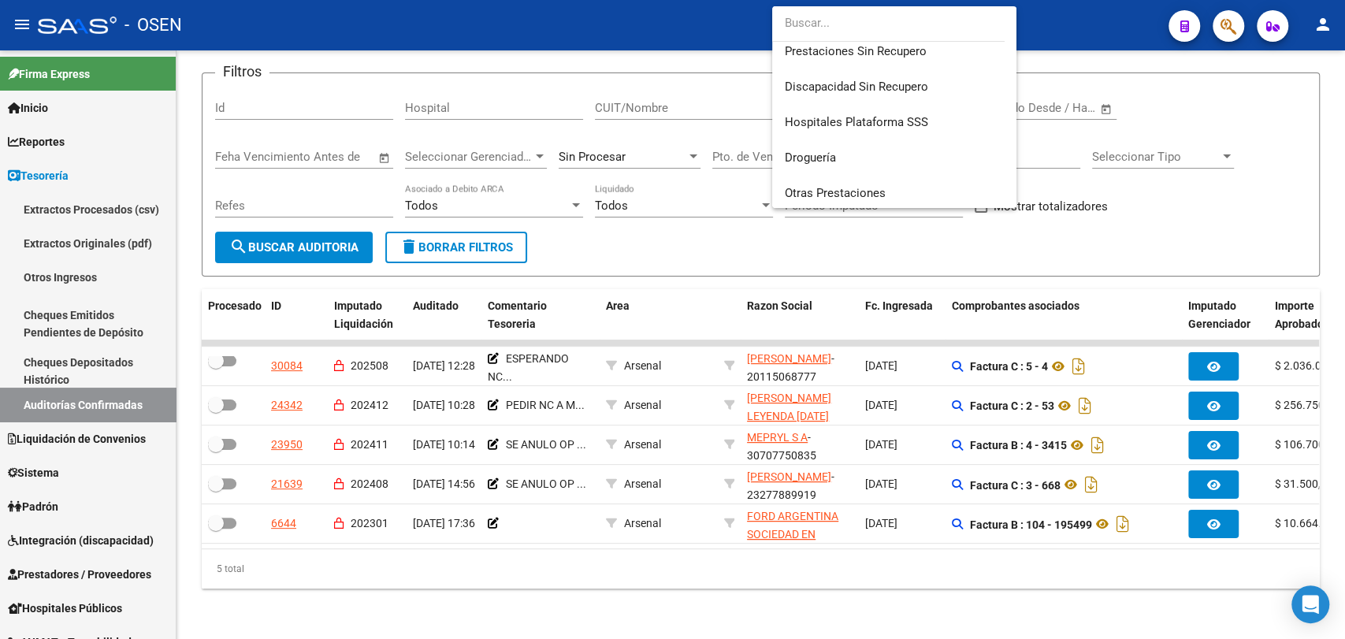
click at [841, 73] on div "Todas Hospitales de Autogestión Gestiones Administrativas y Otros SUR Integraci…" at bounding box center [894, 107] width 244 height 202
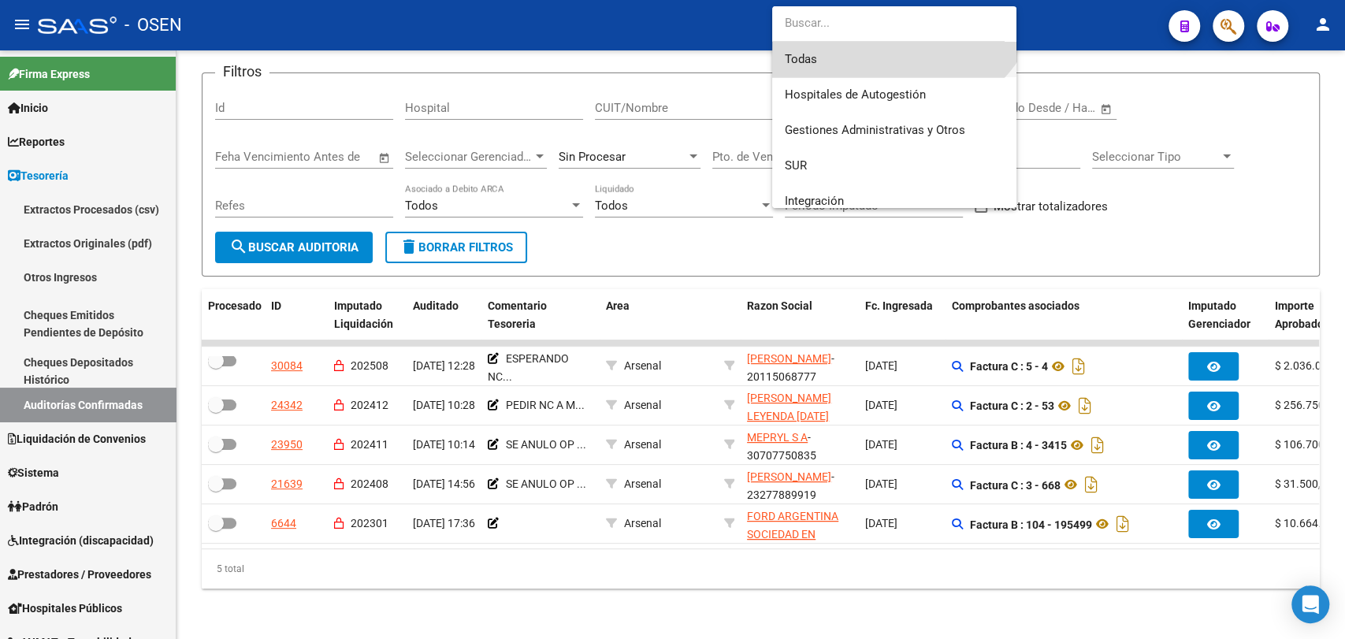
click at [883, 65] on span "Todas" at bounding box center [894, 59] width 219 height 35
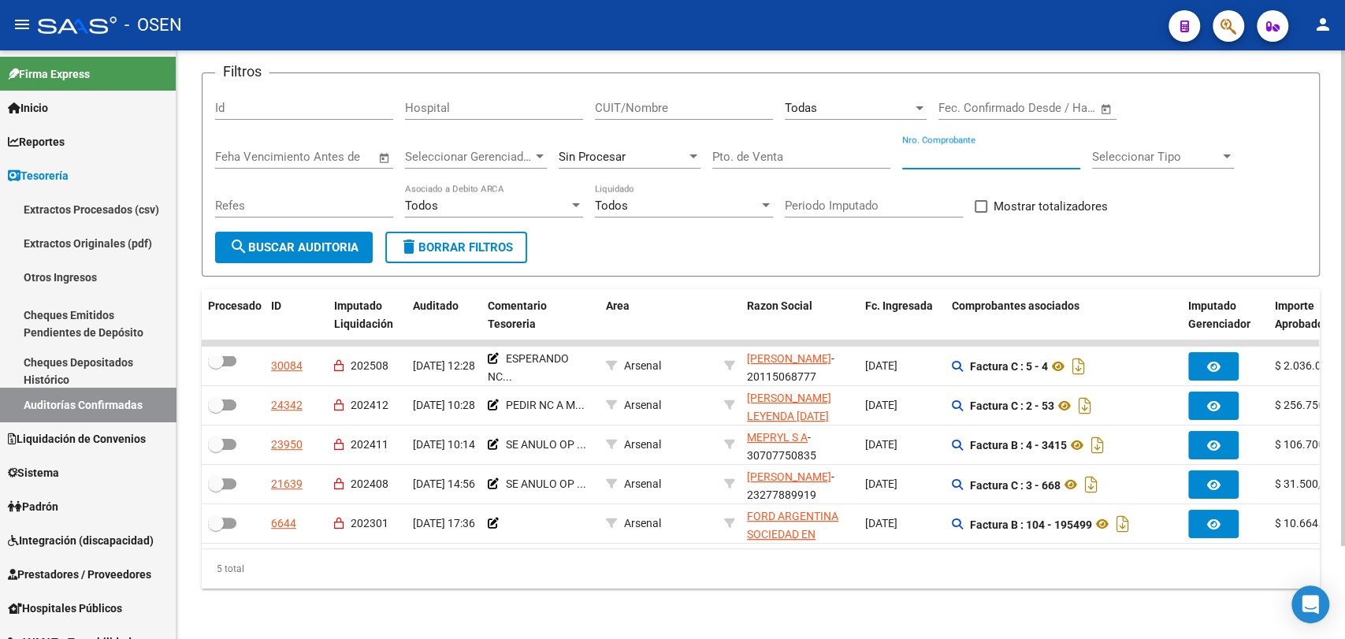
click at [1011, 150] on input "Nro. Comprobante" at bounding box center [991, 157] width 178 height 14
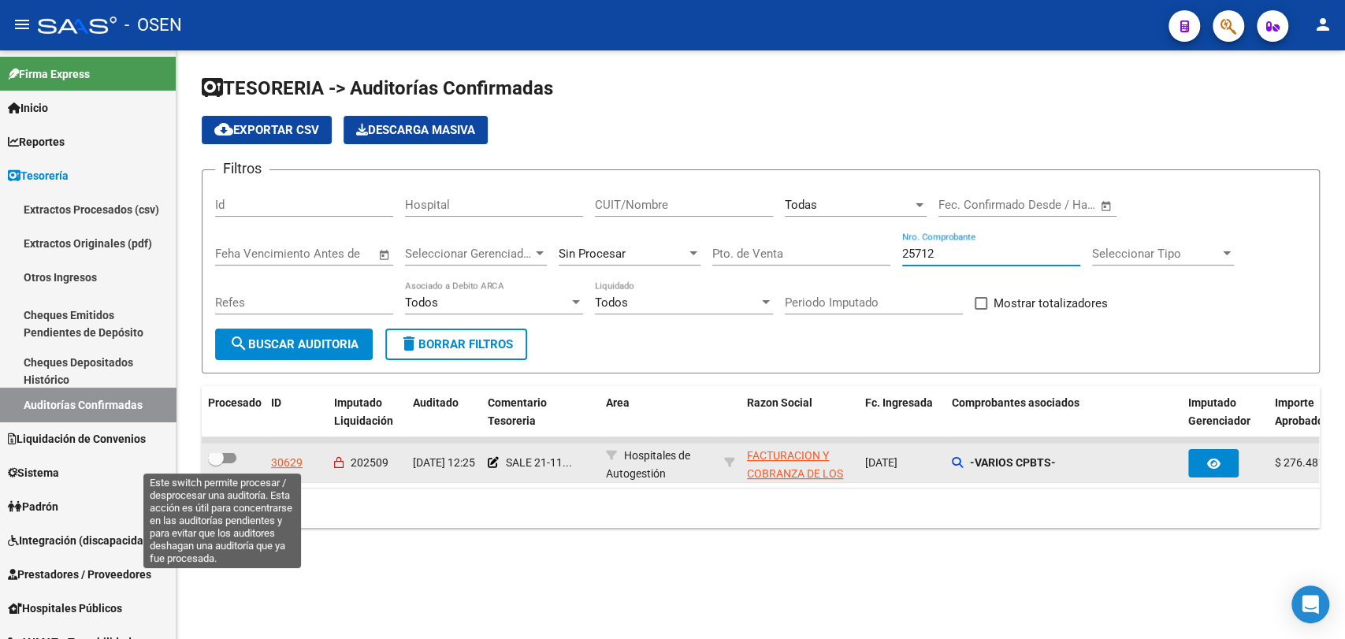
type input "25712"
click at [215, 458] on span at bounding box center [216, 458] width 16 height 16
click at [215, 463] on input "checkbox" at bounding box center [215, 463] width 1 height 1
checkbox input "true"
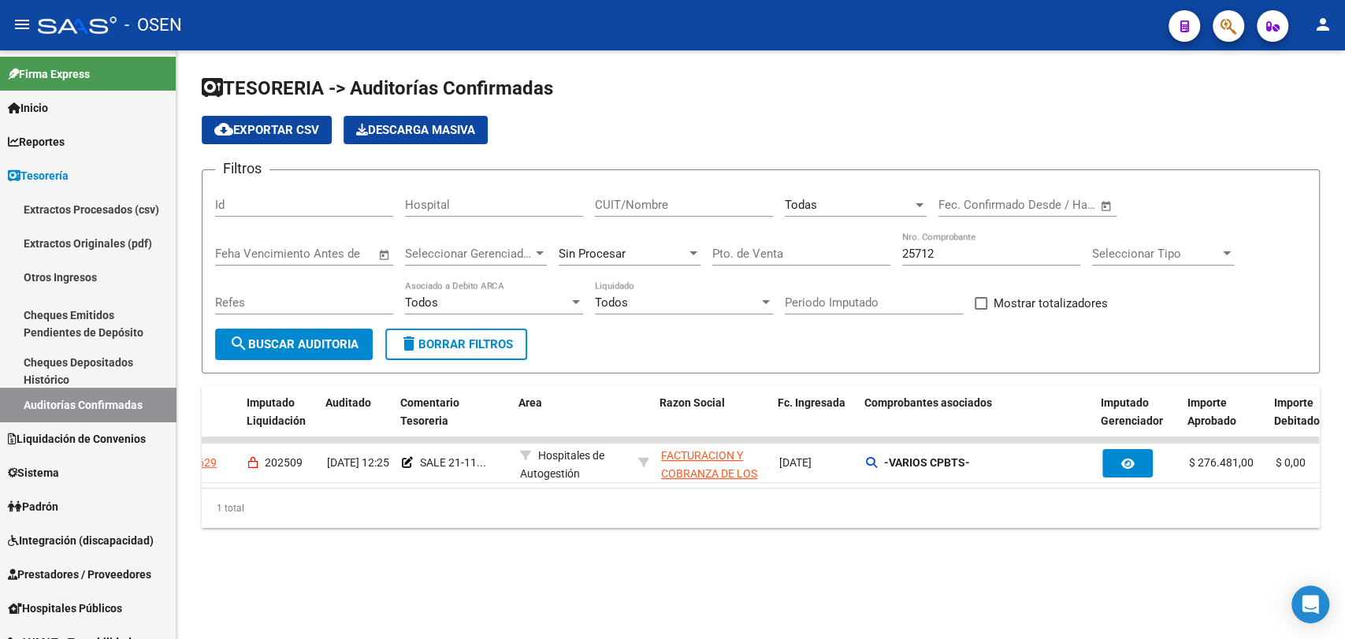
scroll to position [0, 162]
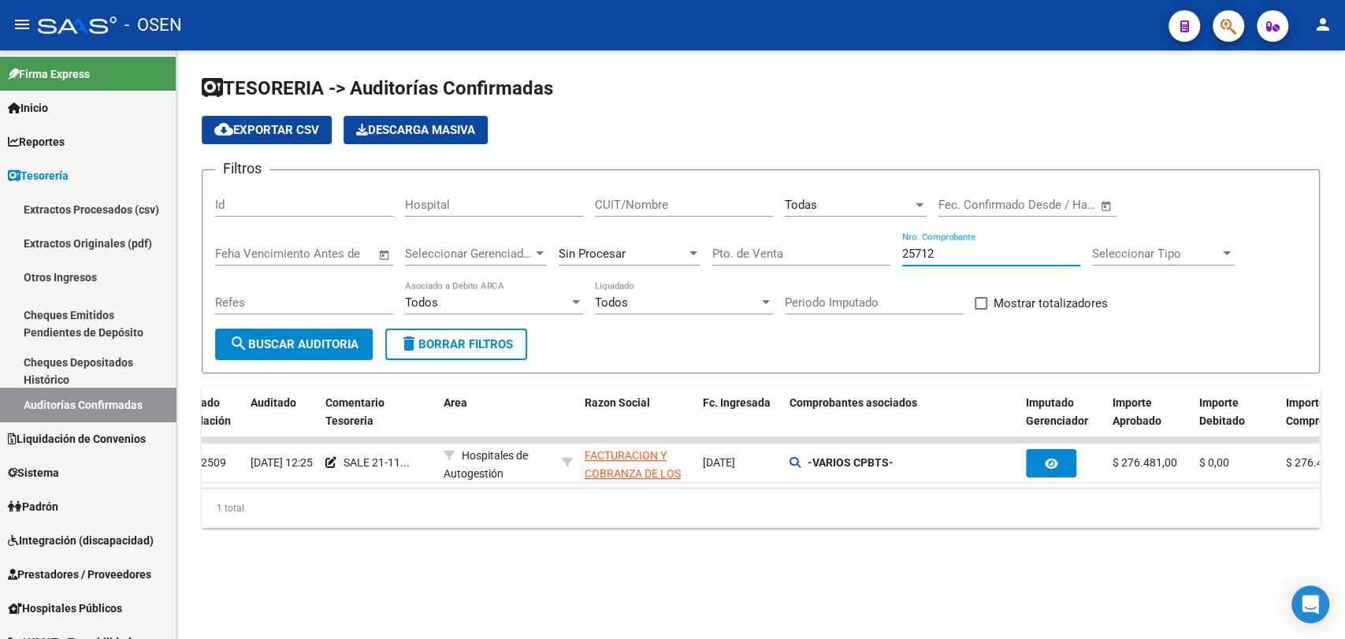
drag, startPoint x: 957, startPoint y: 249, endPoint x: 778, endPoint y: 251, distance: 179.7
click at [784, 251] on div "Filtros Id Hospital CUIT/Nombre Todas Seleccionar Area Fecha inicio – Fecha fin…" at bounding box center [760, 256] width 1091 height 146
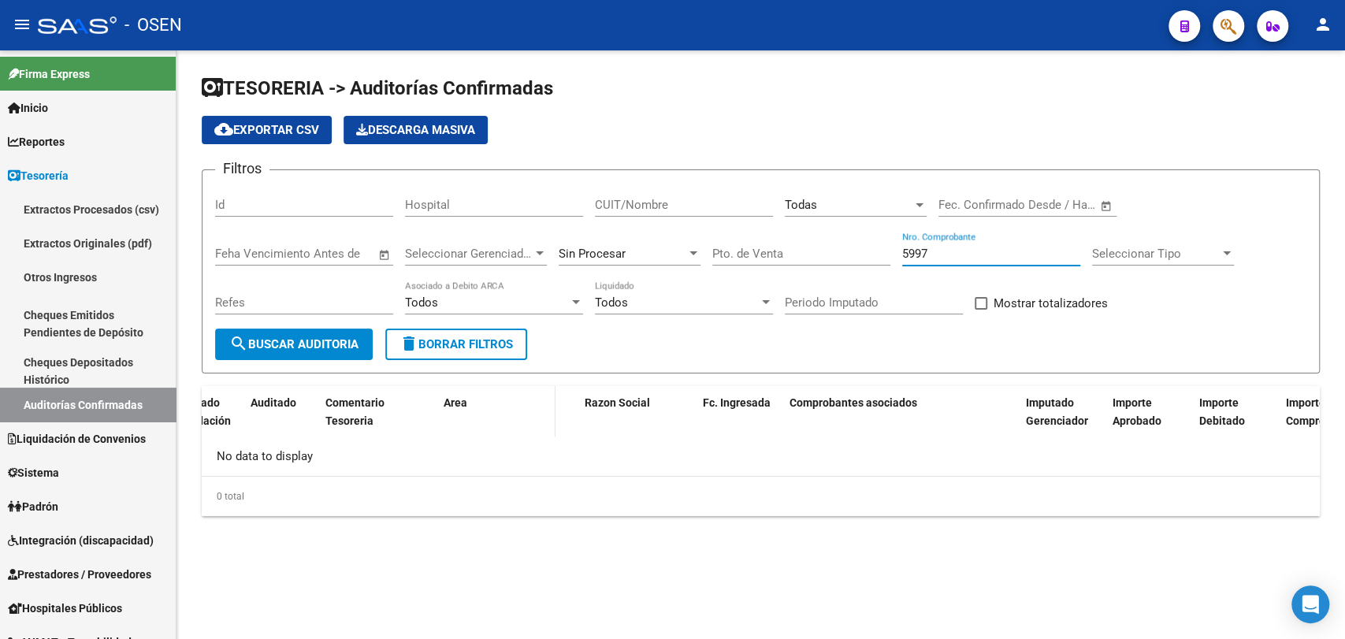
scroll to position [0, 0]
drag, startPoint x: 948, startPoint y: 256, endPoint x: 839, endPoint y: 259, distance: 108.8
click at [839, 259] on div "Filtros Id Hospital CUIT/Nombre Todas Seleccionar Area Fecha inicio – Fecha fin…" at bounding box center [760, 256] width 1091 height 146
click at [667, 247] on div "Sin Procesar" at bounding box center [623, 254] width 128 height 14
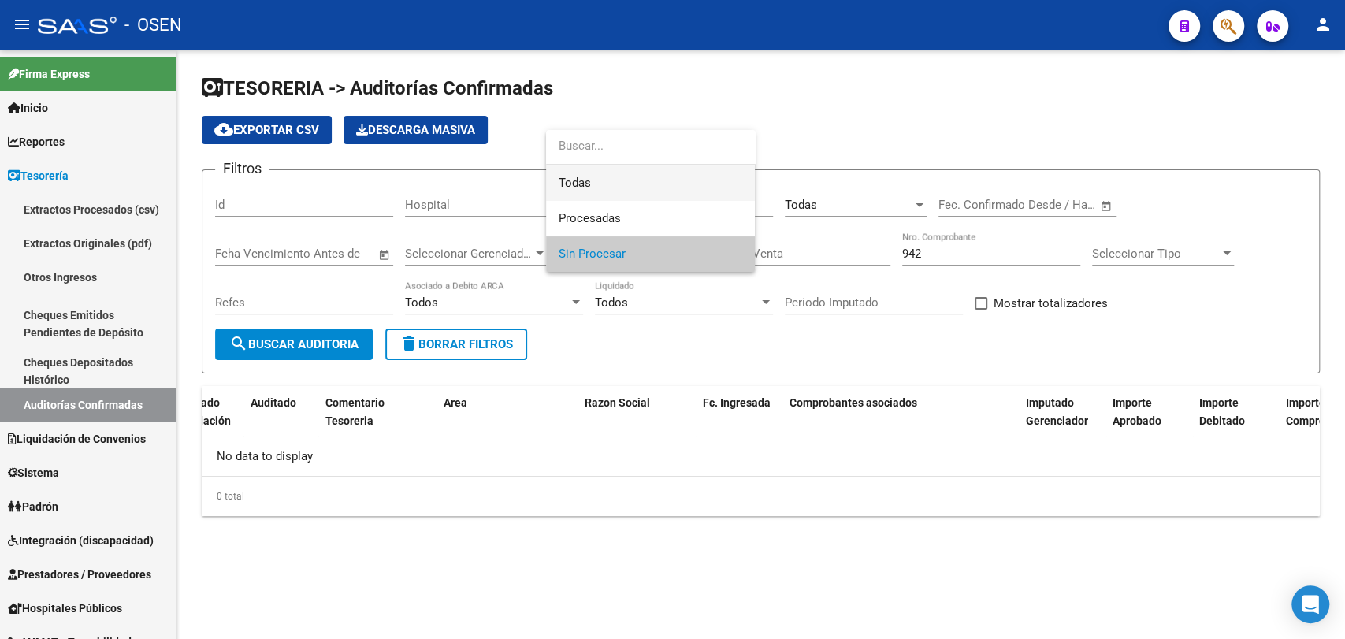
drag, startPoint x: 665, startPoint y: 176, endPoint x: 611, endPoint y: 206, distance: 62.5
click at [663, 177] on span "Todas" at bounding box center [651, 182] width 184 height 35
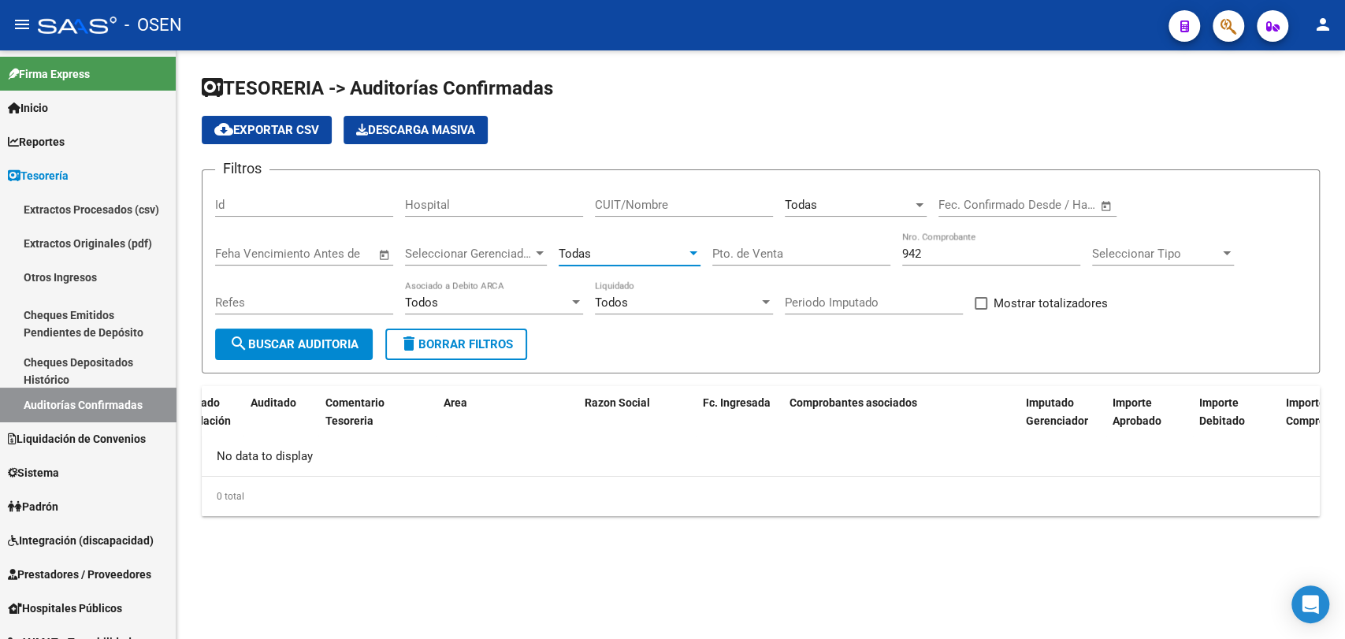
click at [330, 329] on button "search Buscar Auditoria" at bounding box center [294, 345] width 158 height 32
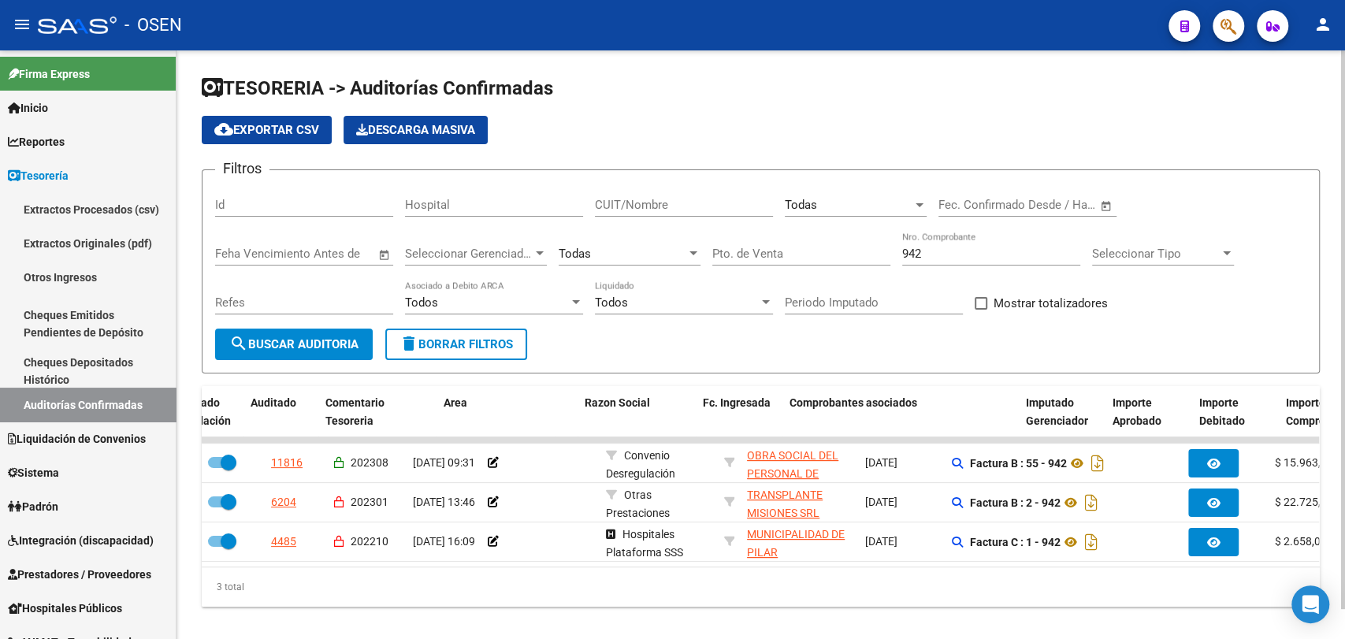
click at [794, 202] on span "Todas" at bounding box center [801, 205] width 32 height 14
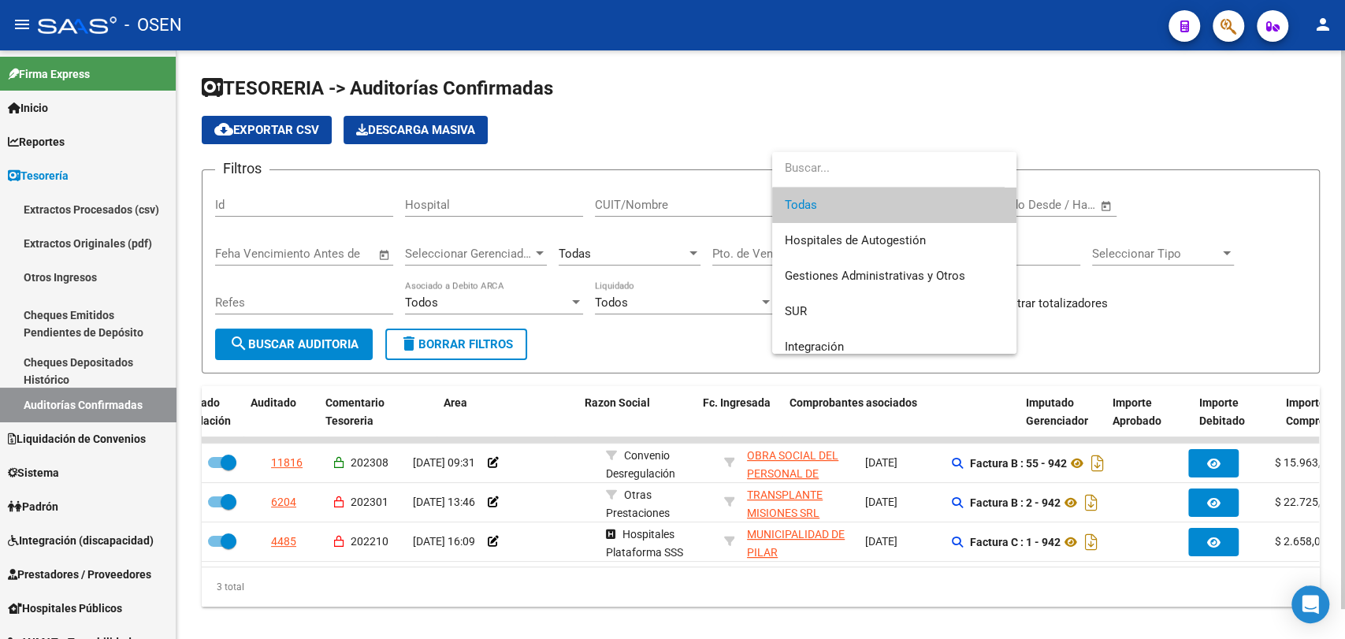
click at [686, 284] on div at bounding box center [672, 319] width 1345 height 639
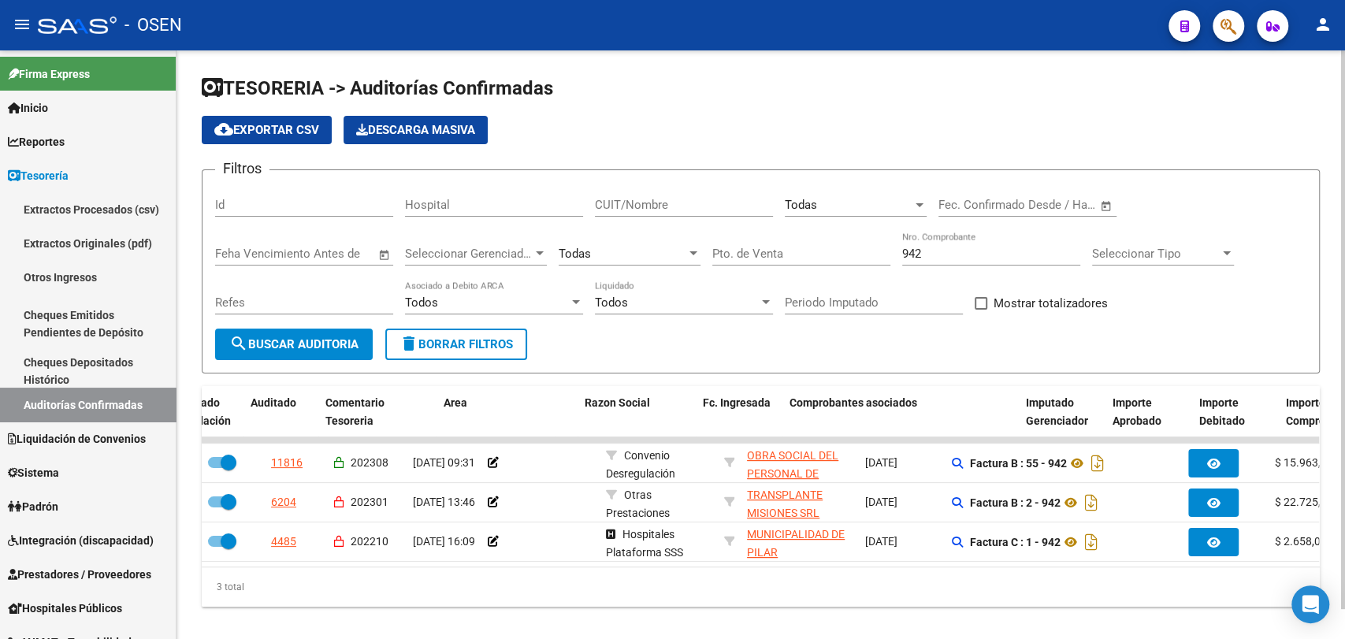
click at [684, 247] on div "Todas" at bounding box center [623, 254] width 128 height 14
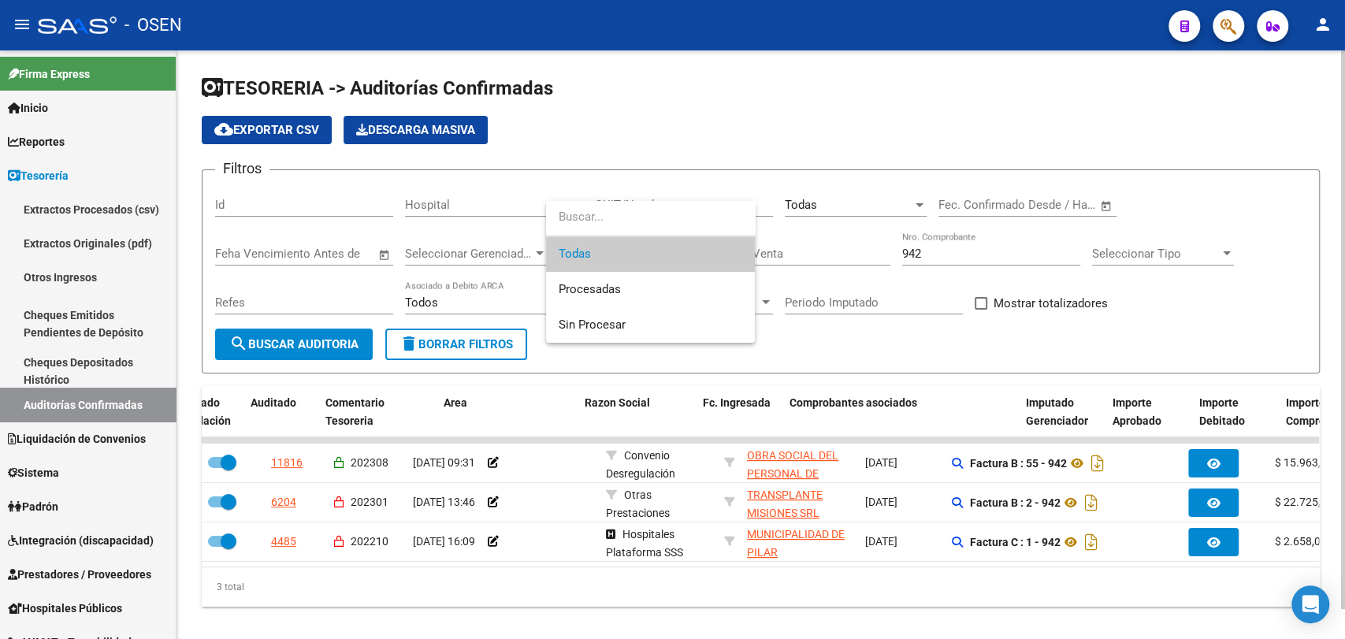
click at [684, 247] on span "Todas" at bounding box center [651, 253] width 184 height 35
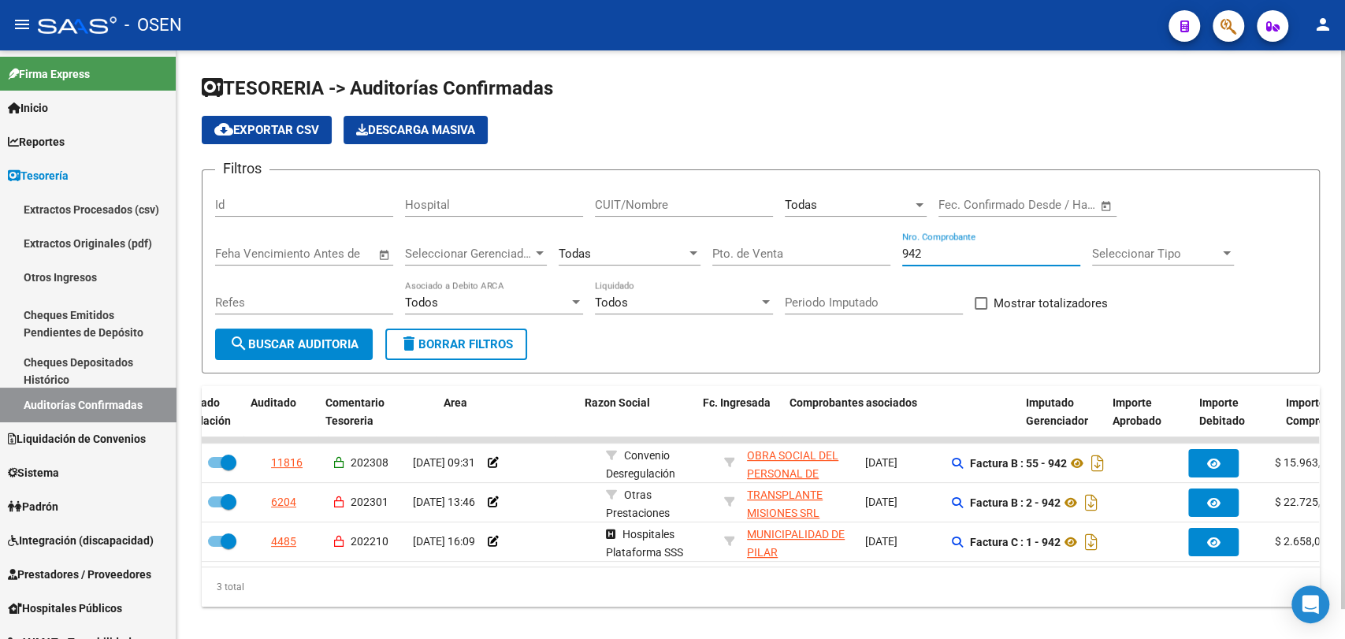
drag, startPoint x: 927, startPoint y: 259, endPoint x: 862, endPoint y: 257, distance: 64.7
click at [863, 257] on div "Filtros Id Hospital CUIT/Nombre Todas Seleccionar Area Fecha inicio – Fecha fin…" at bounding box center [760, 256] width 1091 height 146
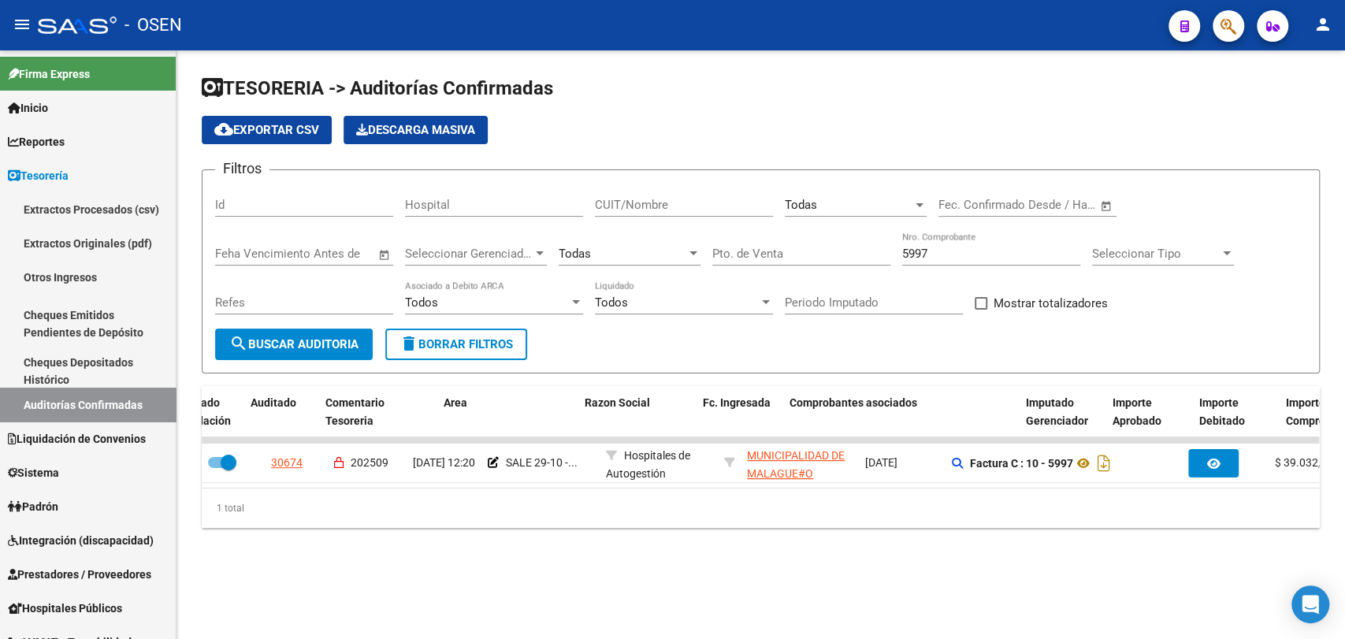
click at [927, 259] on div "5997 Nro. Comprobante" at bounding box center [991, 249] width 178 height 34
drag, startPoint x: 927, startPoint y: 257, endPoint x: 882, endPoint y: 258, distance: 44.9
click at [882, 258] on div "Filtros Id Hospital CUIT/Nombre Todas Seleccionar Area Fecha inicio – Fecha fin…" at bounding box center [760, 256] width 1091 height 146
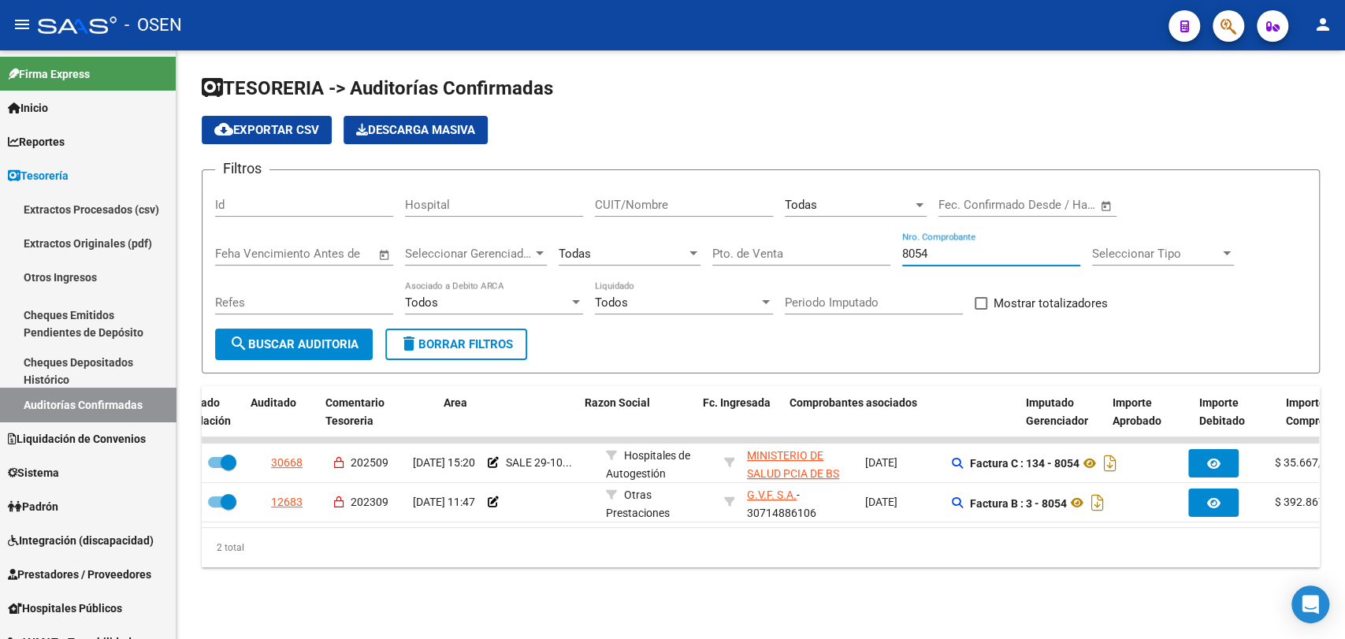
drag, startPoint x: 941, startPoint y: 252, endPoint x: 876, endPoint y: 221, distance: 71.5
click at [876, 221] on div "Filtros Id Hospital CUIT/Nombre Todas Seleccionar Area Fecha inicio – Fecha fin…" at bounding box center [760, 256] width 1091 height 146
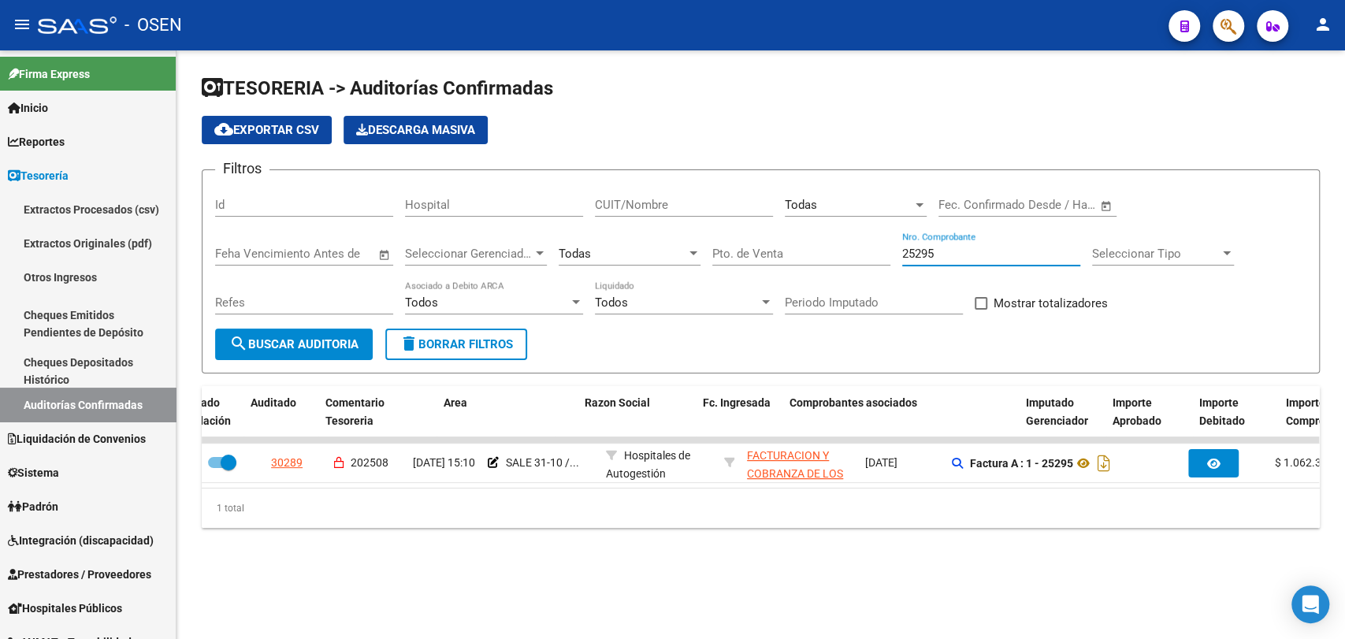
drag, startPoint x: 949, startPoint y: 258, endPoint x: 791, endPoint y: 228, distance: 160.4
click at [793, 228] on div "Filtros Id Hospital CUIT/Nombre Todas Seleccionar Area Fecha inicio – Fecha fin…" at bounding box center [760, 256] width 1091 height 146
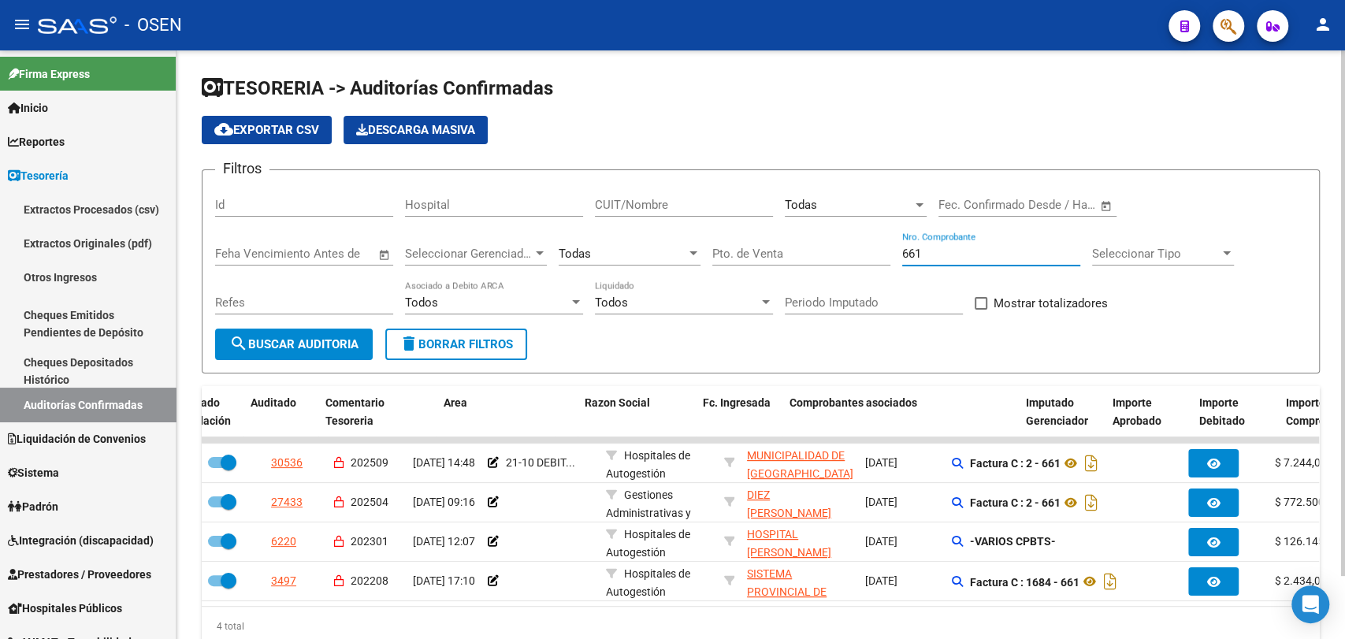
type input "661"
